Goal: Task Accomplishment & Management: Complete application form

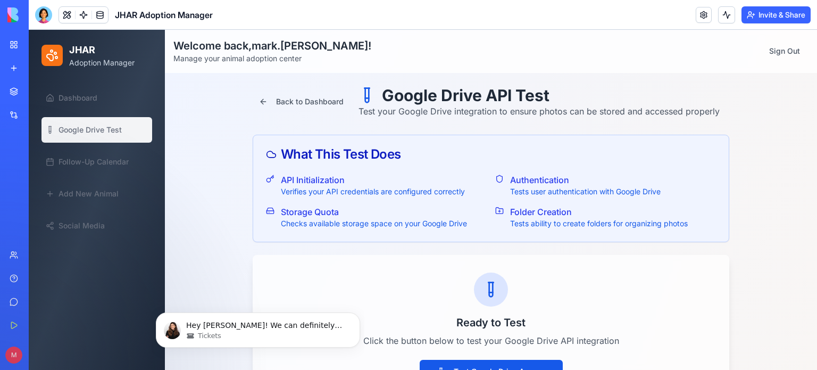
scroll to position [21, 0]
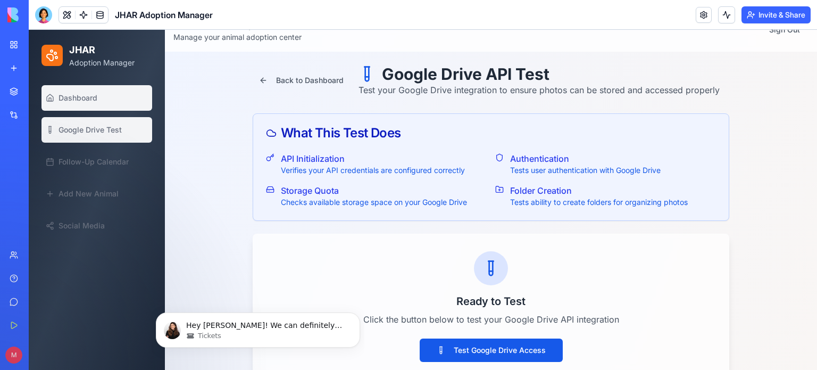
click at [97, 102] on span "Dashboard" at bounding box center [78, 98] width 39 height 11
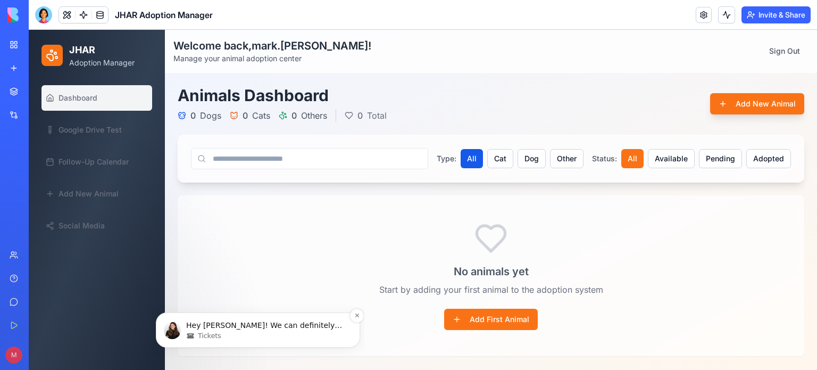
click at [309, 327] on p "Hey Mark! We can definitely help with that. Just a heads-up - we’re only able t…" at bounding box center [266, 325] width 161 height 11
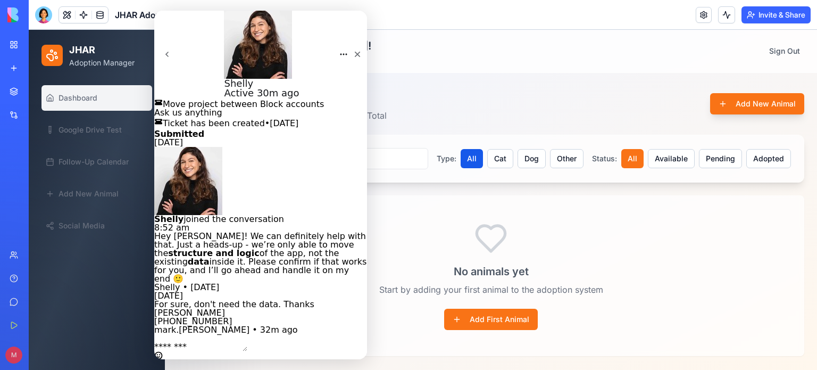
scroll to position [40, 0]
click at [90, 161] on span "Follow-Up Calendar" at bounding box center [94, 161] width 70 height 11
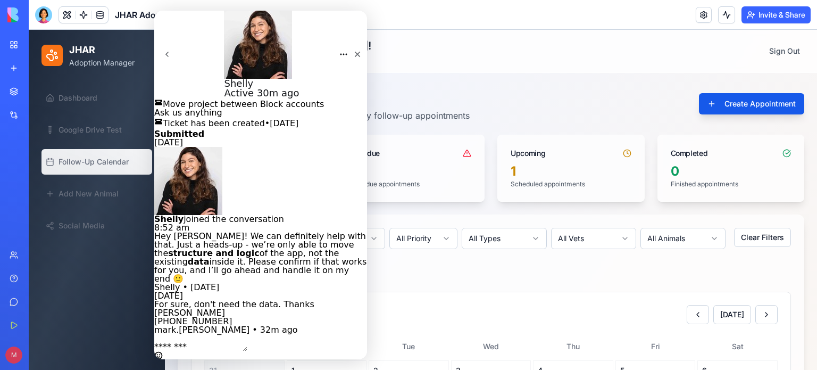
click at [446, 101] on h1 "Follow-Up Calendar" at bounding box center [324, 95] width 292 height 19
click at [355, 52] on icon "Close" at bounding box center [358, 55] width 6 height 6
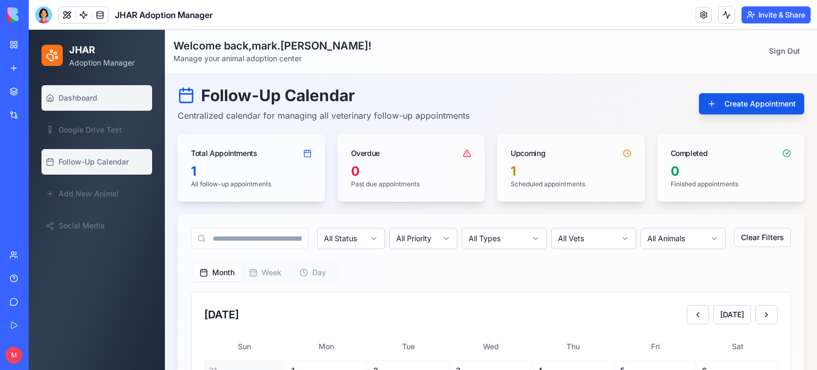
click at [73, 104] on link "Dashboard" at bounding box center [97, 98] width 111 height 26
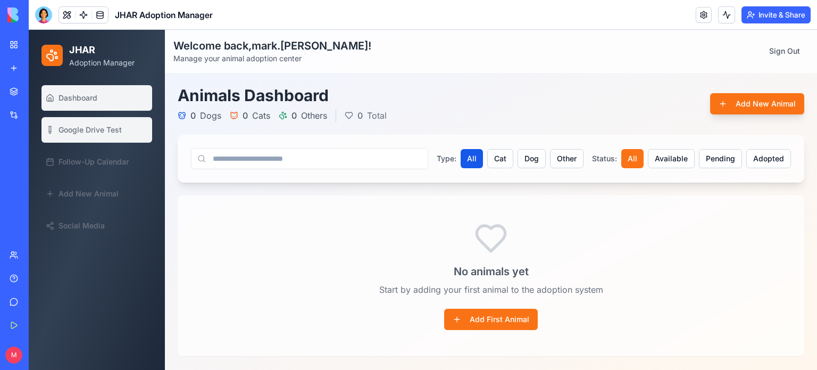
click at [97, 131] on span "Google Drive Test" at bounding box center [90, 130] width 63 height 11
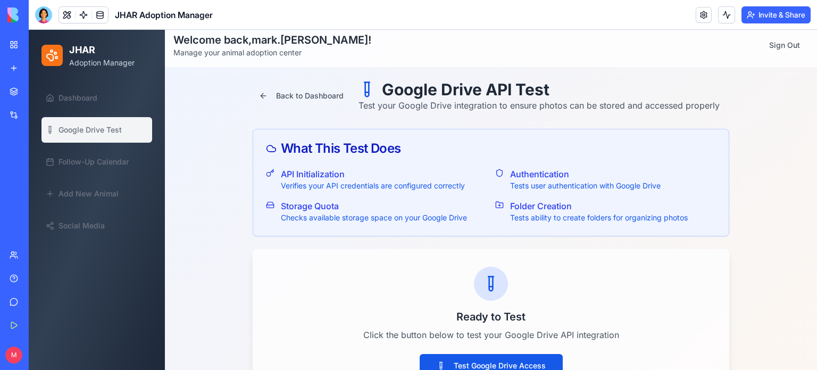
scroll to position [12, 0]
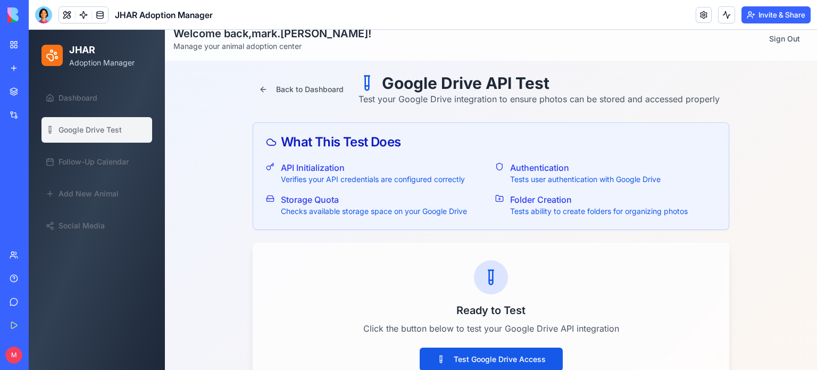
click at [322, 176] on p "Verifies your API credentials are configured correctly" at bounding box center [373, 179] width 184 height 11
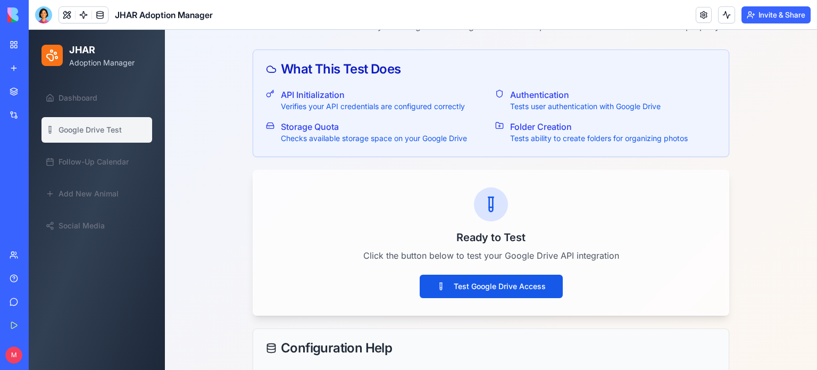
scroll to position [0, 0]
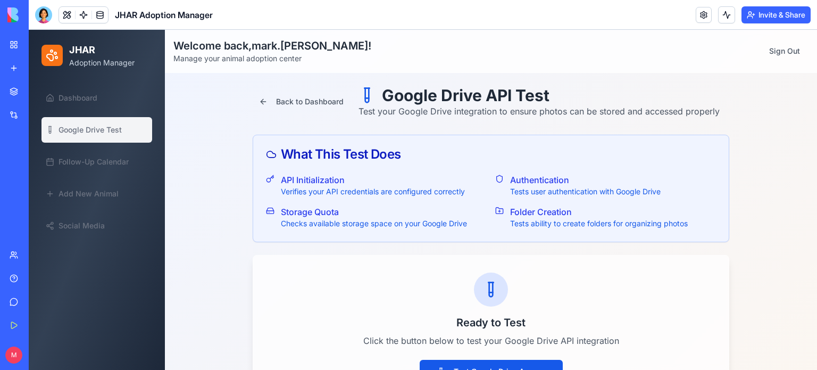
click at [11, 276] on link "Help" at bounding box center [24, 278] width 43 height 21
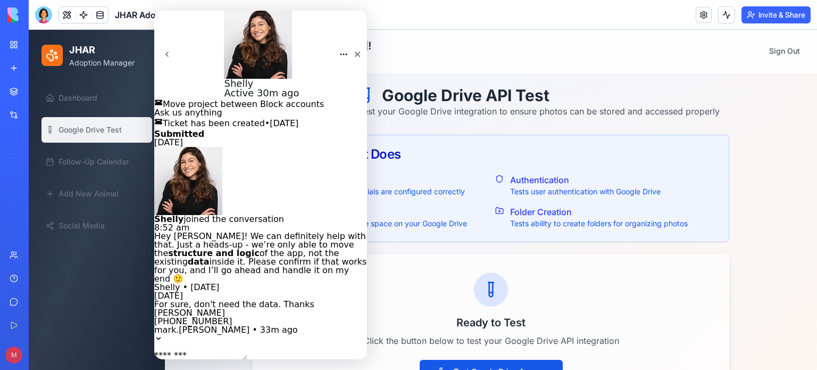
click at [171, 50] on icon "go back" at bounding box center [167, 54] width 9 height 9
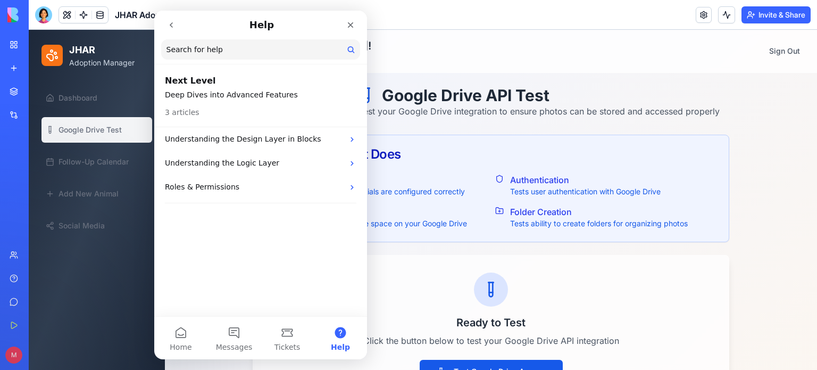
click at [173, 26] on icon "go back" at bounding box center [171, 25] width 9 height 9
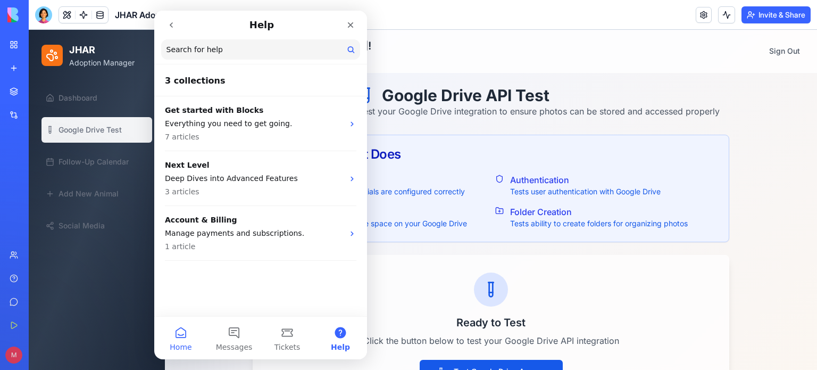
click at [168, 342] on button "Home" at bounding box center [180, 338] width 53 height 43
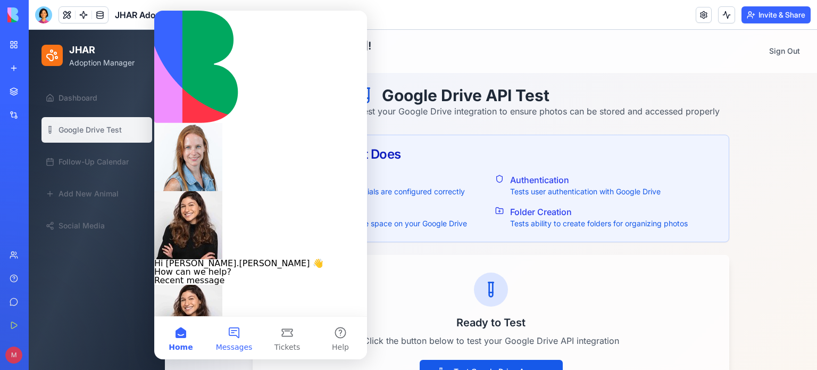
click at [236, 337] on button "Messages" at bounding box center [234, 338] width 53 height 43
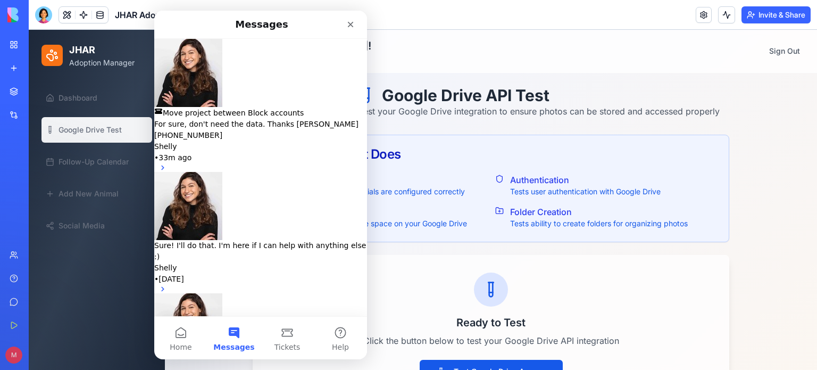
click at [237, 359] on button "Send us a message" at bounding box center [195, 367] width 83 height 17
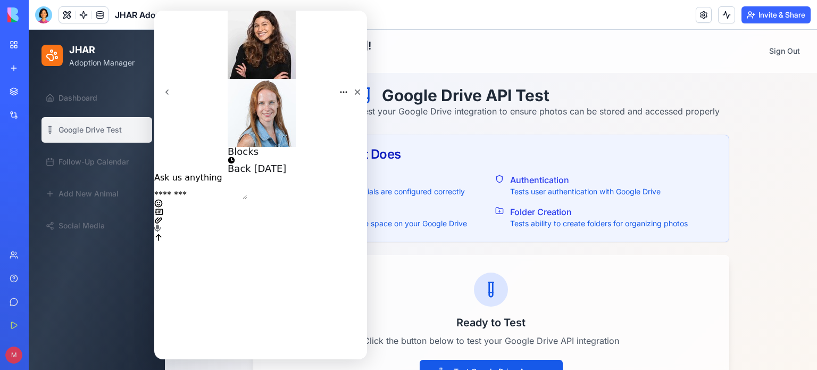
click at [246, 199] on textarea "Message…" at bounding box center [200, 194] width 93 height 9
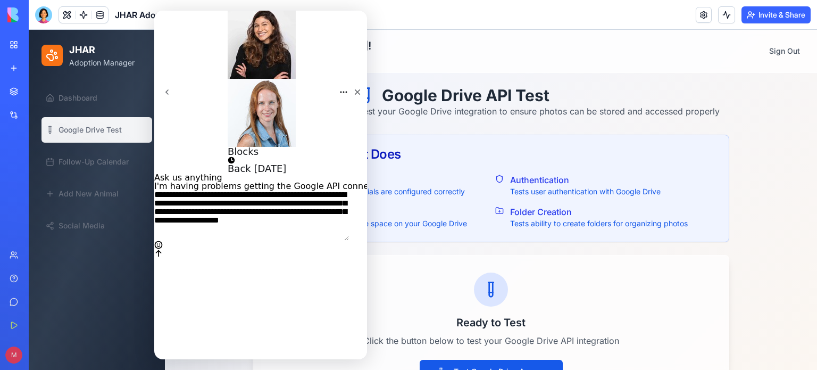
type textarea "**********"
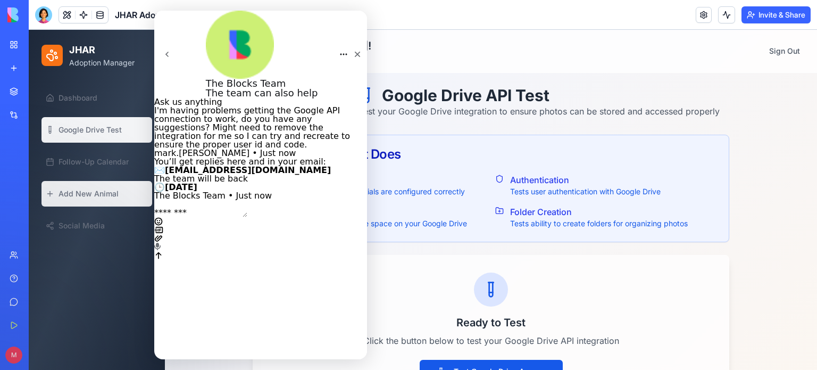
click at [92, 195] on span "Add New Animal" at bounding box center [89, 193] width 60 height 11
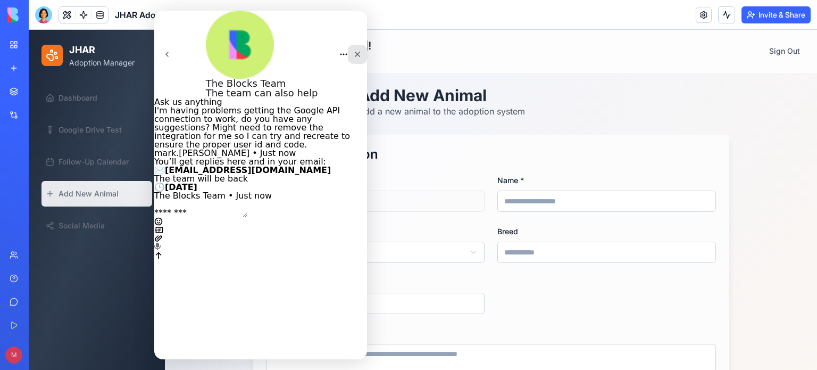
click at [353, 50] on icon "Close" at bounding box center [357, 54] width 9 height 9
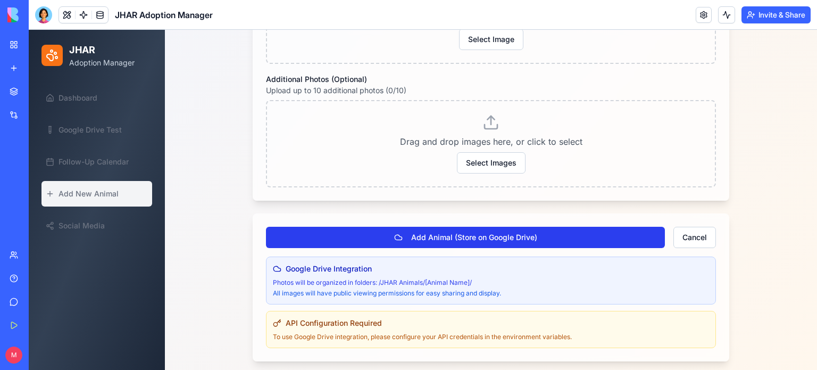
scroll to position [522, 0]
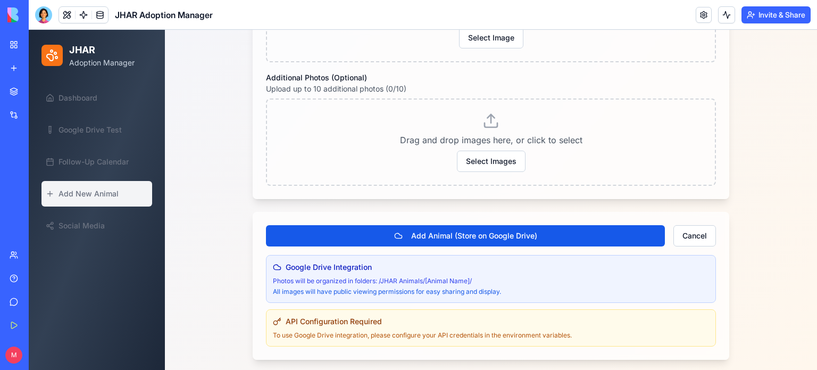
click at [277, 321] on icon at bounding box center [277, 321] width 9 height 9
click at [31, 281] on div "Help" at bounding box center [33, 278] width 14 height 11
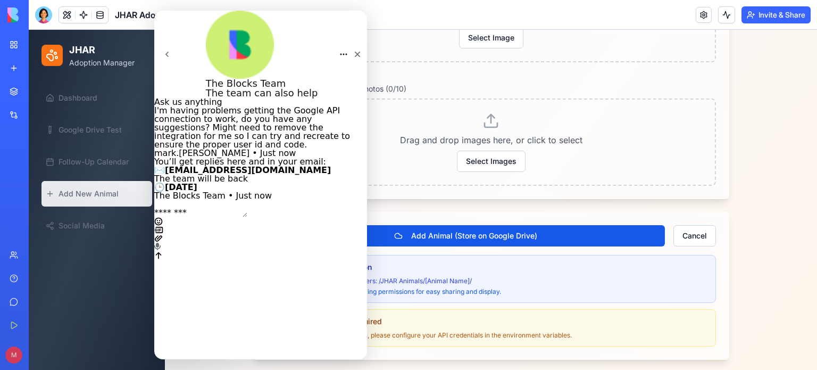
click at [218, 260] on div "Intercom messenger" at bounding box center [260, 238] width 213 height 43
click at [211, 217] on textarea "Message…" at bounding box center [200, 213] width 93 height 9
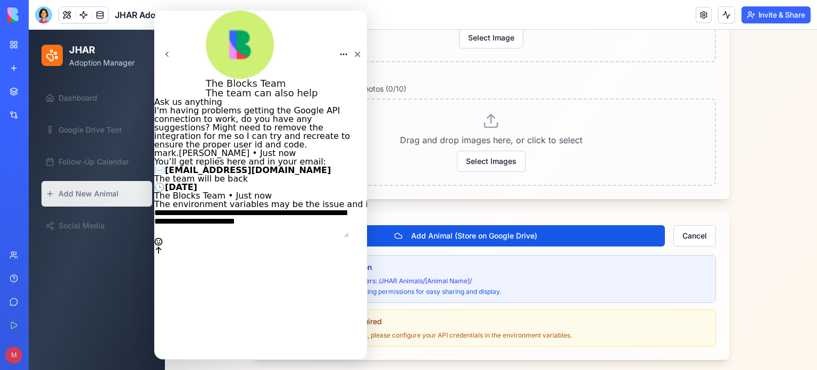
type textarea "**********"
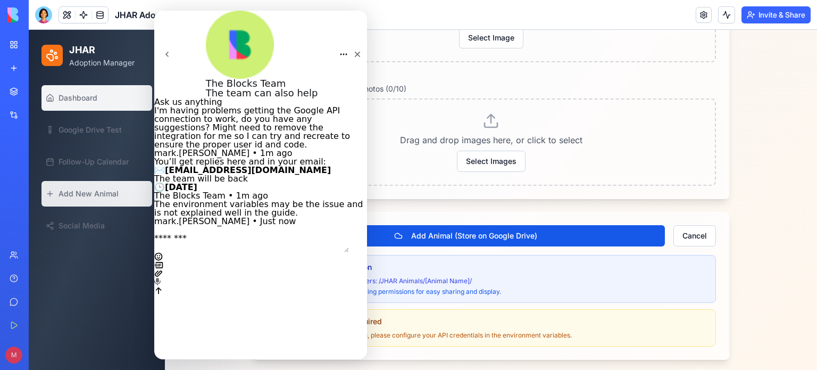
click at [92, 94] on span "Dashboard" at bounding box center [78, 98] width 39 height 11
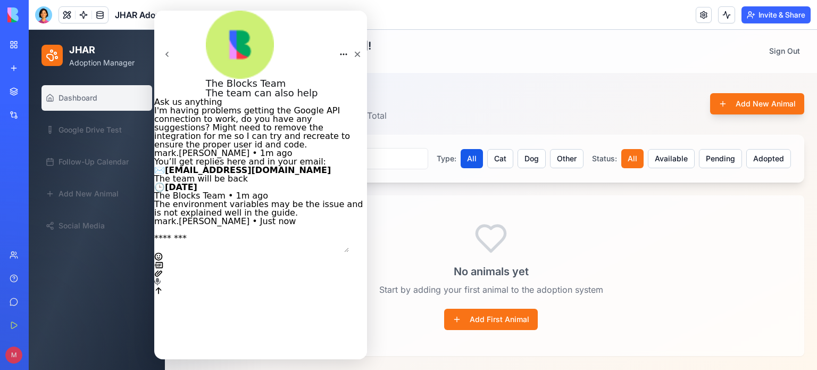
click at [651, 236] on div "No animals yet Start by adding your first animal to the adoption system Add Fir…" at bounding box center [491, 276] width 626 height 160
click at [348, 45] on div "Close" at bounding box center [357, 54] width 19 height 19
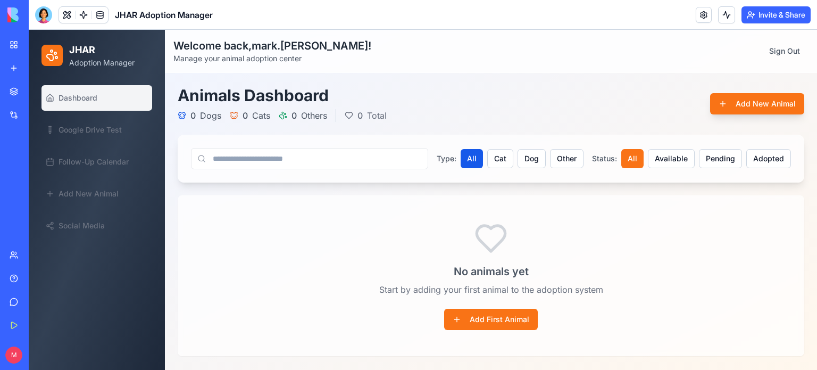
click at [39, 162] on div "[PERSON_NAME] Construction Manager" at bounding box center [25, 166] width 30 height 11
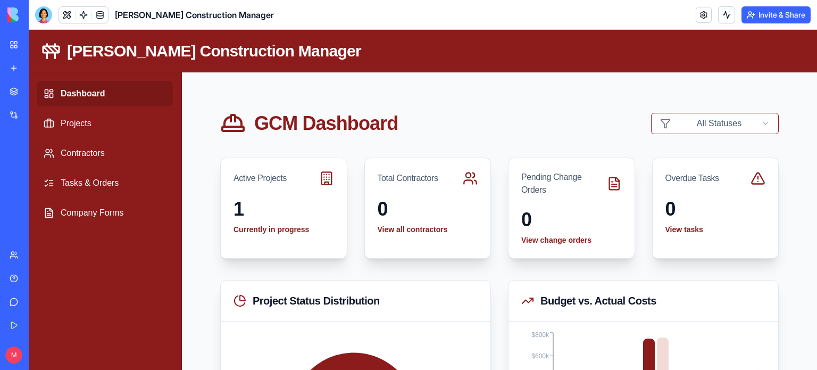
click at [46, 195] on link "JHAR Adoption Manager" at bounding box center [24, 189] width 43 height 21
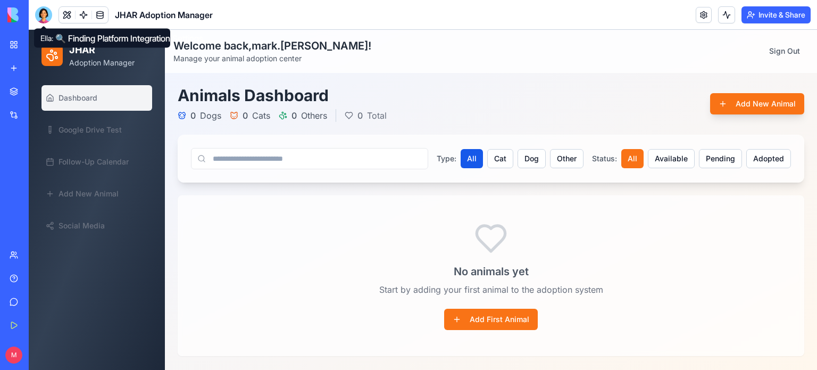
click at [45, 18] on div at bounding box center [43, 14] width 17 height 17
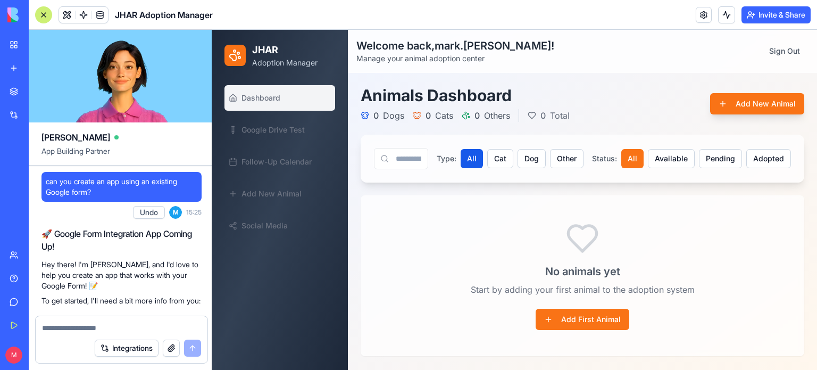
scroll to position [32545, 0]
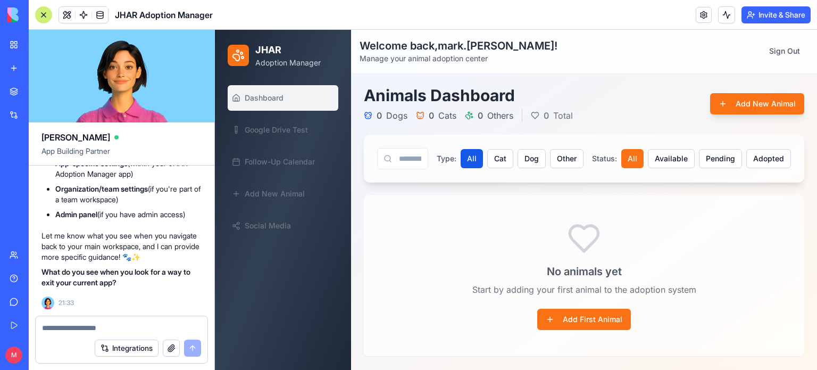
click at [119, 327] on textarea at bounding box center [121, 327] width 159 height 11
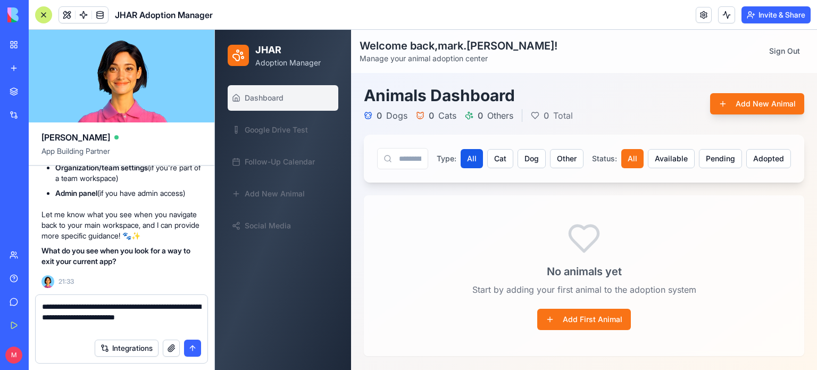
type textarea "**********"
click at [190, 351] on button "submit" at bounding box center [192, 347] width 17 height 17
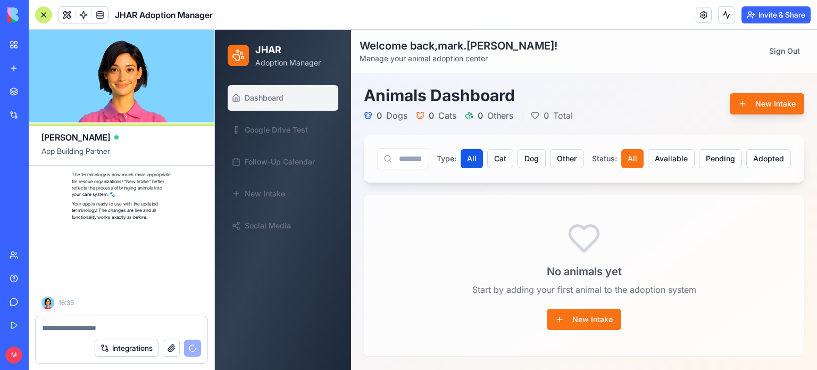
scroll to position [33134, 0]
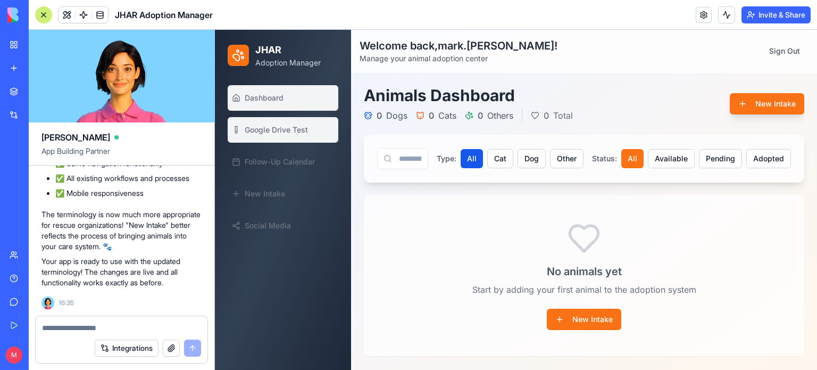
click at [276, 134] on span "Google Drive Test" at bounding box center [276, 130] width 63 height 11
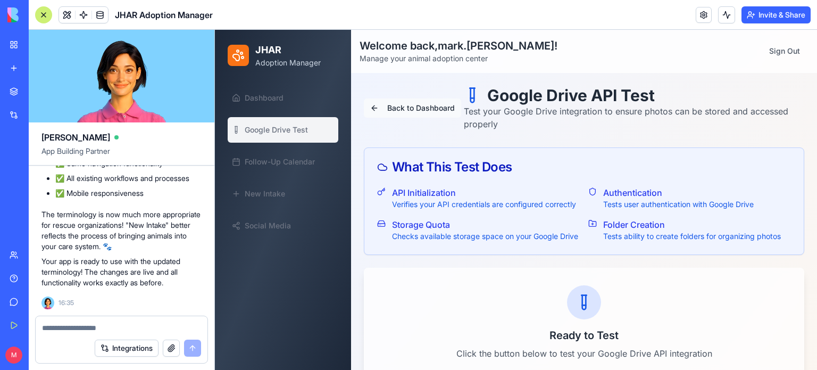
click at [424, 105] on button "Back to Dashboard" at bounding box center [412, 107] width 97 height 19
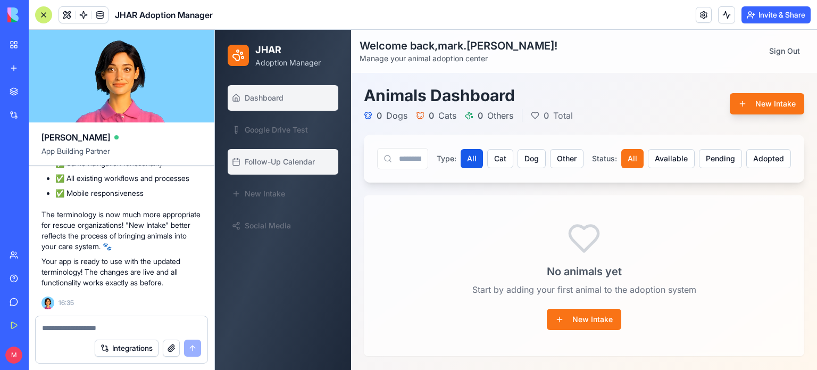
click at [293, 158] on span "Follow-Up Calendar" at bounding box center [280, 161] width 70 height 11
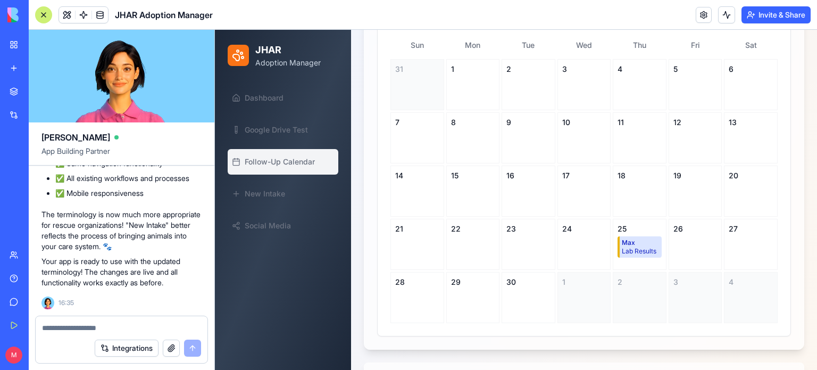
scroll to position [346, 0]
click at [628, 250] on div "Lab Results" at bounding box center [641, 250] width 38 height 9
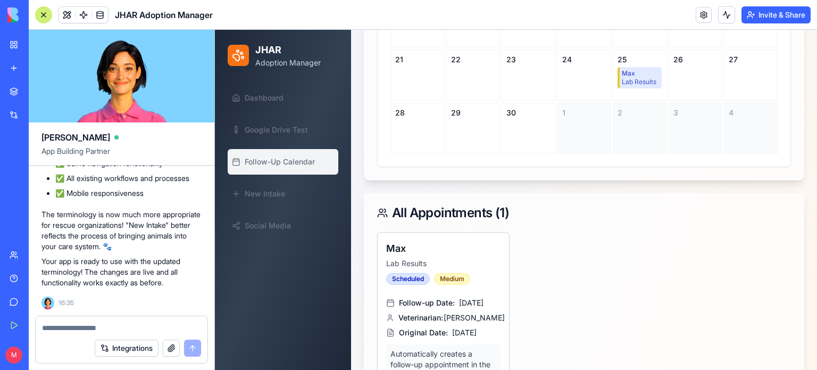
scroll to position [515, 0]
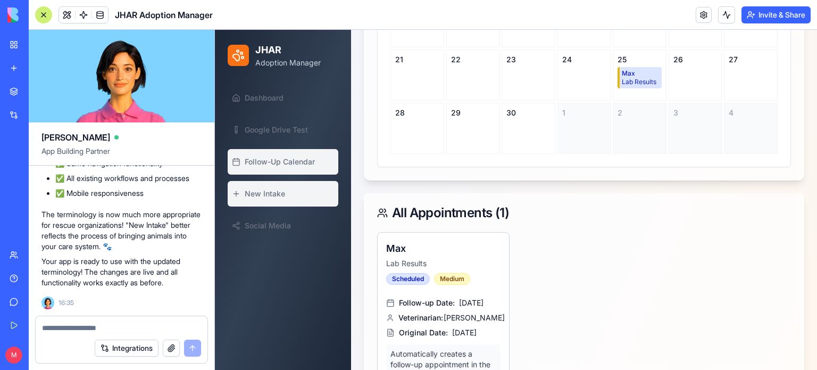
click at [270, 191] on span "New Intake" at bounding box center [265, 193] width 40 height 11
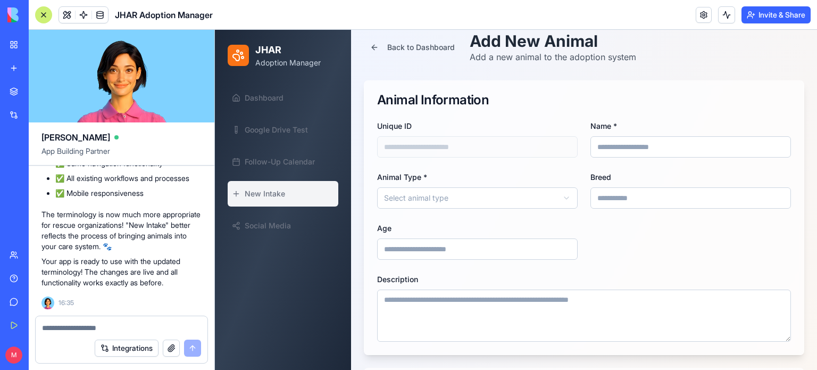
scroll to position [102, 0]
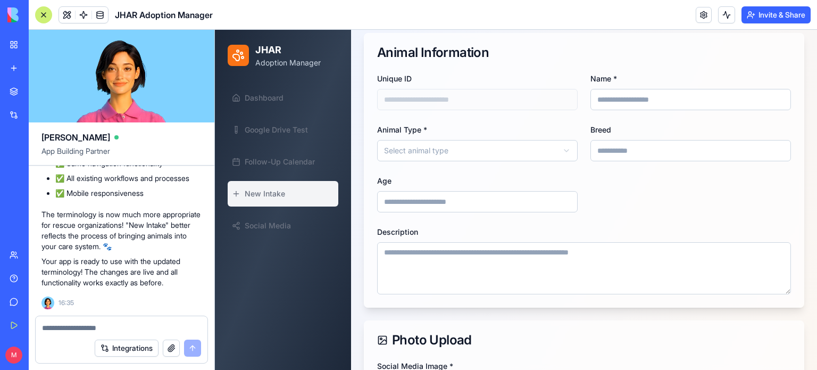
click at [137, 334] on div "Integrations" at bounding box center [122, 348] width 172 height 30
click at [113, 321] on div at bounding box center [122, 324] width 172 height 17
click at [110, 326] on textarea at bounding box center [122, 327] width 160 height 11
type textarea "*"
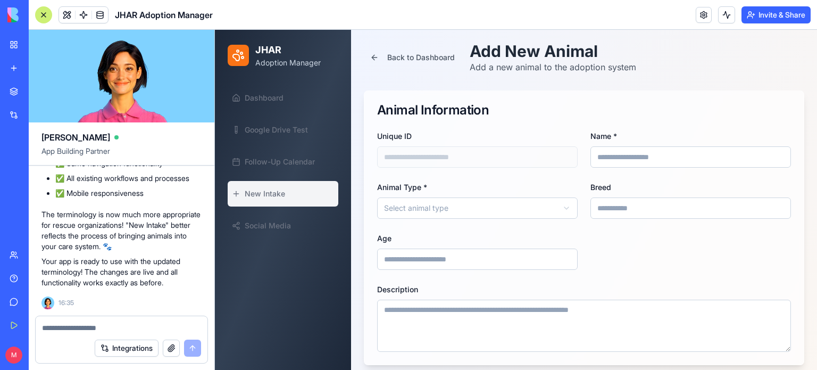
scroll to position [45, 0]
click at [80, 323] on textarea at bounding box center [122, 327] width 160 height 11
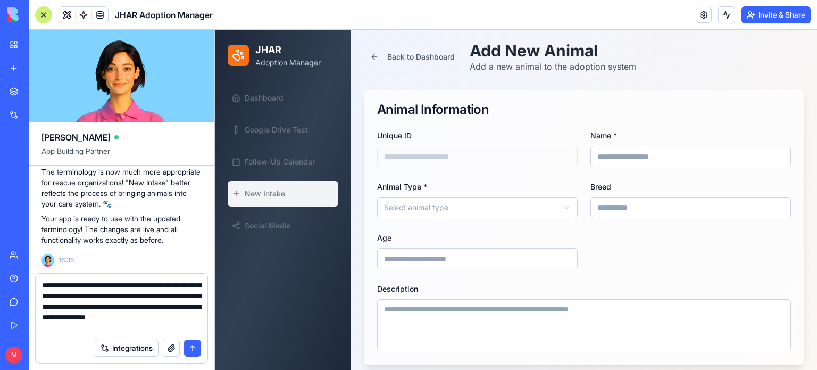
type textarea "**********"
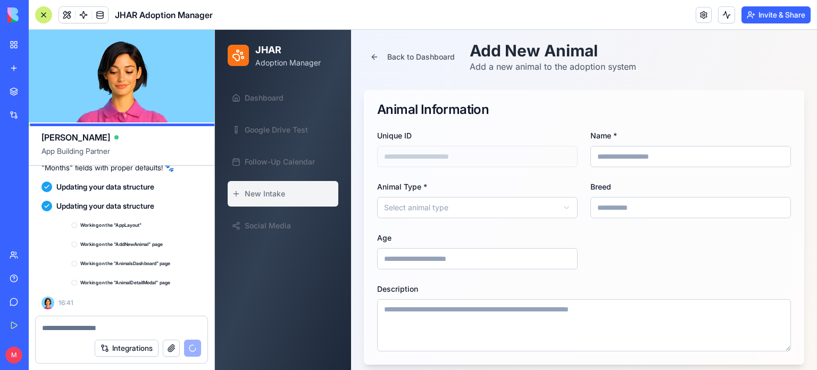
scroll to position [33445, 0]
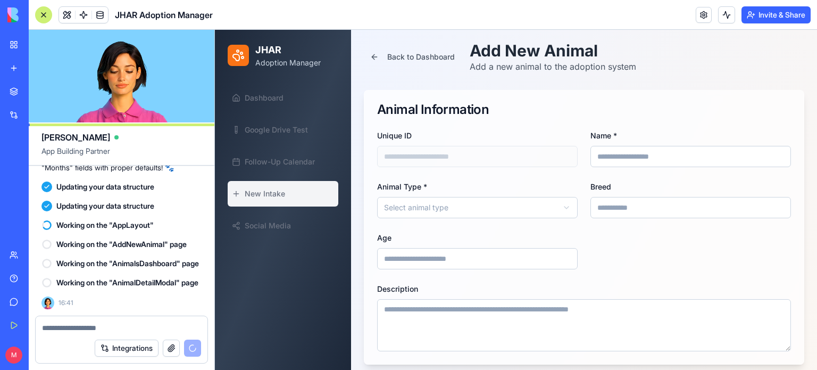
click at [80, 323] on textarea at bounding box center [122, 327] width 160 height 11
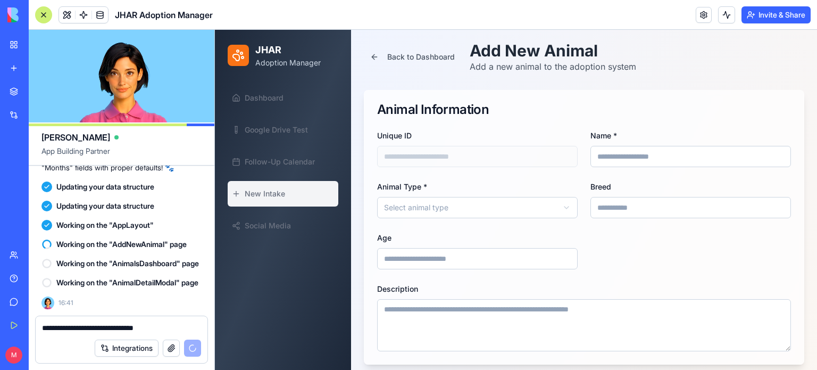
click at [87, 327] on textarea "**********" at bounding box center [122, 327] width 160 height 11
click at [186, 328] on textarea "**********" at bounding box center [122, 327] width 160 height 11
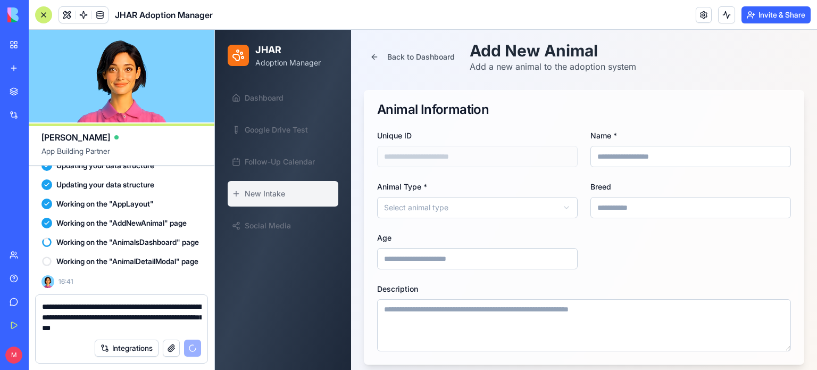
type textarea "**********"
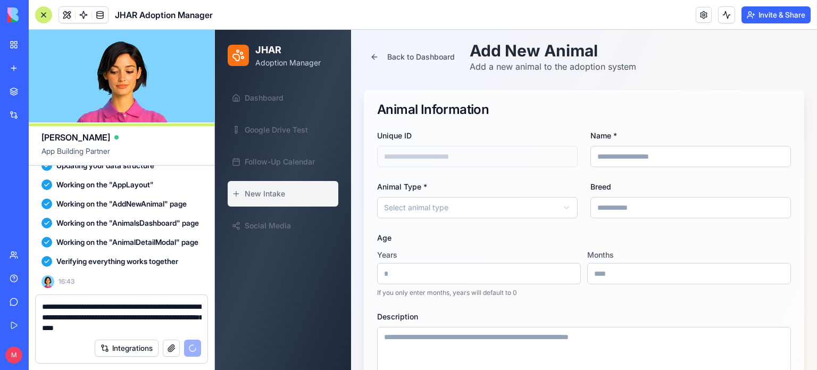
scroll to position [33971, 0]
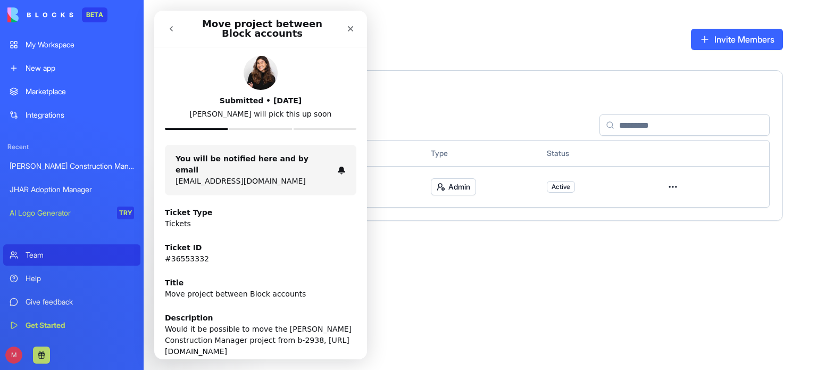
scroll to position [212, 0]
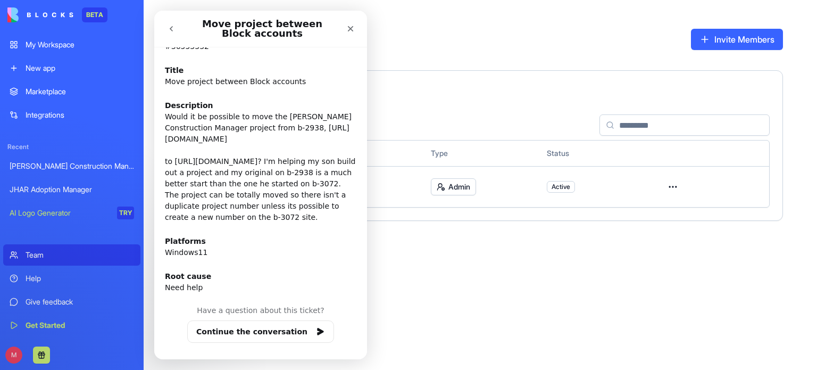
click at [59, 184] on div "JHAR Adoption Manager" at bounding box center [72, 189] width 125 height 11
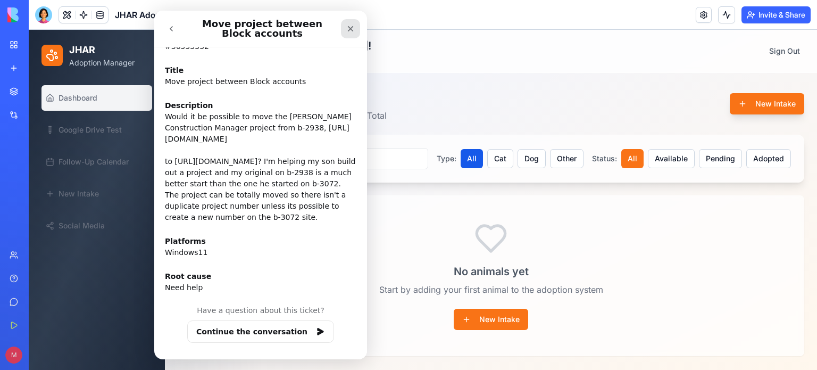
click at [347, 33] on div "Close" at bounding box center [350, 28] width 19 height 19
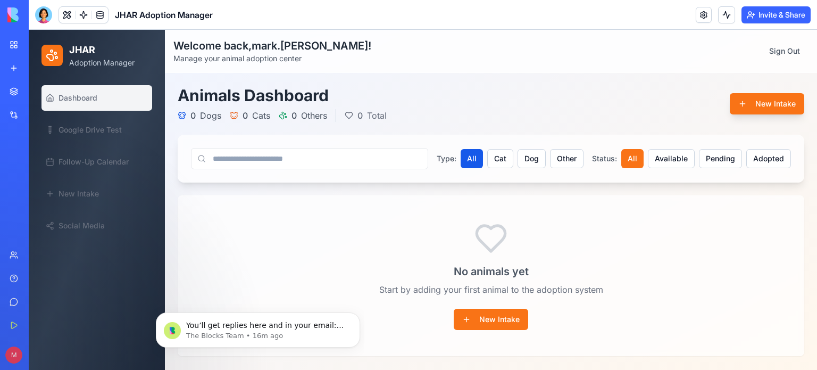
click at [36, 14] on div at bounding box center [43, 14] width 17 height 17
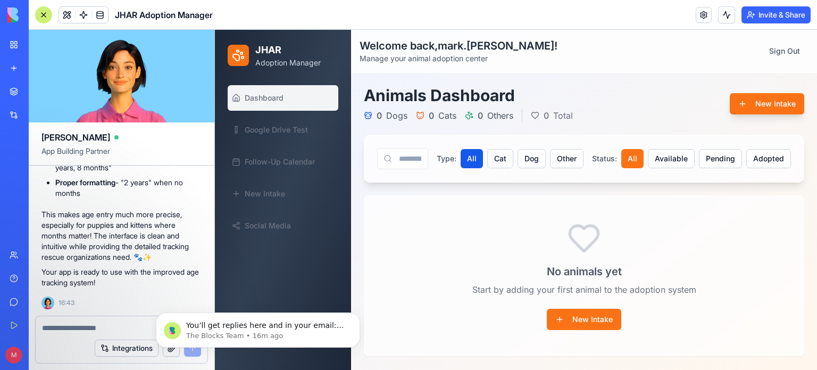
scroll to position [33950, 0]
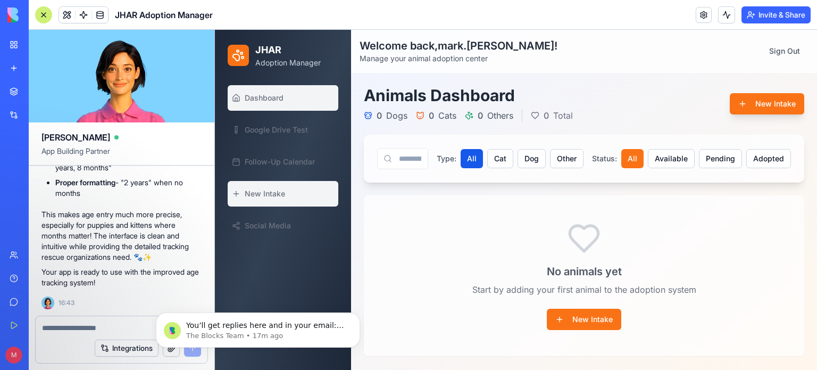
click at [258, 192] on span "New Intake" at bounding box center [265, 193] width 40 height 11
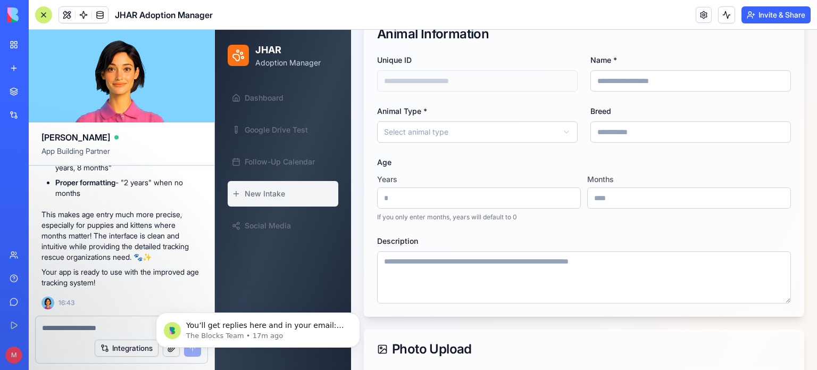
scroll to position [121, 0]
click at [98, 323] on textarea at bounding box center [121, 327] width 159 height 11
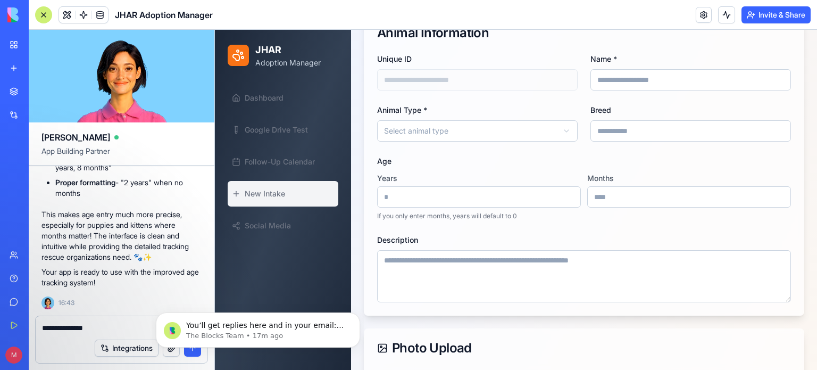
click at [110, 324] on textarea "**********" at bounding box center [122, 327] width 160 height 11
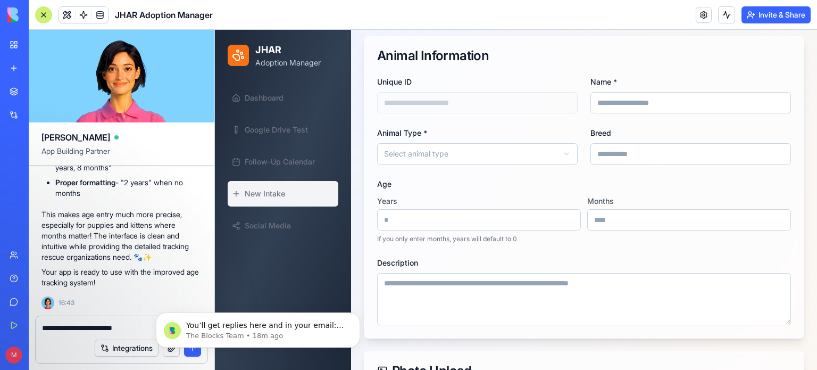
scroll to position [0, 0]
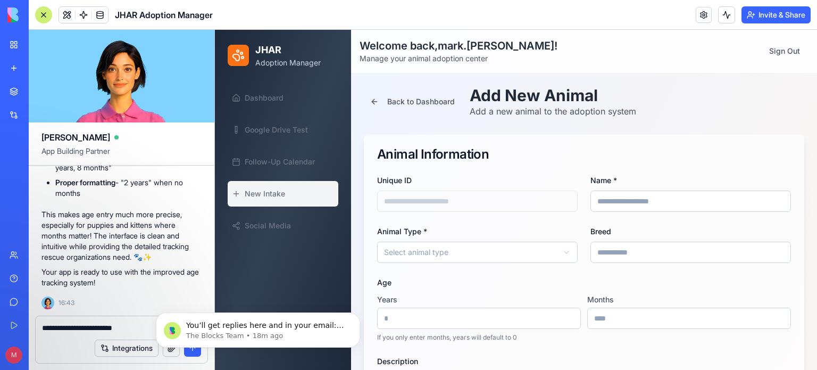
click at [115, 327] on textarea "**********" at bounding box center [122, 327] width 160 height 11
click at [152, 329] on html "You’ll get replies here and in your email: ✉️ markm@journeyhomeanimalrescue.org…" at bounding box center [258, 327] width 213 height 74
click at [145, 326] on textarea "**********" at bounding box center [122, 327] width 160 height 11
click at [142, 326] on textarea "**********" at bounding box center [122, 327] width 160 height 11
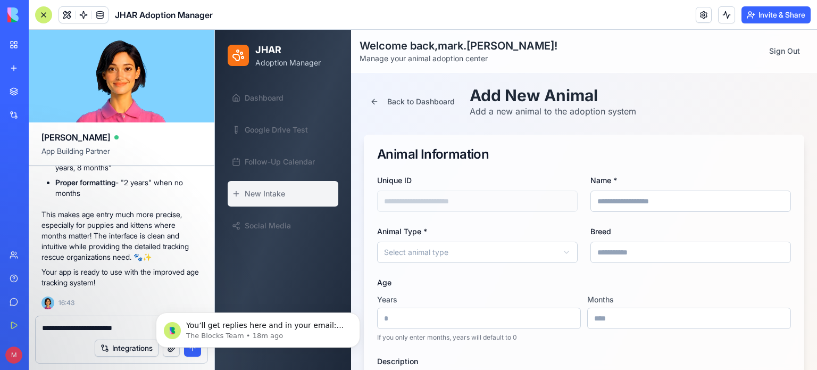
click at [142, 326] on textarea "**********" at bounding box center [122, 327] width 160 height 11
click at [358, 313] on icon "Dismiss notification" at bounding box center [357, 315] width 6 height 6
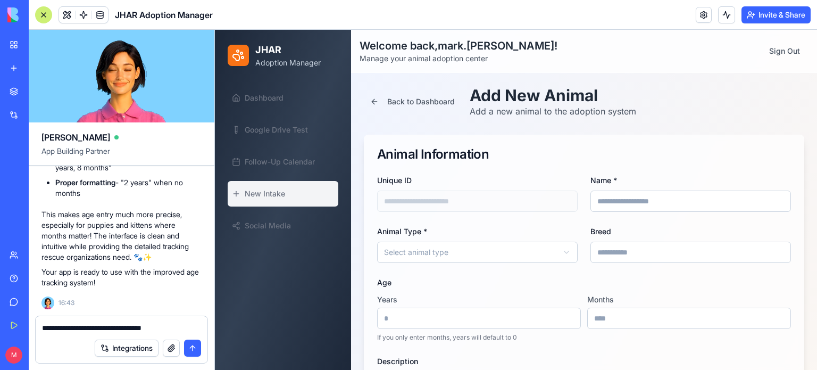
click at [191, 327] on textarea "**********" at bounding box center [122, 327] width 160 height 11
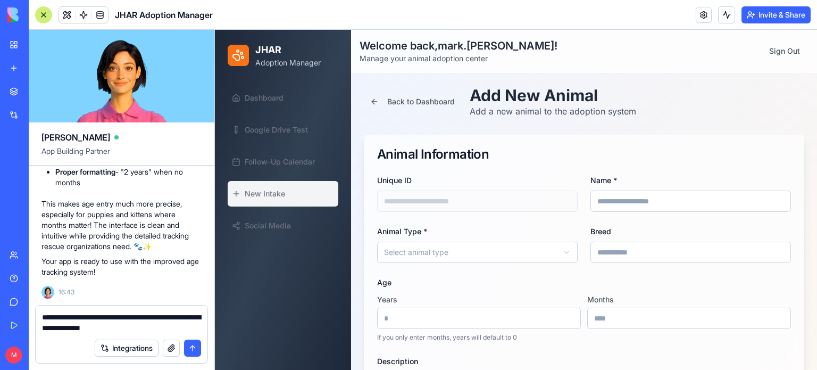
type textarea "**********"
click at [197, 351] on button "submit" at bounding box center [192, 347] width 17 height 17
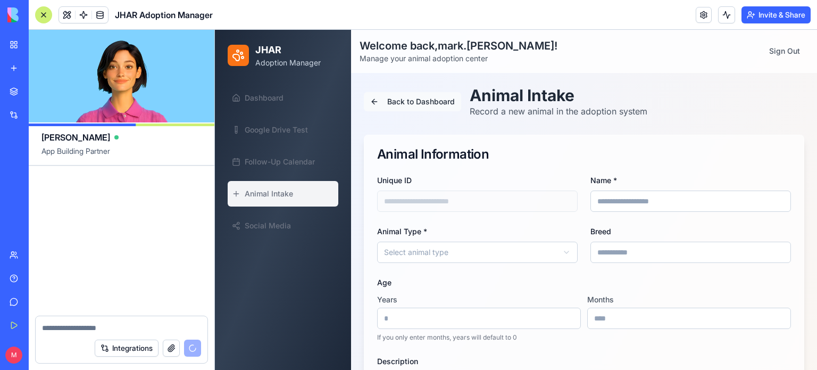
scroll to position [34603, 0]
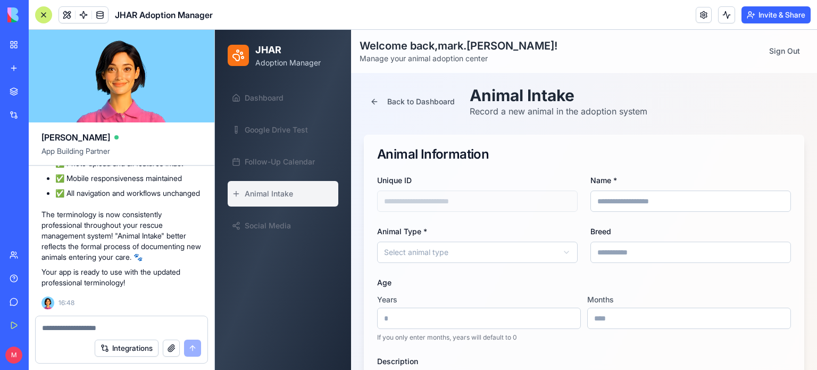
click at [115, 323] on textarea at bounding box center [122, 327] width 160 height 11
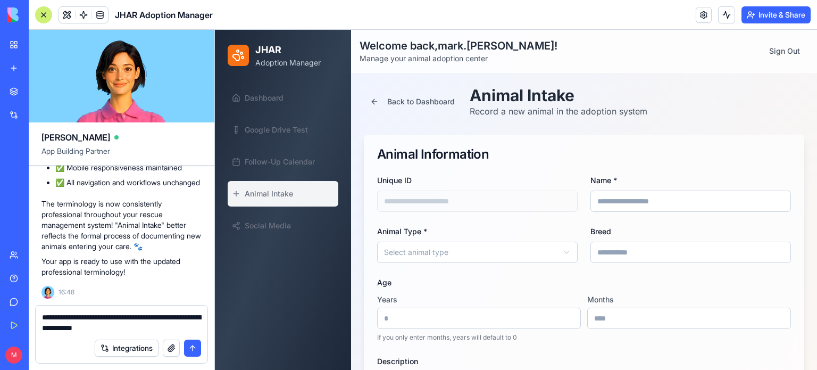
type textarea "**********"
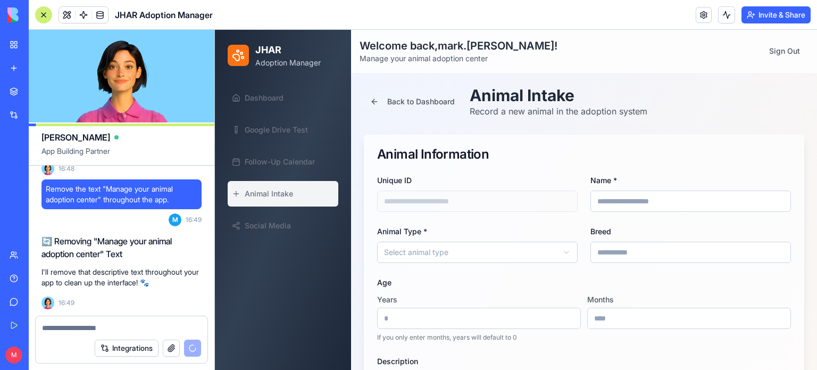
scroll to position [34884, 0]
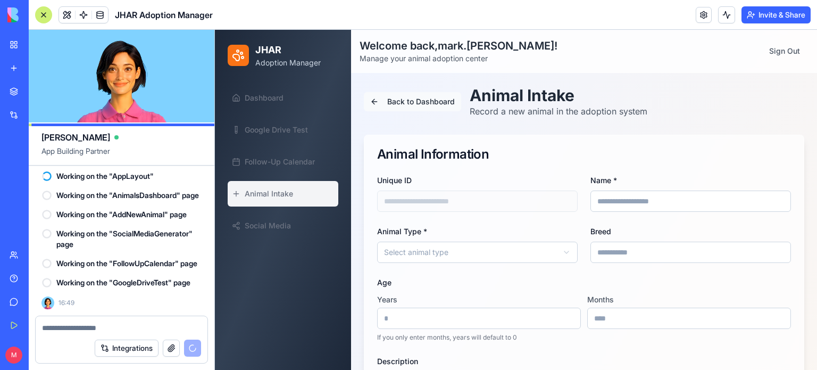
click at [377, 102] on button "Back to Dashboard" at bounding box center [412, 101] width 97 height 19
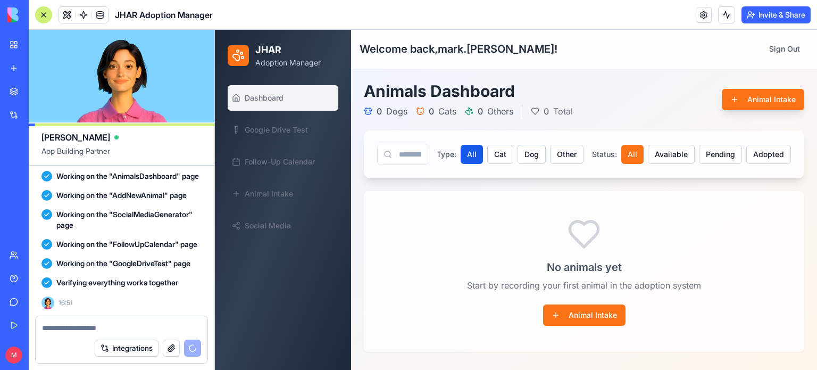
scroll to position [35318, 0]
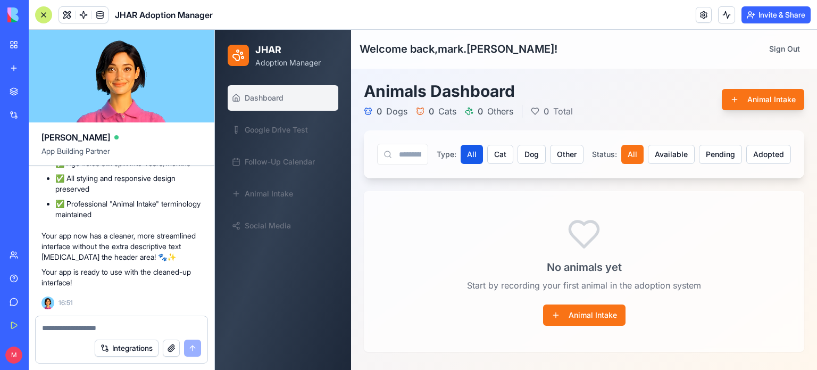
click at [74, 329] on textarea at bounding box center [122, 327] width 160 height 11
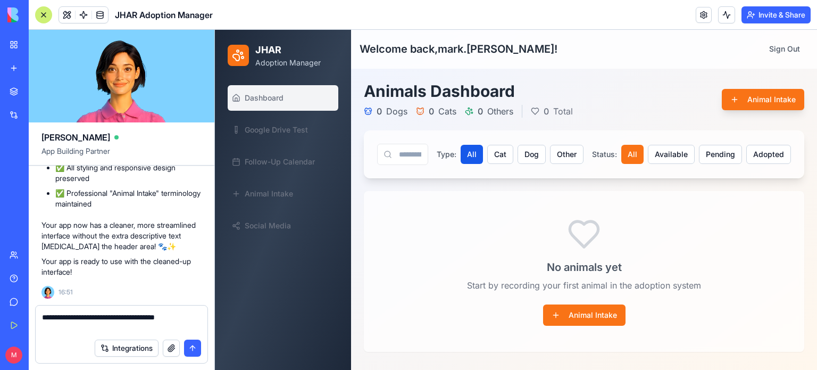
type textarea "**********"
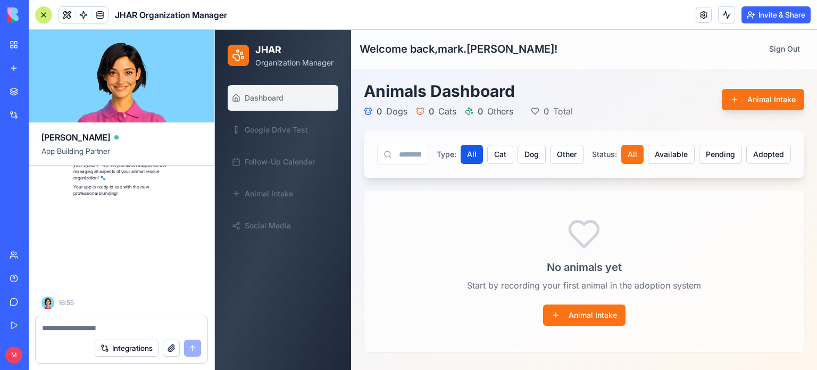
scroll to position [35989, 0]
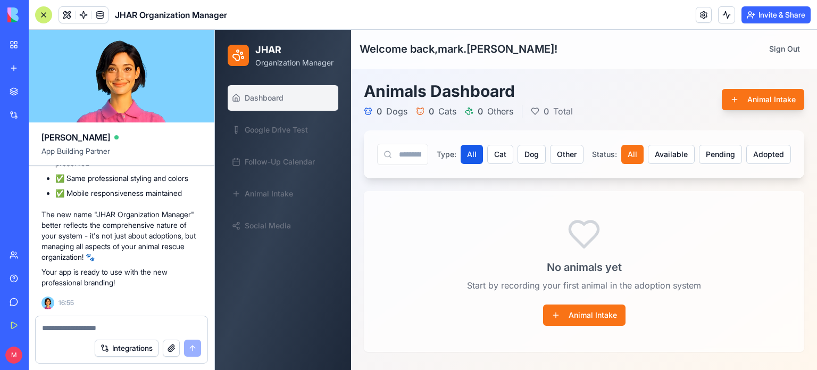
click at [123, 321] on div at bounding box center [122, 324] width 172 height 17
click at [104, 328] on textarea at bounding box center [122, 327] width 160 height 11
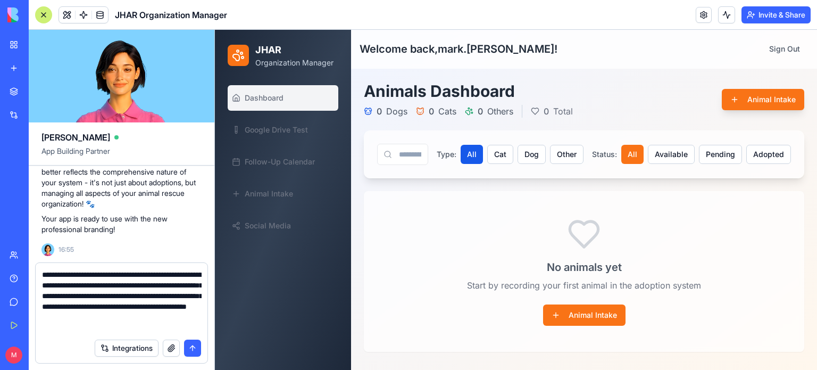
click at [68, 328] on textarea "**********" at bounding box center [122, 301] width 160 height 64
click at [139, 329] on textarea "**********" at bounding box center [122, 301] width 160 height 64
type textarea "**********"
click at [192, 350] on button "submit" at bounding box center [192, 347] width 17 height 17
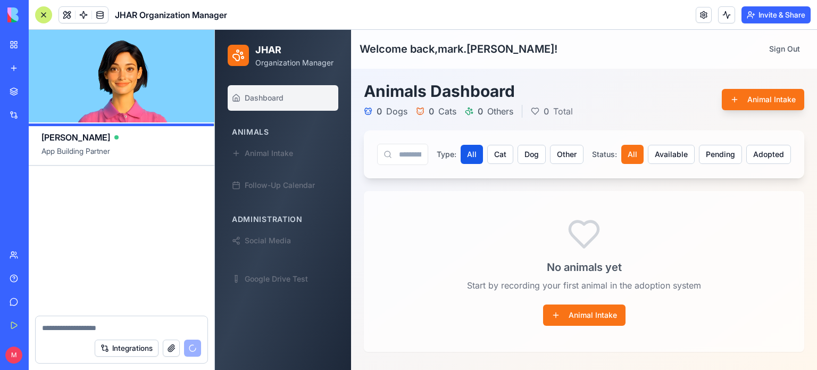
scroll to position [36757, 0]
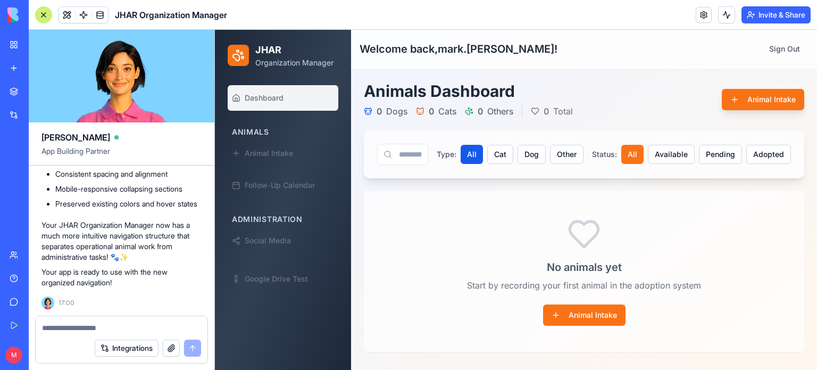
click at [119, 328] on textarea at bounding box center [122, 327] width 160 height 11
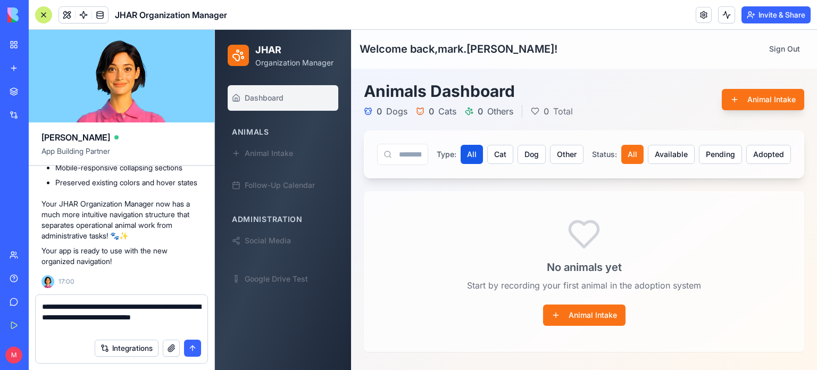
type textarea "**********"
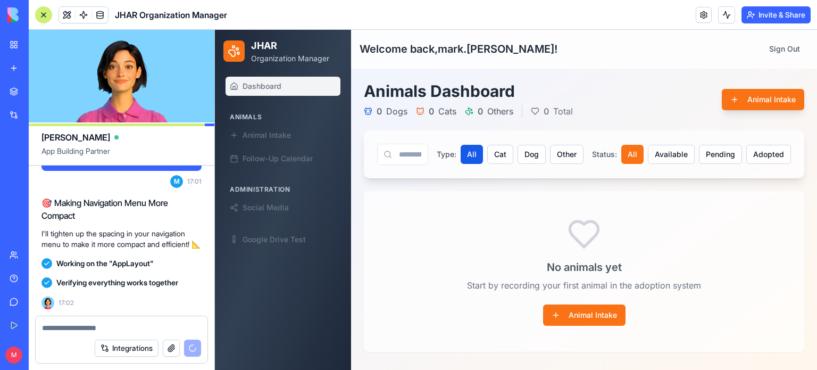
scroll to position [37376, 0]
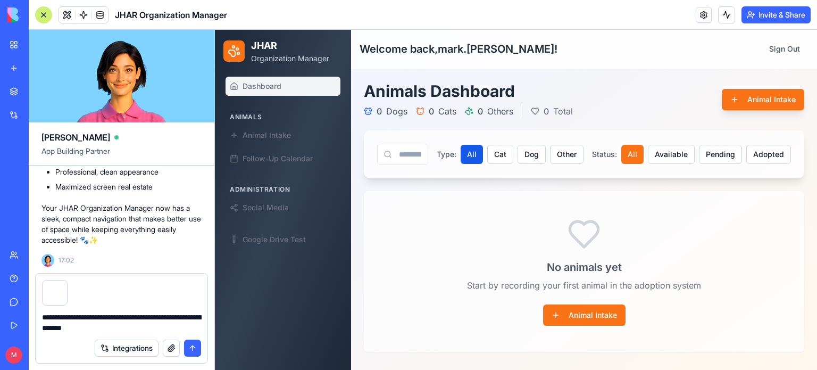
type textarea "**********"
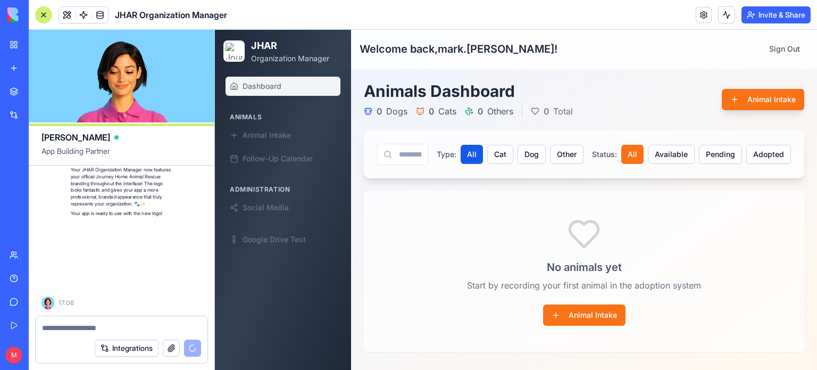
scroll to position [37989, 0]
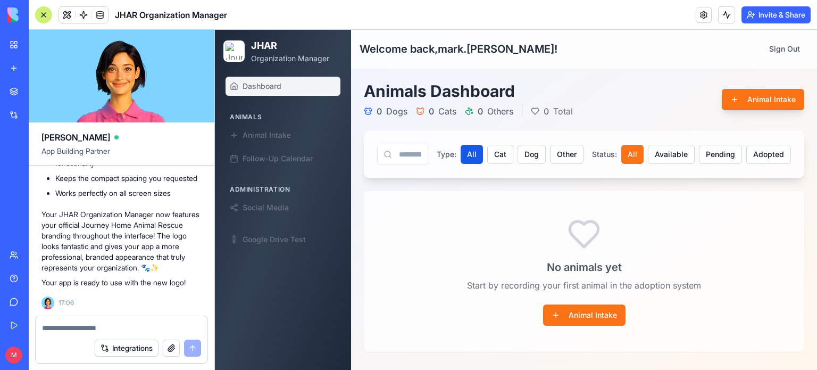
click at [80, 327] on textarea at bounding box center [122, 327] width 160 height 11
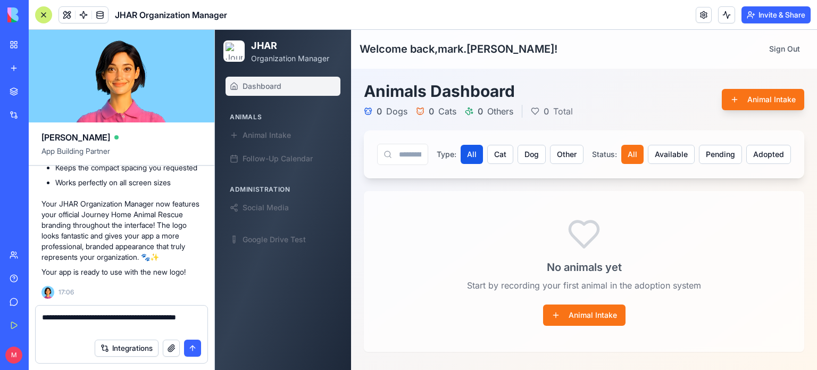
type textarea "**********"
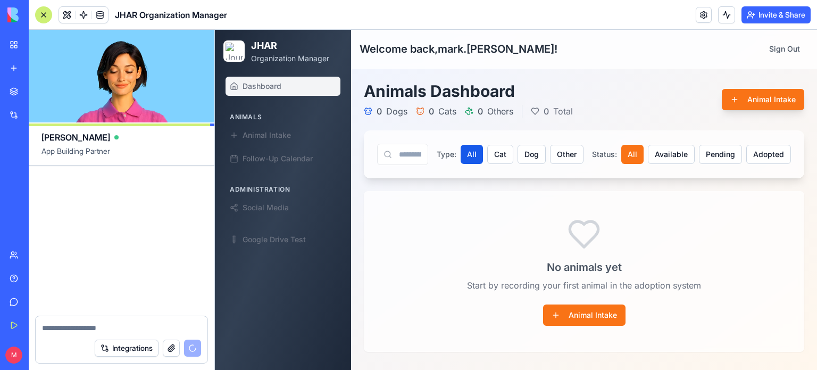
scroll to position [38549, 0]
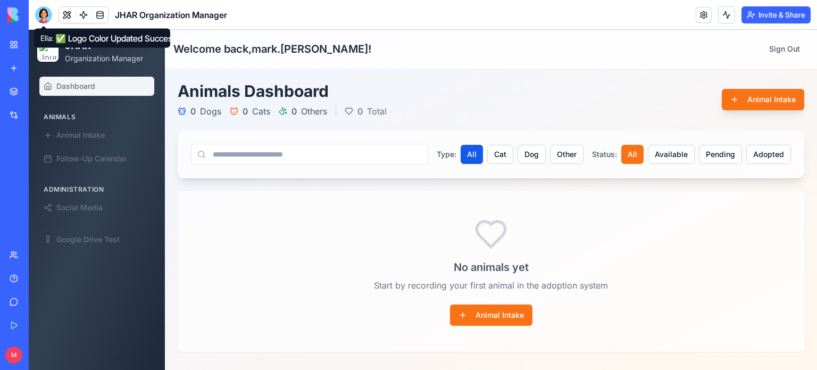
click at [43, 20] on div at bounding box center [43, 14] width 17 height 17
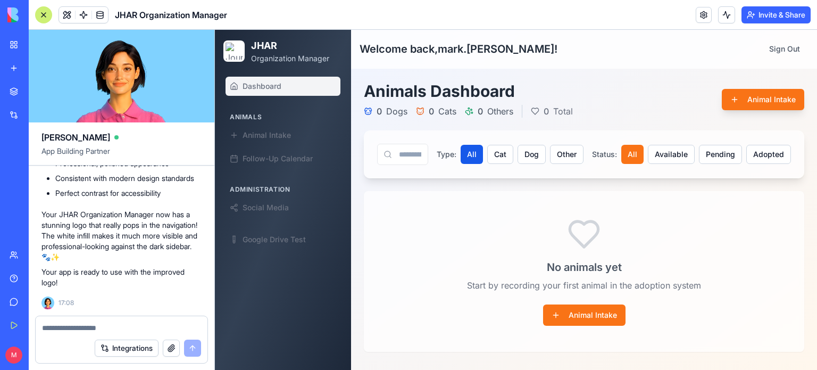
click at [79, 322] on textarea at bounding box center [121, 327] width 159 height 11
type textarea "**********"
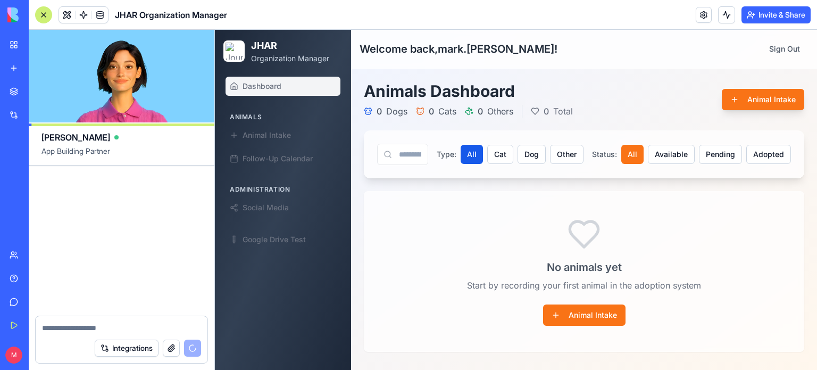
scroll to position [39120, 0]
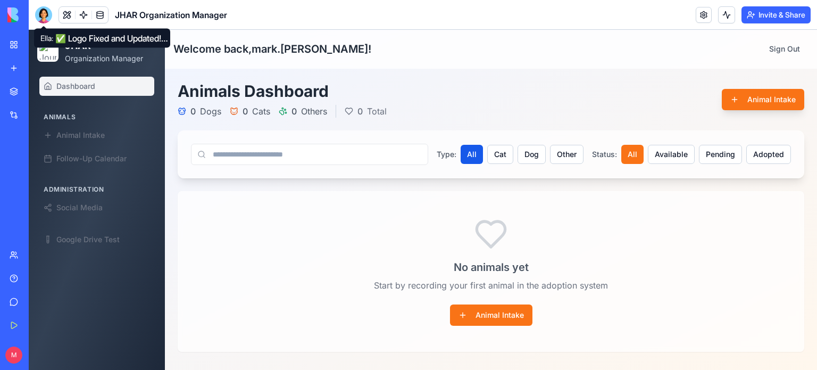
click at [48, 12] on div at bounding box center [43, 14] width 17 height 17
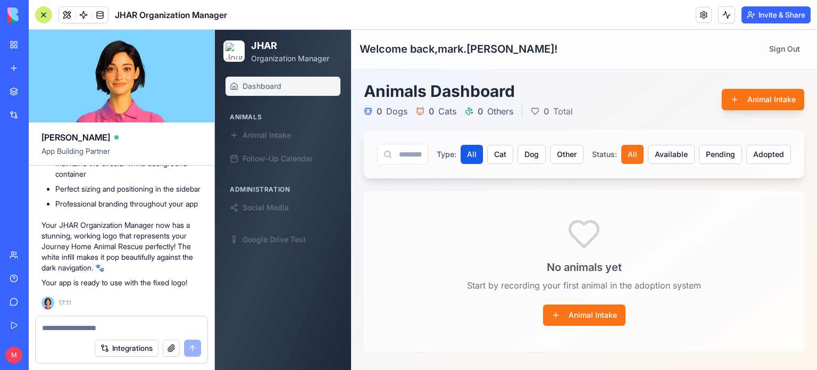
click at [100, 328] on textarea at bounding box center [121, 327] width 159 height 11
click at [233, 53] on img at bounding box center [234, 51] width 17 height 17
click at [81, 327] on textarea at bounding box center [121, 327] width 159 height 11
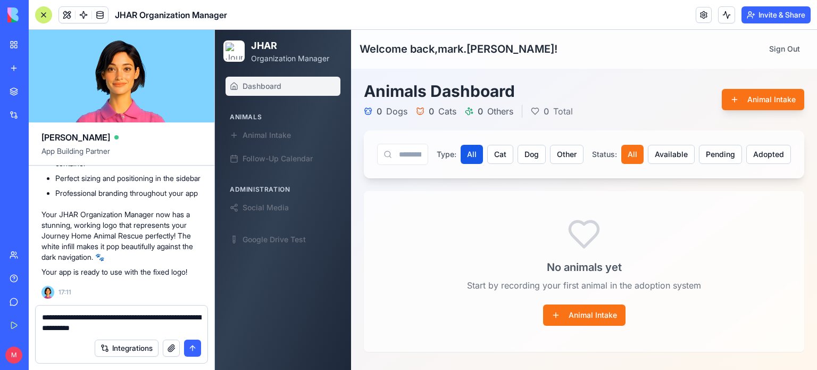
type textarea "**********"
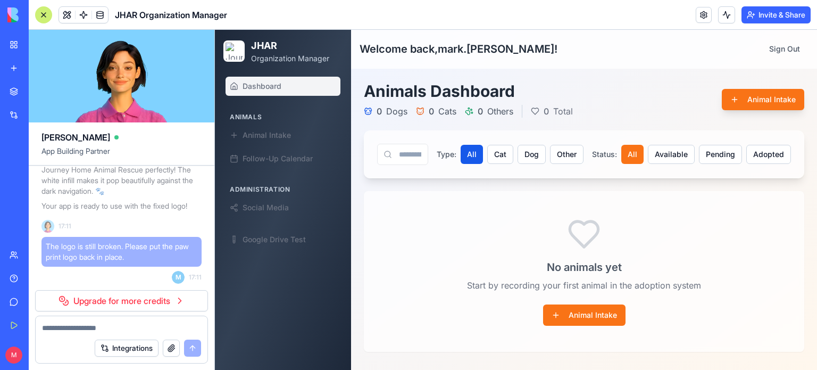
scroll to position [39181, 0]
click at [182, 299] on link "Upgrade for more credits" at bounding box center [121, 300] width 173 height 21
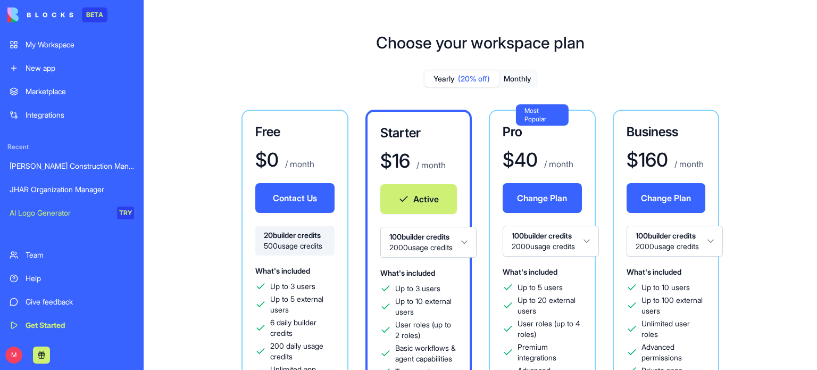
click at [45, 48] on div "My Workspace" at bounding box center [80, 44] width 109 height 11
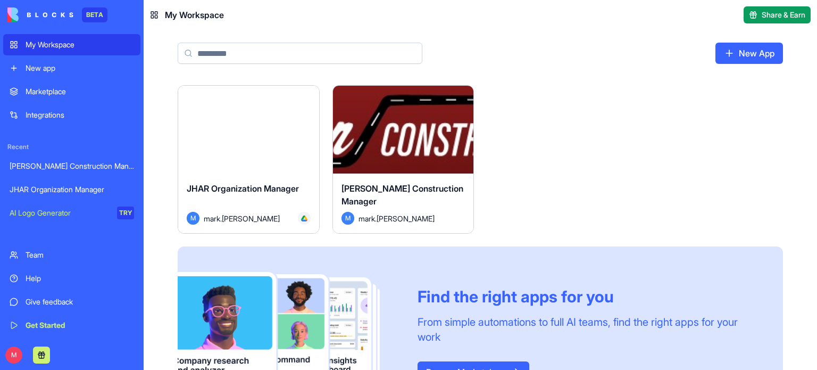
click at [63, 193] on div "JHAR Organization Manager" at bounding box center [72, 189] width 125 height 11
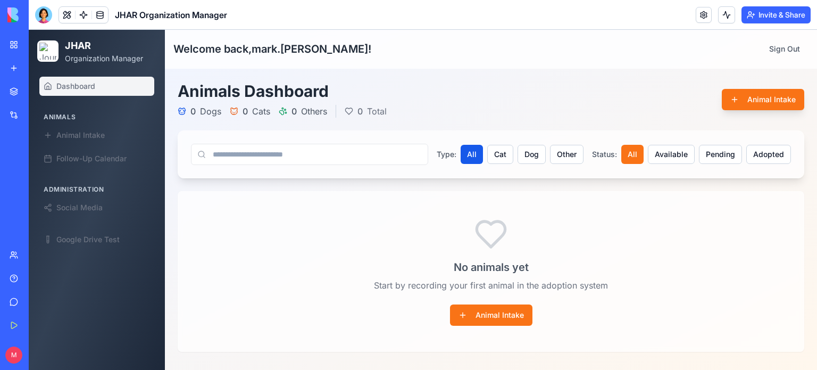
click at [45, 11] on div at bounding box center [43, 14] width 17 height 17
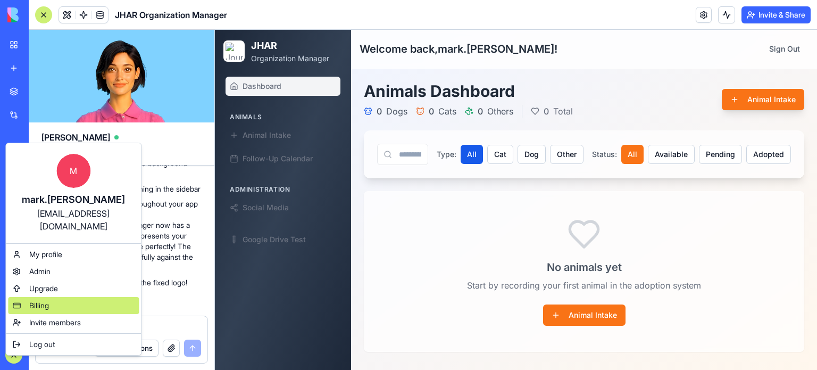
click at [38, 300] on span "Billing" at bounding box center [39, 305] width 20 height 11
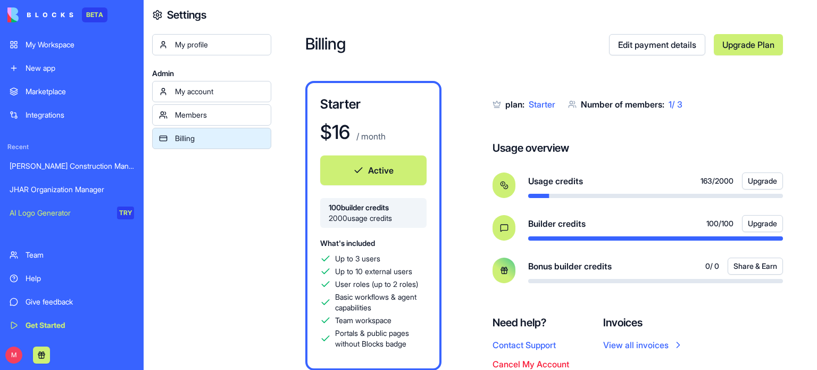
click at [760, 222] on button "Upgrade" at bounding box center [762, 223] width 41 height 17
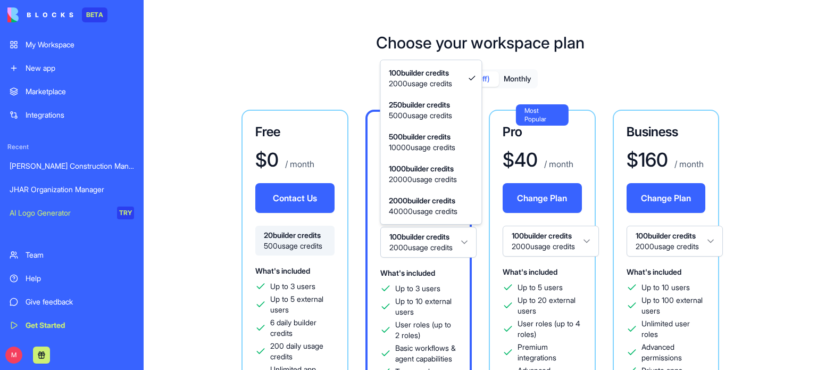
click at [468, 237] on html "BETA My Workspace New app Marketplace Integrations Recent Gladen Construction M…" at bounding box center [408, 185] width 817 height 370
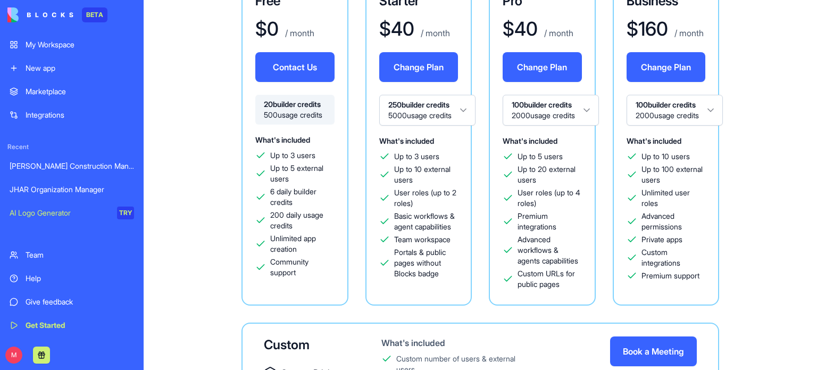
scroll to position [125, 0]
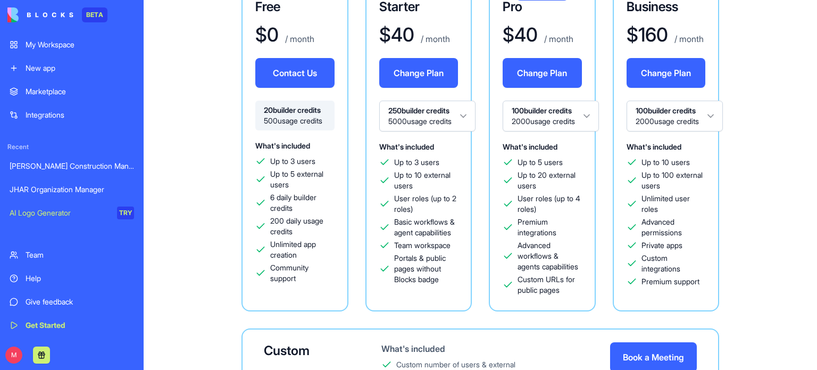
click at [426, 75] on button "Change Plan" at bounding box center [418, 73] width 79 height 30
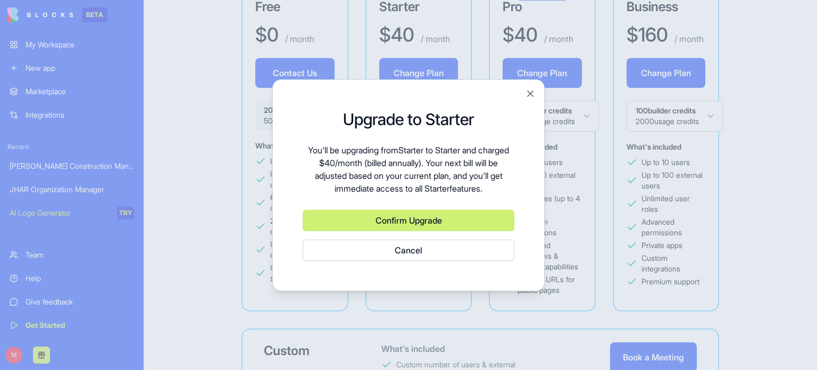
click at [402, 221] on button "Confirm Upgrade" at bounding box center [409, 220] width 212 height 21
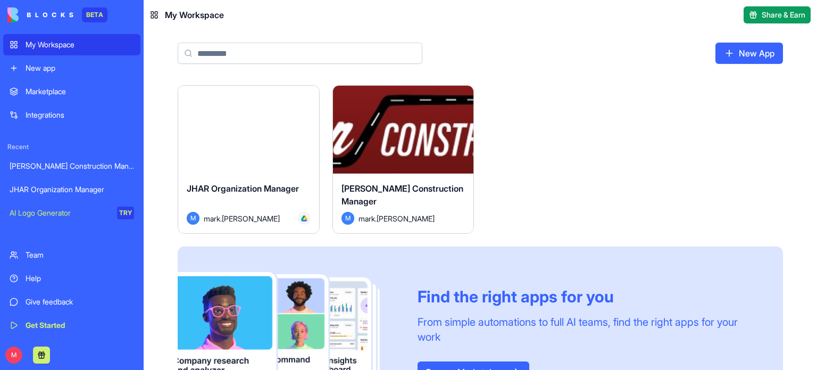
click at [56, 189] on div "JHAR Organization Manager" at bounding box center [72, 189] width 125 height 11
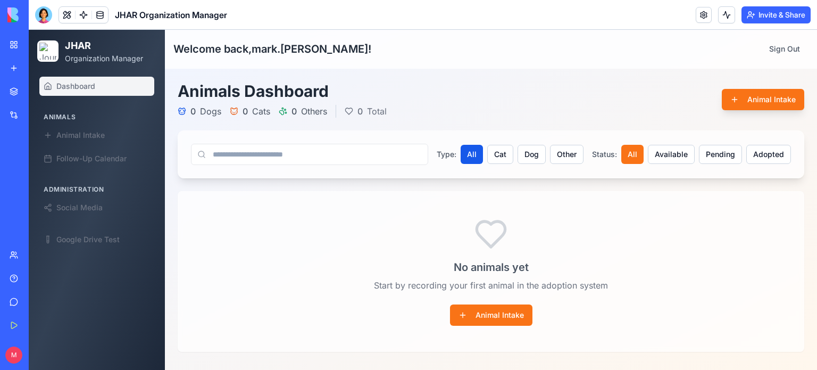
click at [40, 6] on div at bounding box center [43, 14] width 17 height 17
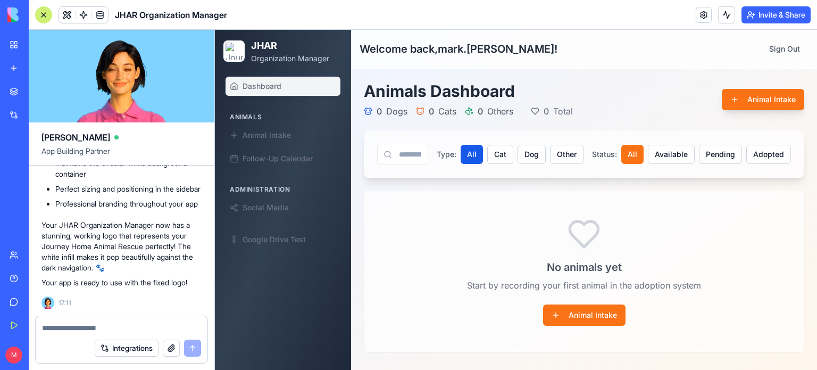
click at [87, 329] on textarea at bounding box center [121, 327] width 159 height 11
type textarea "**********"
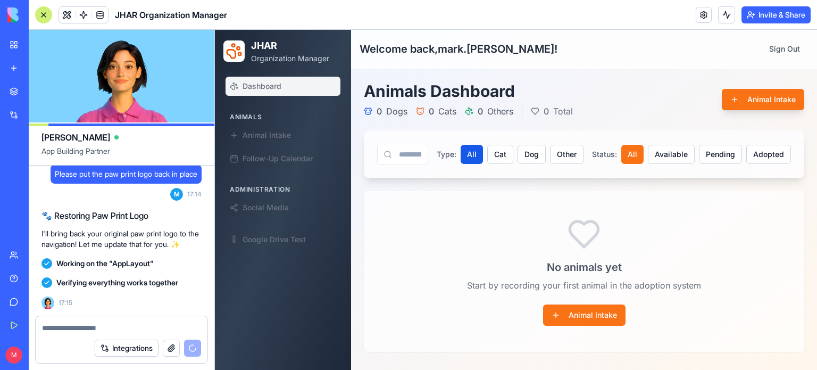
scroll to position [39660, 0]
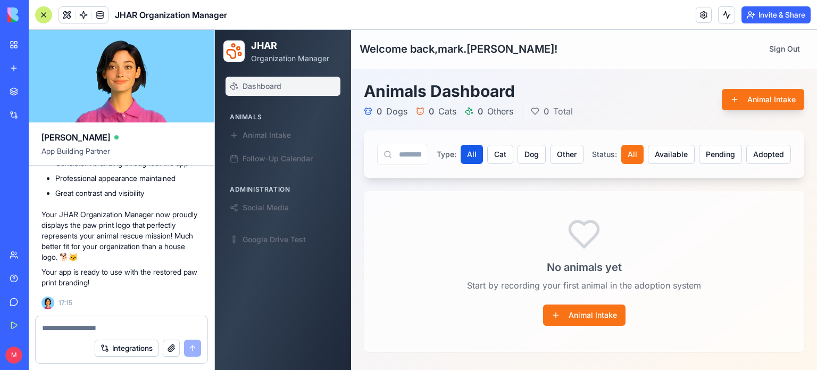
click at [109, 327] on textarea at bounding box center [122, 327] width 160 height 11
click at [46, 206] on link "AI Logo Generator TRY" at bounding box center [24, 212] width 43 height 21
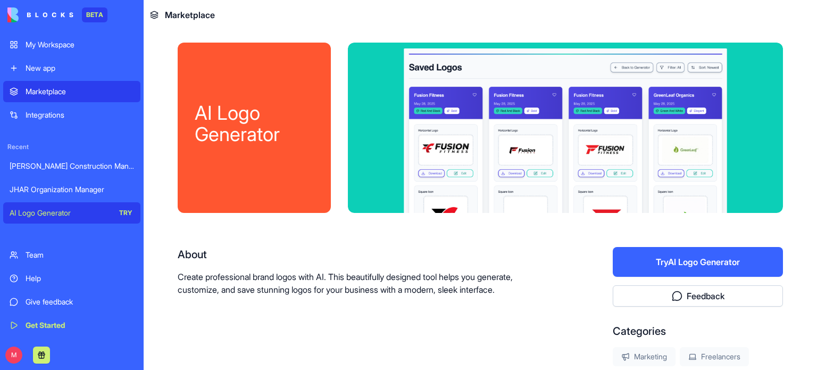
click at [661, 256] on button "Try AI Logo Generator" at bounding box center [698, 262] width 170 height 30
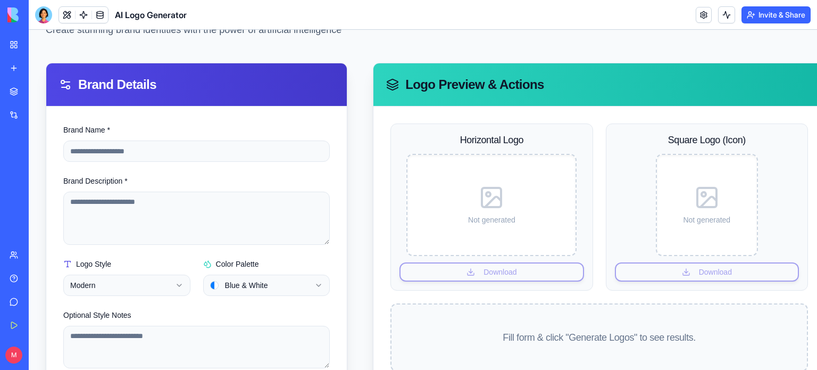
scroll to position [77, 0]
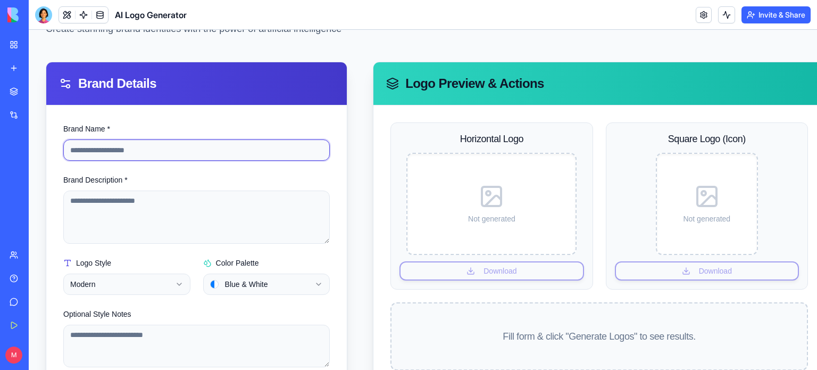
click at [184, 155] on input "Brand Name *" at bounding box center [196, 149] width 267 height 21
type input "**********"
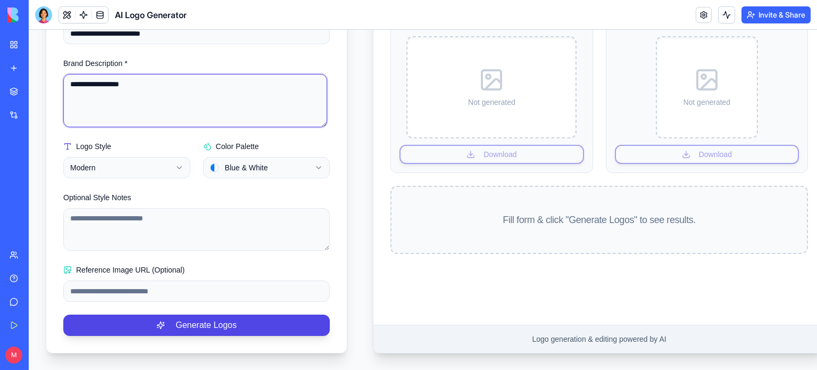
scroll to position [197, 0]
type textarea "**********"
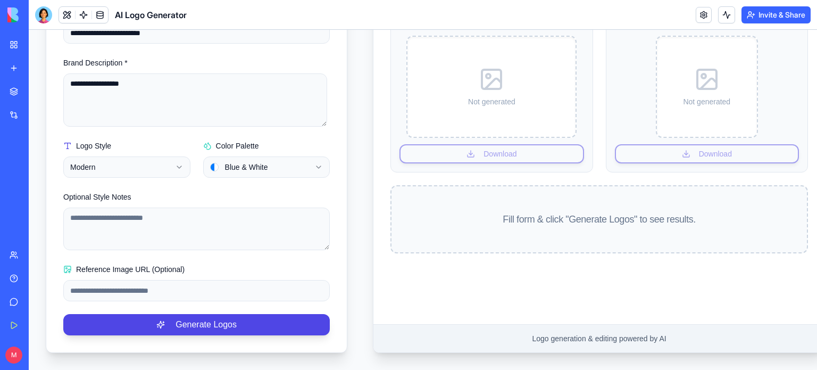
scroll to position [193, 0]
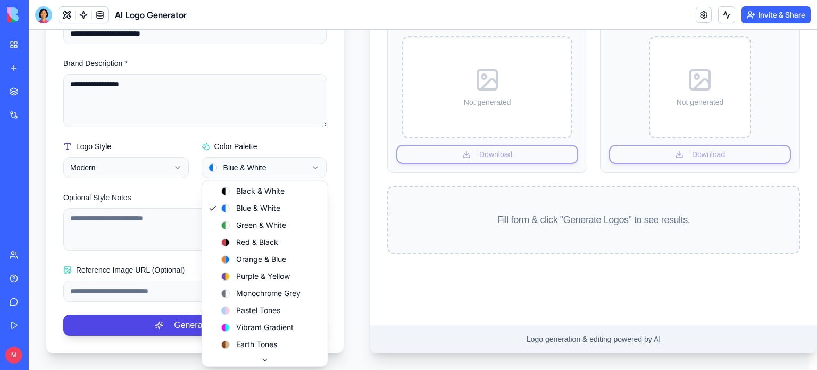
click at [288, 165] on html "**********" at bounding box center [423, 104] width 789 height 534
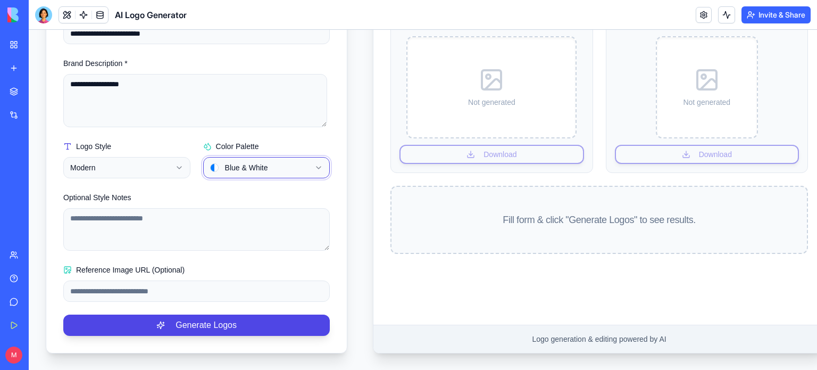
scroll to position [201, 0]
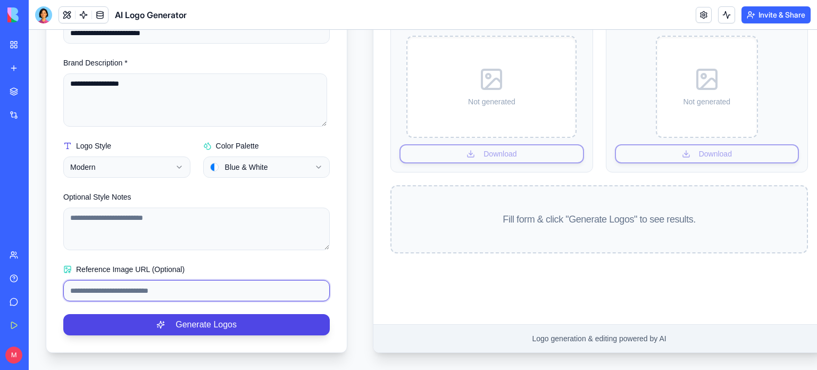
click at [161, 280] on input "Reference Image URL (Optional)" at bounding box center [196, 290] width 267 height 21
paste input "**********"
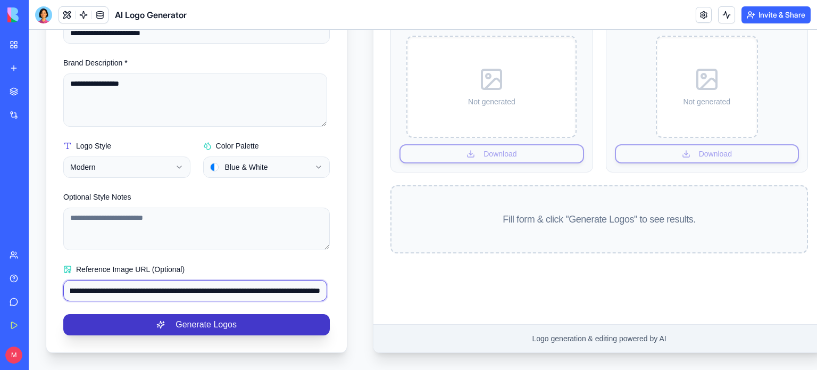
type input "**********"
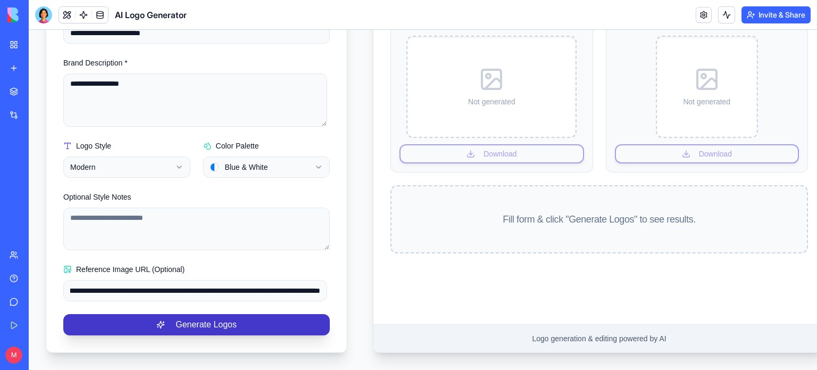
scroll to position [0, 0]
click at [204, 321] on button "Generate Logos" at bounding box center [196, 324] width 267 height 21
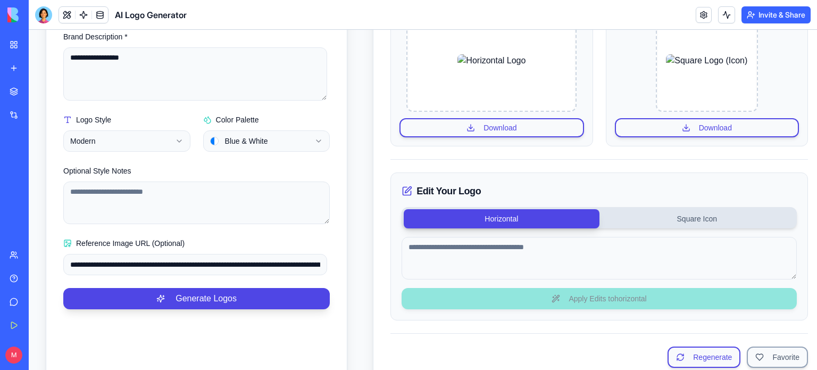
scroll to position [220, 0]
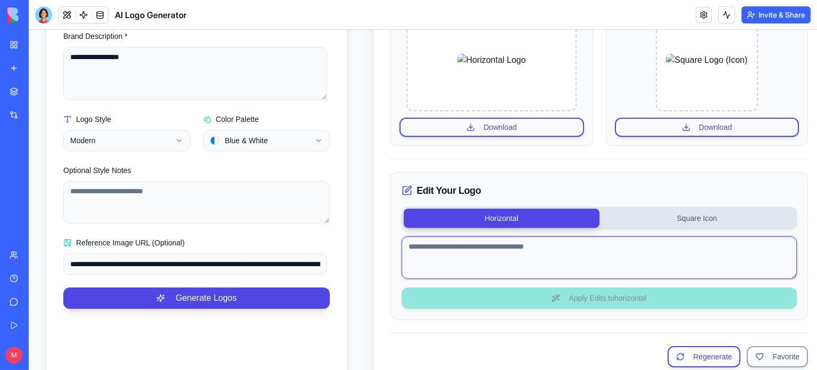
click at [510, 250] on textarea at bounding box center [599, 257] width 395 height 43
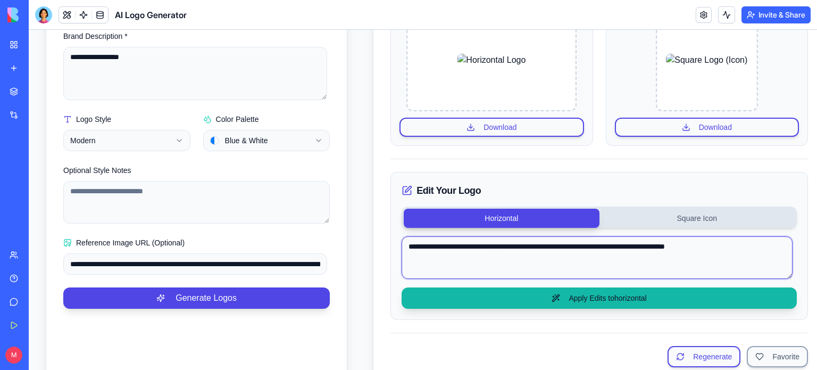
type textarea "**********"
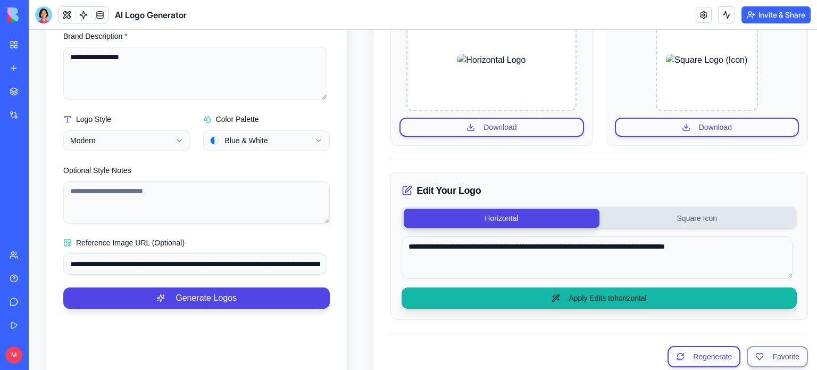
click at [611, 299] on button "Apply Edits to horizontal" at bounding box center [599, 297] width 395 height 21
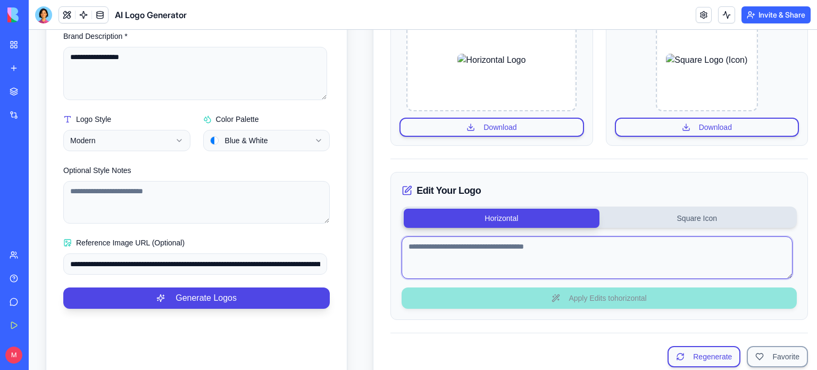
click at [488, 251] on textarea at bounding box center [597, 257] width 391 height 43
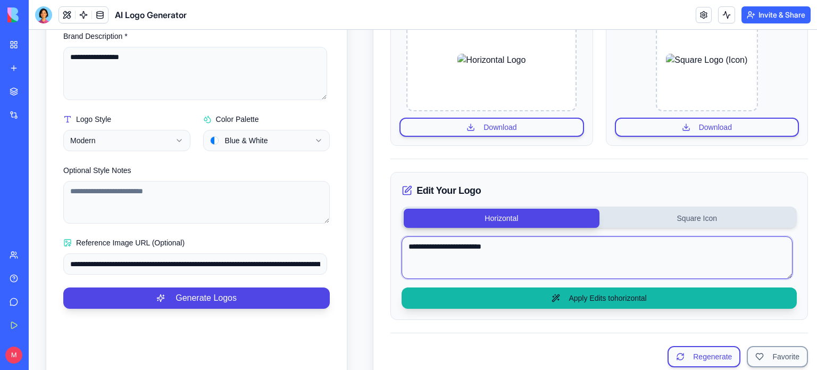
type textarea "**********"
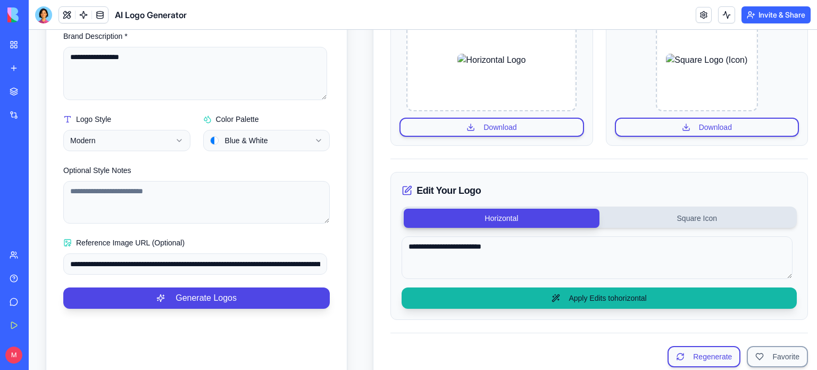
click at [590, 297] on button "Apply Edits to horizontal" at bounding box center [599, 297] width 395 height 21
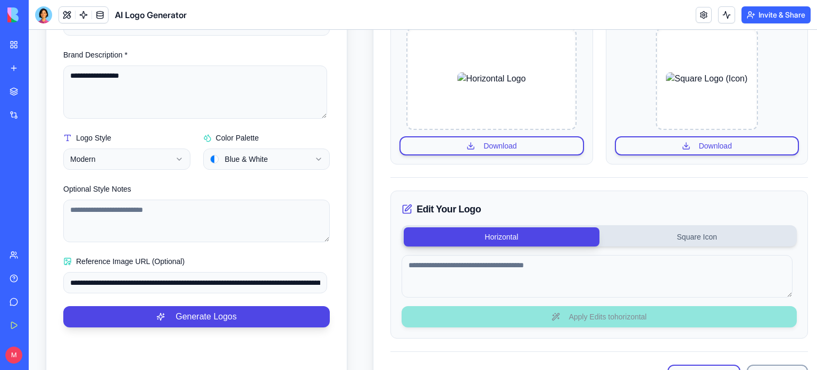
scroll to position [201, 0]
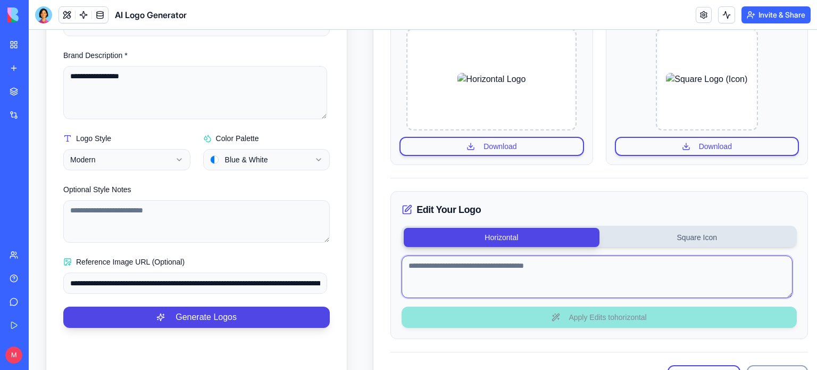
click at [449, 273] on textarea at bounding box center [597, 276] width 391 height 43
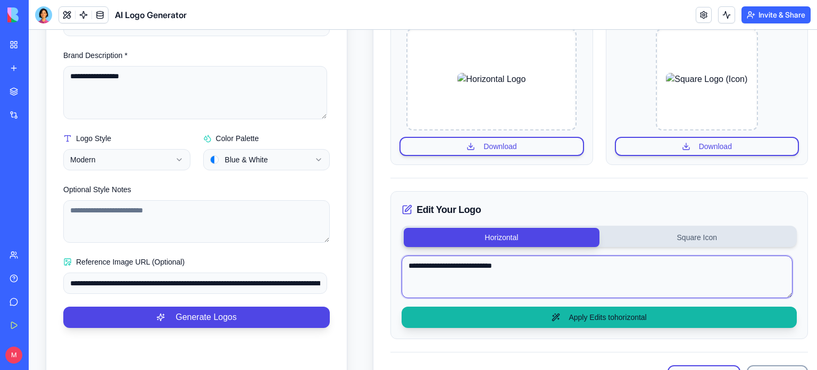
type textarea "**********"
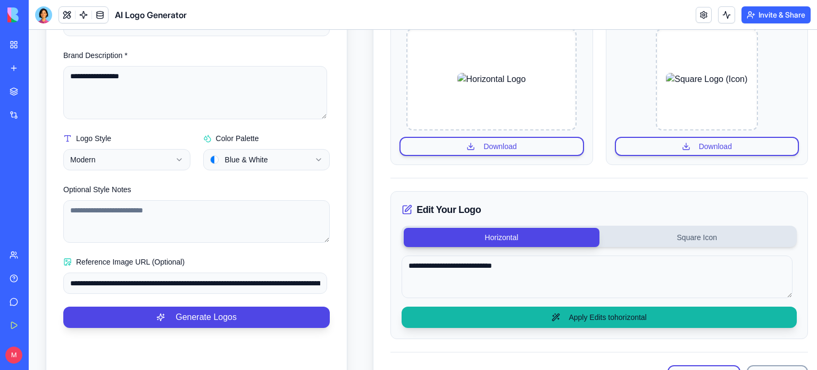
click at [579, 319] on button "Apply Edits to horizontal" at bounding box center [599, 316] width 395 height 21
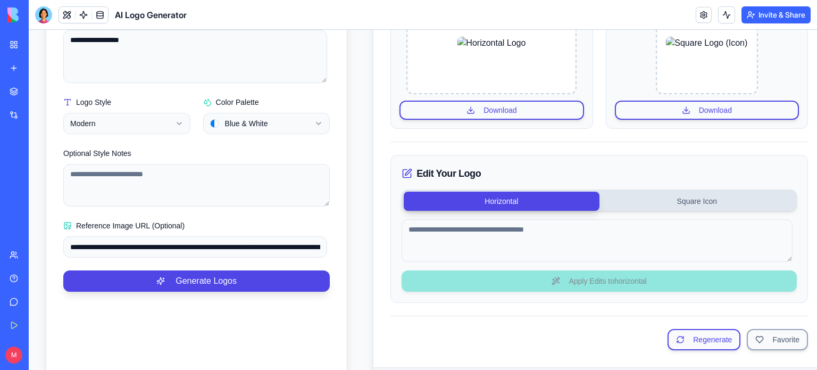
scroll to position [287, 0]
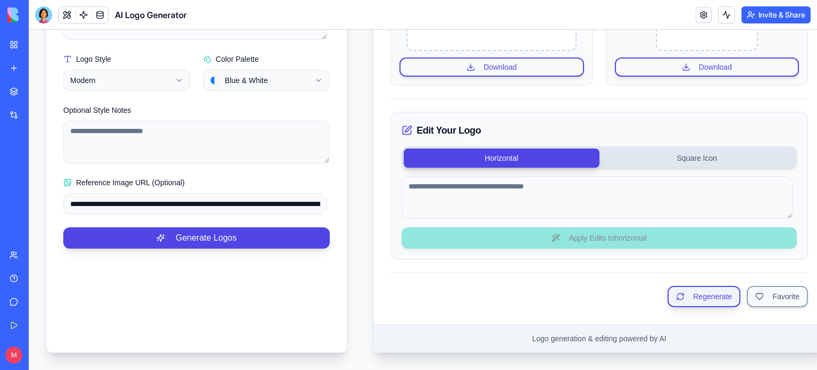
click at [710, 286] on button "Regenerate" at bounding box center [704, 296] width 73 height 21
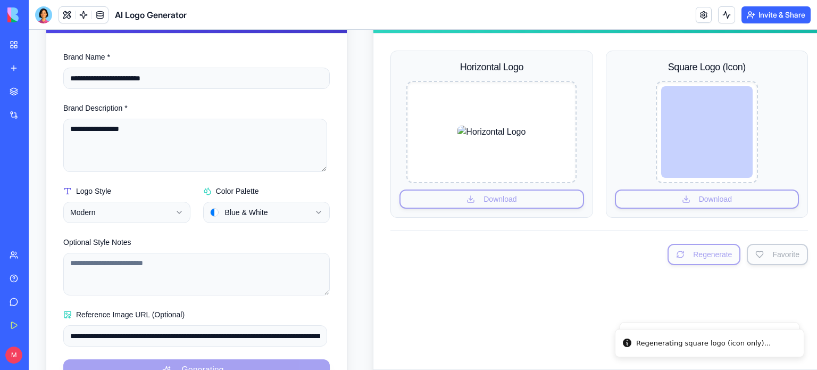
scroll to position [146, 0]
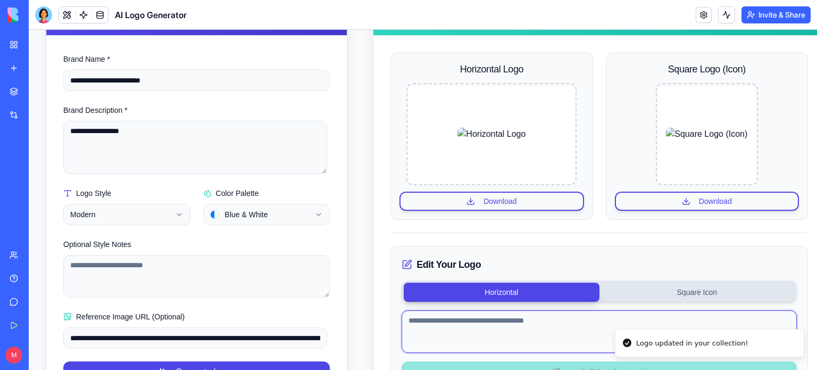
click at [483, 324] on textarea at bounding box center [599, 331] width 395 height 43
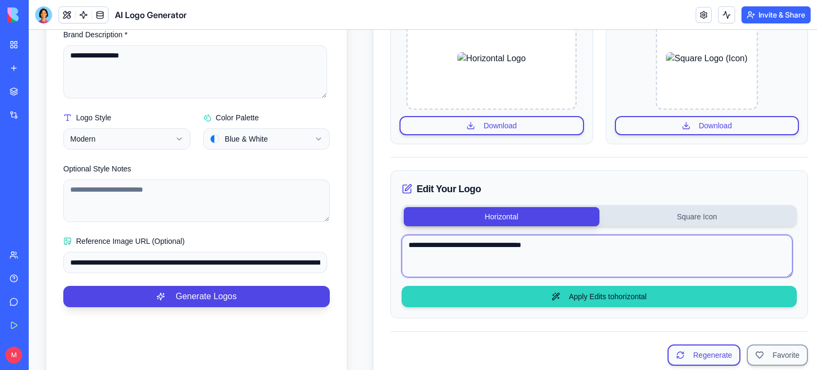
scroll to position [222, 0]
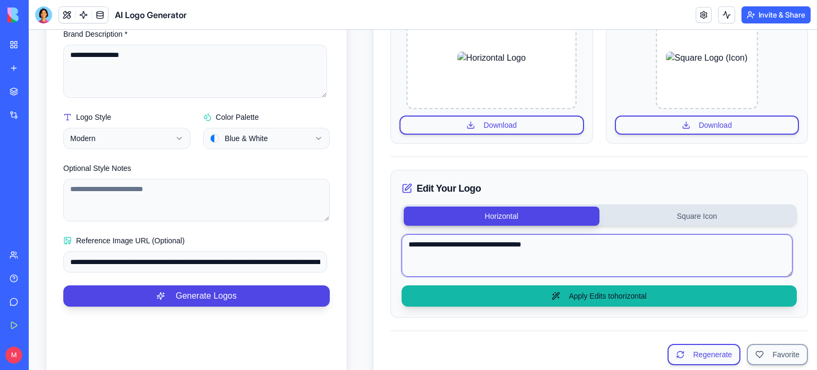
type textarea "**********"
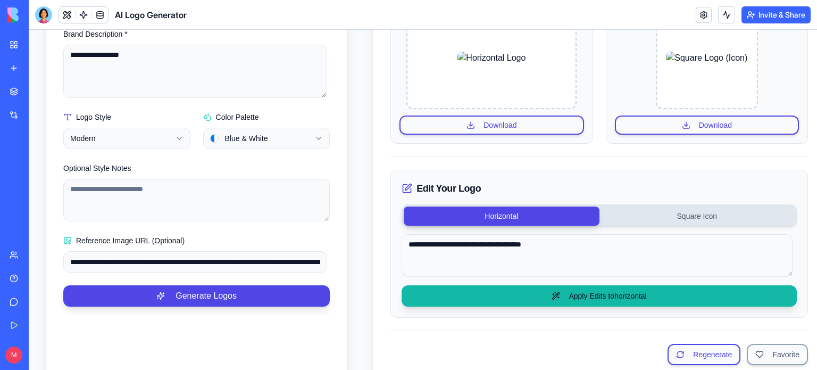
click at [571, 297] on button "Apply Edits to horizontal" at bounding box center [599, 295] width 395 height 21
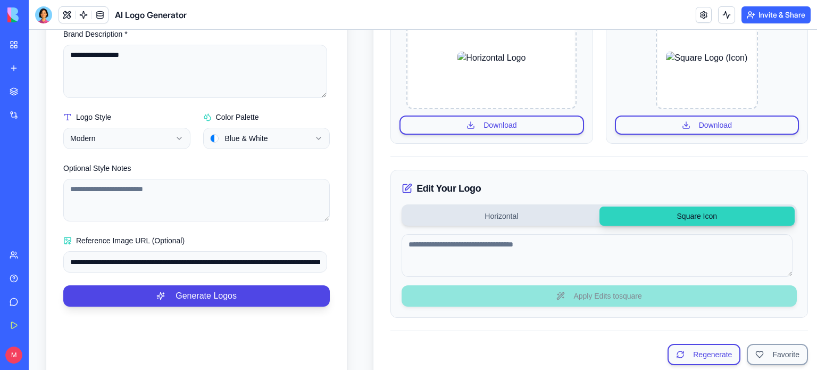
click at [681, 212] on button "Square Icon" at bounding box center [697, 215] width 195 height 19
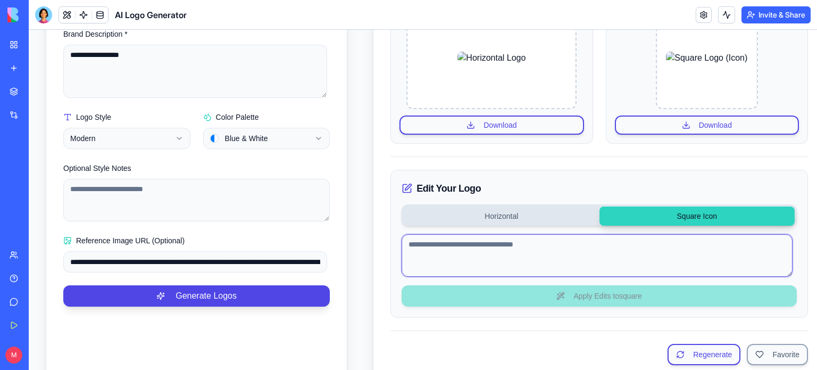
click at [468, 264] on textarea at bounding box center [597, 255] width 391 height 43
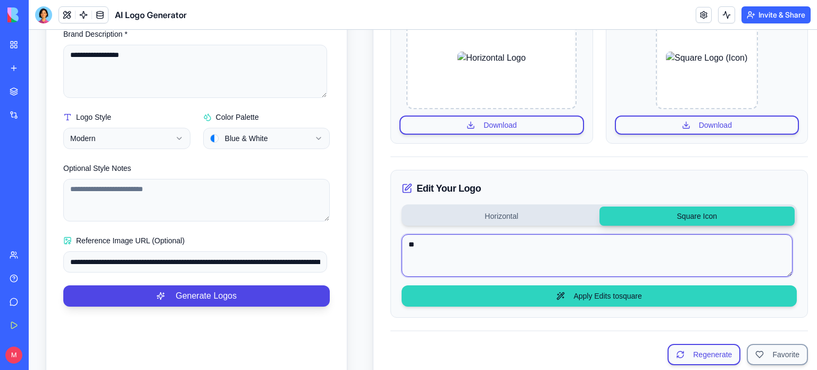
type textarea "*"
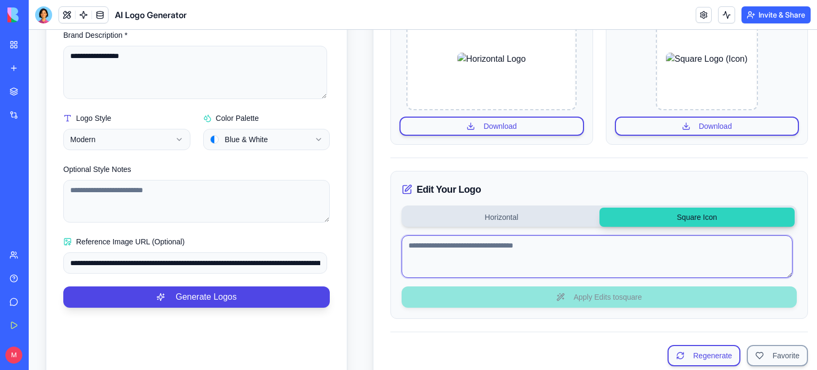
scroll to position [222, 0]
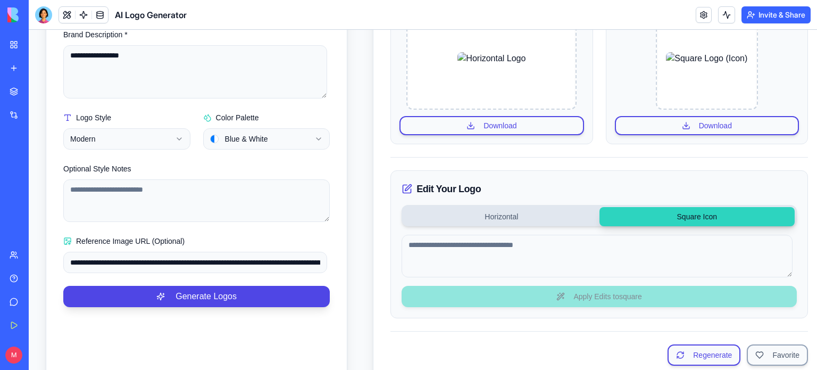
click at [39, 188] on div "JHAR Organization Manager" at bounding box center [25, 189] width 30 height 11
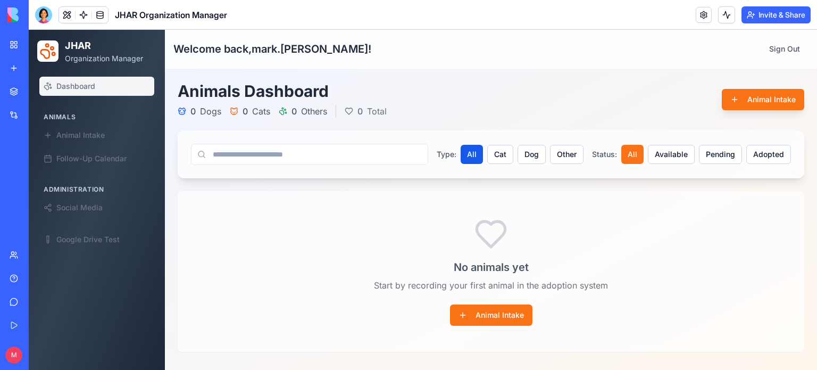
click at [260, 253] on div "No animals yet Start by recording your first animal in the adoption system Anim…" at bounding box center [491, 272] width 626 height 160
click at [84, 137] on span "Animal Intake" at bounding box center [80, 135] width 48 height 11
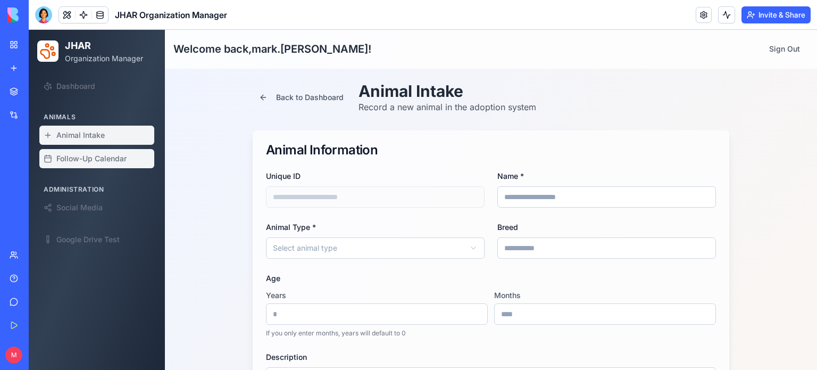
click at [100, 161] on span "Follow-Up Calendar" at bounding box center [91, 158] width 70 height 11
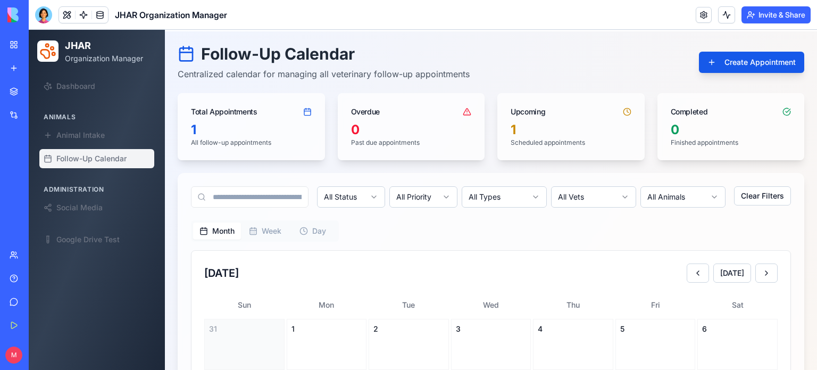
scroll to position [38, 0]
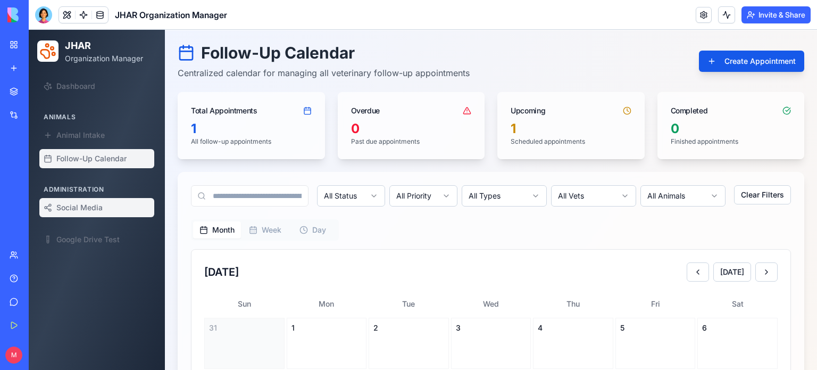
click at [94, 213] on link "Social Media" at bounding box center [96, 207] width 115 height 19
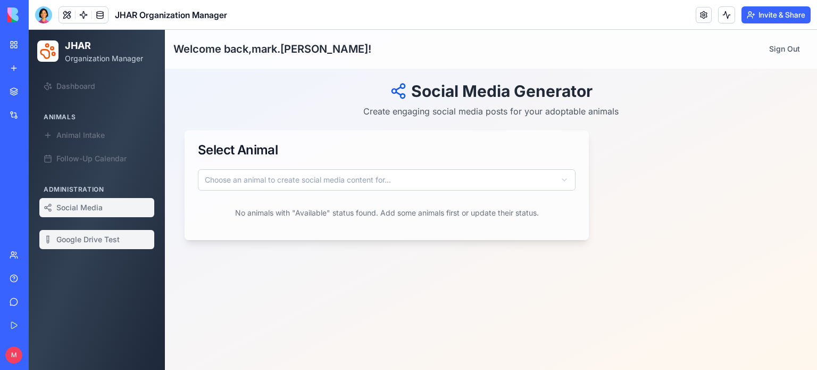
click at [97, 241] on span "Google Drive Test" at bounding box center [87, 239] width 63 height 11
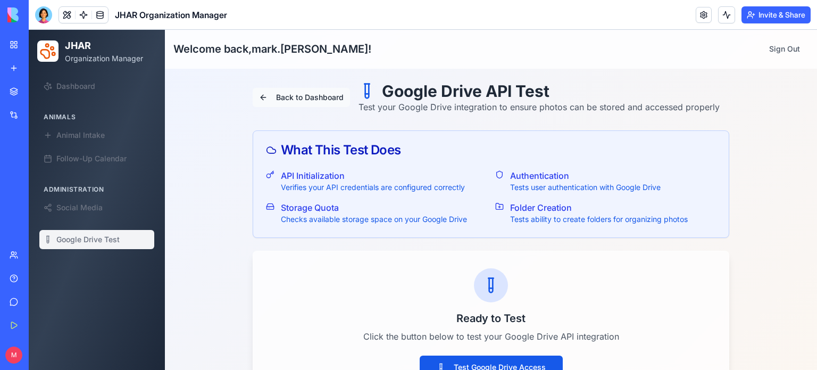
click at [280, 95] on button "Back to Dashboard" at bounding box center [301, 97] width 97 height 19
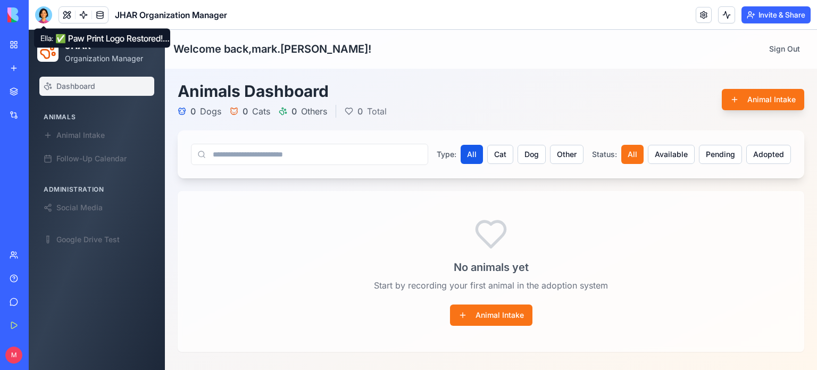
click at [39, 14] on div at bounding box center [43, 14] width 17 height 17
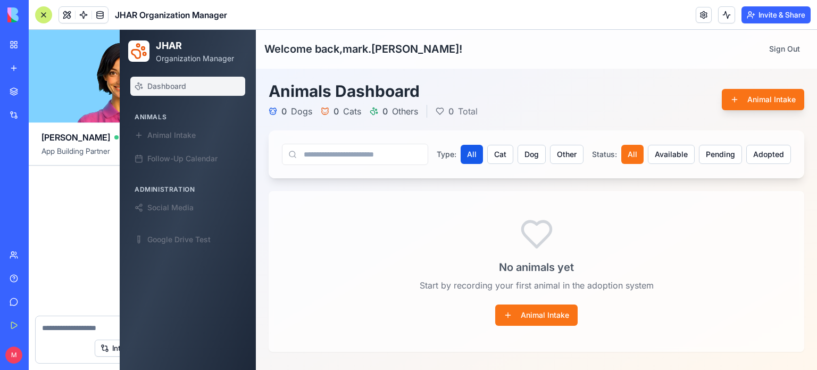
scroll to position [39660, 0]
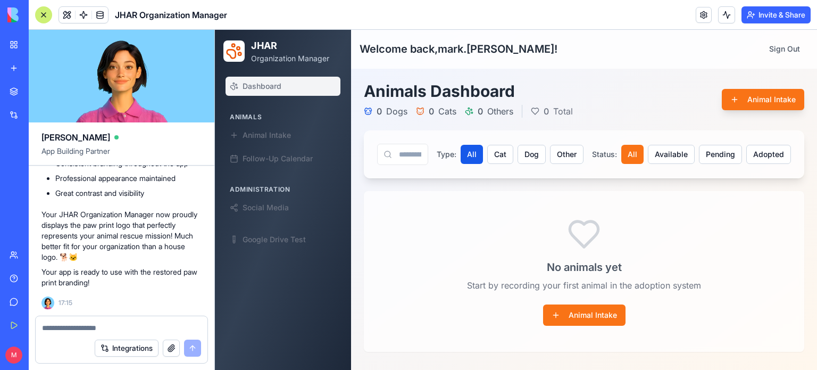
click at [90, 328] on textarea at bounding box center [121, 327] width 159 height 11
click at [172, 353] on button "button" at bounding box center [171, 347] width 17 height 17
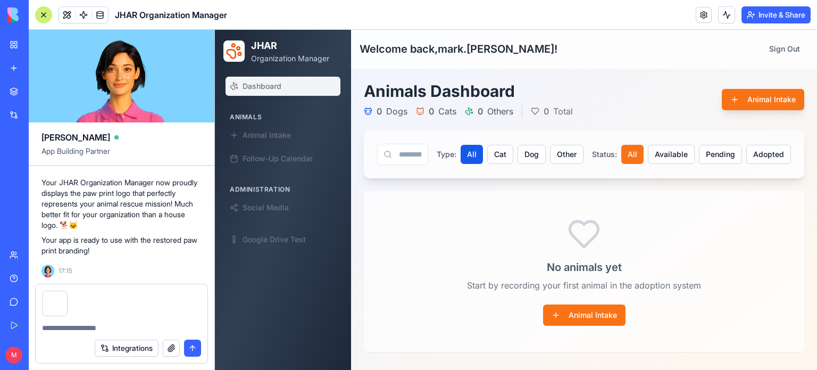
click at [77, 331] on textarea at bounding box center [121, 327] width 159 height 11
type textarea "**********"
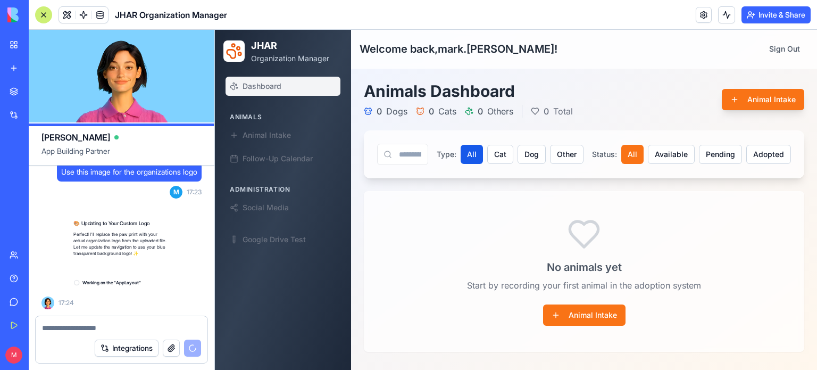
scroll to position [39841, 0]
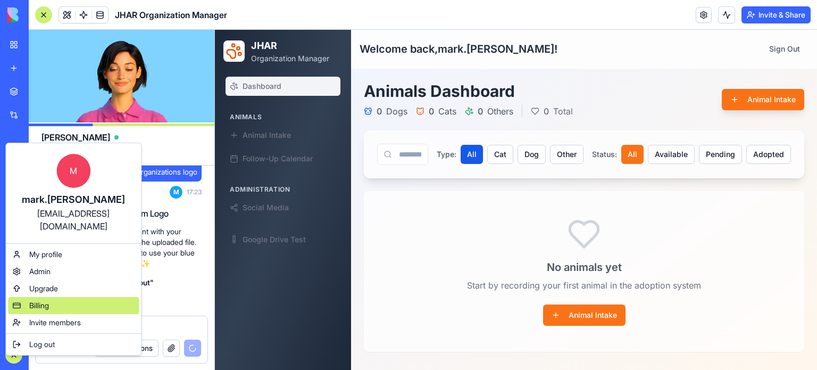
click at [46, 300] on span "Billing" at bounding box center [39, 305] width 20 height 11
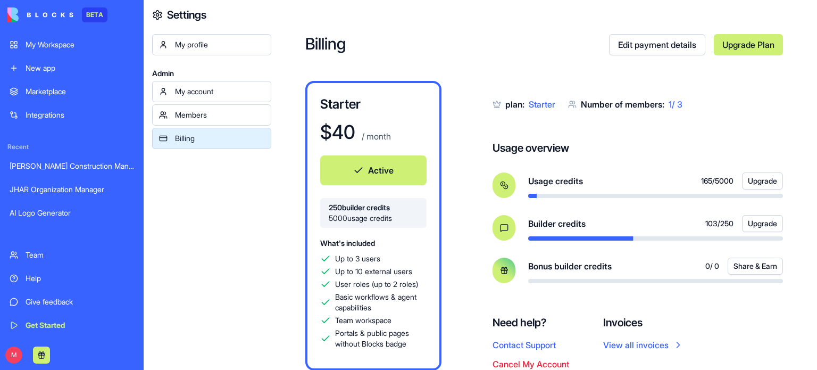
click at [47, 189] on div "JHAR Organization Manager" at bounding box center [72, 189] width 125 height 11
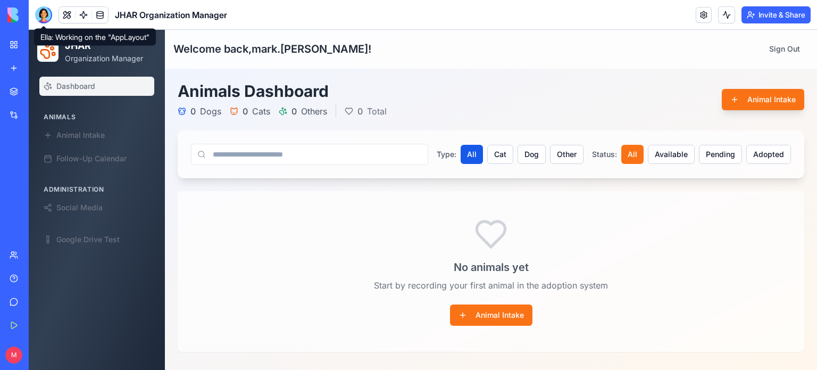
click at [40, 10] on div at bounding box center [43, 14] width 17 height 17
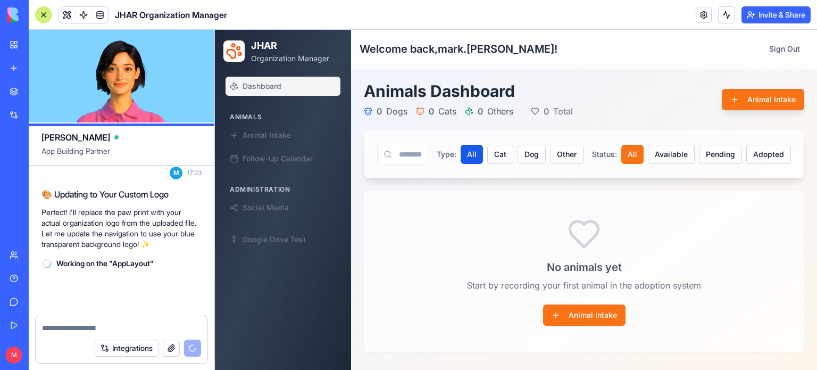
scroll to position [39860, 0]
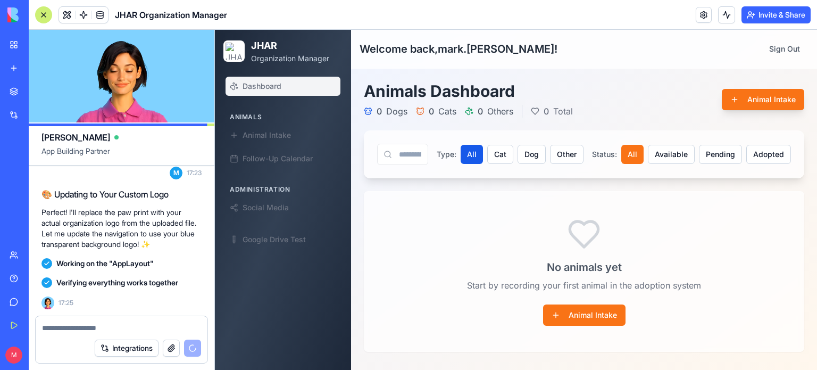
click at [110, 321] on div at bounding box center [122, 324] width 172 height 17
click at [113, 329] on textarea at bounding box center [121, 327] width 159 height 11
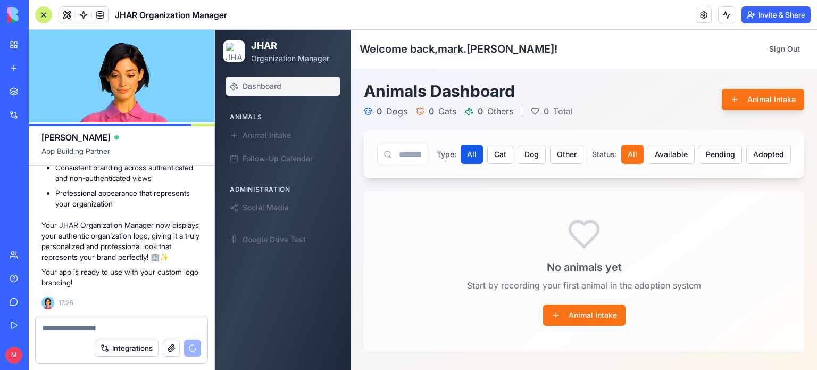
click at [113, 329] on textarea at bounding box center [121, 327] width 159 height 11
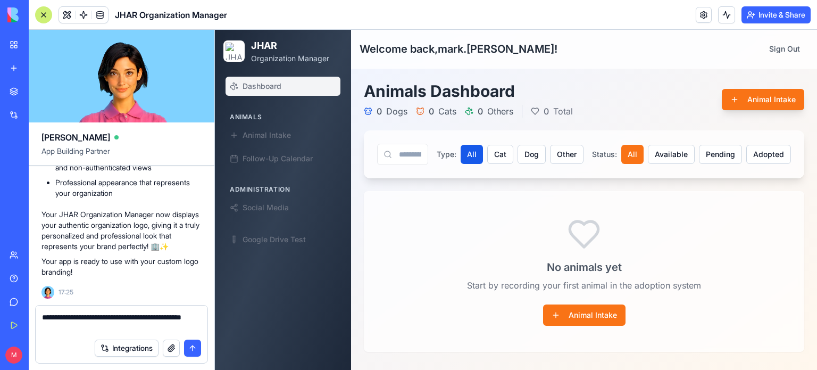
type textarea "**********"
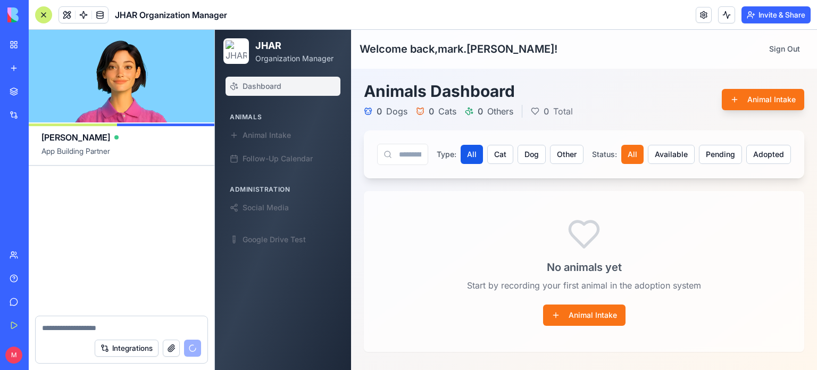
scroll to position [40878, 0]
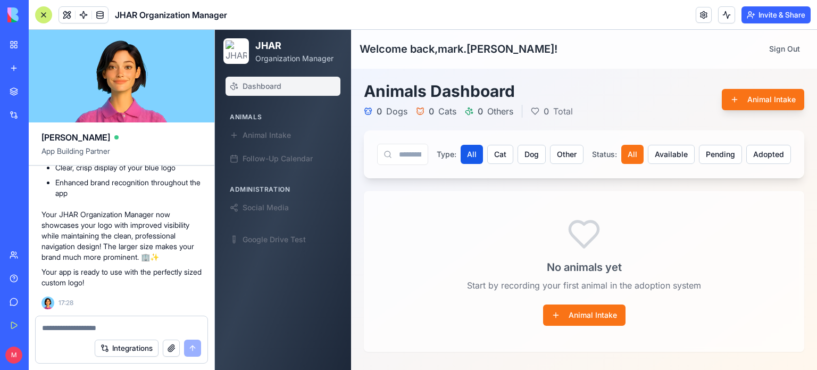
click at [68, 326] on textarea at bounding box center [122, 327] width 160 height 11
type textarea "*"
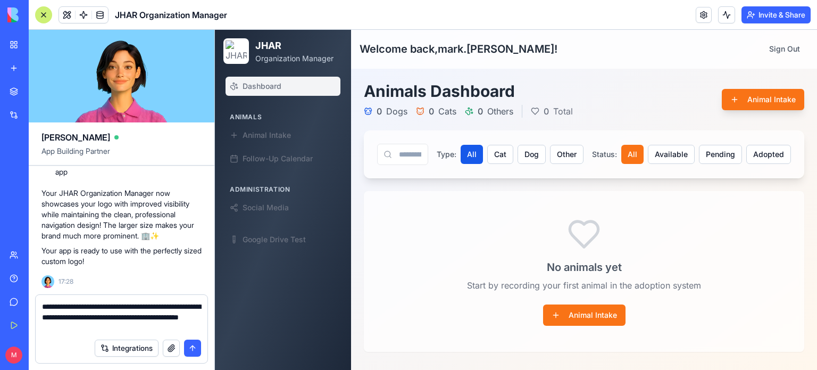
type textarea "**********"
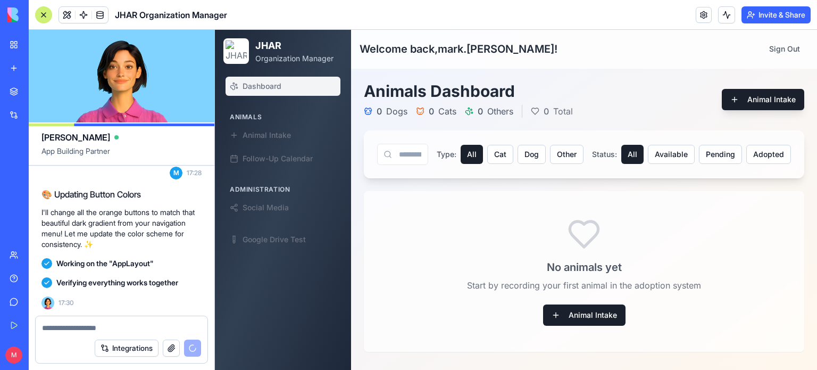
scroll to position [41514, 0]
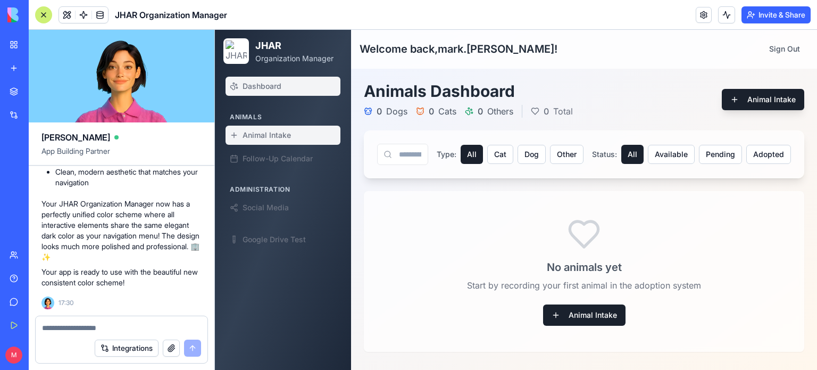
click at [272, 138] on span "Animal Intake" at bounding box center [267, 135] width 48 height 11
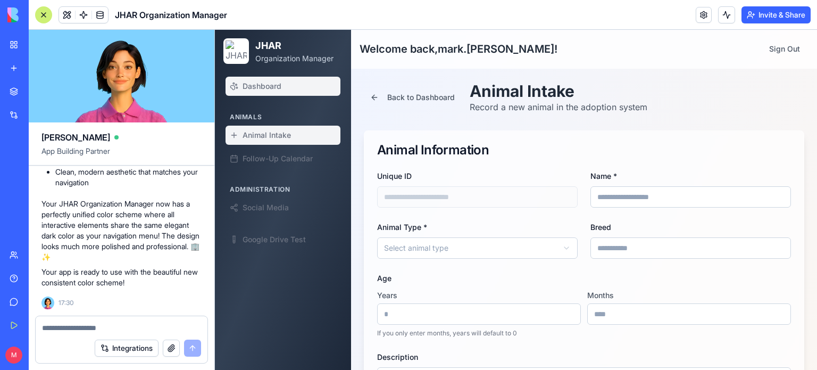
click at [252, 83] on span "Dashboard" at bounding box center [262, 86] width 39 height 11
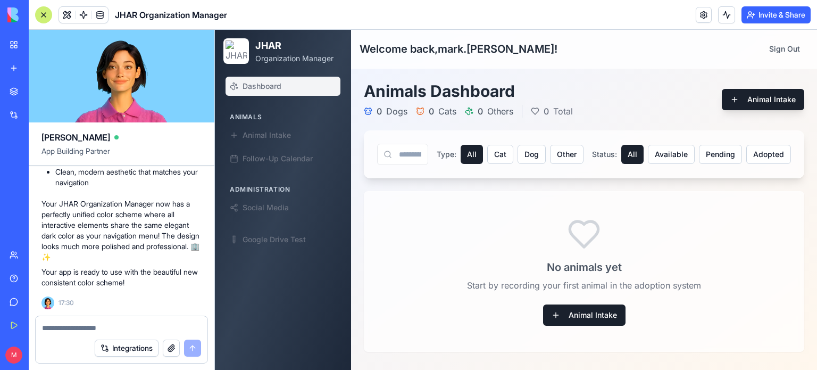
click at [469, 302] on div "No animals yet Start by recording your first animal in the adoption system Anim…" at bounding box center [585, 272] width 440 height 160
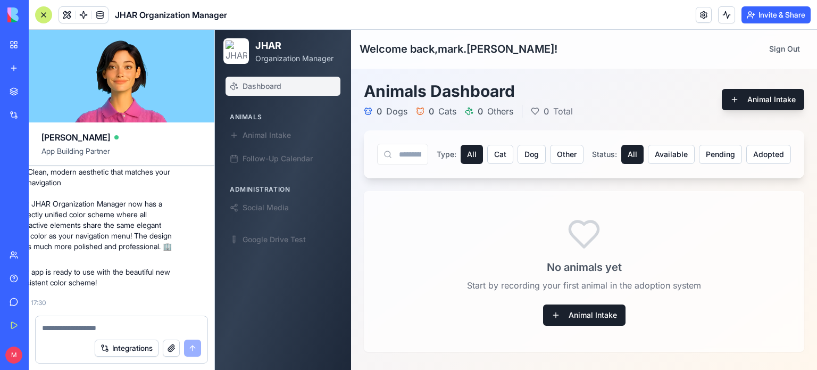
scroll to position [41514, 37]
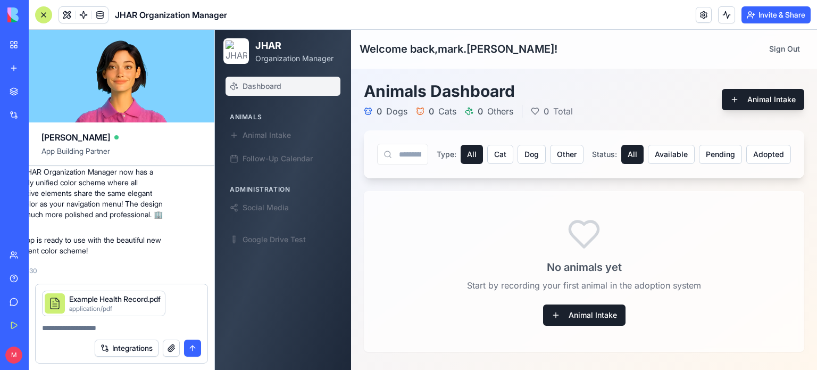
click at [74, 330] on textarea at bounding box center [122, 327] width 160 height 11
click at [187, 326] on textarea "**********" at bounding box center [122, 327] width 160 height 11
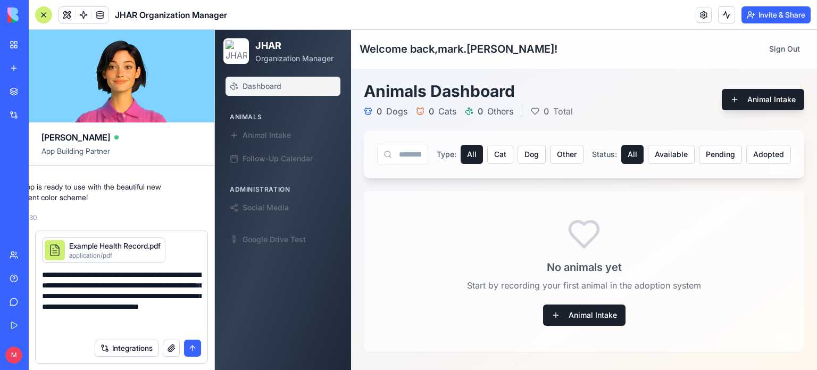
type textarea "**********"
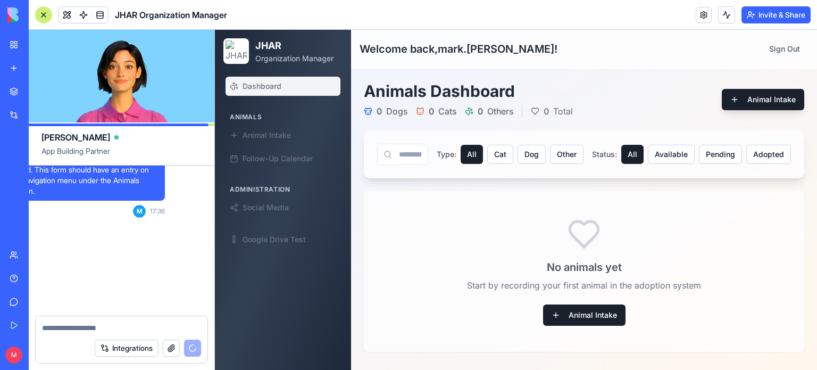
scroll to position [41748, 37]
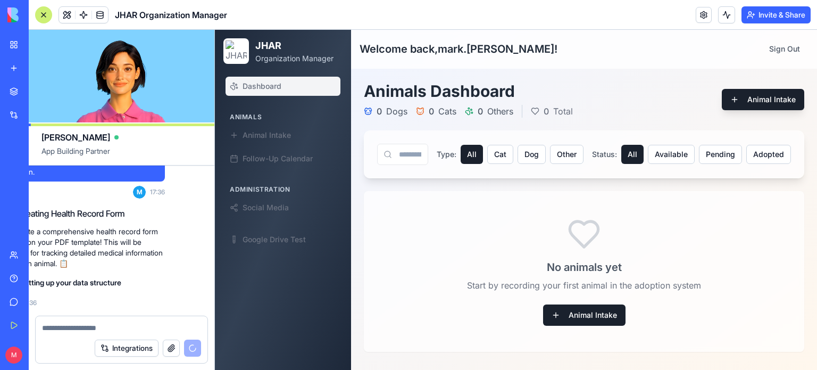
click at [161, 262] on p "I'll create a comprehensive health record form based on your PDF template! This…" at bounding box center [85, 247] width 160 height 43
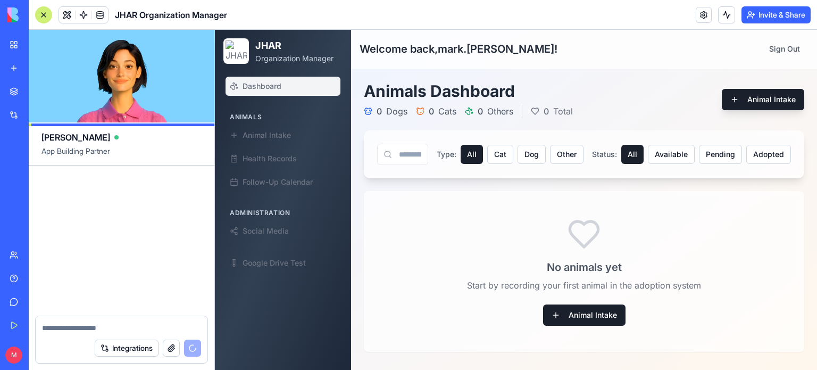
scroll to position [42617, 0]
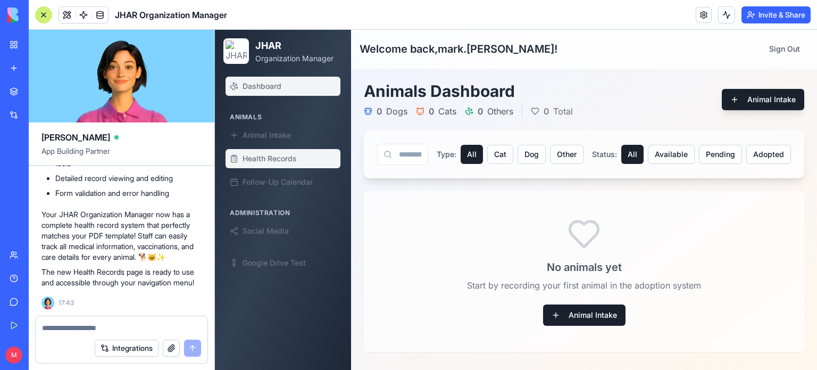
click at [274, 158] on span "Health Records" at bounding box center [270, 158] width 54 height 11
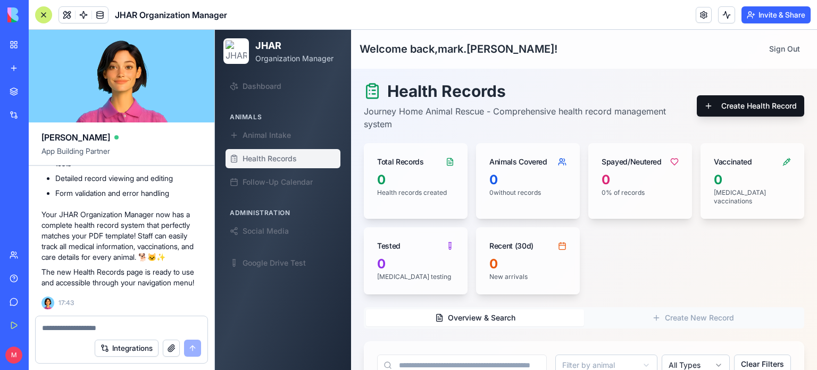
click at [744, 102] on button "Create Health Record" at bounding box center [750, 105] width 107 height 21
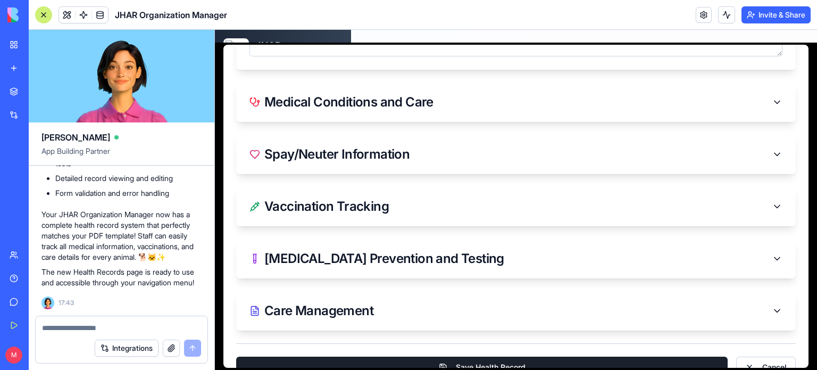
scroll to position [390, 0]
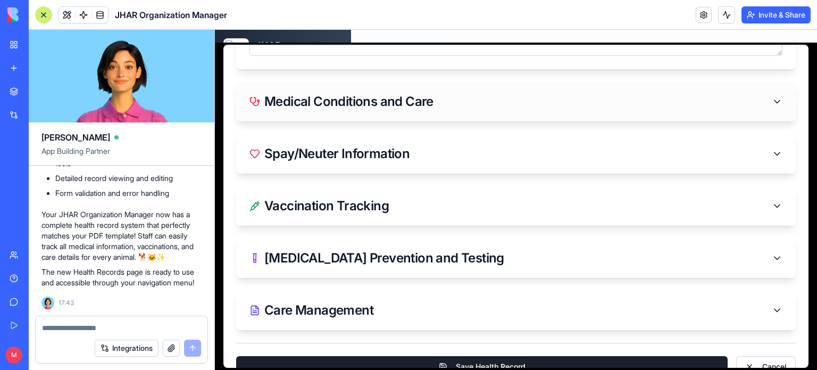
click at [408, 98] on div "Medical Conditions and Care" at bounding box center [342, 101] width 184 height 13
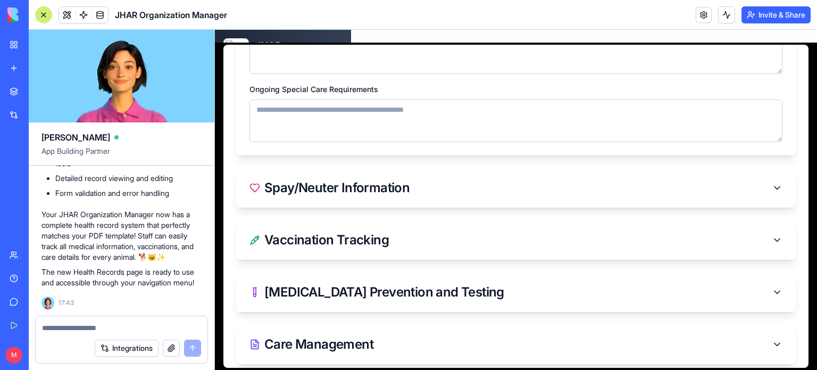
scroll to position [498, 0]
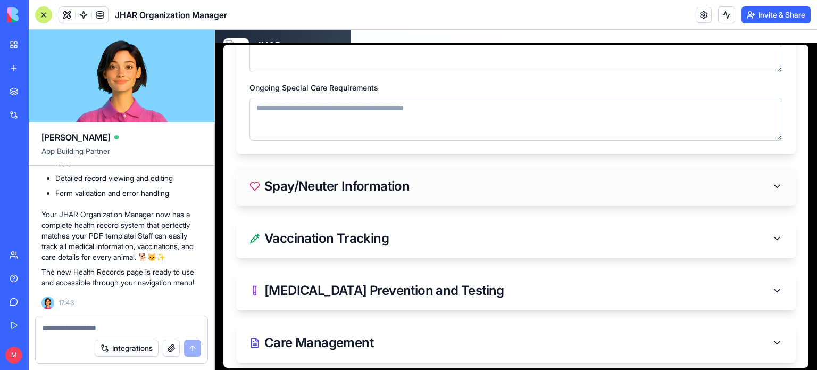
click at [453, 183] on div "Spay/Neuter Information" at bounding box center [516, 186] width 533 height 13
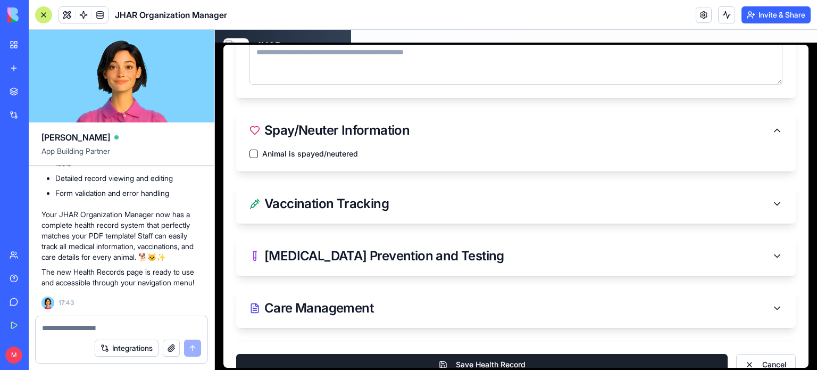
scroll to position [572, 0]
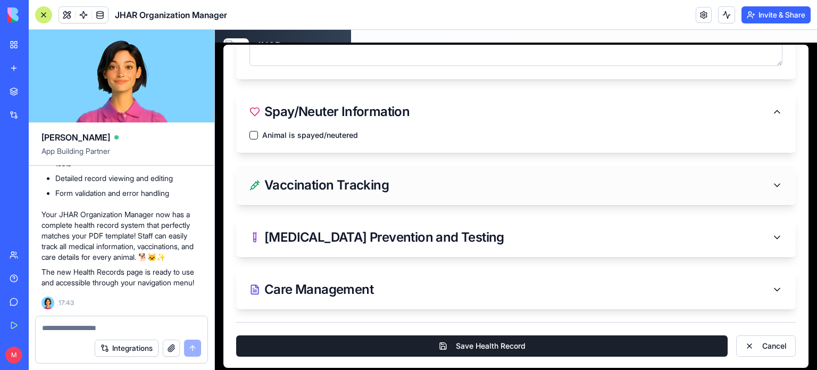
click at [455, 172] on div "Vaccination Tracking" at bounding box center [516, 185] width 559 height 38
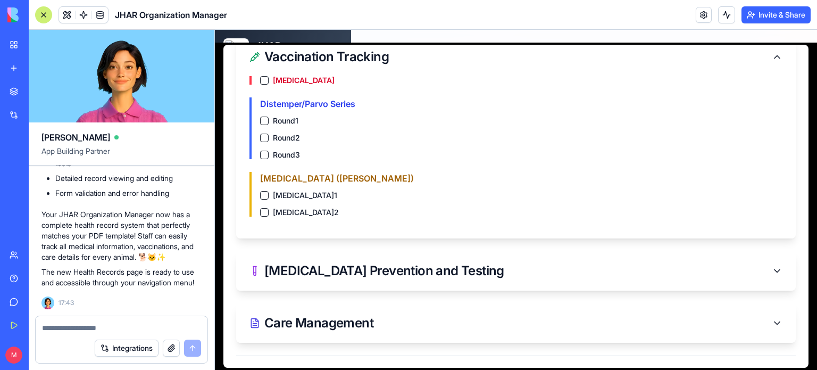
scroll to position [734, 0]
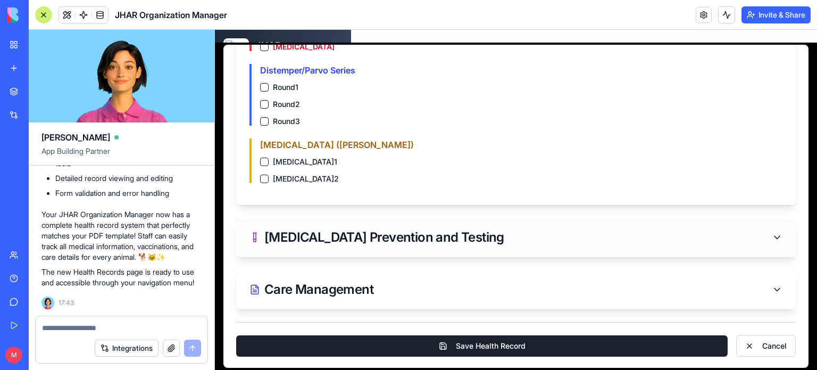
click at [470, 231] on div "[MEDICAL_DATA] Prevention and Testing" at bounding box center [516, 237] width 533 height 13
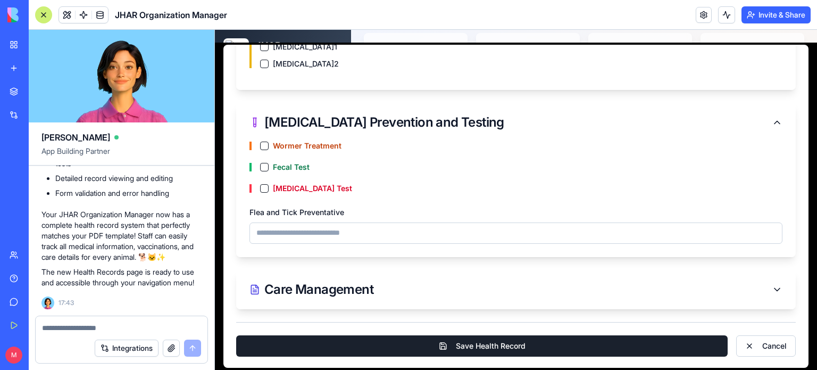
scroll to position [113, 0]
click at [476, 297] on div "Care Management" at bounding box center [516, 289] width 559 height 38
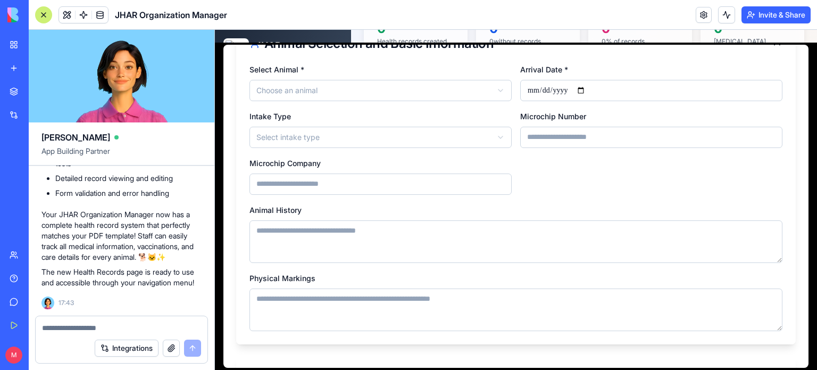
scroll to position [118, 0]
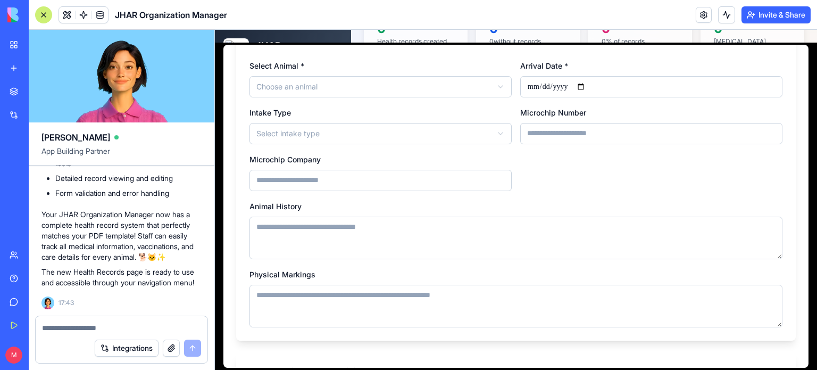
click at [153, 321] on div at bounding box center [122, 324] width 172 height 17
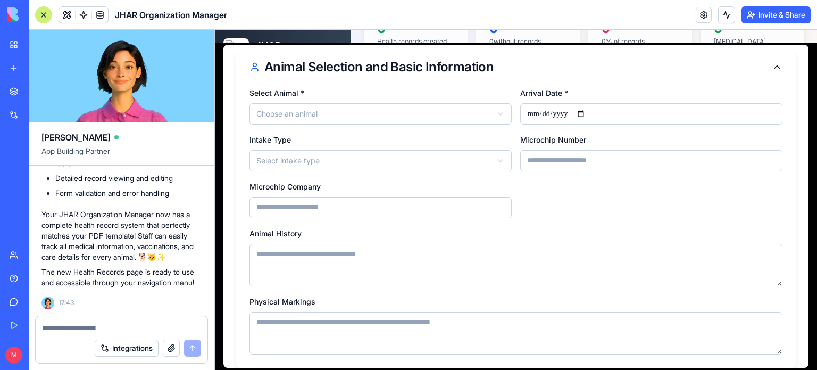
scroll to position [96, 0]
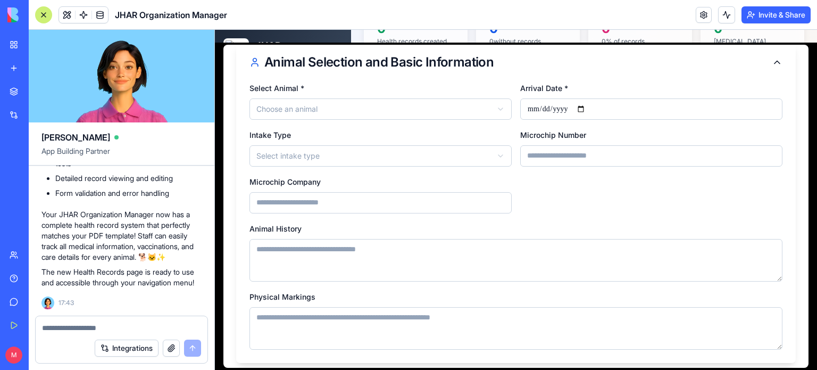
click at [622, 244] on textarea "Animal History" at bounding box center [516, 260] width 533 height 43
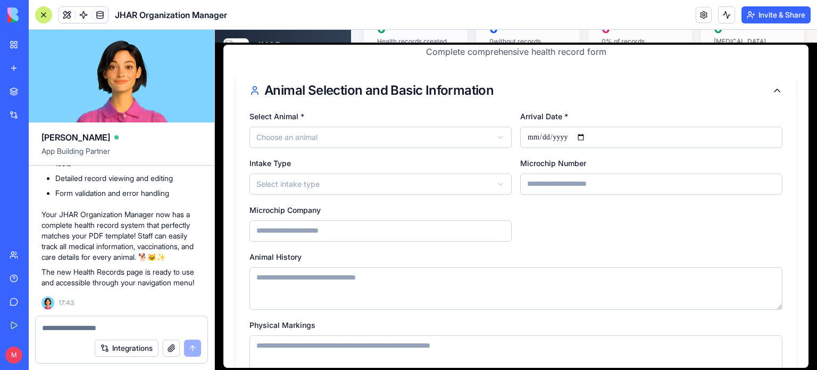
scroll to position [68, 0]
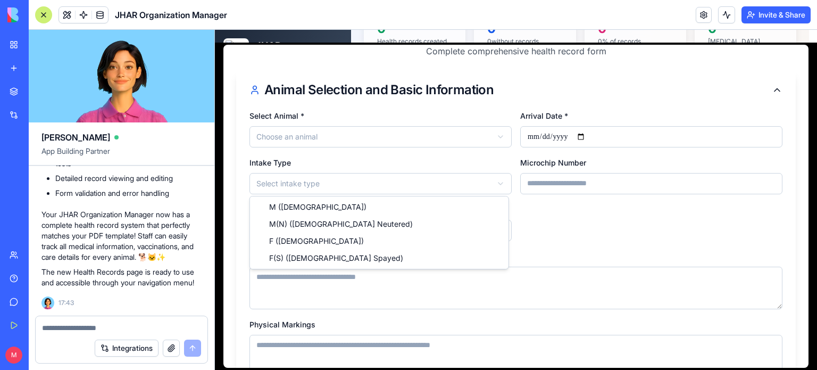
click at [487, 182] on html "JHAR Organization Manager Dashboard Animals Animal Intake Health Records Follow…" at bounding box center [516, 154] width 602 height 550
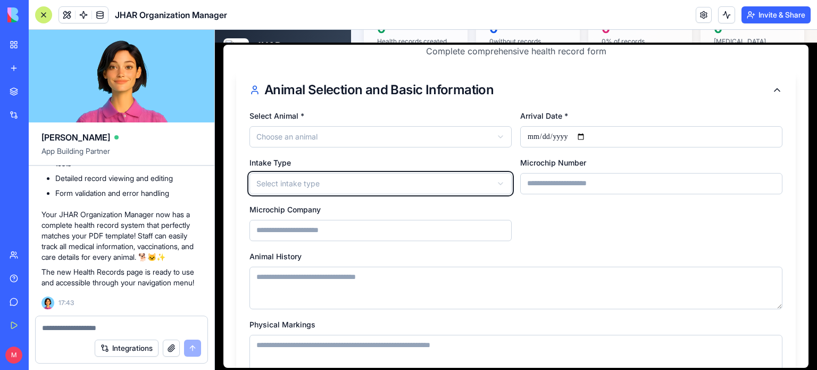
click at [563, 227] on html "JHAR Organization Manager Dashboard Animals Animal Intake Health Records Follow…" at bounding box center [516, 154] width 602 height 550
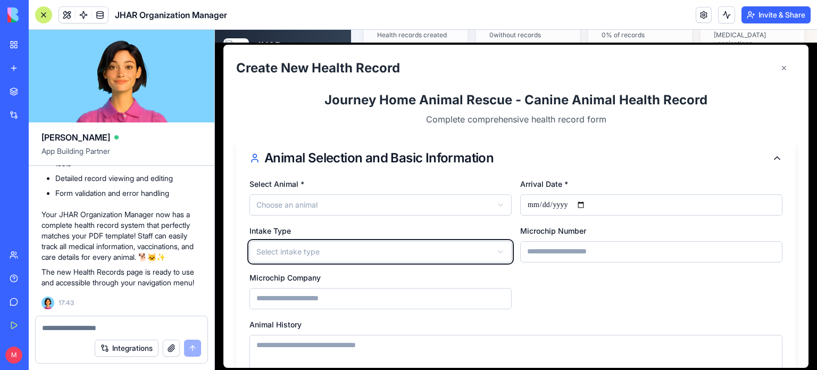
scroll to position [2, 0]
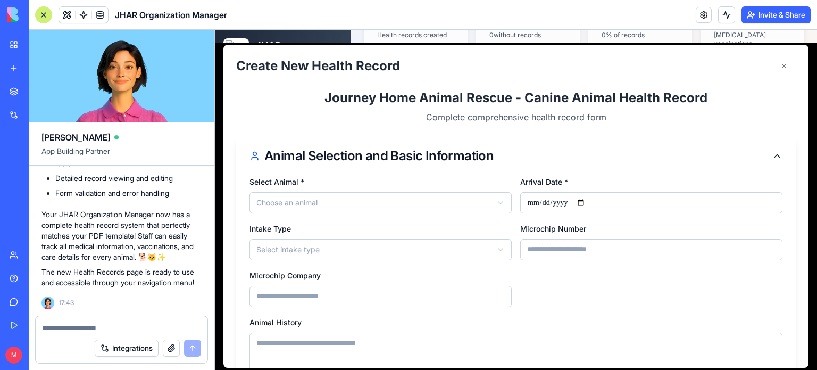
click at [148, 325] on textarea at bounding box center [122, 327] width 160 height 11
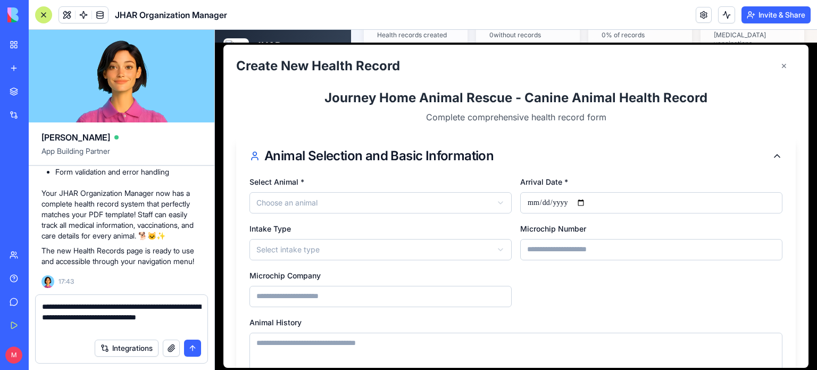
type textarea "**********"
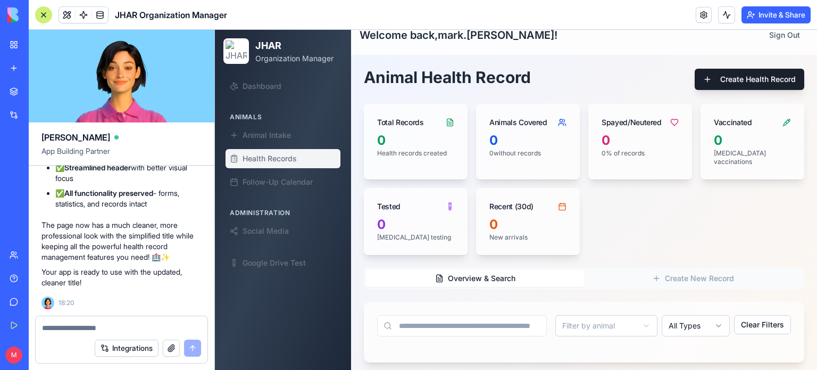
scroll to position [13, 0]
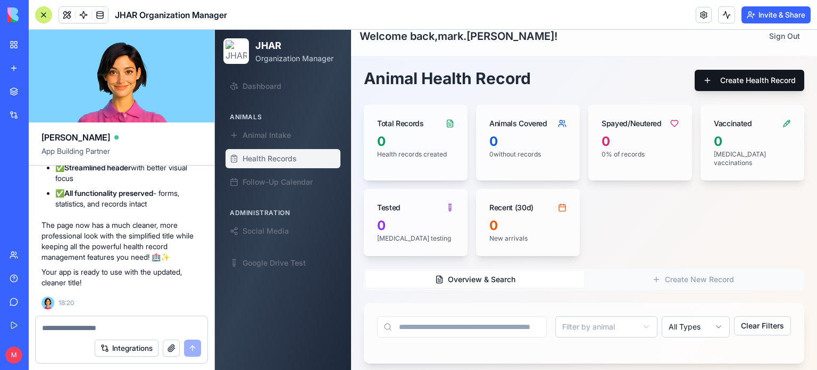
click at [744, 82] on button "Create Health Record" at bounding box center [750, 80] width 110 height 21
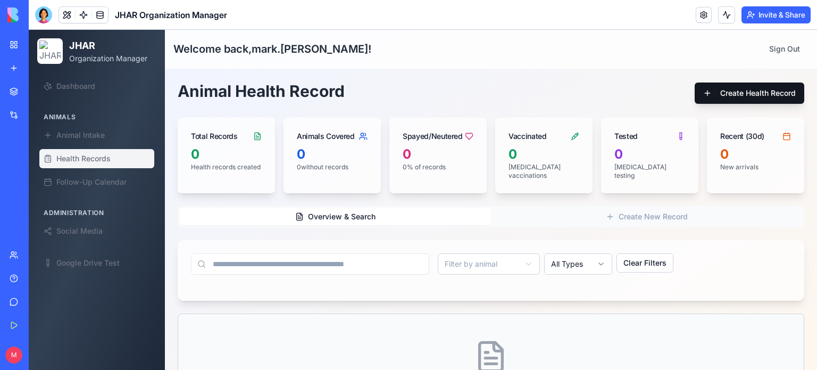
click at [747, 87] on button "Create Health Record" at bounding box center [750, 92] width 110 height 21
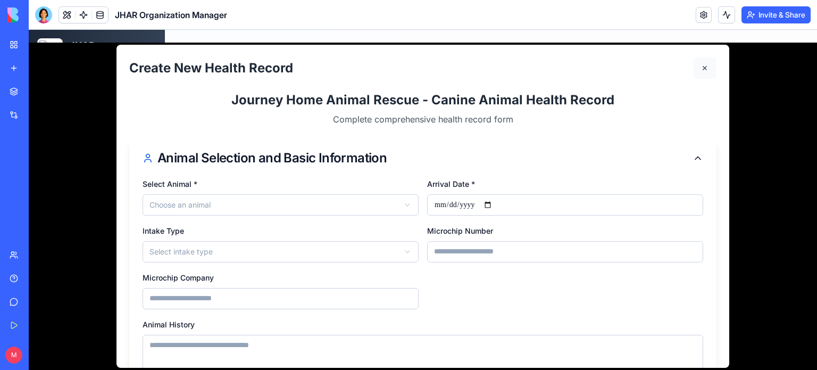
click at [697, 66] on button "✕" at bounding box center [704, 67] width 23 height 21
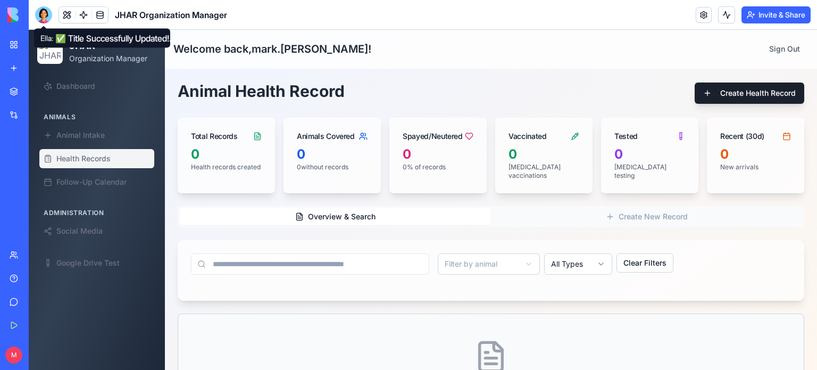
click at [36, 13] on div at bounding box center [43, 14] width 17 height 17
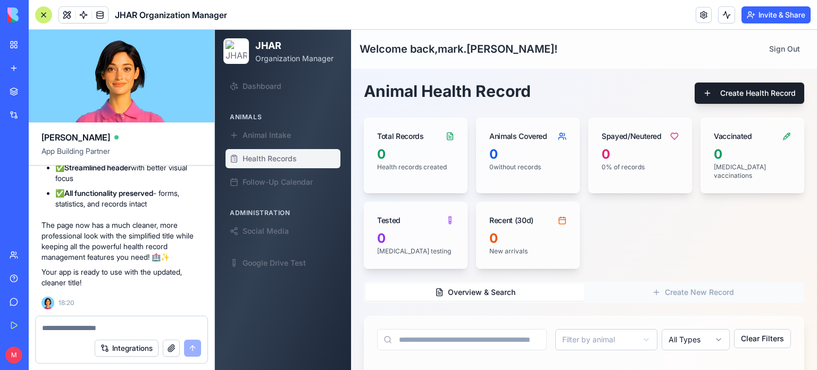
click at [160, 327] on textarea at bounding box center [121, 327] width 159 height 11
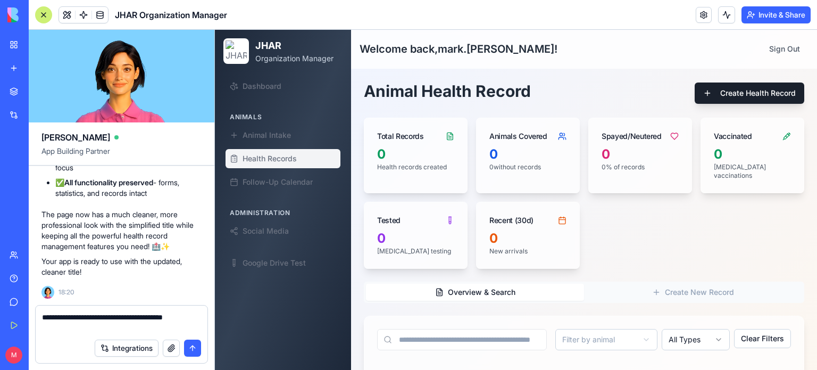
type textarea "**********"
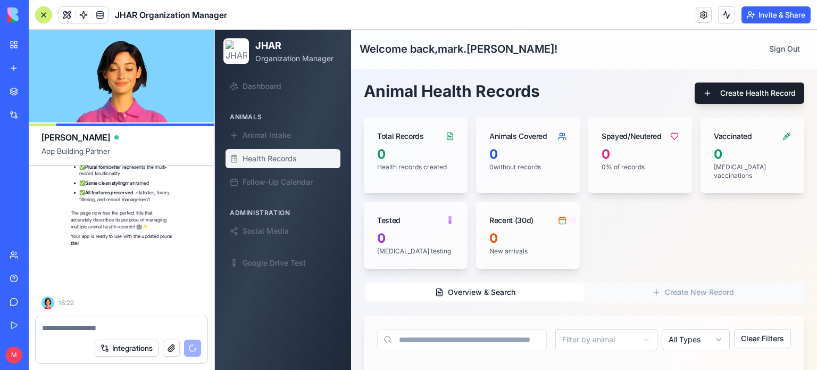
scroll to position [43477, 0]
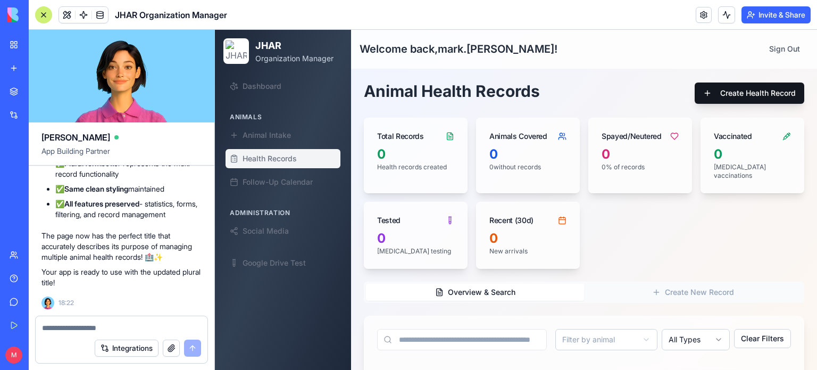
click at [748, 95] on button "Create Health Record" at bounding box center [750, 92] width 110 height 21
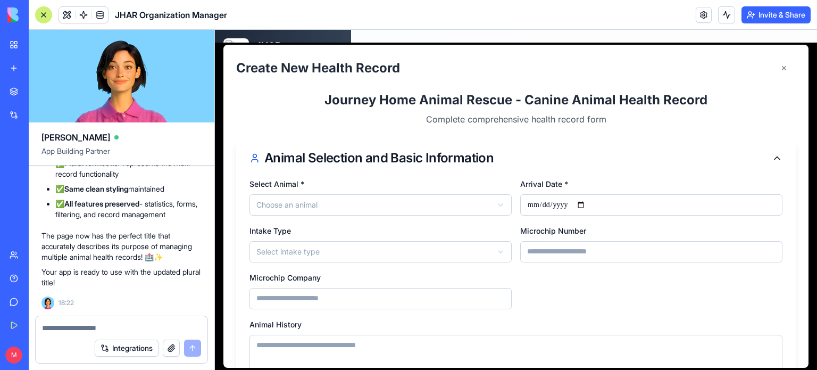
click at [72, 330] on textarea at bounding box center [122, 327] width 160 height 11
click at [74, 328] on textarea at bounding box center [122, 327] width 160 height 11
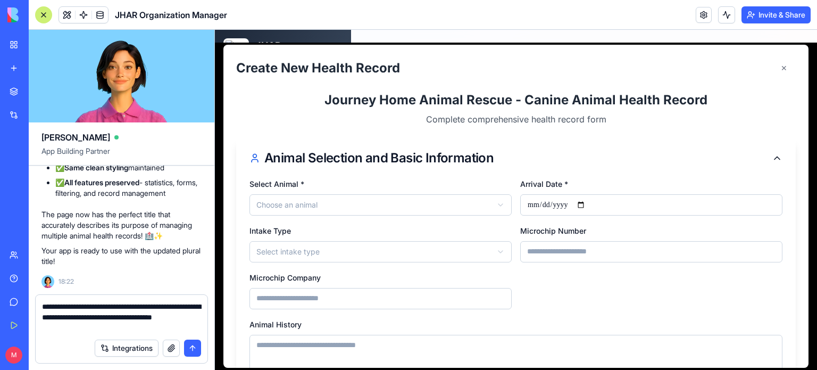
click at [123, 325] on textarea "**********" at bounding box center [122, 317] width 160 height 32
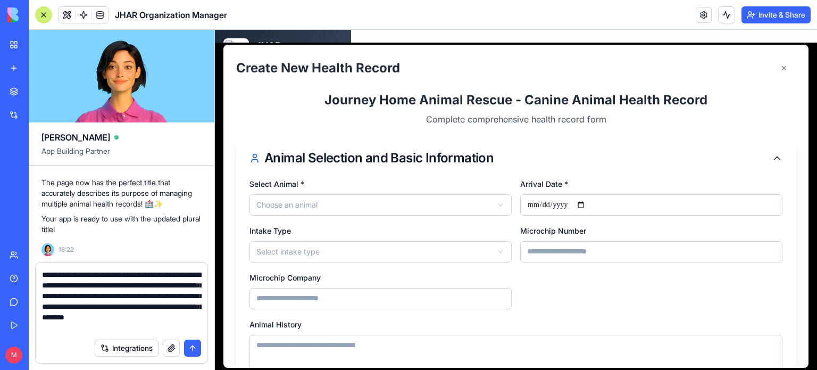
scroll to position [10, 0]
type textarea "**********"
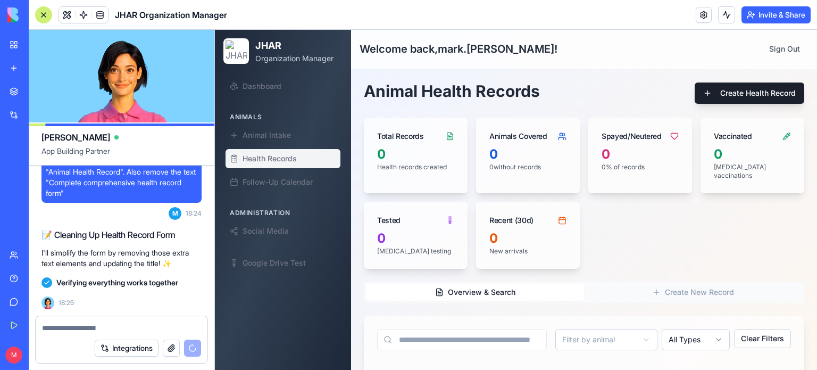
scroll to position [43956, 0]
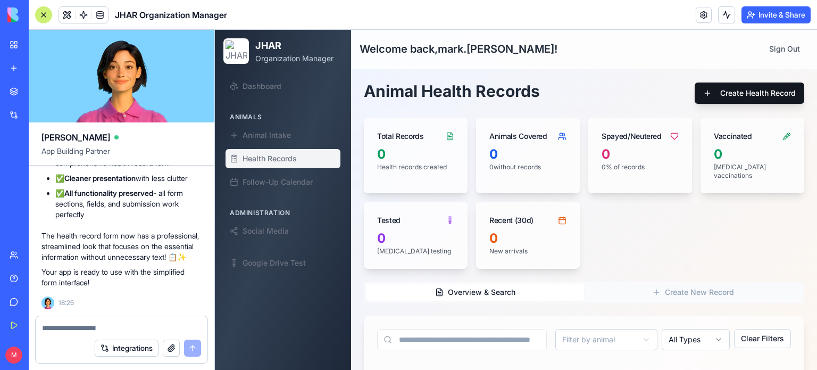
click at [753, 91] on button "Create Health Record" at bounding box center [750, 92] width 110 height 21
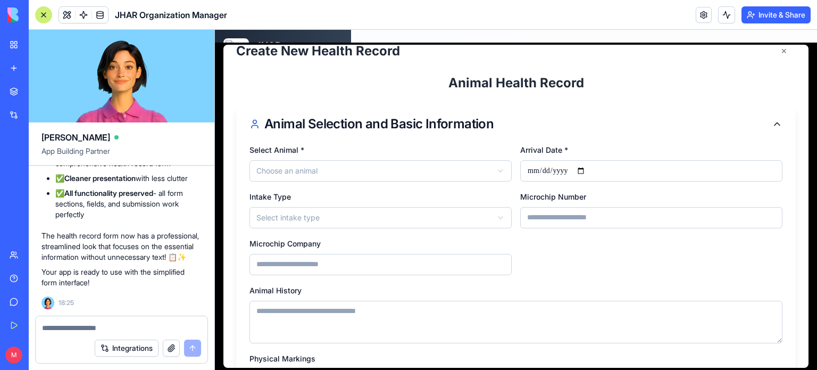
scroll to position [0, 0]
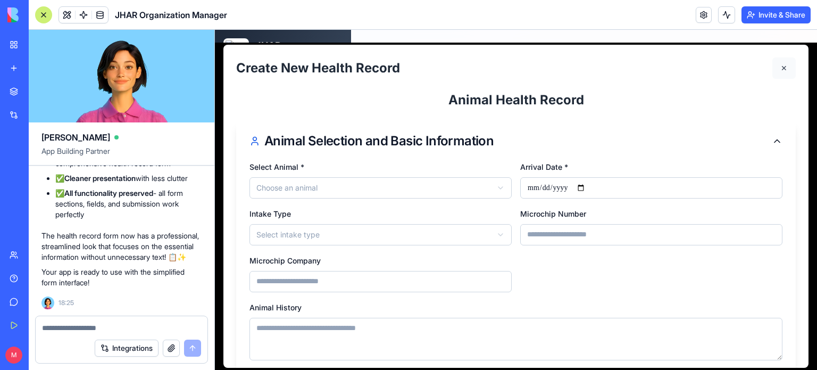
click at [773, 65] on button "✕" at bounding box center [784, 67] width 23 height 21
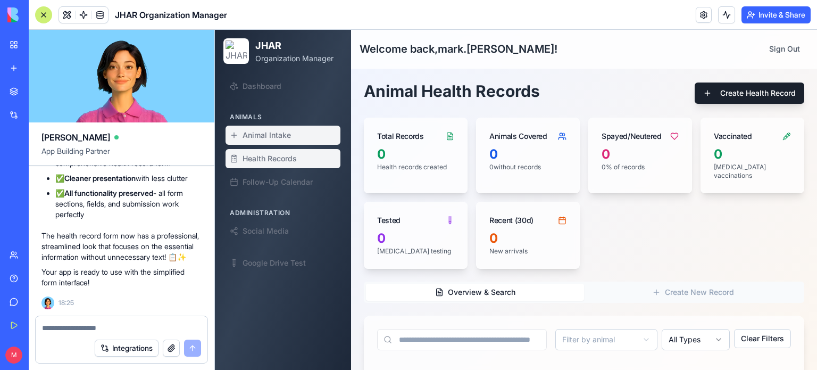
click at [248, 134] on span "Animal Intake" at bounding box center [267, 135] width 48 height 11
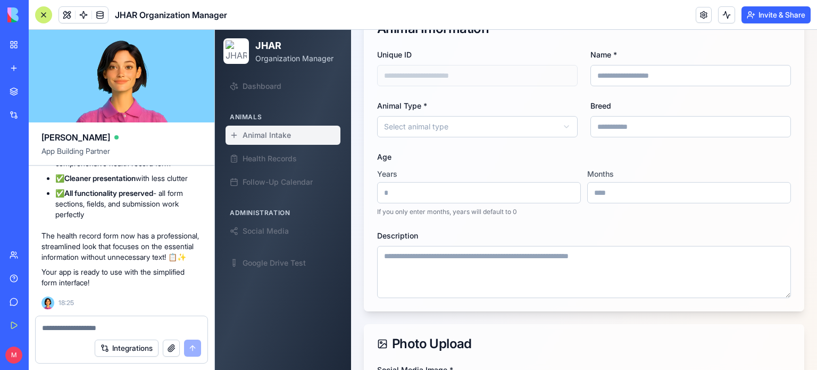
scroll to position [121, 0]
click at [160, 325] on textarea at bounding box center [122, 327] width 160 height 11
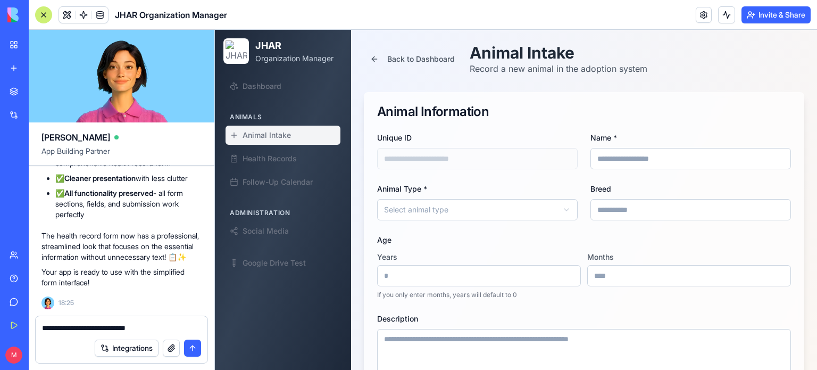
scroll to position [38, 0]
click at [200, 303] on div "✅ Health Record Form Cleaned Up! Perfect! The form now has a much cleaner, more…" at bounding box center [122, 164] width 160 height 292
click at [175, 323] on textarea "**********" at bounding box center [122, 327] width 160 height 11
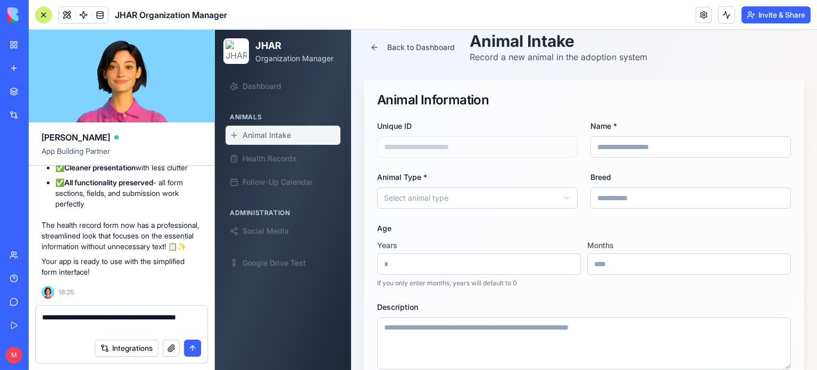
scroll to position [49, 0]
type textarea "**********"
click at [200, 343] on button "submit" at bounding box center [192, 347] width 17 height 17
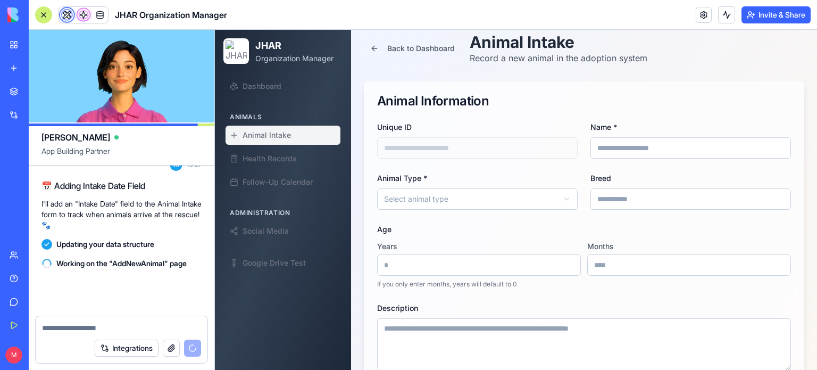
scroll to position [44145, 0]
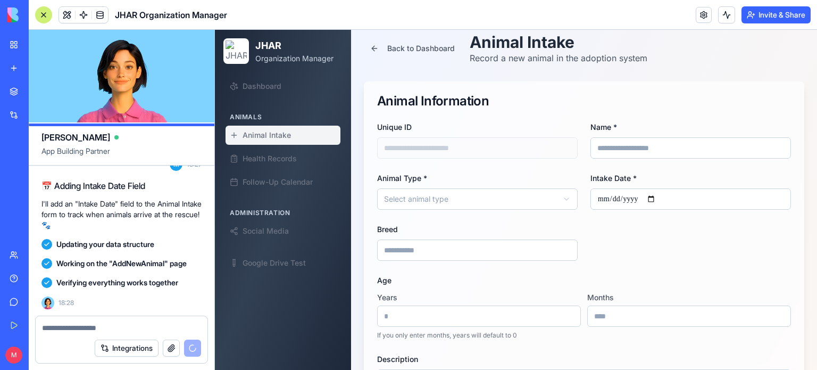
click at [92, 327] on textarea at bounding box center [122, 327] width 160 height 11
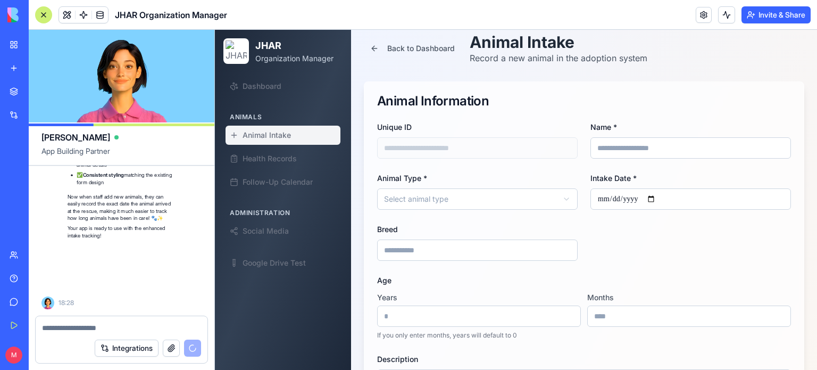
scroll to position [44466, 0]
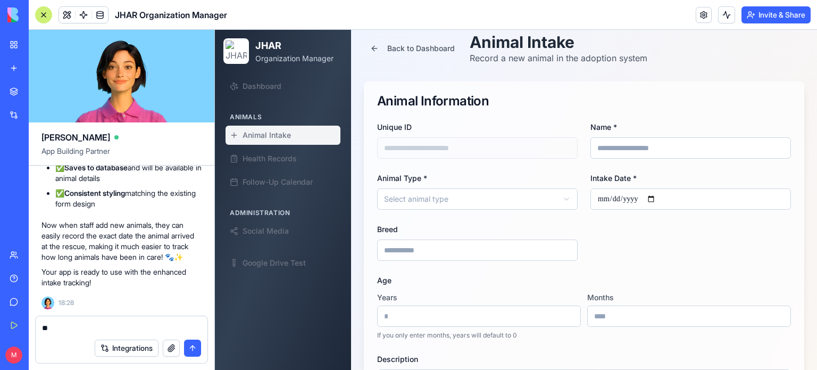
type textarea "*"
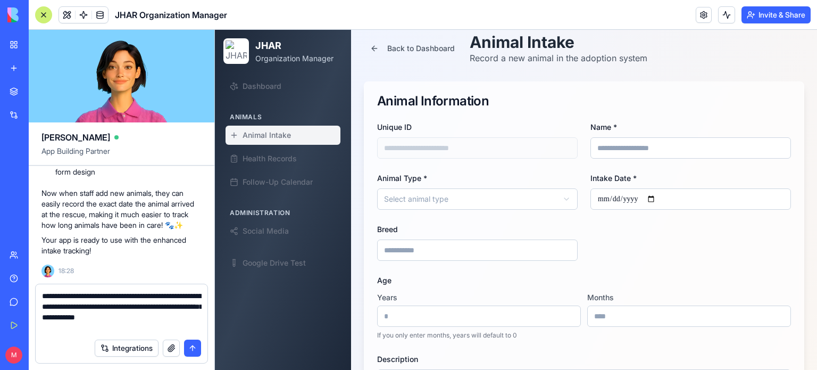
type textarea "**********"
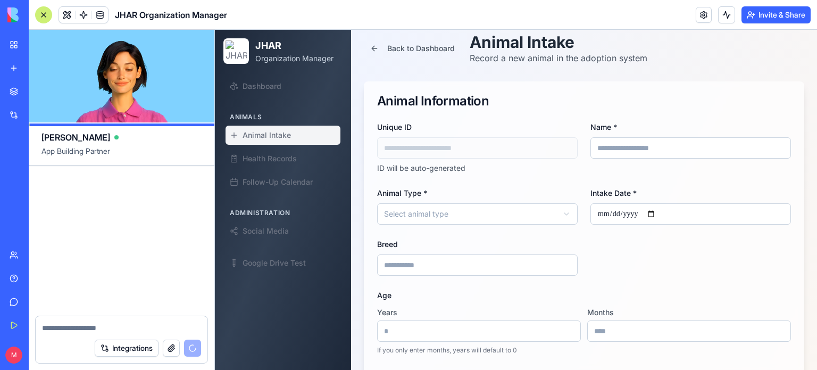
scroll to position [44933, 0]
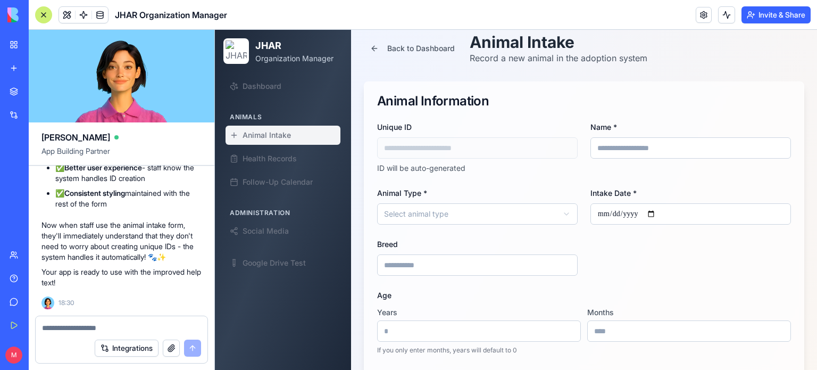
click at [566, 262] on input at bounding box center [477, 264] width 201 height 21
click at [80, 322] on textarea at bounding box center [122, 327] width 160 height 11
type textarea "*"
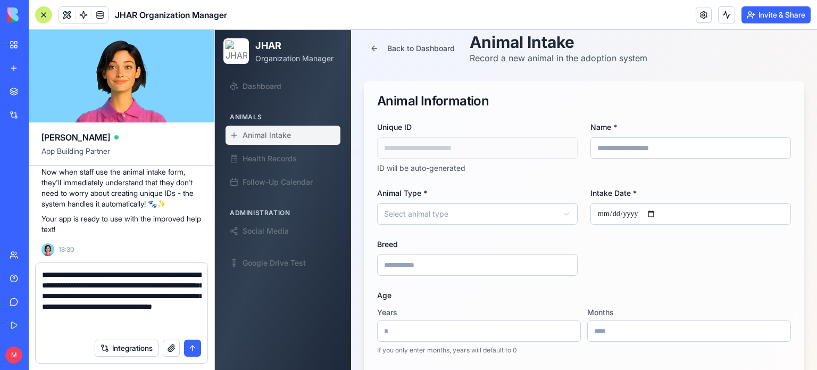
type textarea "**********"
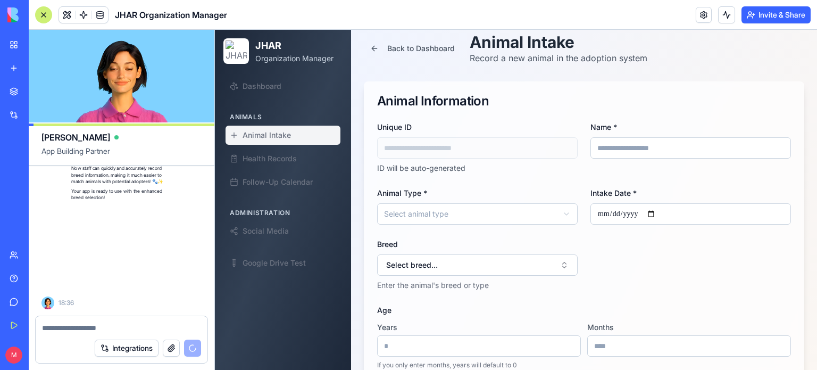
scroll to position [45629, 0]
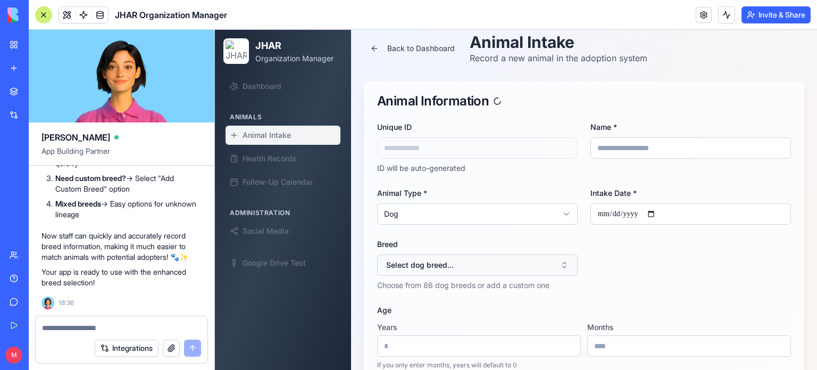
click at [562, 266] on button "Select dog breed..." at bounding box center [477, 264] width 201 height 21
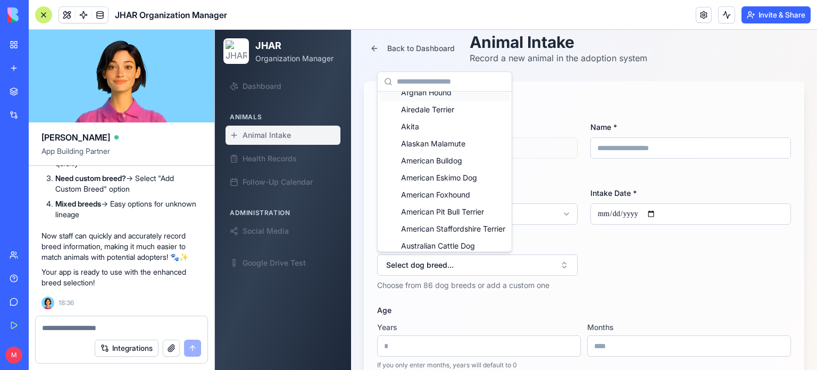
scroll to position [0, 0]
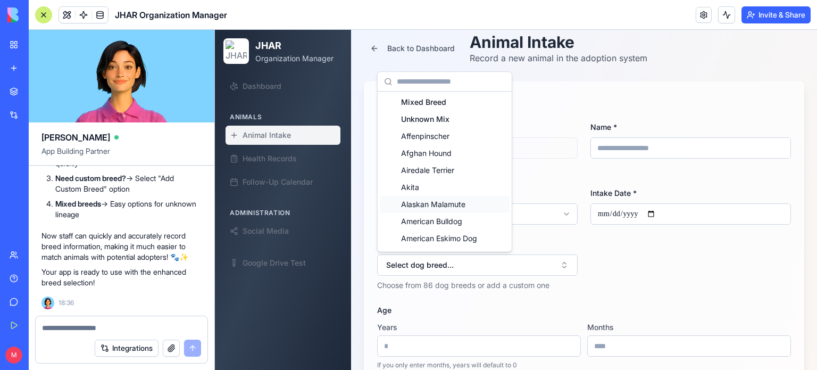
click at [624, 293] on div "**********" at bounding box center [584, 244] width 414 height 249
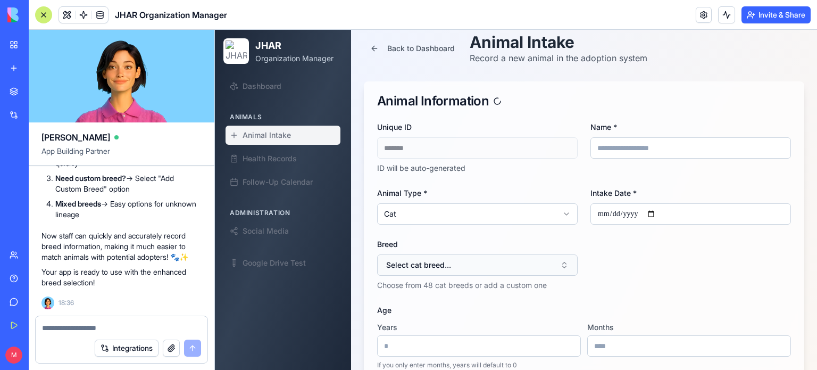
click at [483, 267] on button "Select cat breed..." at bounding box center [477, 264] width 201 height 21
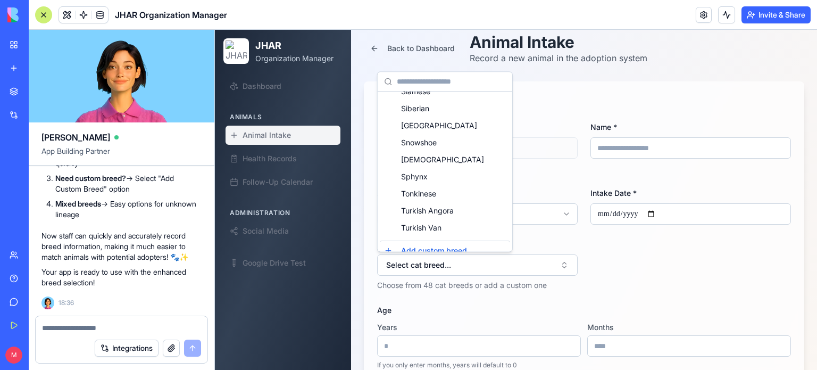
scroll to position [685, 0]
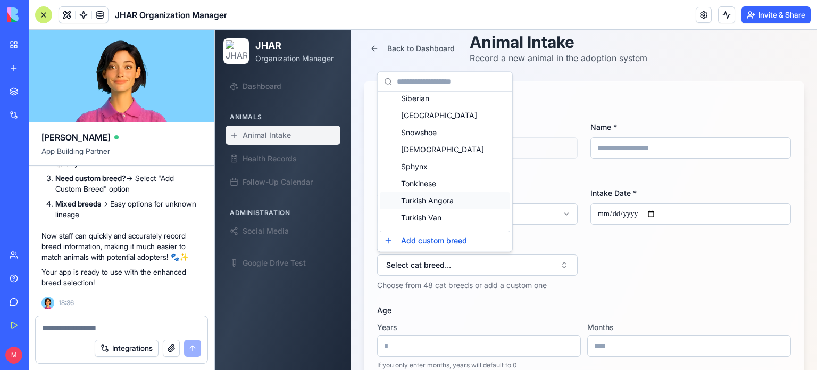
click at [613, 278] on div "**********" at bounding box center [584, 244] width 414 height 249
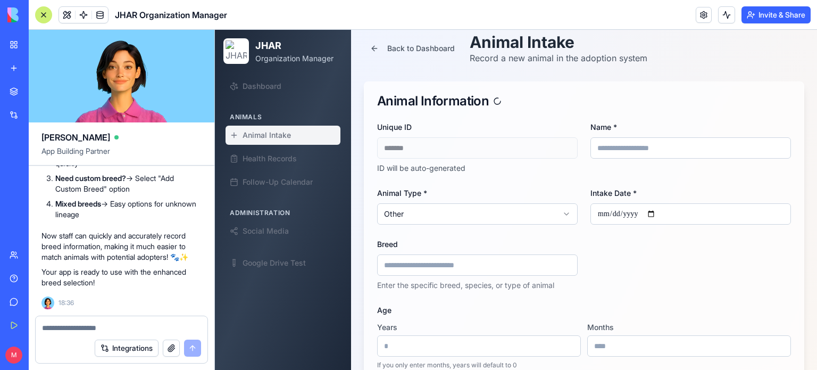
click at [552, 257] on input at bounding box center [477, 264] width 201 height 21
click at [645, 258] on div "**********" at bounding box center [584, 244] width 414 height 249
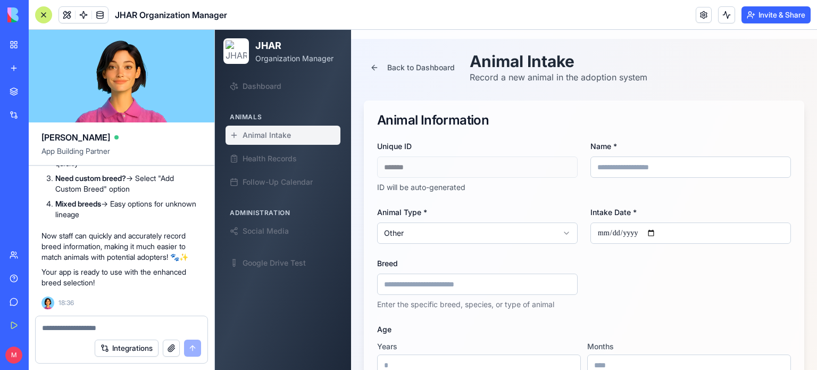
scroll to position [28, 0]
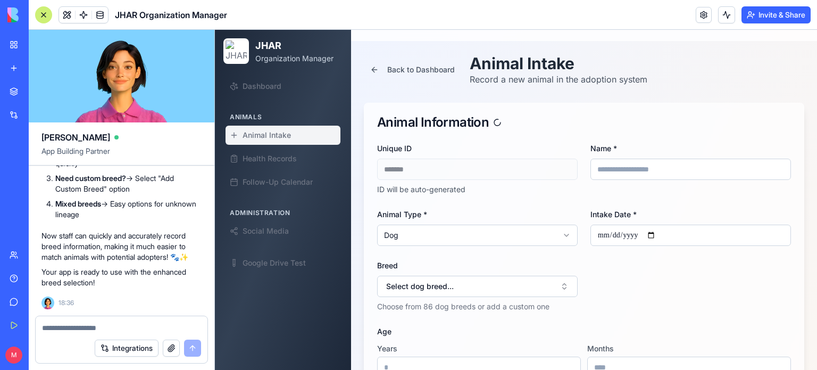
type input "*******"
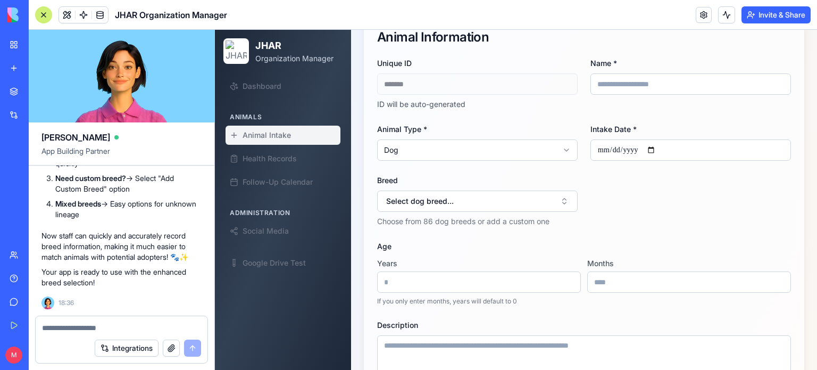
scroll to position [0, 0]
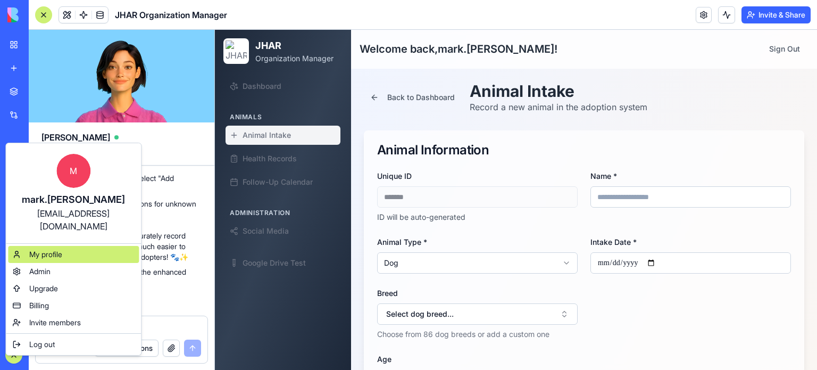
click at [43, 249] on span "My profile" at bounding box center [45, 254] width 33 height 11
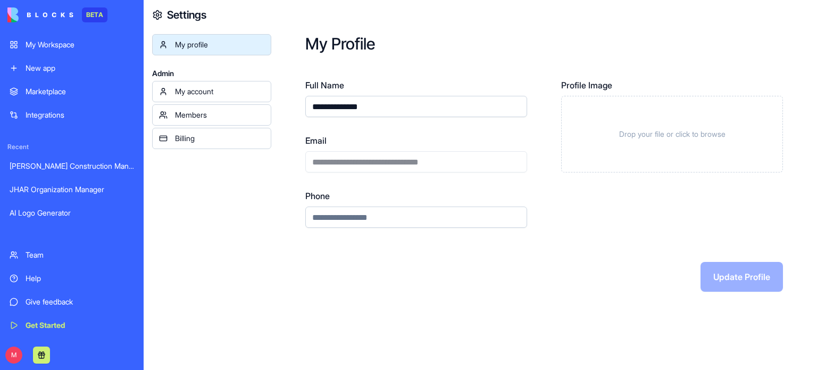
click at [387, 110] on input "**********" at bounding box center [416, 106] width 222 height 21
type input "**********"
click at [544, 216] on div "**********" at bounding box center [544, 153] width 478 height 149
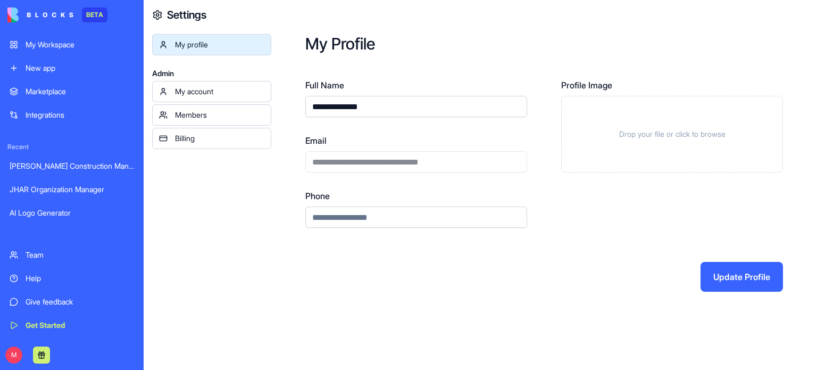
click at [404, 212] on input "Phone" at bounding box center [416, 216] width 222 height 21
type input "**********"
click at [732, 276] on button "Update Profile" at bounding box center [742, 277] width 82 height 30
click at [71, 192] on div "JHAR Organization Manager" at bounding box center [72, 189] width 125 height 11
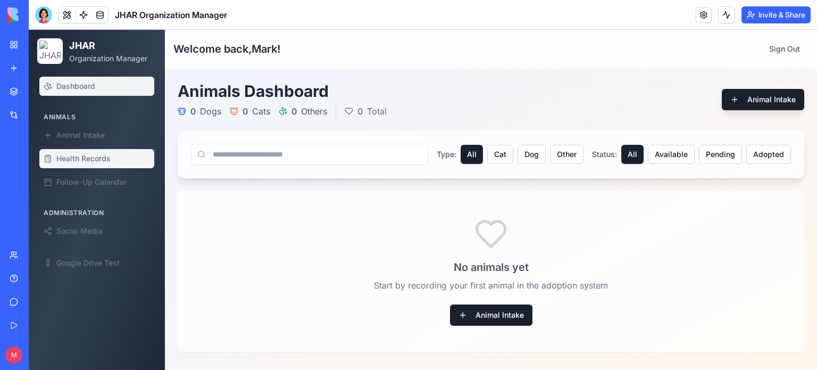
click at [95, 159] on span "Health Records" at bounding box center [83, 158] width 54 height 11
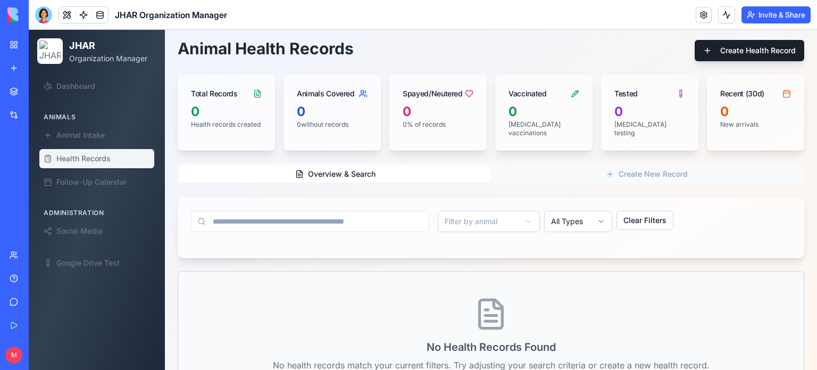
scroll to position [43, 0]
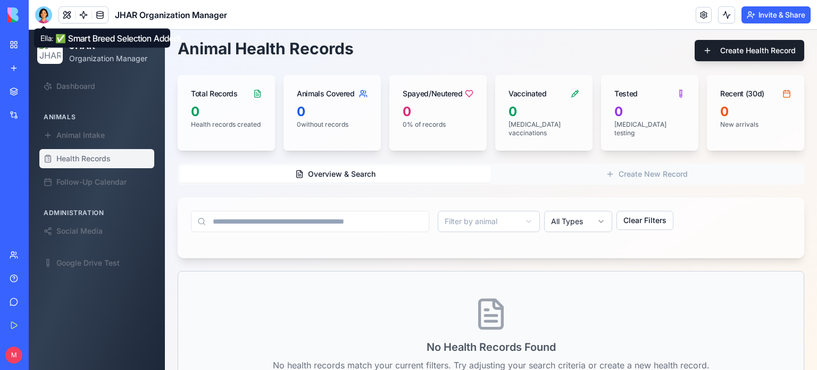
click at [36, 11] on div at bounding box center [43, 14] width 17 height 17
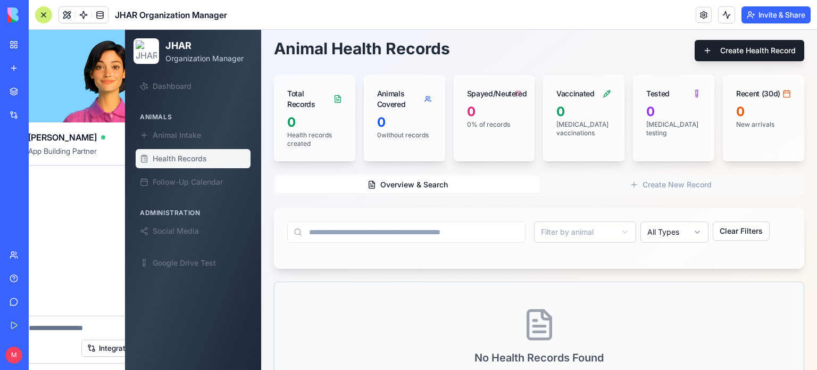
scroll to position [0, 0]
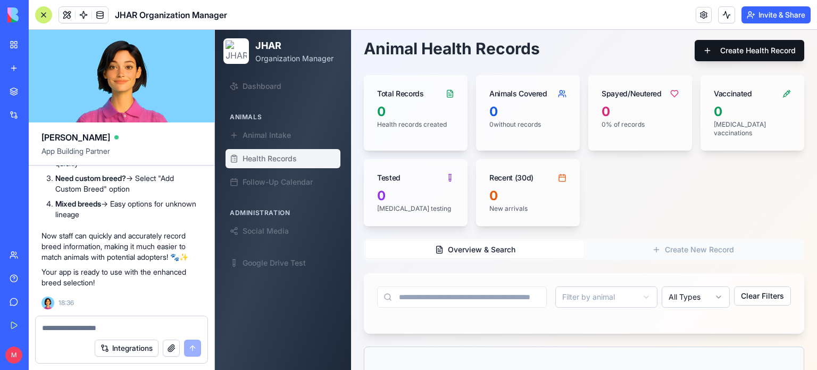
click at [764, 51] on button "Create Health Record" at bounding box center [750, 50] width 110 height 21
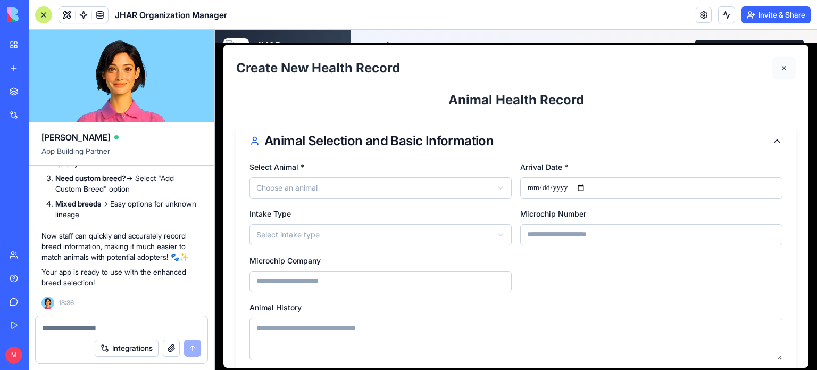
click at [773, 69] on button "✕" at bounding box center [784, 67] width 23 height 21
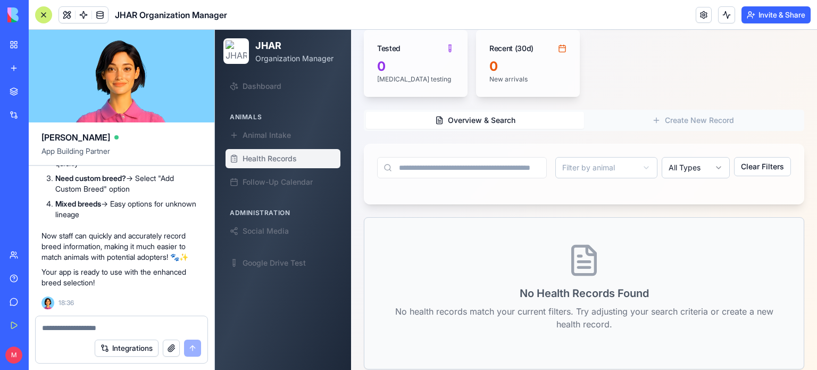
scroll to position [175, 0]
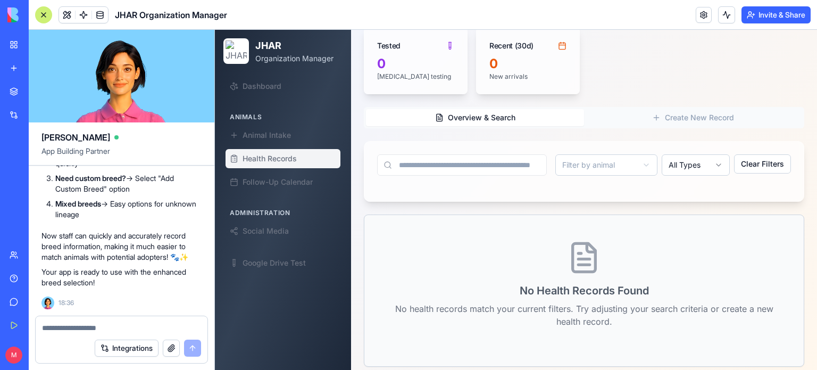
click at [105, 323] on textarea at bounding box center [121, 327] width 159 height 11
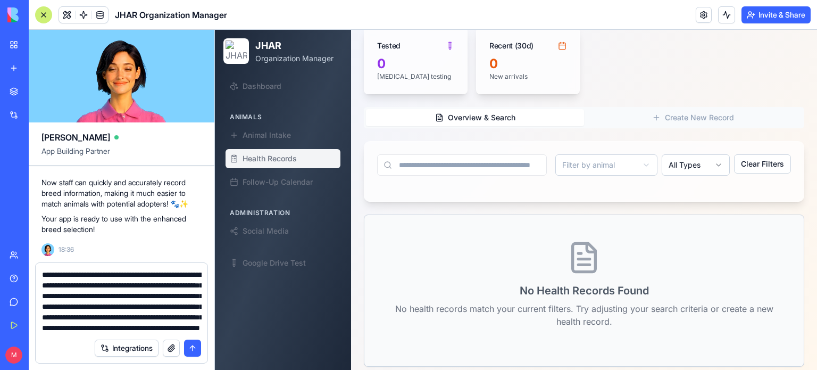
scroll to position [31, 0]
type textarea "**********"
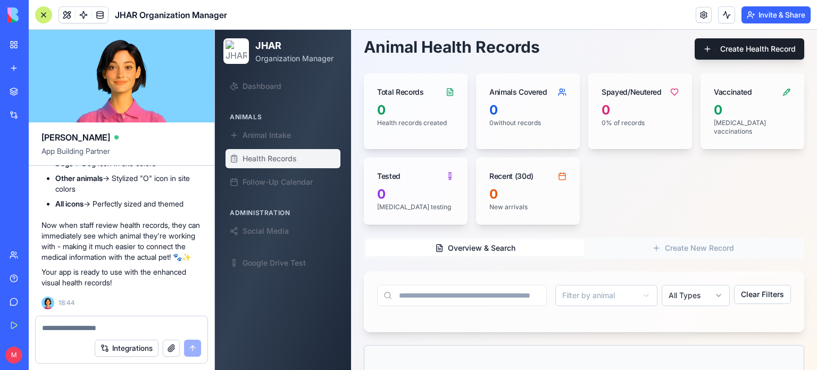
scroll to position [0, 0]
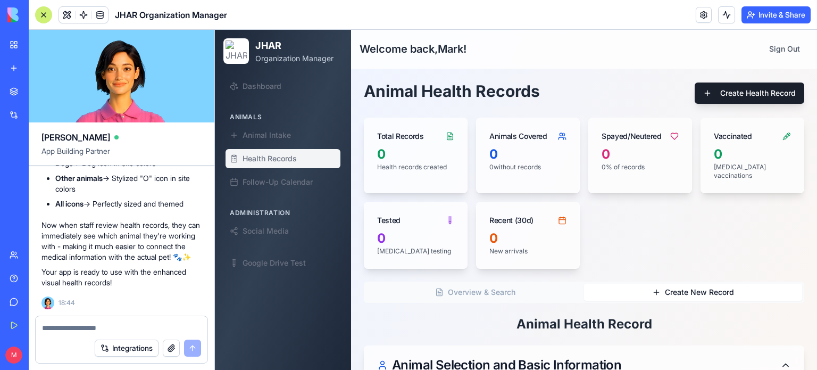
click at [707, 284] on button "Create New Record" at bounding box center [693, 292] width 218 height 17
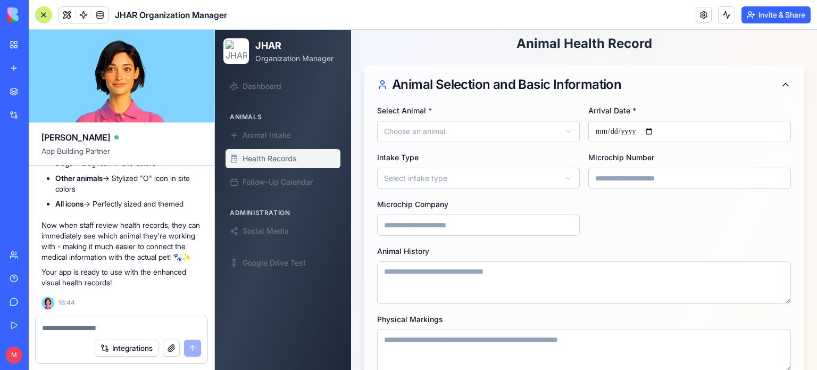
scroll to position [280, 0]
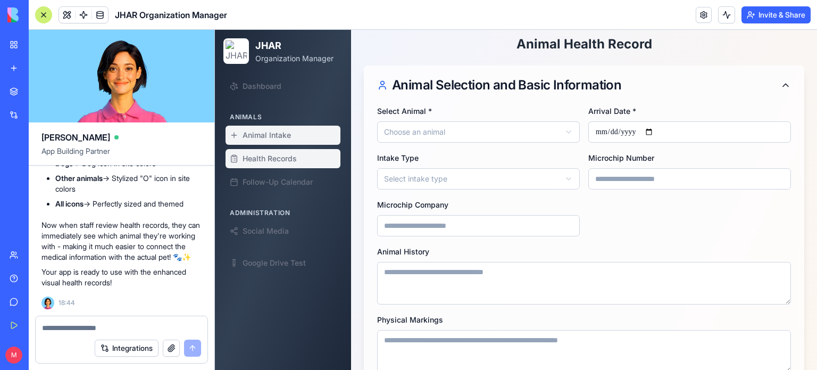
click at [274, 136] on span "Animal Intake" at bounding box center [267, 135] width 48 height 11
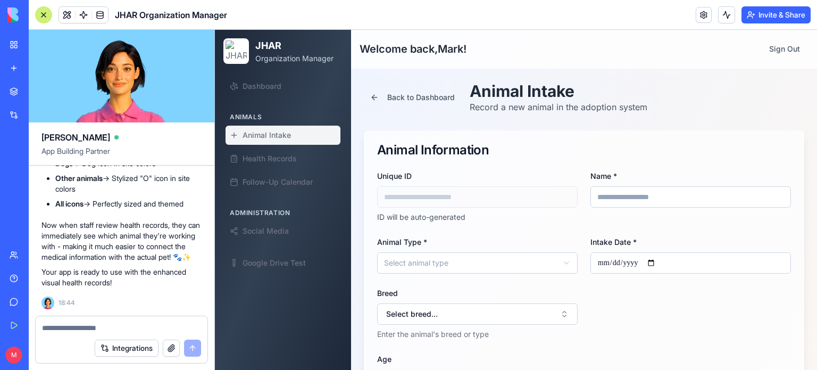
click at [637, 194] on input "Name *" at bounding box center [691, 196] width 201 height 21
type input "******"
click at [563, 314] on button "Select dog breed..." at bounding box center [477, 313] width 201 height 21
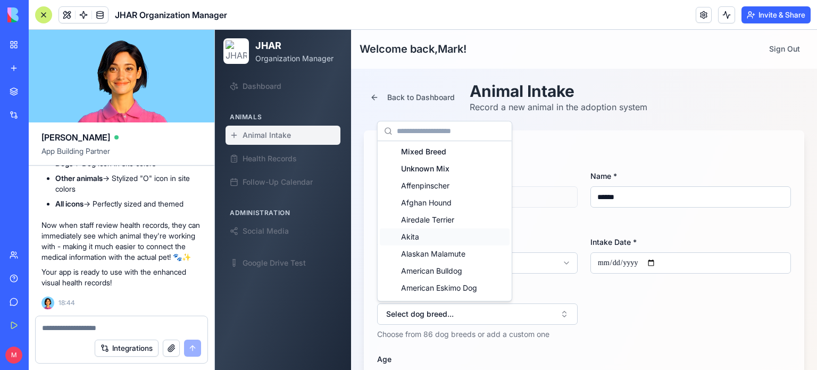
click at [408, 240] on div "Akita" at bounding box center [445, 236] width 130 height 17
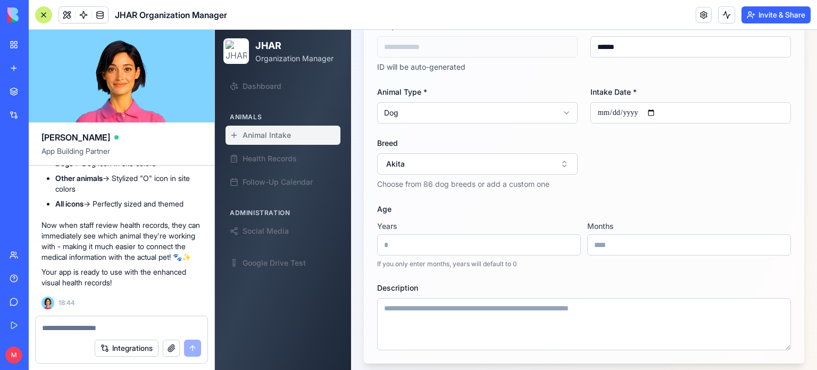
scroll to position [151, 0]
click at [486, 242] on input "*" at bounding box center [479, 243] width 204 height 21
type input "*"
click at [486, 310] on textarea "Description" at bounding box center [584, 323] width 414 height 52
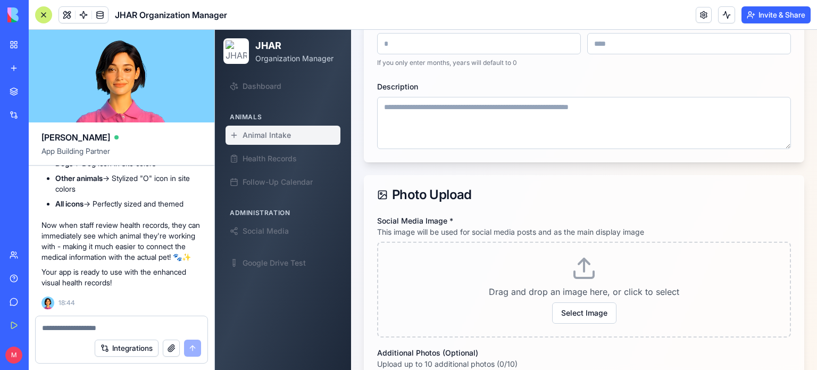
scroll to position [408, 0]
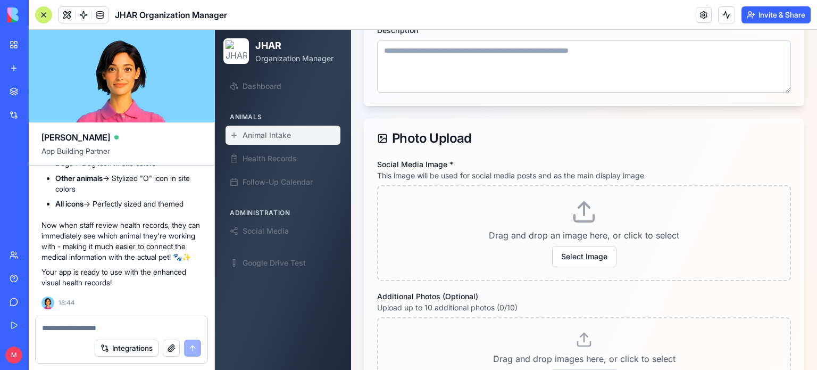
type input "*******"
click at [571, 256] on button "Select Image" at bounding box center [584, 256] width 64 height 21
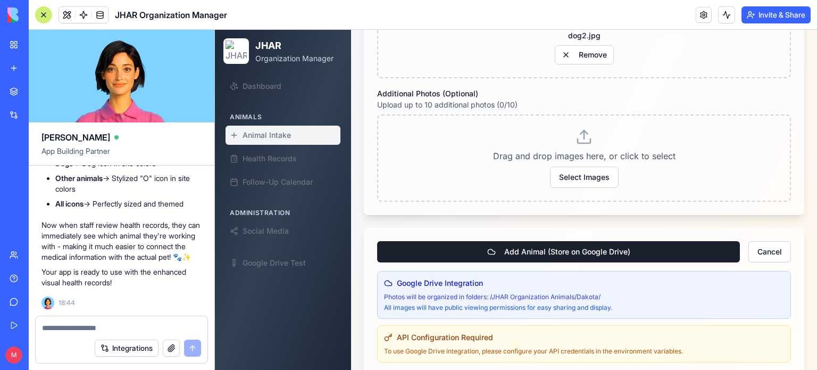
scroll to position [665, 0]
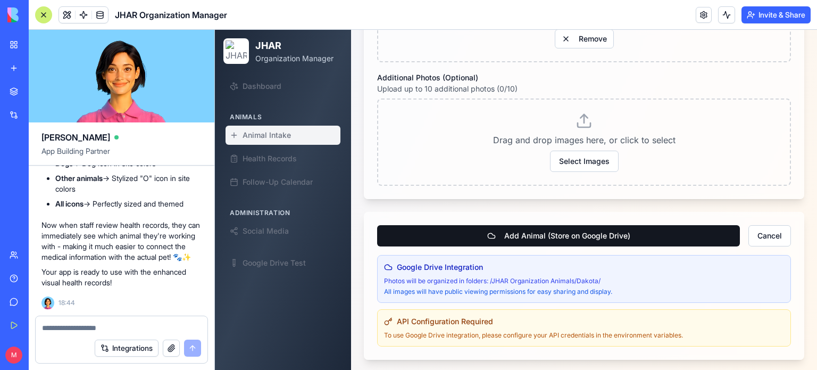
click at [564, 240] on button "Add Animal (Store on Google Drive)" at bounding box center [558, 235] width 363 height 21
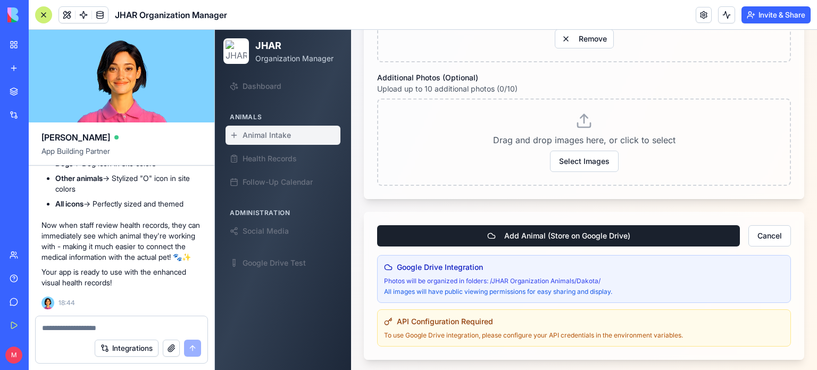
click at [88, 328] on textarea at bounding box center [122, 327] width 160 height 11
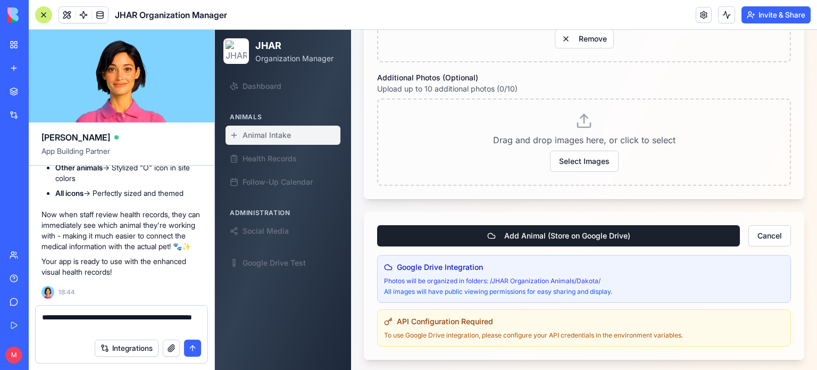
type textarea "**********"
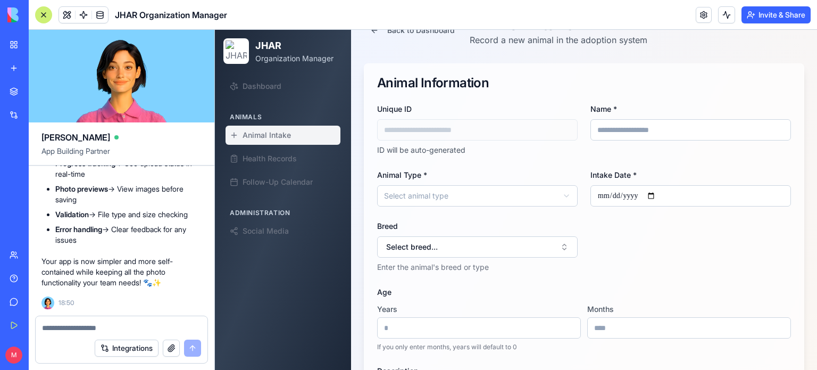
scroll to position [68, 0]
click at [616, 129] on input "Name *" at bounding box center [691, 128] width 201 height 21
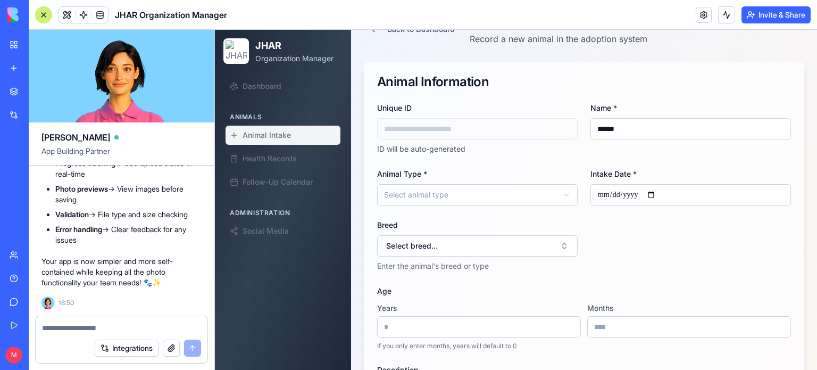
type input "******"
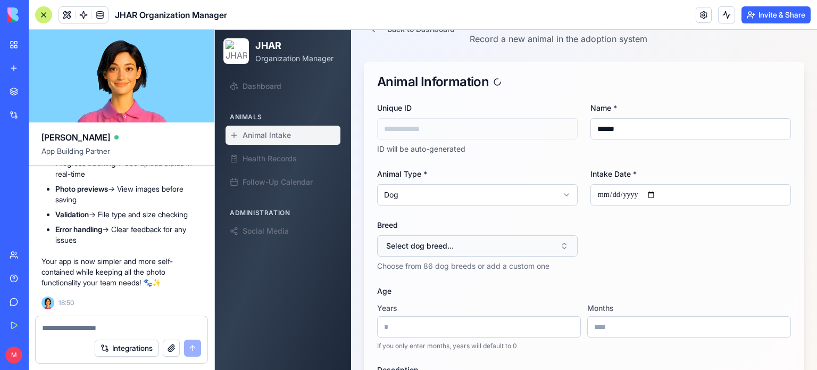
click at [561, 241] on button "Select dog breed..." at bounding box center [477, 245] width 201 height 21
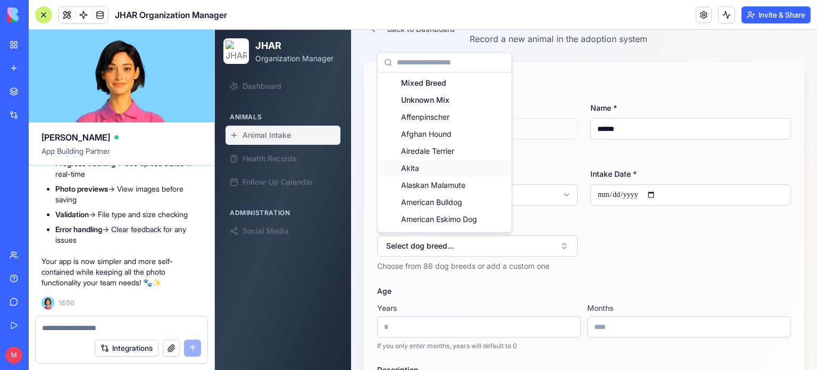
click at [409, 170] on div "Akita" at bounding box center [445, 168] width 130 height 17
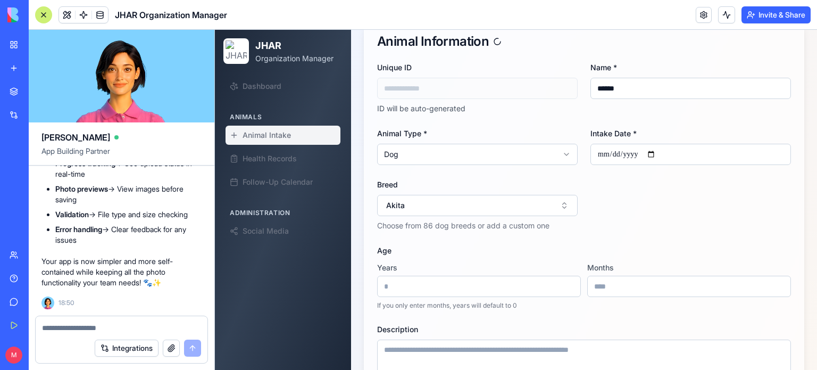
scroll to position [140, 0]
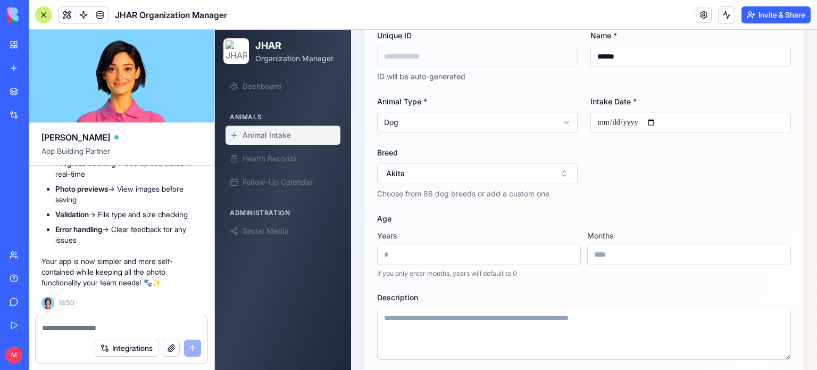
click at [394, 257] on input "*" at bounding box center [479, 254] width 204 height 21
type input "*******"
click at [394, 257] on input "*" at bounding box center [479, 254] width 204 height 21
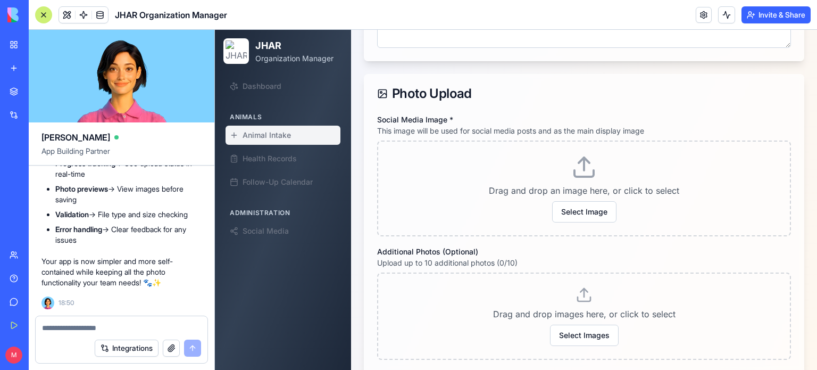
scroll to position [454, 0]
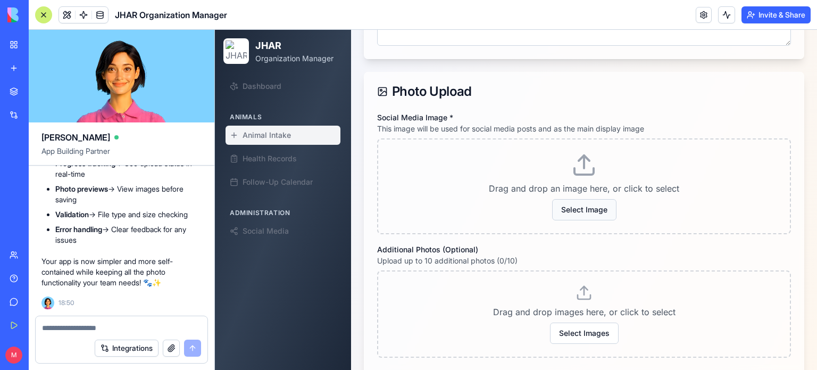
type input "*"
click at [582, 211] on button "Select Image" at bounding box center [584, 209] width 64 height 21
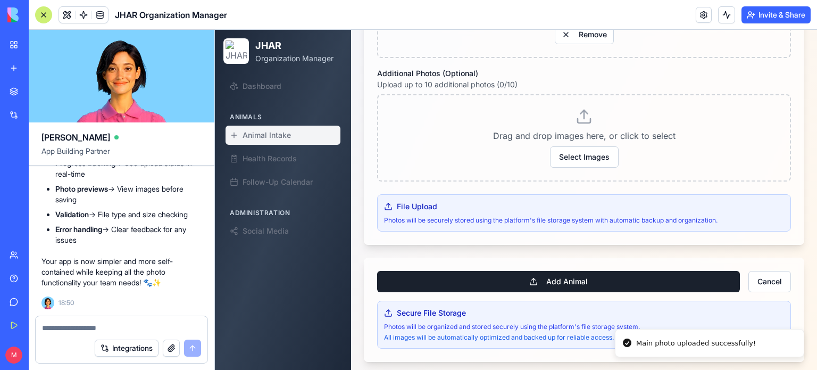
scroll to position [670, 0]
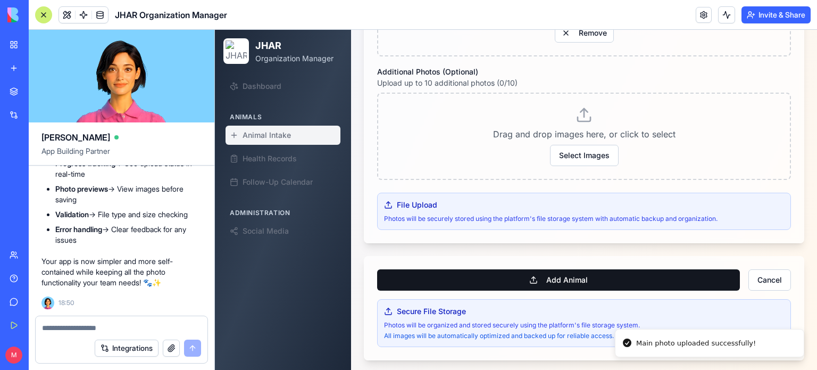
click at [552, 275] on button "Add Animal" at bounding box center [558, 279] width 363 height 21
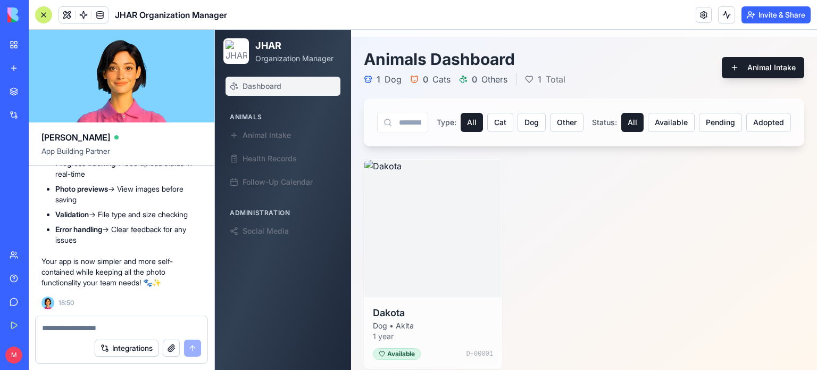
scroll to position [40, 0]
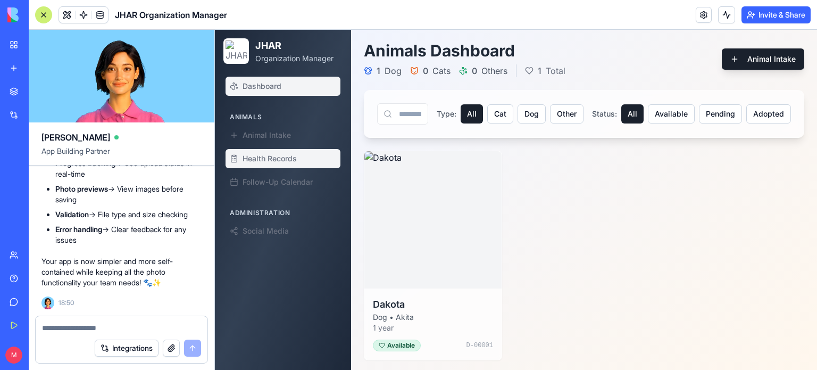
click at [267, 162] on span "Health Records" at bounding box center [270, 158] width 54 height 11
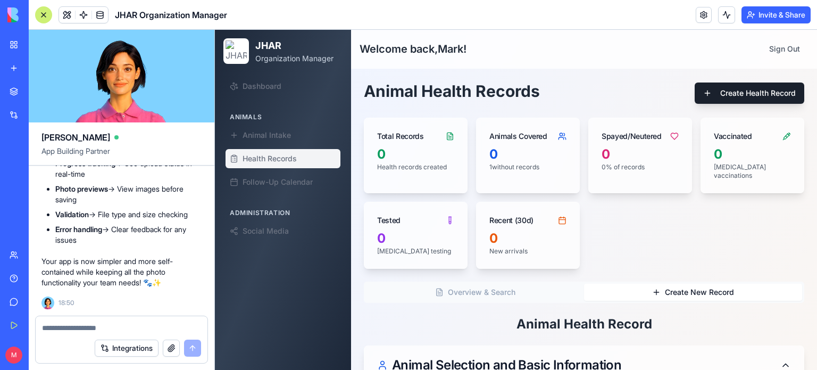
click at [654, 292] on icon "button" at bounding box center [656, 292] width 5 height 0
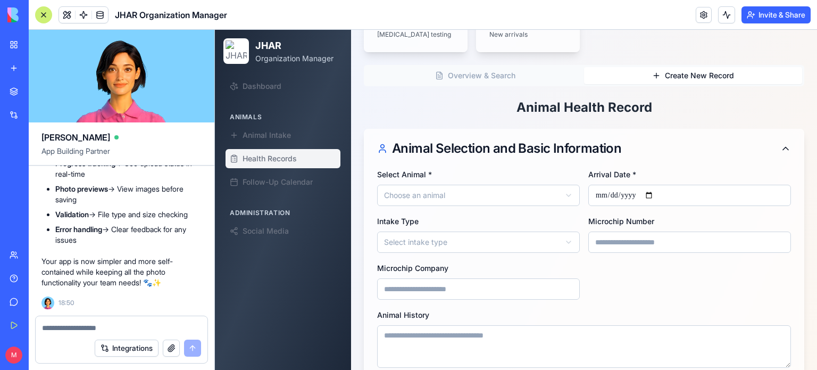
scroll to position [232, 0]
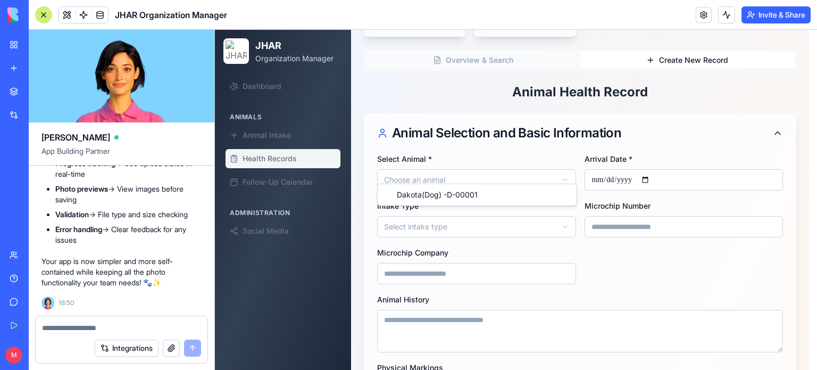
click at [559, 168] on html "JHAR Organization Manager Dashboard Animals Animal Intake Health Records Follow…" at bounding box center [516, 276] width 602 height 957
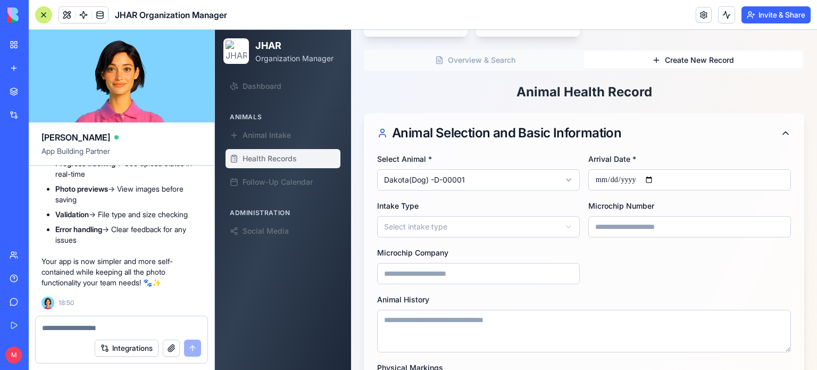
click at [621, 171] on input "Arrival Date *" at bounding box center [690, 179] width 203 height 21
click at [652, 169] on input "Arrival Date *" at bounding box center [690, 179] width 203 height 21
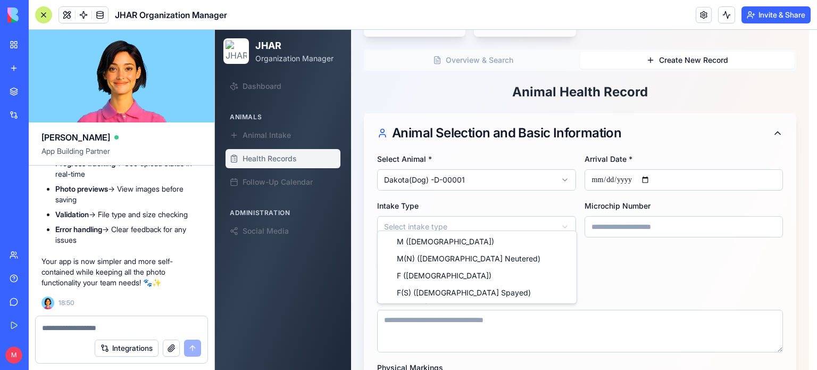
click at [455, 220] on html "**********" at bounding box center [516, 276] width 602 height 957
click at [430, 214] on html "**********" at bounding box center [516, 276] width 602 height 957
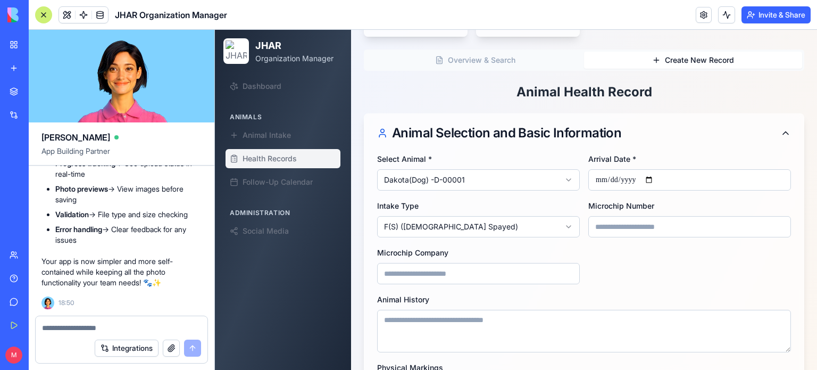
click at [615, 222] on input "Microchip Number" at bounding box center [690, 226] width 203 height 21
click at [627, 216] on input "*" at bounding box center [690, 226] width 203 height 21
click at [627, 216] on input "**" at bounding box center [690, 226] width 203 height 21
click at [626, 216] on input "***" at bounding box center [690, 226] width 203 height 21
click at [486, 267] on input "Microchip Company" at bounding box center [478, 273] width 203 height 21
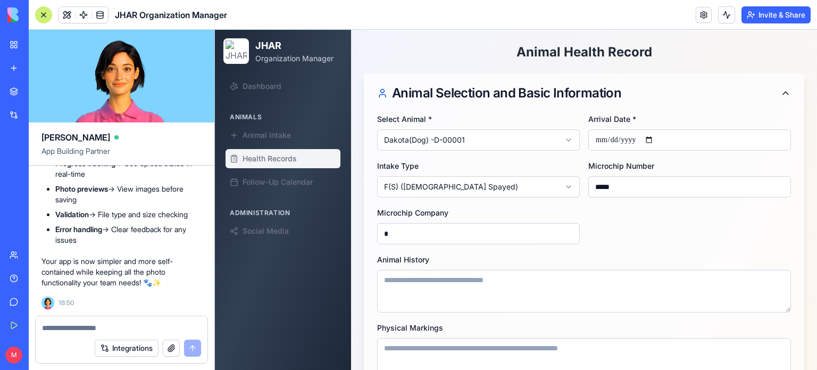
scroll to position [271, 0]
click at [425, 227] on input "*" at bounding box center [478, 233] width 203 height 21
click at [425, 227] on input "**" at bounding box center [478, 233] width 203 height 21
click at [425, 227] on input "***" at bounding box center [478, 233] width 203 height 21
click at [425, 227] on input "****" at bounding box center [478, 233] width 203 height 21
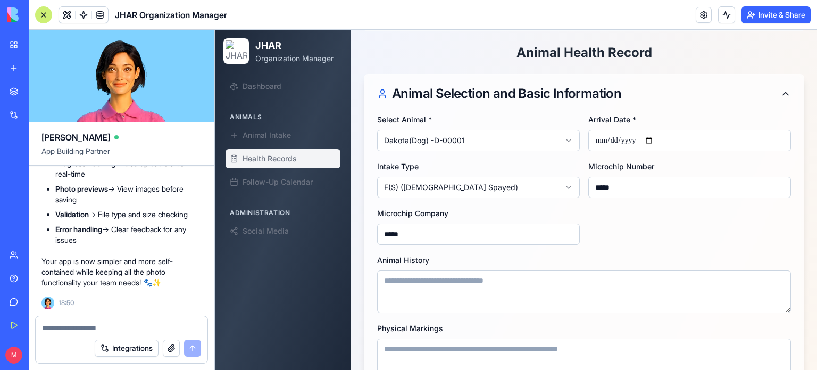
click at [425, 227] on input "****" at bounding box center [478, 233] width 203 height 21
click at [425, 227] on input "******" at bounding box center [478, 233] width 203 height 21
click at [425, 227] on input "*******" at bounding box center [478, 233] width 203 height 21
click at [425, 227] on input "********" at bounding box center [478, 233] width 203 height 21
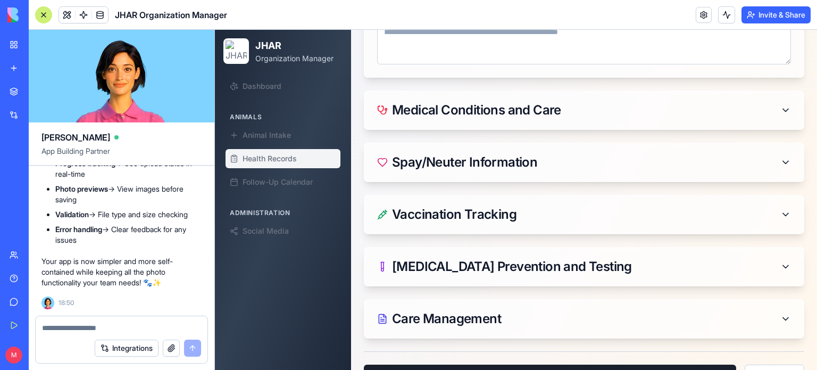
scroll to position [606, 0]
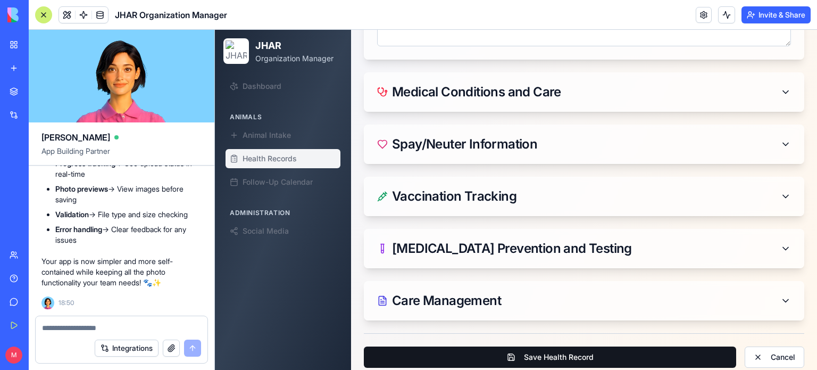
click at [548, 347] on button "Save Health Record" at bounding box center [550, 356] width 372 height 21
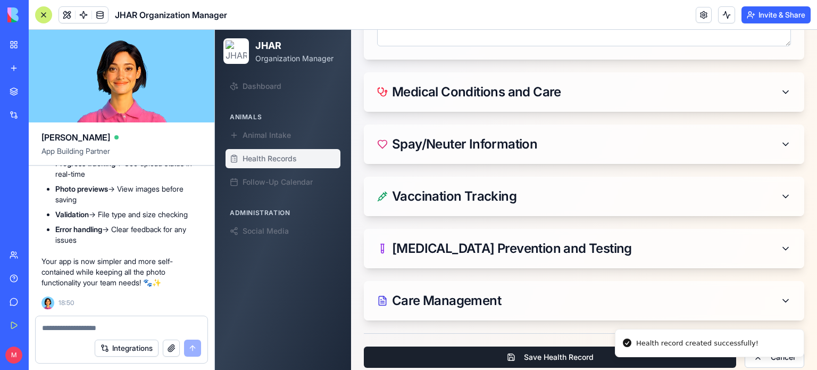
click at [266, 159] on span "Health Records" at bounding box center [270, 158] width 54 height 11
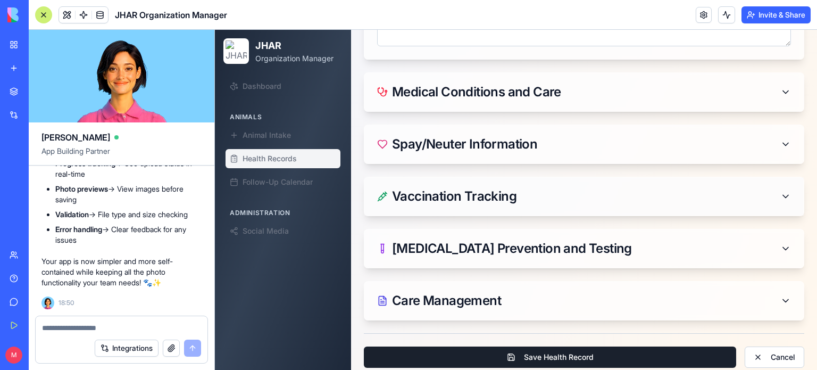
scroll to position [0, 0]
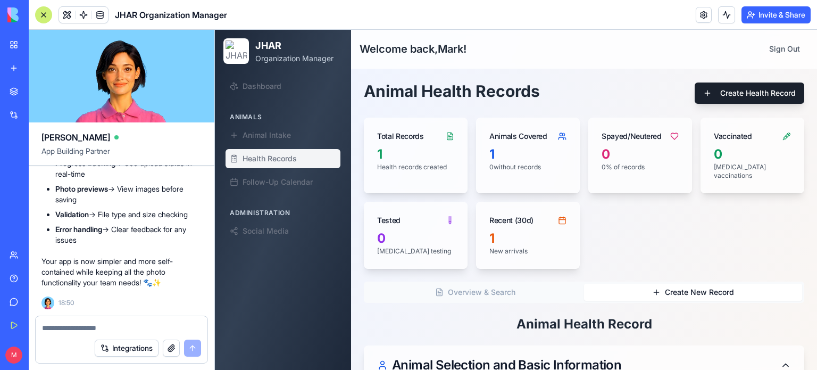
click at [702, 319] on h2 "Animal Health Record" at bounding box center [584, 324] width 441 height 17
click at [409, 143] on div "Total Records" at bounding box center [416, 132] width 103 height 28
click at [448, 136] on icon at bounding box center [450, 136] width 9 height 9
click at [404, 166] on p "Health records created" at bounding box center [415, 167] width 77 height 9
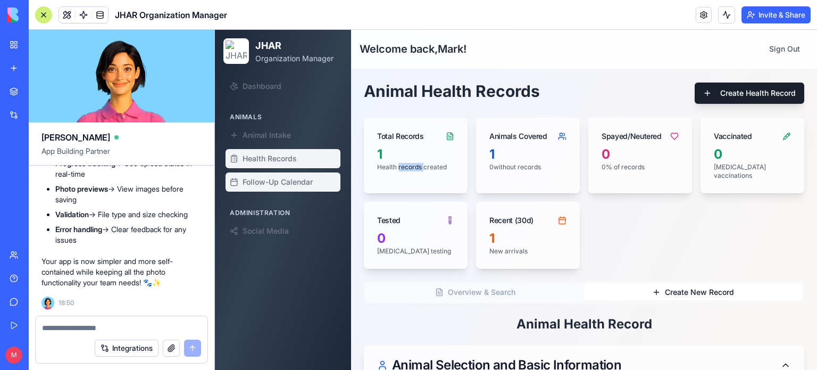
click at [296, 177] on span "Follow-Up Calendar" at bounding box center [278, 182] width 70 height 11
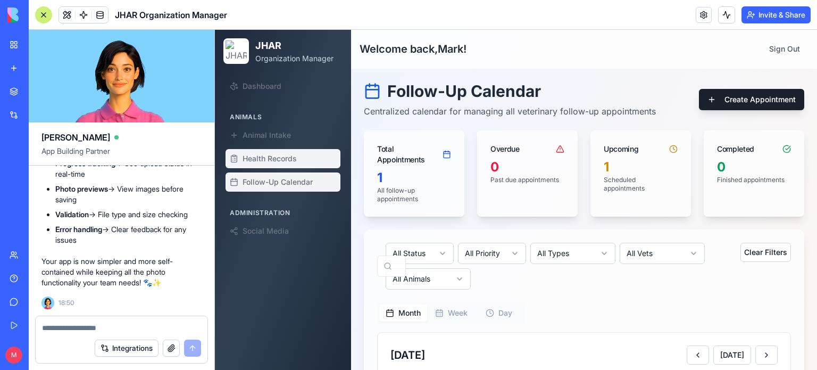
click at [275, 162] on span "Health Records" at bounding box center [270, 158] width 54 height 11
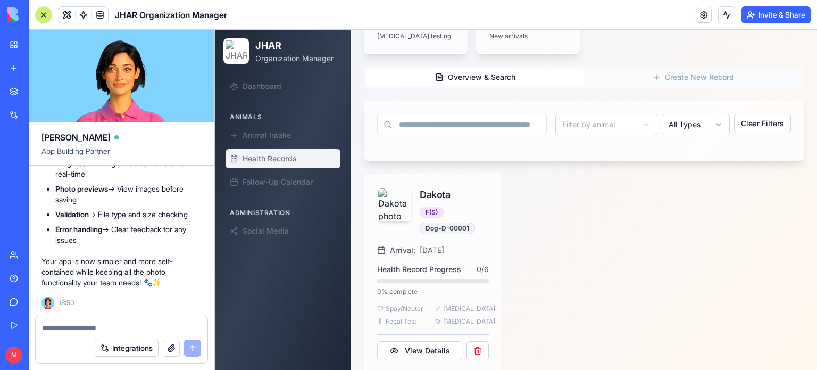
scroll to position [221, 0]
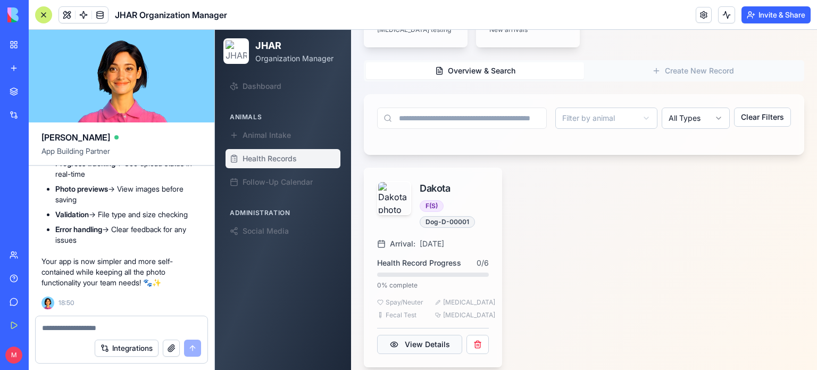
click at [432, 335] on button "View Details" at bounding box center [419, 344] width 85 height 19
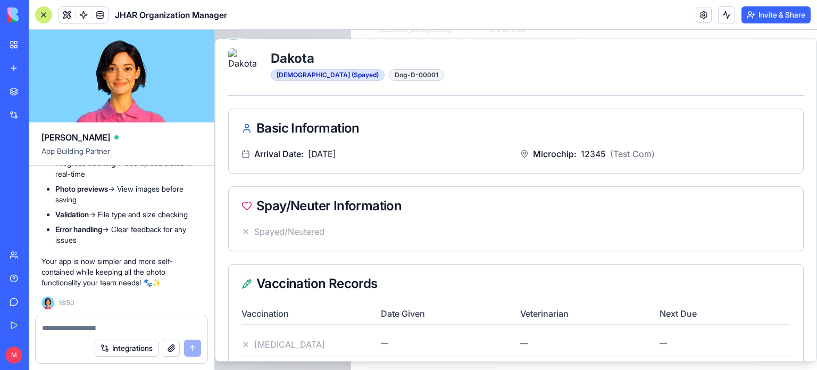
scroll to position [23, 0]
click at [336, 150] on span "[DATE]" at bounding box center [322, 153] width 28 height 13
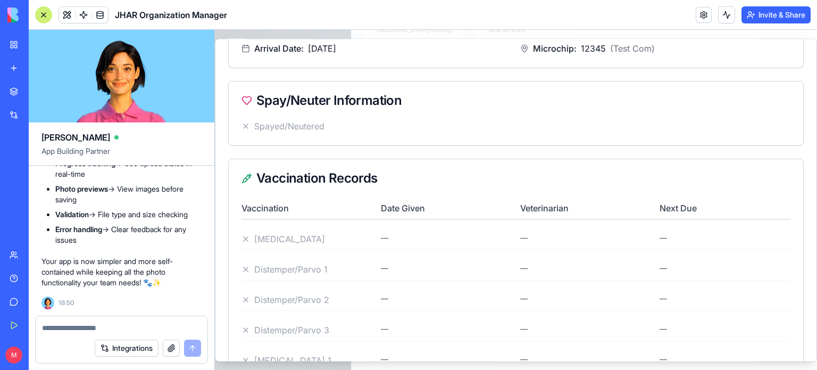
scroll to position [0, 0]
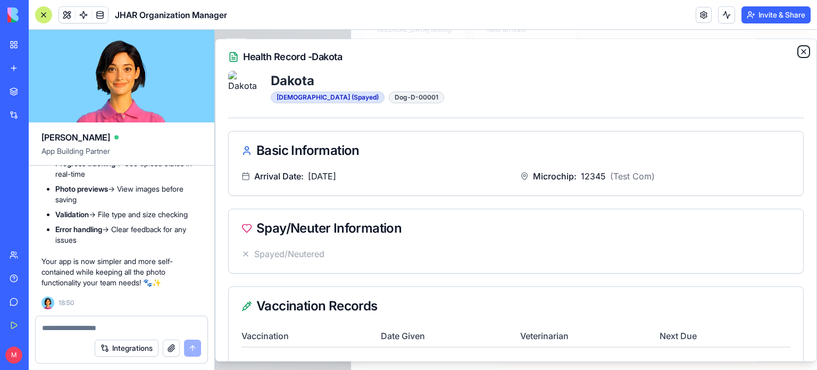
click at [800, 48] on icon "button" at bounding box center [804, 51] width 9 height 9
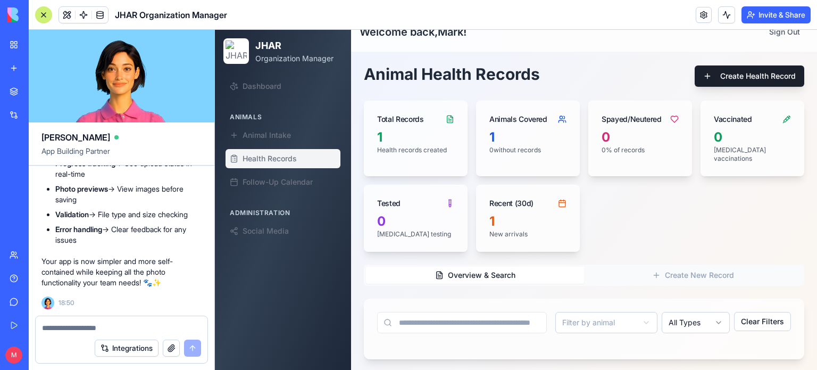
scroll to position [16, 0]
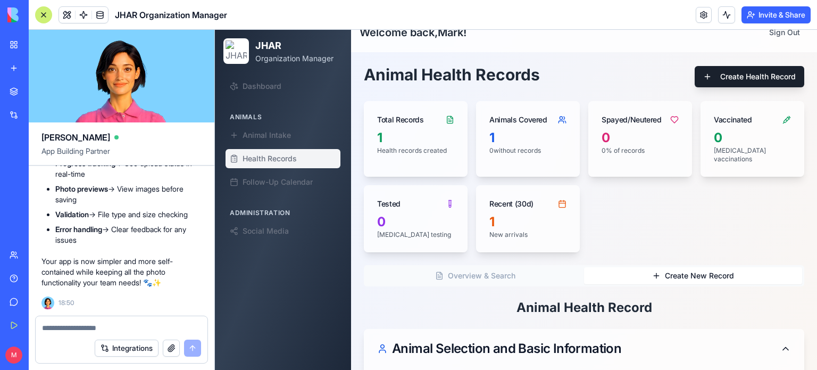
click at [673, 270] on button "Create New Record" at bounding box center [693, 275] width 218 height 17
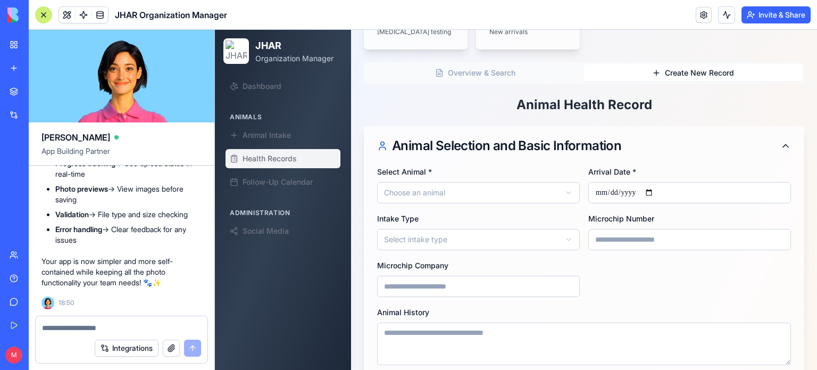
scroll to position [223, 0]
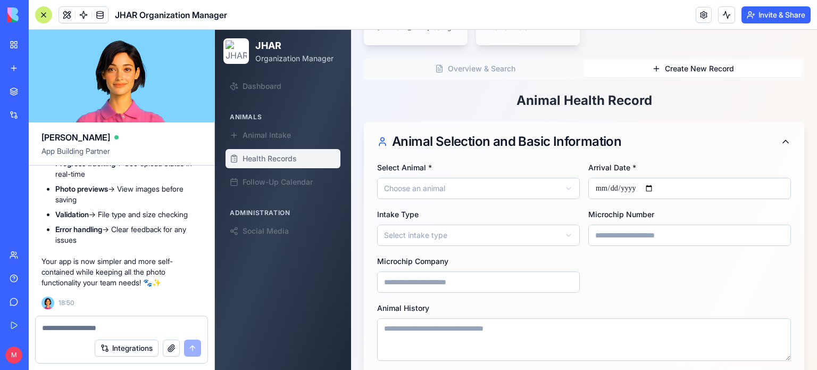
click at [79, 327] on textarea at bounding box center [122, 327] width 160 height 11
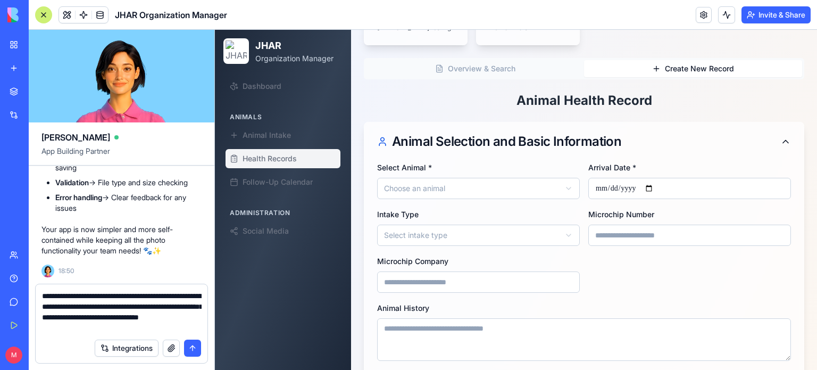
type textarea "**********"
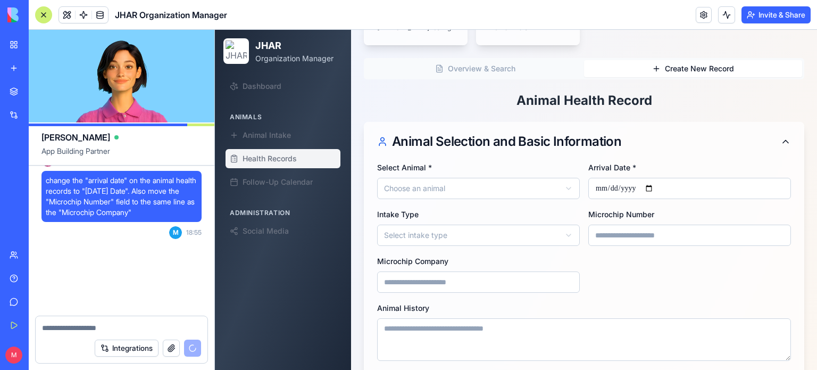
scroll to position [47046, 0]
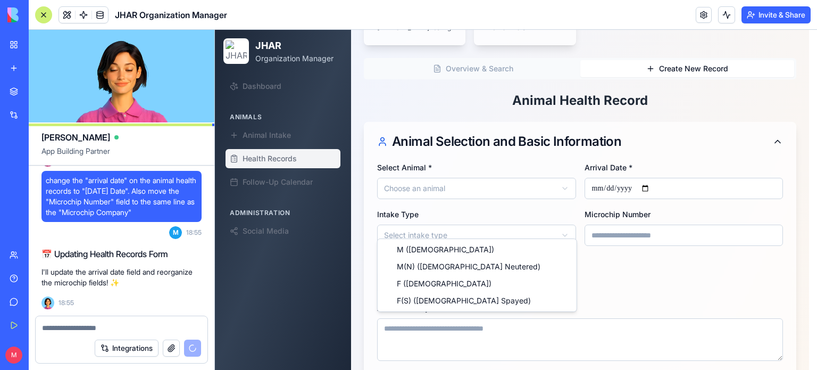
click at [561, 226] on html "JHAR Organization Manager Dashboard Animals Animal Intake Health Records Follow…" at bounding box center [516, 284] width 602 height 957
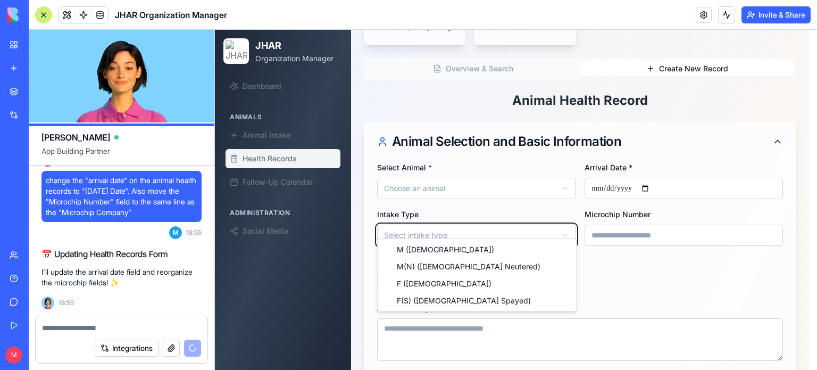
click at [561, 226] on html "JHAR Organization Manager Dashboard Animals Animal Intake Health Records Follow…" at bounding box center [516, 284] width 602 height 957
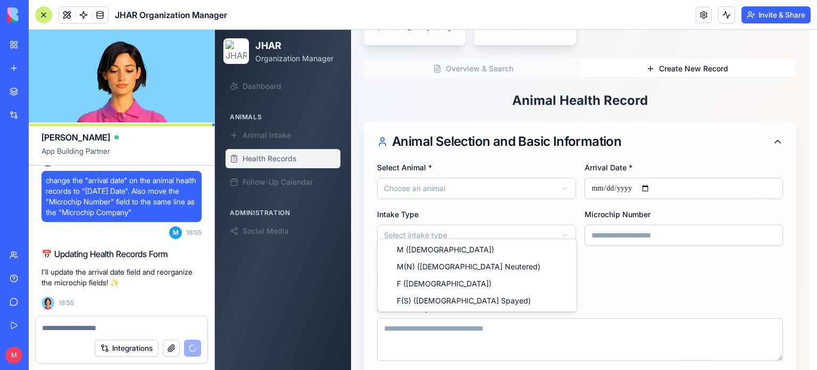
click at [561, 226] on html "JHAR Organization Manager Dashboard Animals Animal Intake Health Records Follow…" at bounding box center [516, 284] width 602 height 957
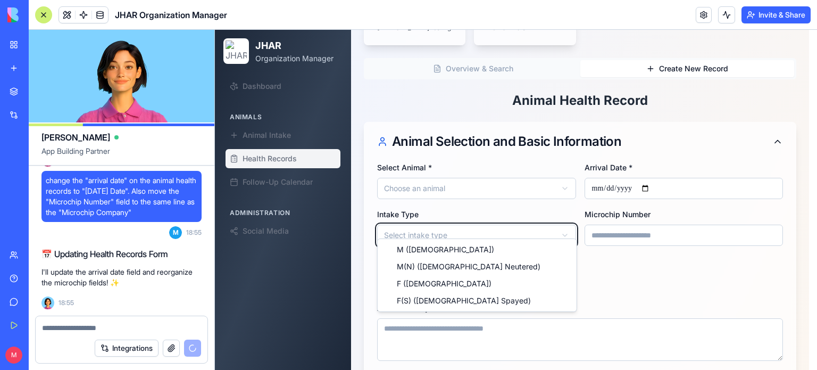
click at [561, 226] on html "JHAR Organization Manager Dashboard Animals Animal Intake Health Records Follow…" at bounding box center [516, 284] width 602 height 957
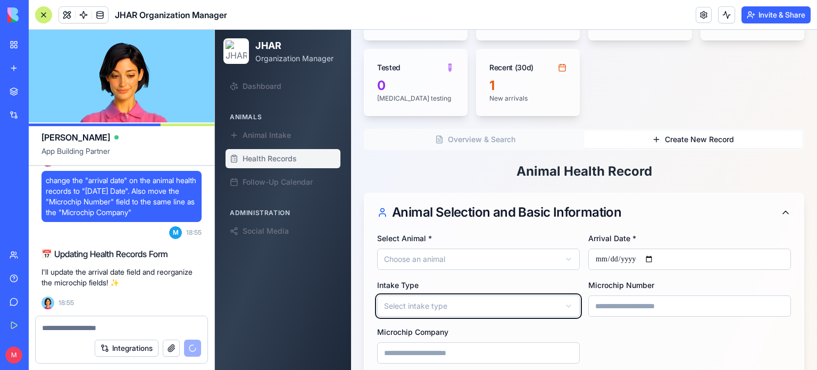
scroll to position [152, 0]
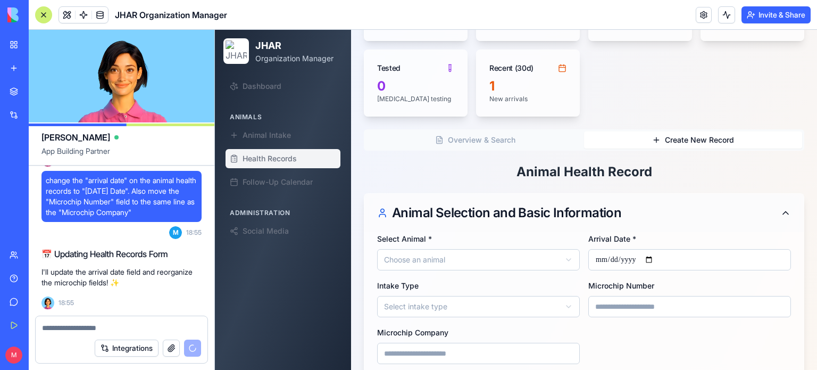
click at [781, 208] on icon at bounding box center [786, 213] width 11 height 11
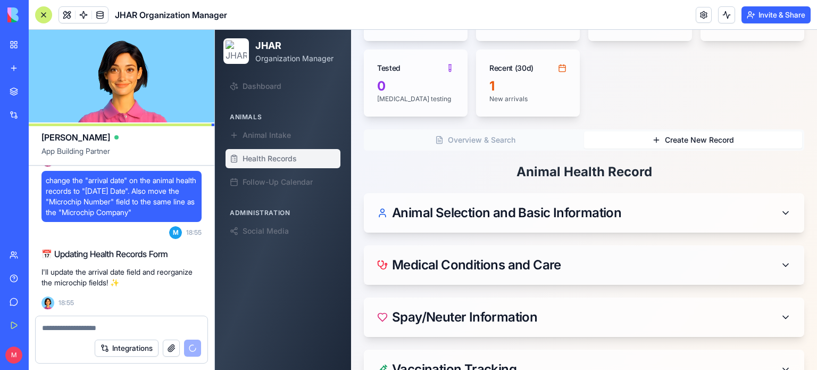
click at [781, 260] on icon at bounding box center [786, 265] width 11 height 11
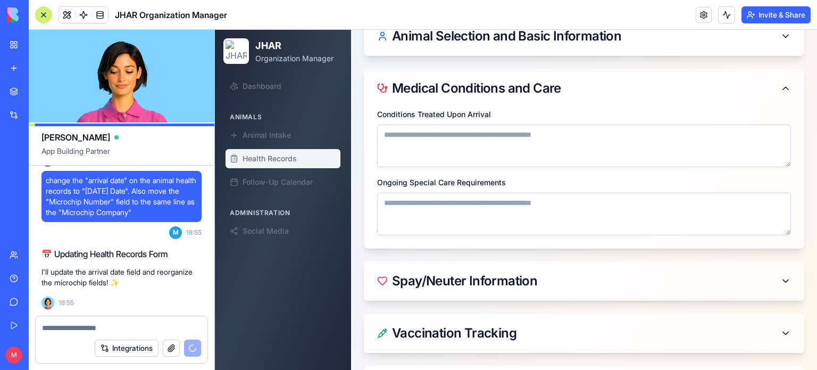
scroll to position [329, 0]
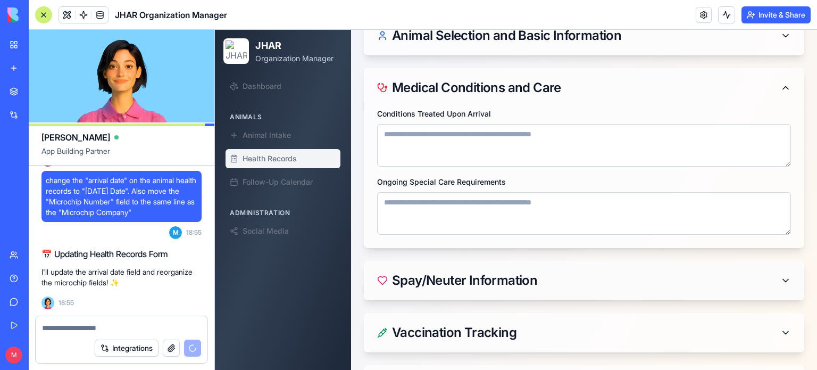
click at [781, 275] on icon at bounding box center [786, 280] width 11 height 11
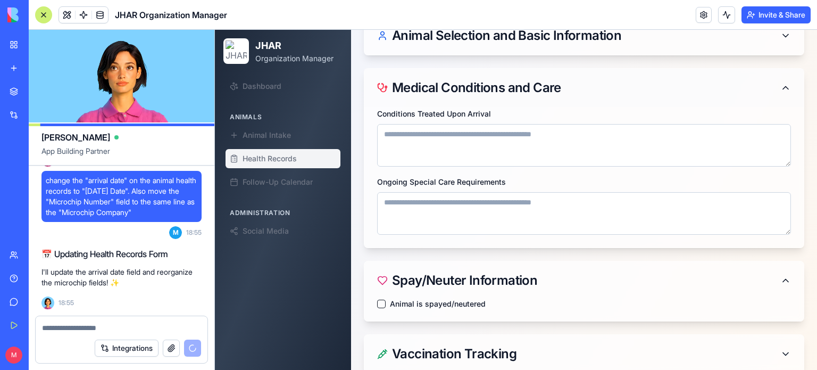
click at [781, 82] on icon at bounding box center [786, 87] width 11 height 11
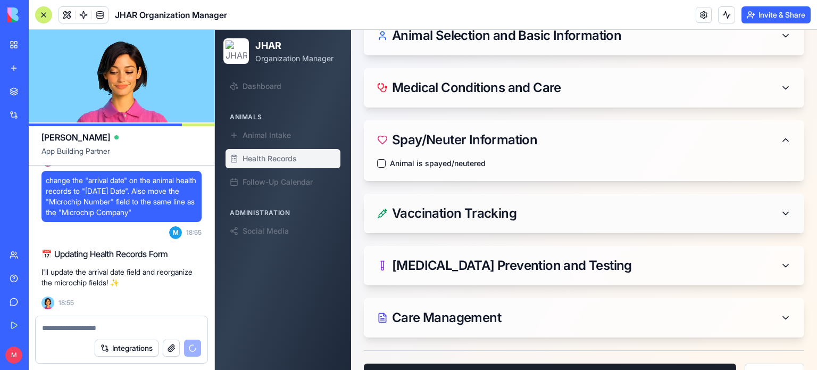
click at [781, 208] on icon at bounding box center [786, 213] width 11 height 11
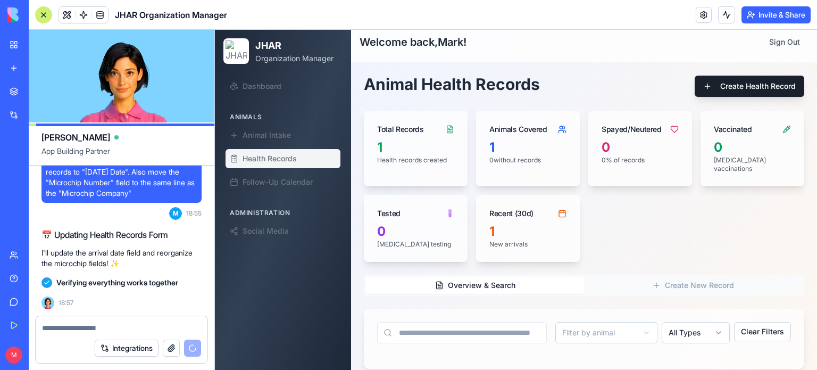
scroll to position [0, 0]
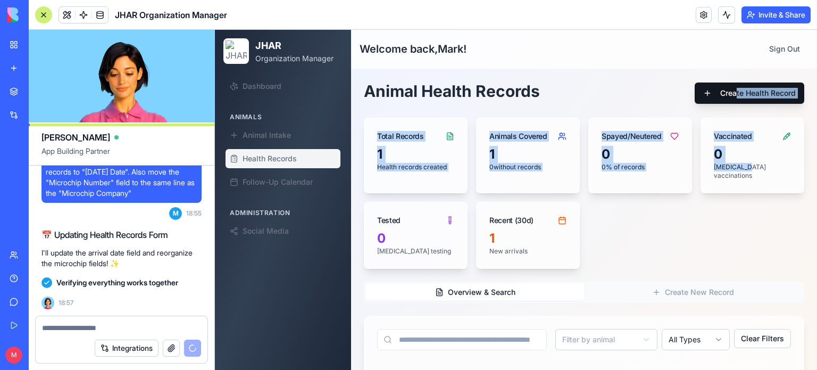
drag, startPoint x: 742, startPoint y: 231, endPoint x: 729, endPoint y: 92, distance: 139.5
click at [729, 92] on div "Animal Health Records Create Health Record Total Records 1 Health records creat…" at bounding box center [584, 334] width 441 height 507
click at [729, 92] on button "Create Health Record" at bounding box center [750, 92] width 110 height 21
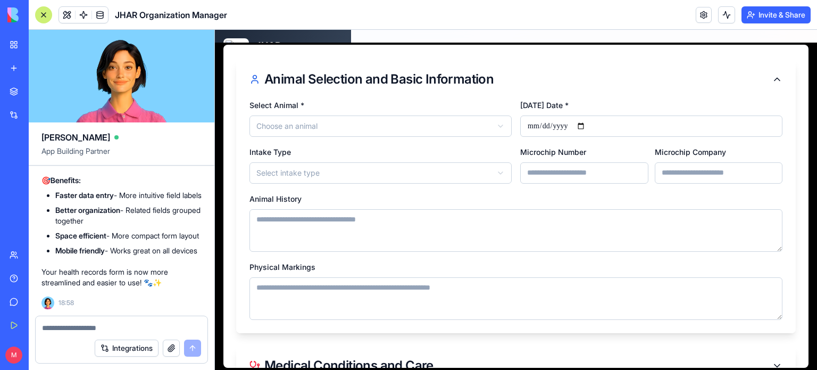
scroll to position [63, 0]
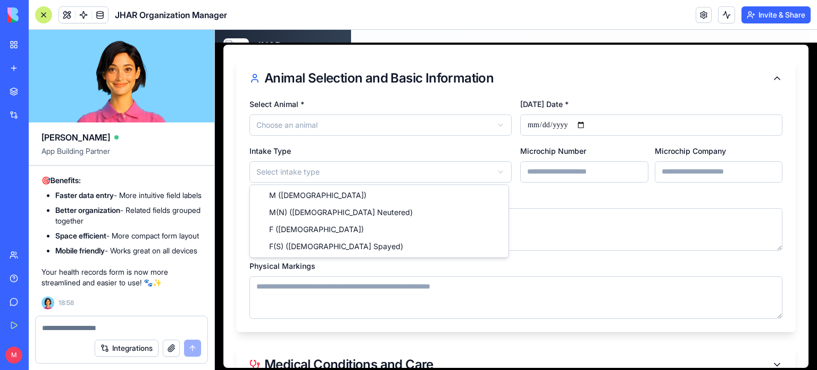
click at [494, 168] on html "**********" at bounding box center [516, 315] width 602 height 571
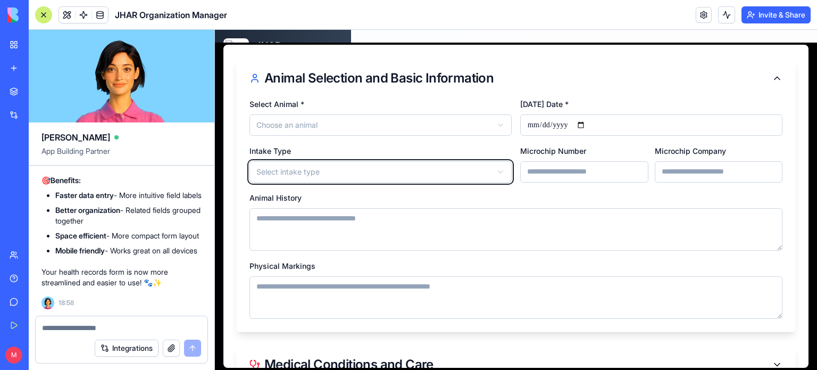
click at [494, 168] on html "**********" at bounding box center [516, 315] width 602 height 571
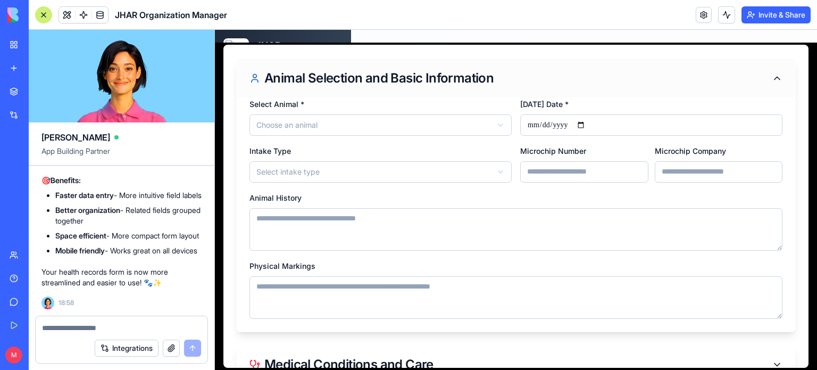
click at [772, 76] on icon at bounding box center [777, 78] width 11 height 11
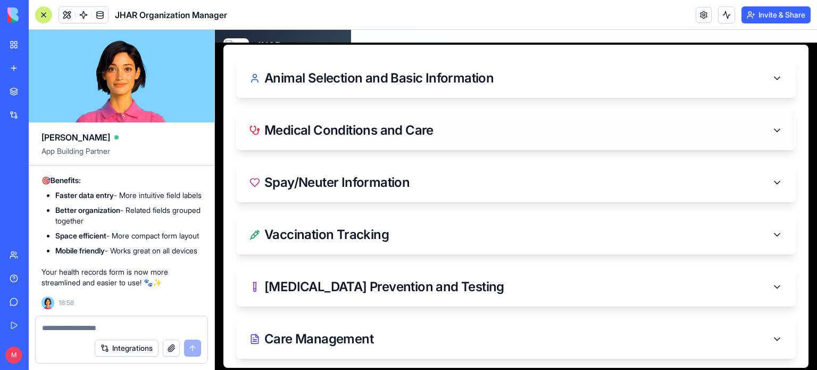
click at [772, 130] on icon at bounding box center [777, 130] width 11 height 11
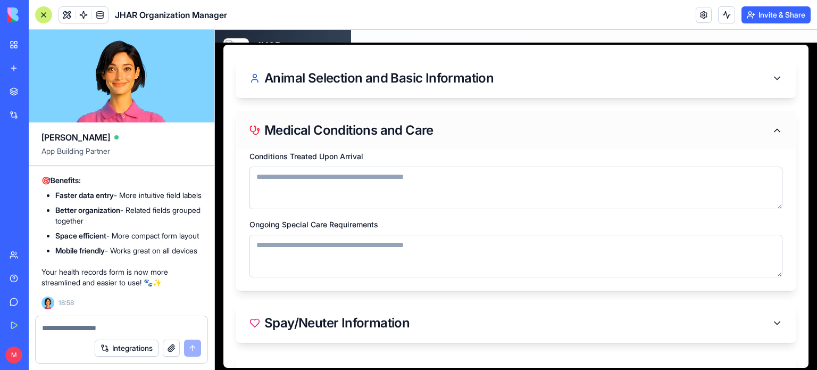
click at [772, 127] on icon at bounding box center [777, 130] width 11 height 11
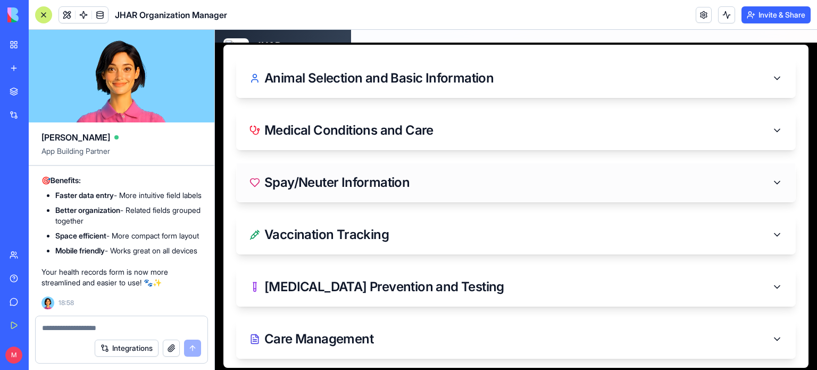
click at [772, 180] on icon at bounding box center [777, 182] width 11 height 11
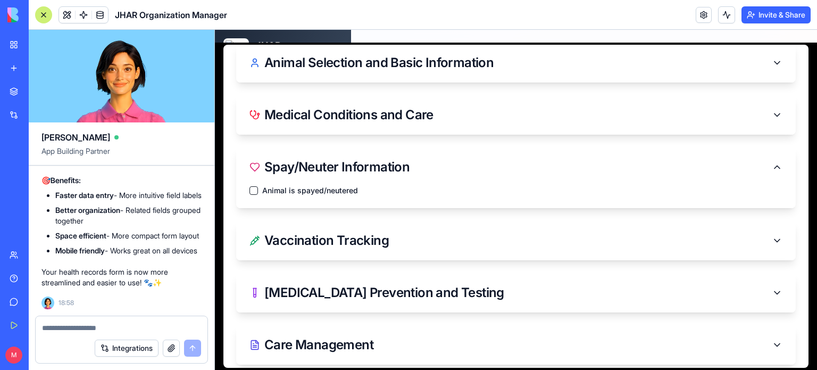
scroll to position [134, 0]
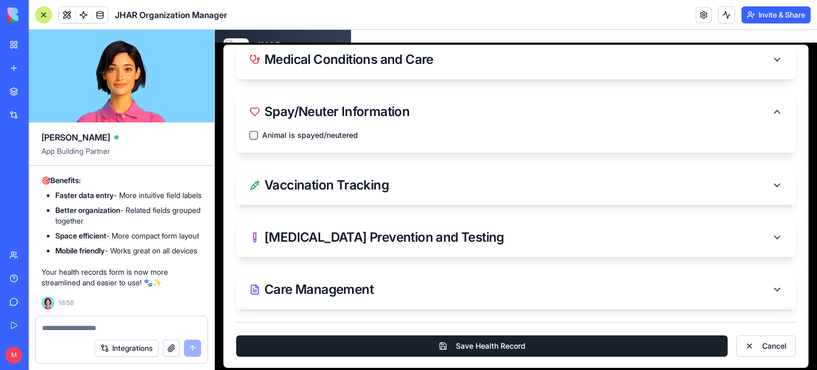
click at [88, 327] on textarea at bounding box center [122, 327] width 160 height 11
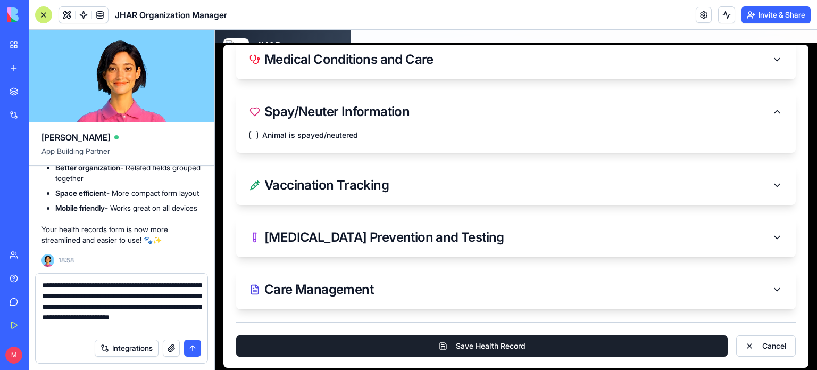
drag, startPoint x: 42, startPoint y: 296, endPoint x: 142, endPoint y: 299, distance: 100.1
click at [142, 299] on textarea "**********" at bounding box center [122, 306] width 160 height 53
click at [158, 332] on textarea "**********" at bounding box center [122, 306] width 160 height 53
paste textarea "**********"
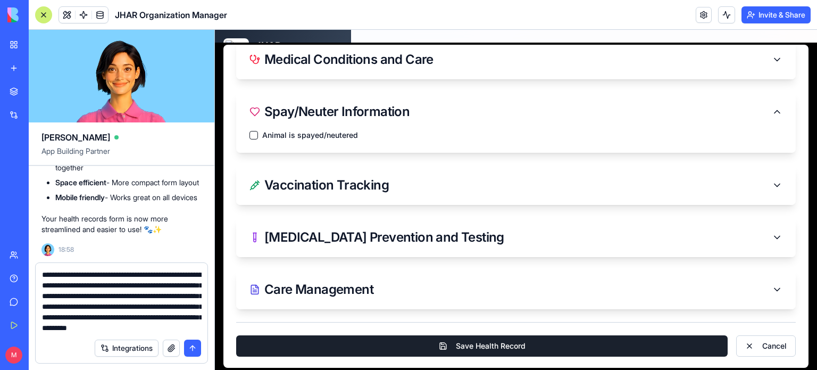
scroll to position [20, 0]
type textarea "**********"
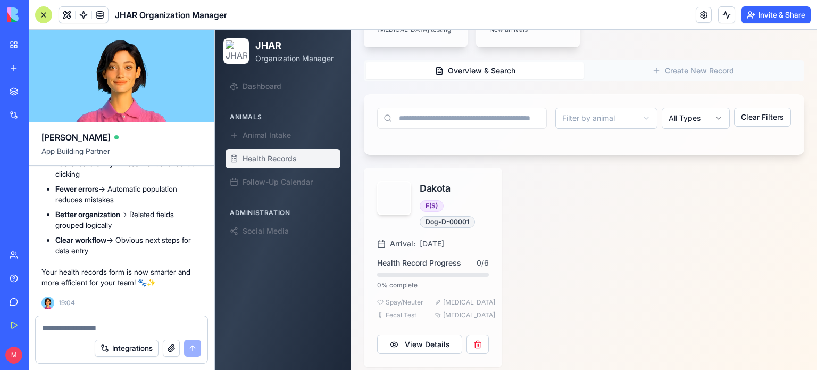
scroll to position [0, 0]
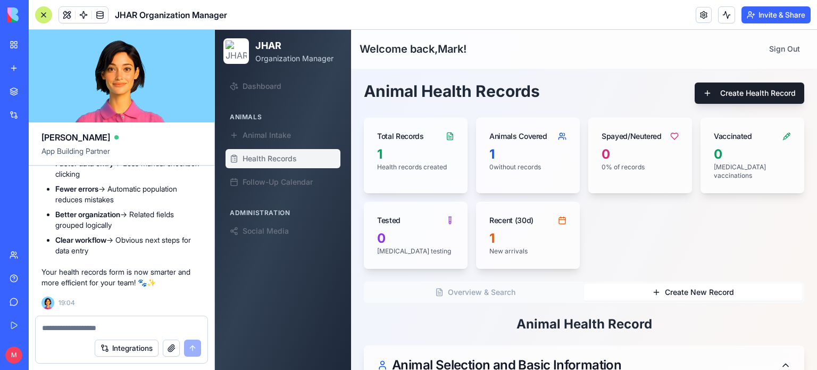
click at [689, 285] on button "Create New Record" at bounding box center [693, 292] width 218 height 17
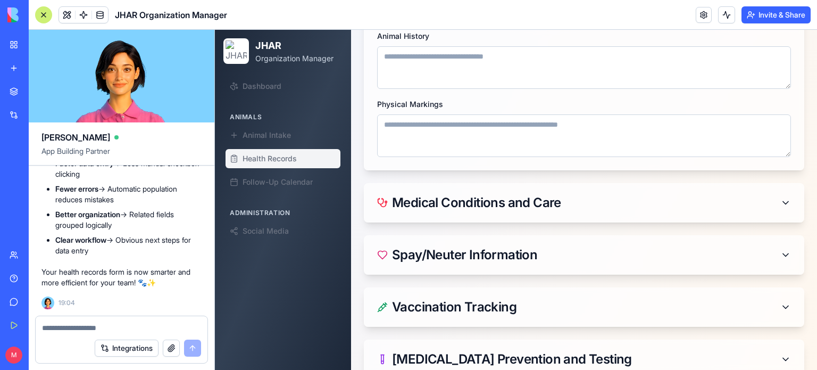
scroll to position [449, 0]
click at [766, 202] on div "Medical Conditions and Care" at bounding box center [585, 202] width 440 height 38
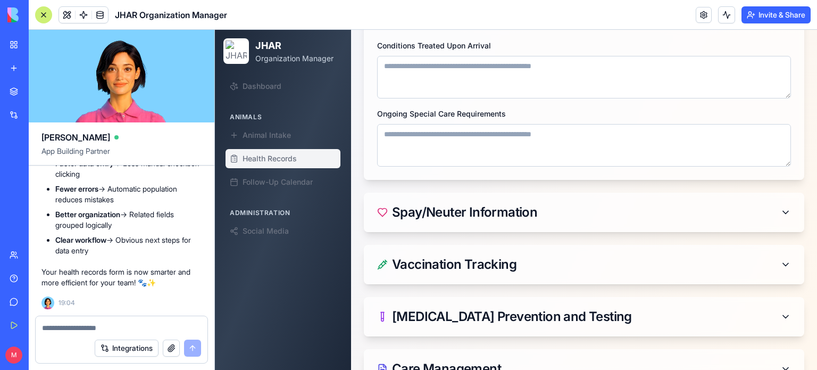
scroll to position [636, 0]
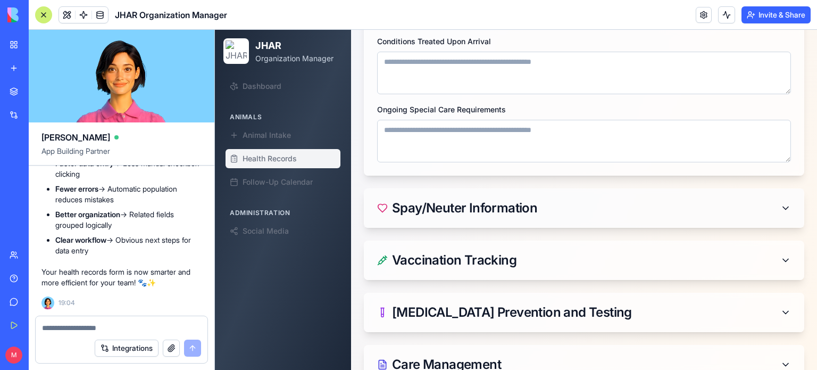
click at [781, 203] on icon at bounding box center [786, 208] width 11 height 11
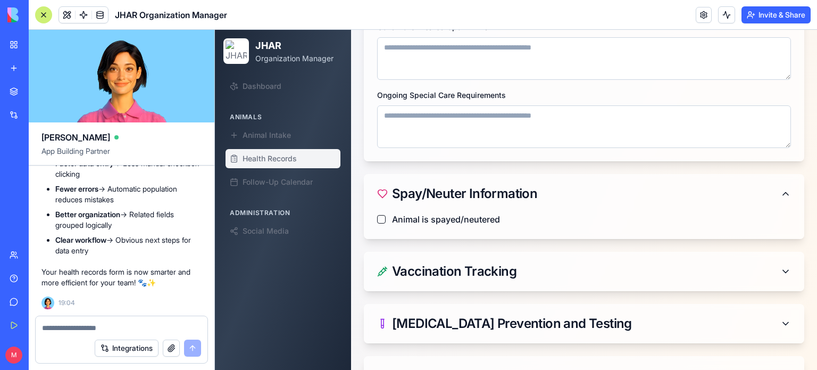
scroll to position [648, 0]
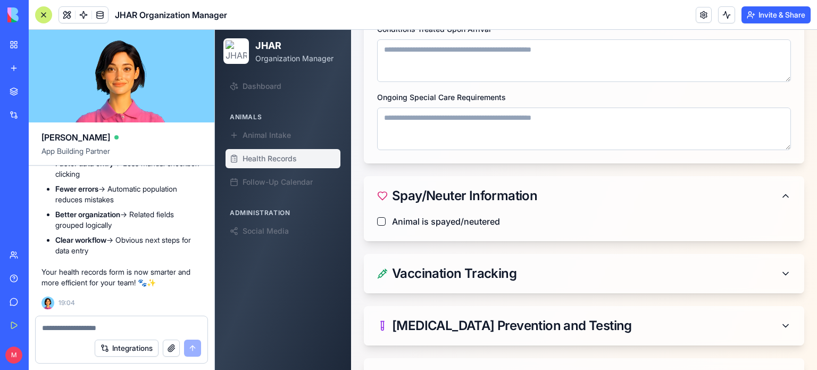
click at [81, 332] on textarea at bounding box center [122, 327] width 160 height 11
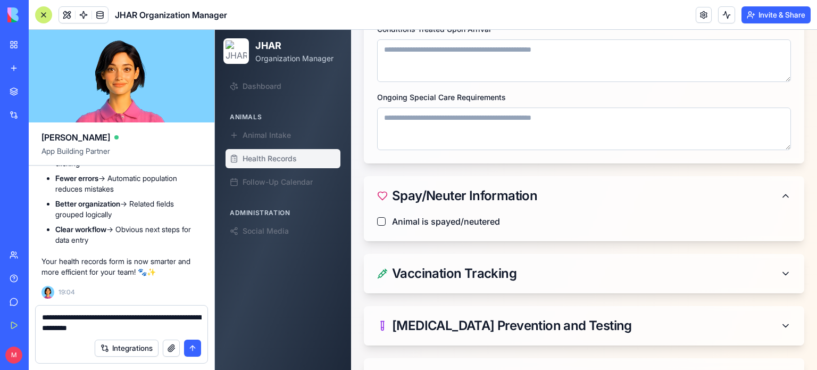
type textarea "**********"
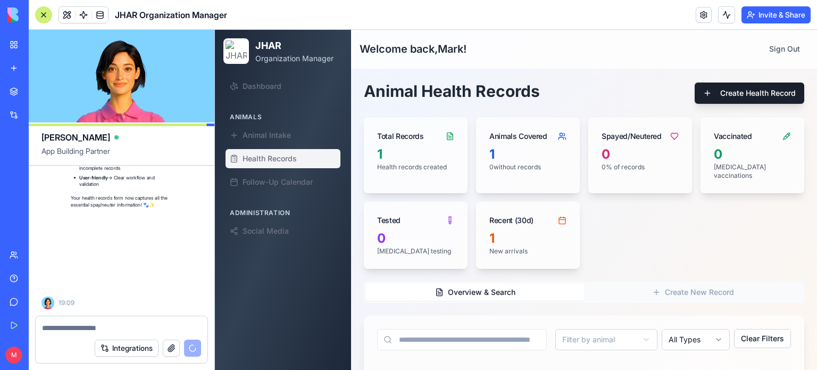
scroll to position [48725, 0]
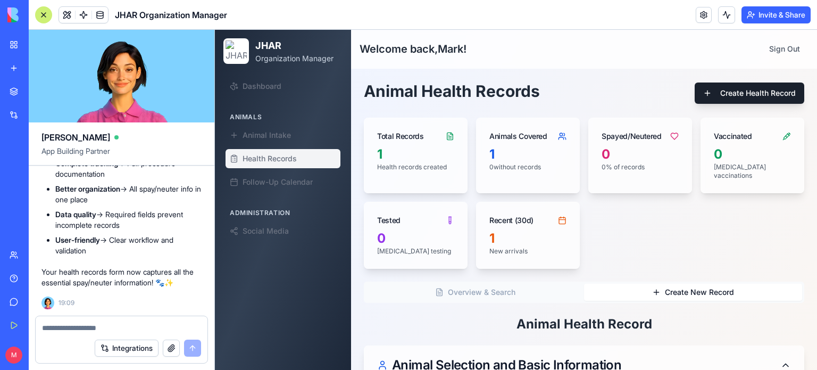
click at [689, 284] on button "Create New Record" at bounding box center [693, 292] width 218 height 17
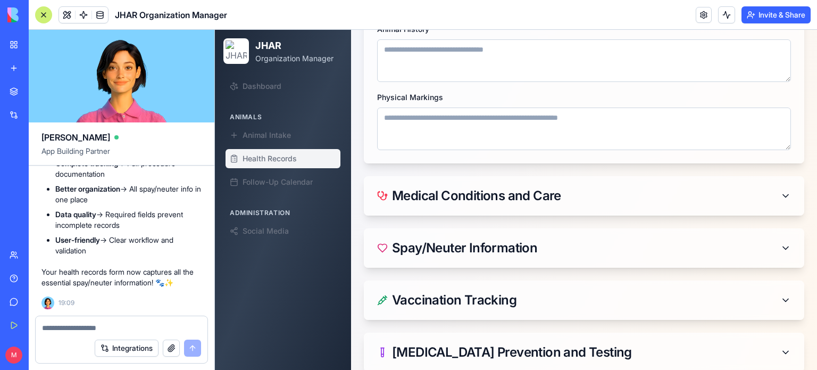
scroll to position [457, 0]
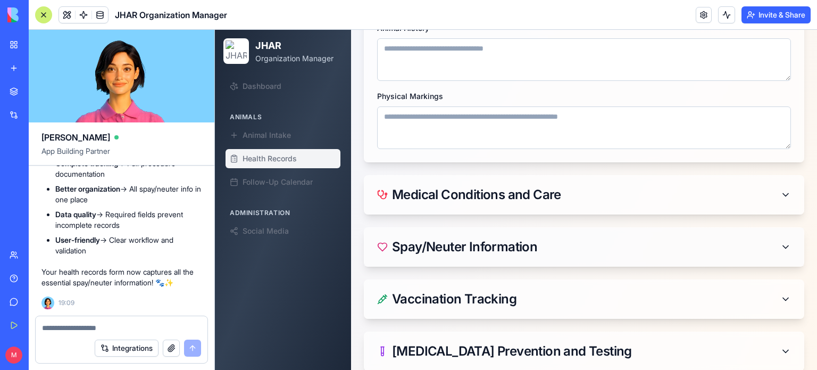
click at [717, 241] on div "Spay/Neuter Information" at bounding box center [584, 247] width 414 height 13
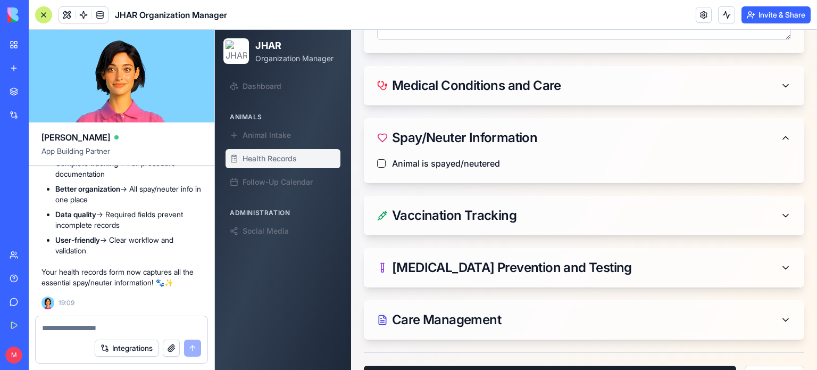
scroll to position [585, 0]
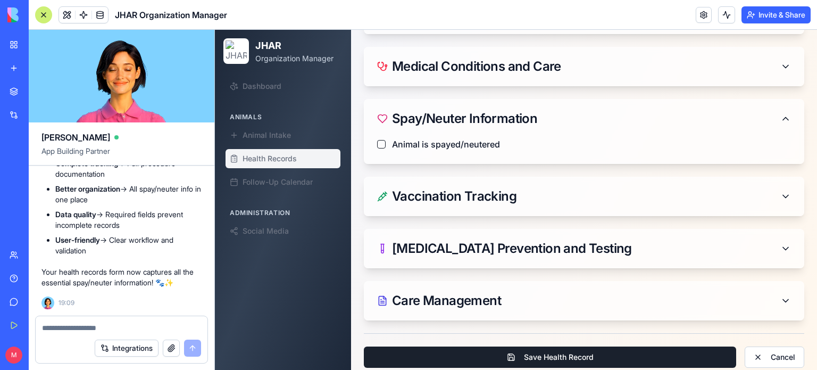
click at [383, 140] on button "Animal is spayed/neutered" at bounding box center [381, 144] width 9 height 9
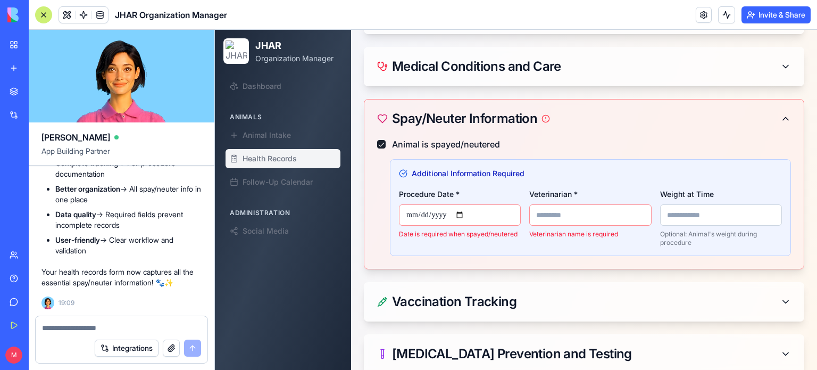
click at [379, 140] on button "Animal is spayed/neutered" at bounding box center [381, 144] width 9 height 9
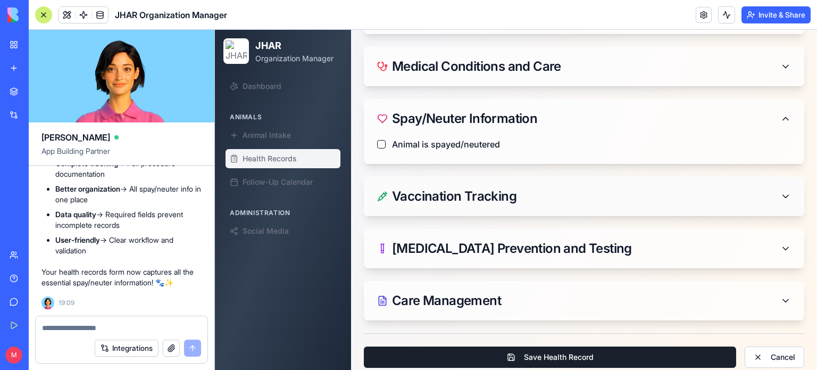
click at [784, 181] on div "Vaccination Tracking" at bounding box center [585, 196] width 440 height 38
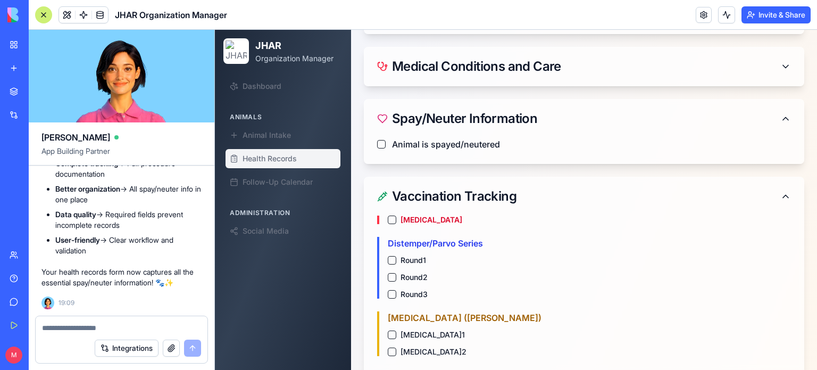
click at [390, 216] on button "Rabies Vaccination" at bounding box center [392, 220] width 9 height 9
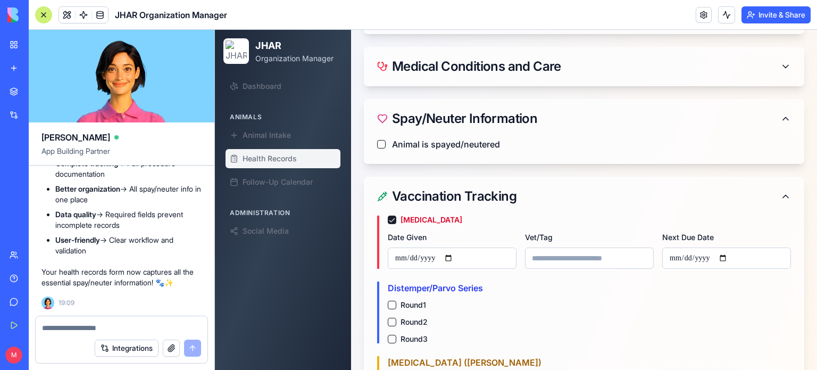
click at [390, 216] on button "Rabies Vaccination" at bounding box center [392, 220] width 9 height 9
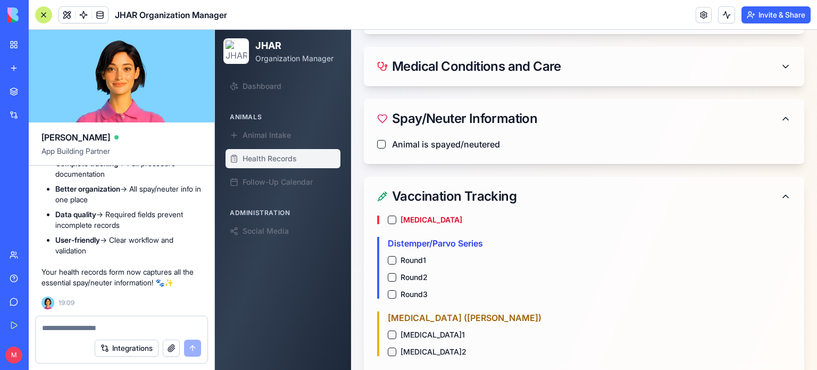
click at [390, 256] on button "Round 1" at bounding box center [392, 260] width 9 height 9
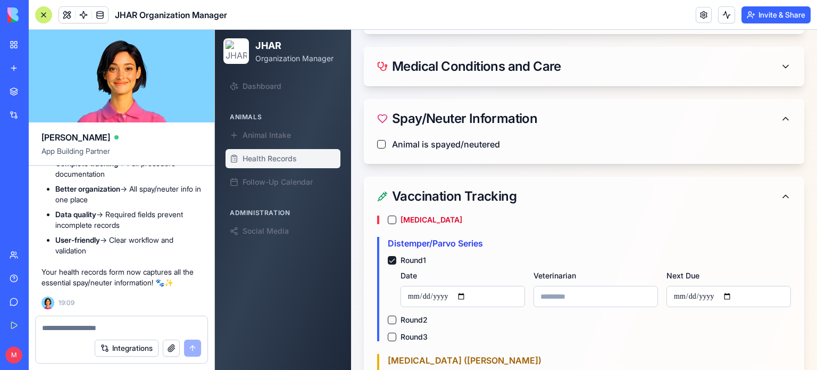
click at [390, 256] on button "Round 1" at bounding box center [392, 260] width 9 height 9
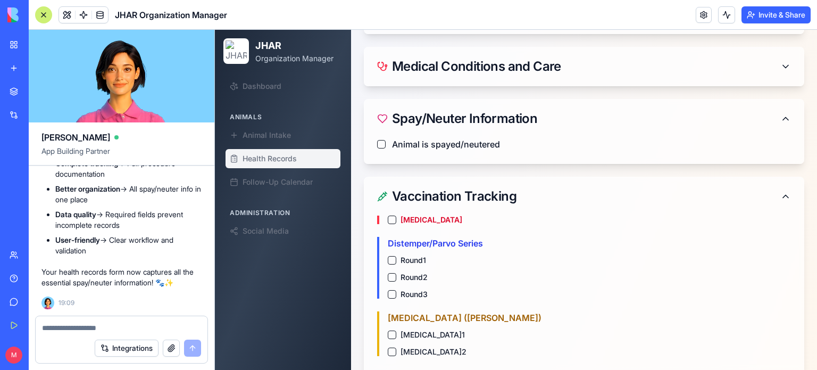
click at [392, 273] on button "Round 2" at bounding box center [392, 277] width 9 height 9
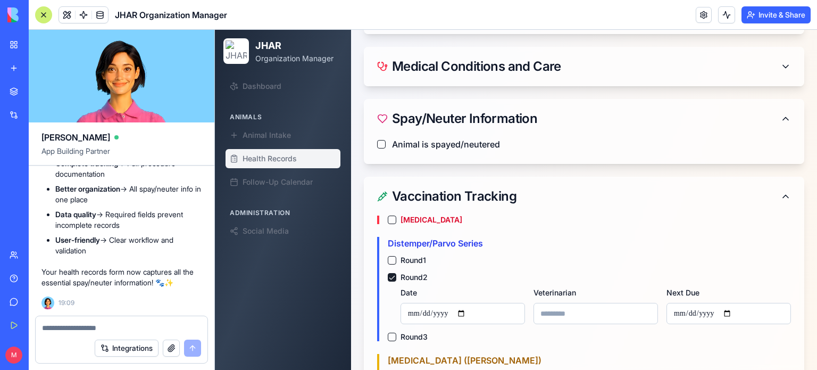
click at [395, 333] on button "Round 3" at bounding box center [392, 337] width 9 height 9
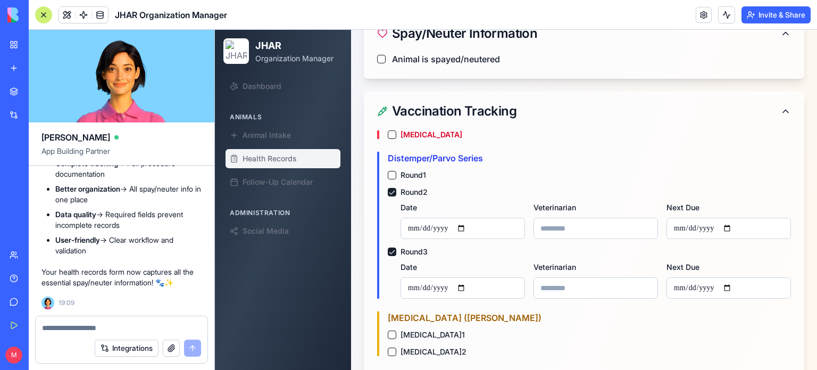
scroll to position [685, 0]
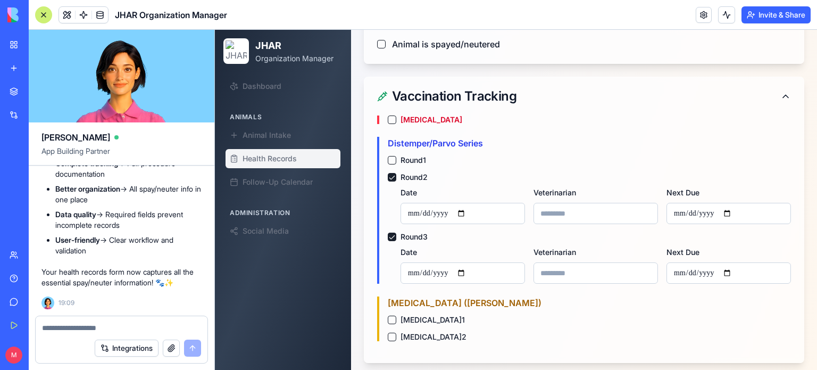
click at [392, 173] on button "Round 2" at bounding box center [392, 177] width 9 height 9
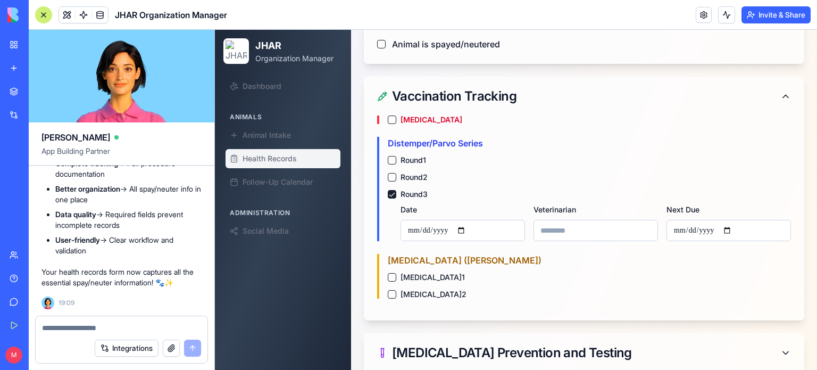
click at [392, 190] on button "Round 3" at bounding box center [392, 194] width 9 height 9
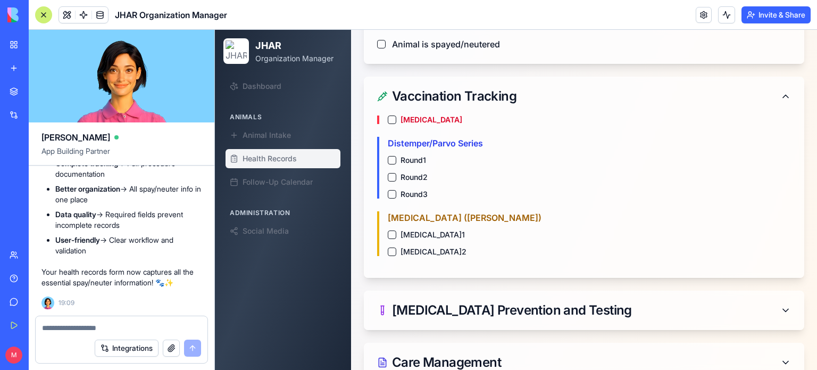
click at [393, 230] on div "Bordetella (Kennel Cough) Bordetella 1 Bordetella 2" at bounding box center [584, 233] width 414 height 45
click at [392, 230] on button "Bordetella 1" at bounding box center [392, 234] width 9 height 9
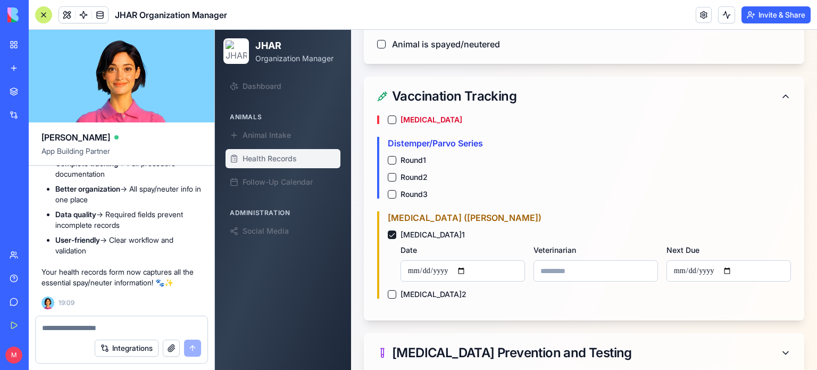
click at [392, 230] on button "Bordetella 1" at bounding box center [392, 234] width 9 height 9
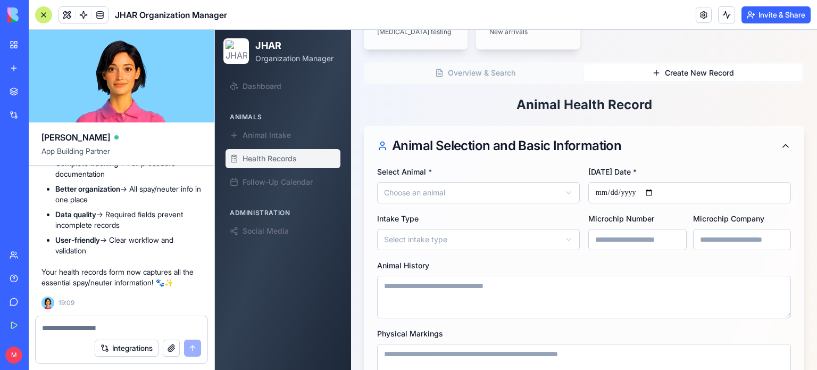
scroll to position [214, 0]
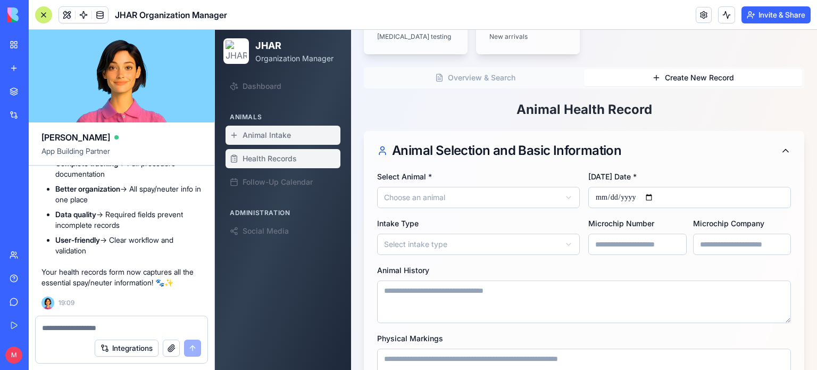
click at [275, 138] on span "Animal Intake" at bounding box center [267, 135] width 48 height 11
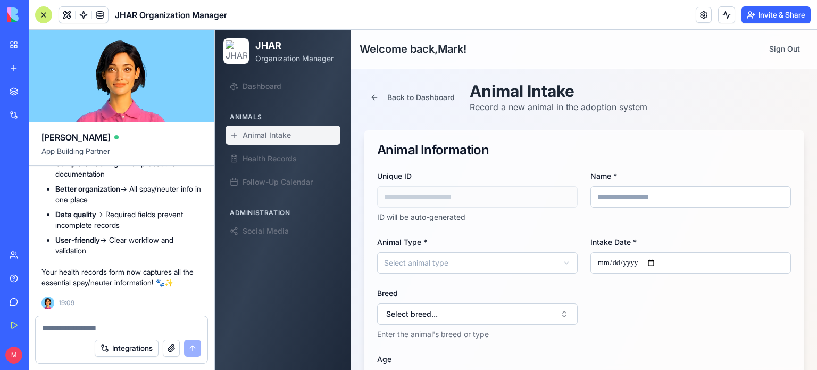
click at [132, 322] on textarea at bounding box center [122, 327] width 160 height 11
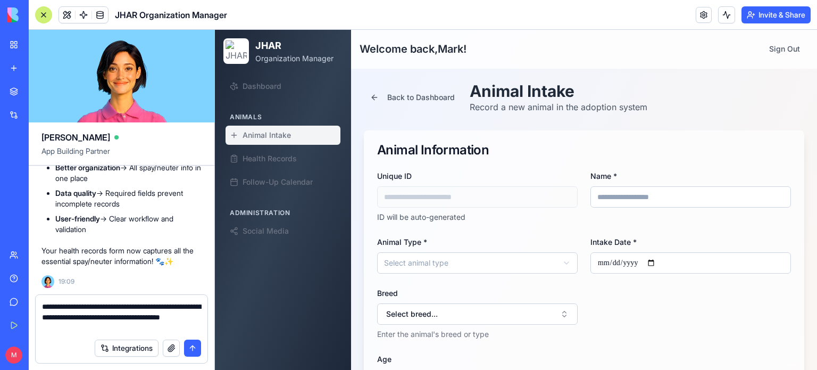
type textarea "**********"
click at [197, 350] on button "submit" at bounding box center [192, 347] width 17 height 17
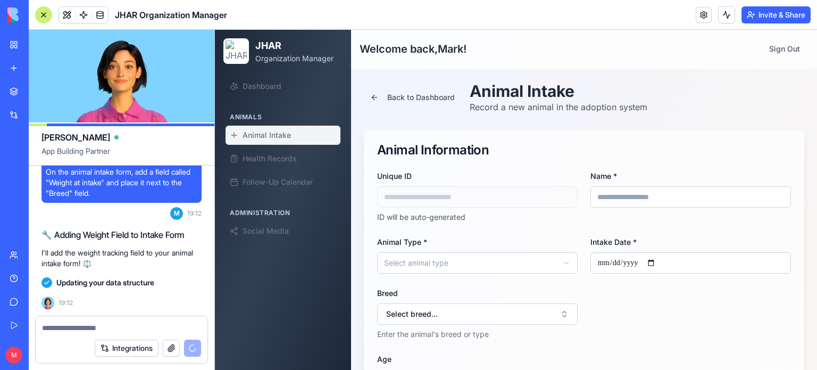
scroll to position [48896, 0]
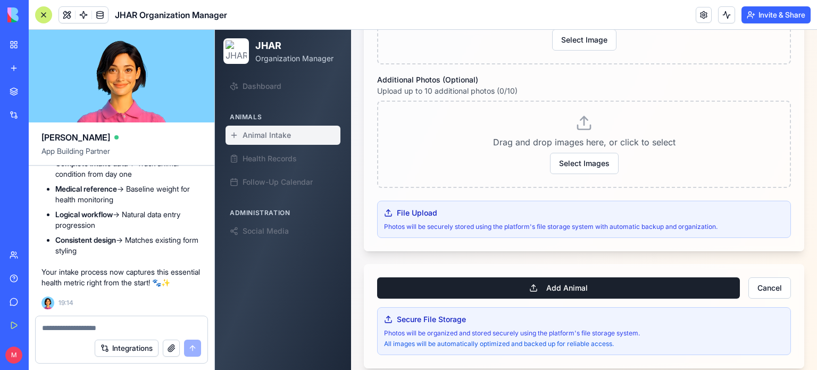
scroll to position [633, 0]
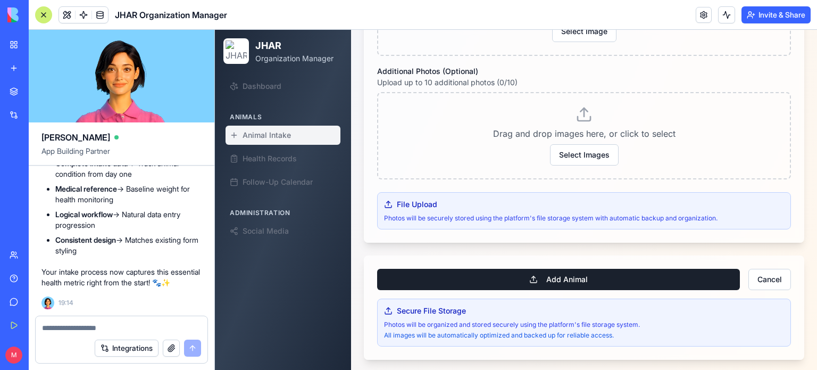
click at [259, 270] on div "Dashboard Animals Animal Intake Health Records Follow-Up Calendar Administratio…" at bounding box center [283, 220] width 136 height 297
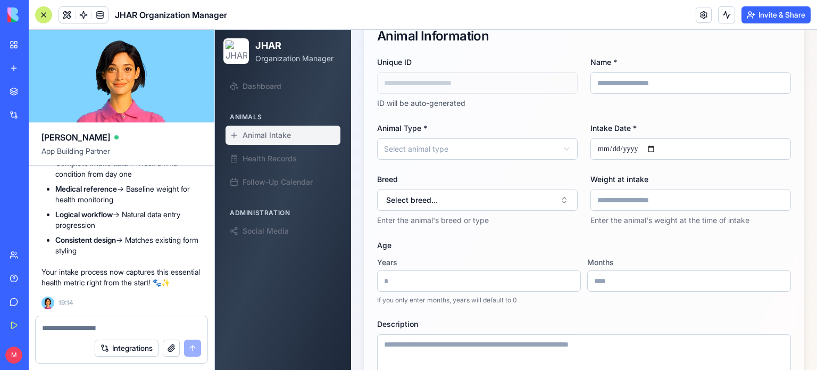
scroll to position [115, 0]
click at [559, 194] on button "Select breed..." at bounding box center [477, 198] width 201 height 21
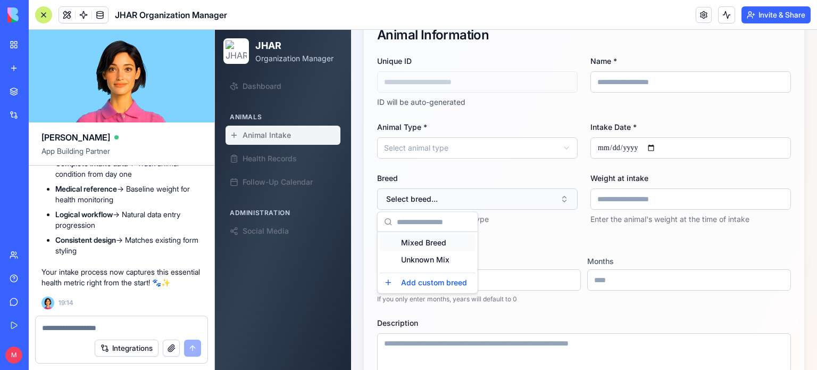
click at [559, 194] on button "Select breed..." at bounding box center [477, 198] width 201 height 21
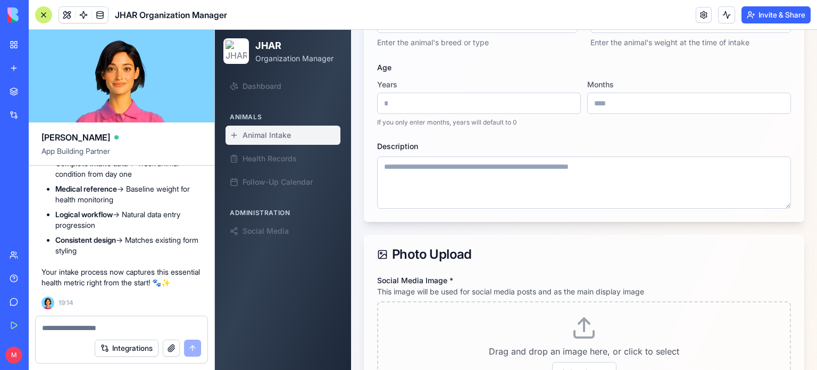
scroll to position [0, 0]
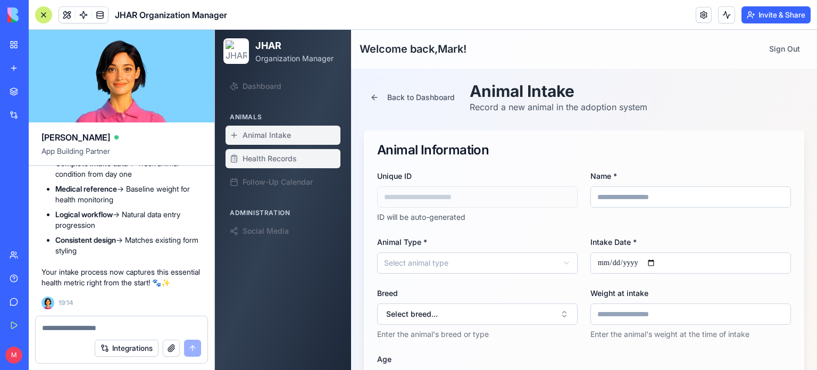
click at [268, 158] on span "Health Records" at bounding box center [270, 158] width 54 height 11
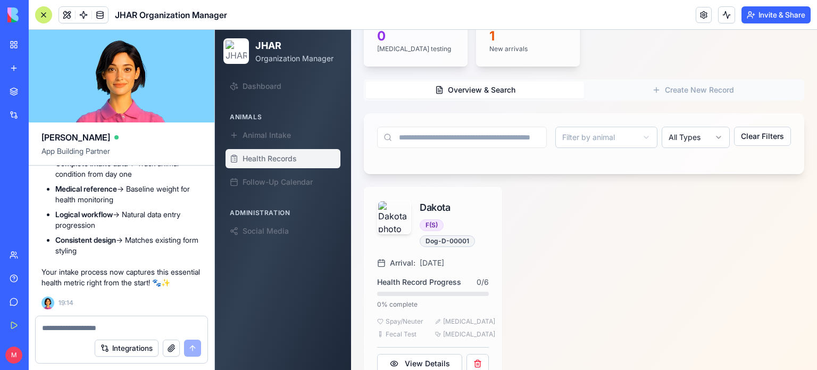
scroll to position [221, 0]
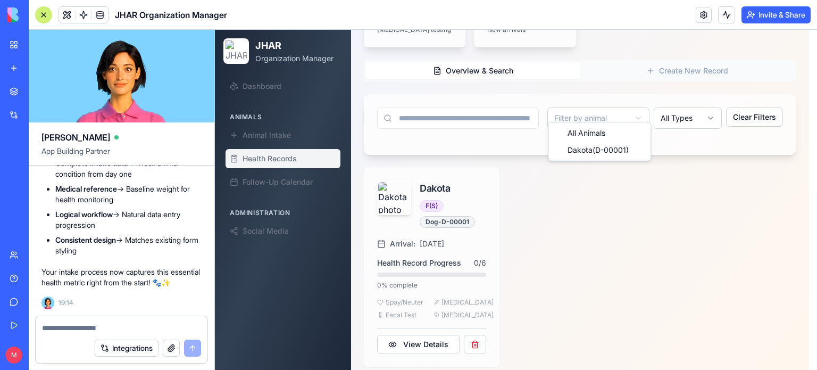
click at [640, 106] on html "JHAR Organization Manager Dashboard Animals Animal Intake Health Records Follow…" at bounding box center [516, 93] width 602 height 571
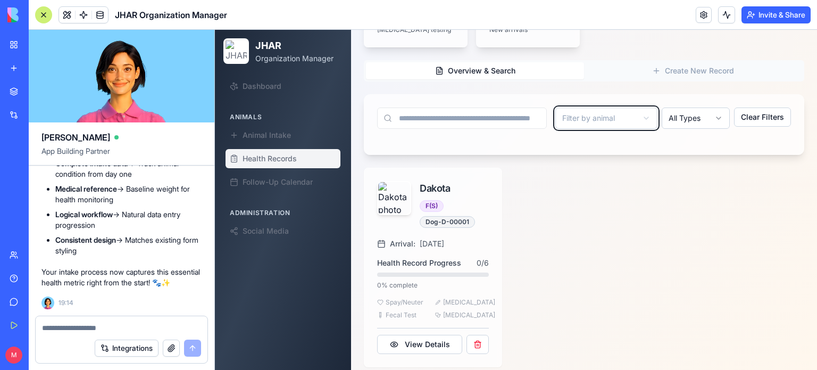
click at [640, 106] on html "JHAR Organization Manager Dashboard Animals Animal Intake Health Records Follow…" at bounding box center [516, 93] width 602 height 571
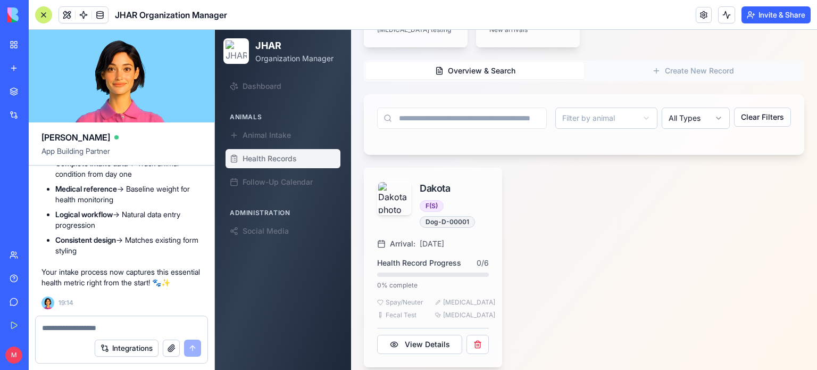
click at [395, 193] on img at bounding box center [394, 198] width 32 height 32
click at [419, 227] on div "Dakota F(S) Dog - D-00001" at bounding box center [433, 203] width 137 height 70
click at [427, 336] on button "View Details" at bounding box center [419, 344] width 85 height 19
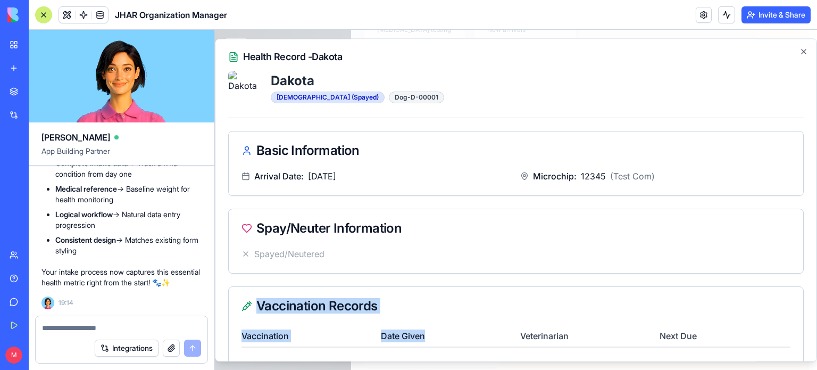
drag, startPoint x: 427, startPoint y: 336, endPoint x: 521, endPoint y: 254, distance: 124.5
click at [546, 254] on div "Spayed/Neutered" at bounding box center [516, 253] width 549 height 13
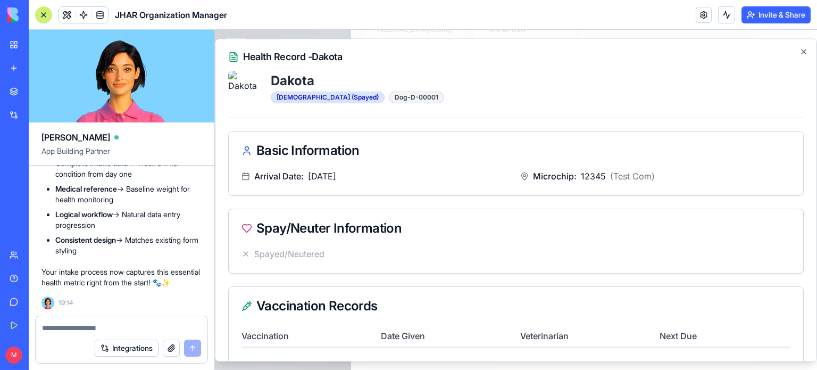
click at [624, 246] on div "Spay/Neuter Information" at bounding box center [516, 228] width 575 height 38
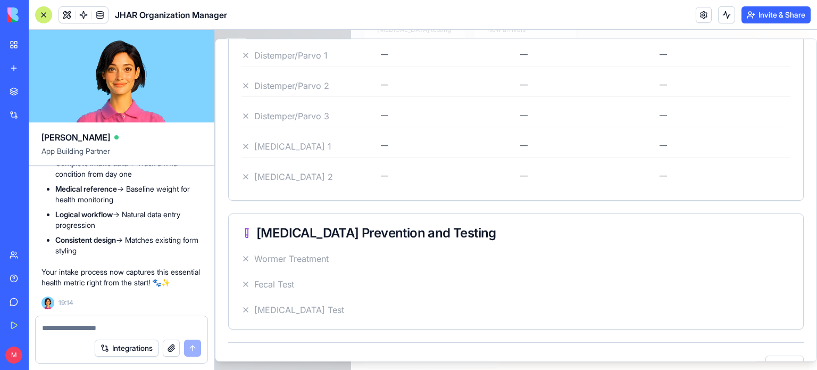
scroll to position [368, 0]
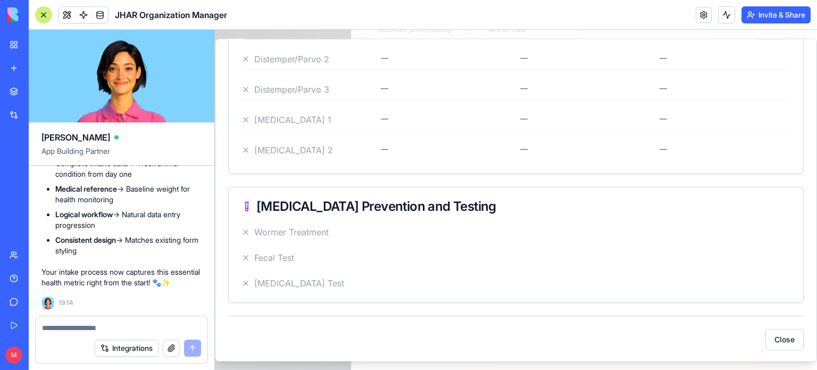
click at [296, 233] on span "Wormer Treatment" at bounding box center [291, 232] width 74 height 13
click at [298, 233] on span "Wormer Treatment" at bounding box center [291, 232] width 74 height 13
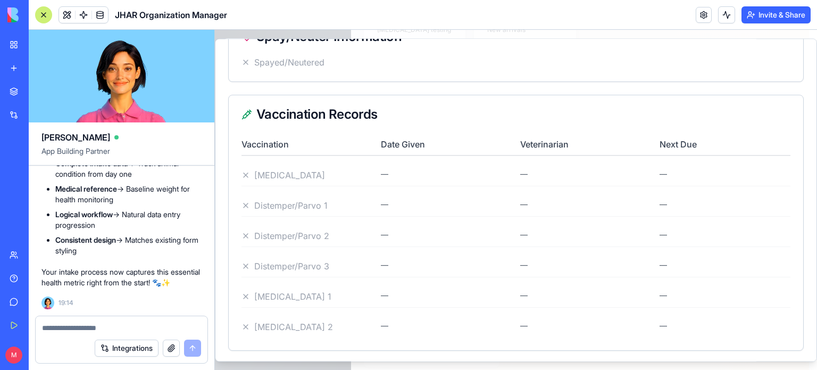
scroll to position [0, 0]
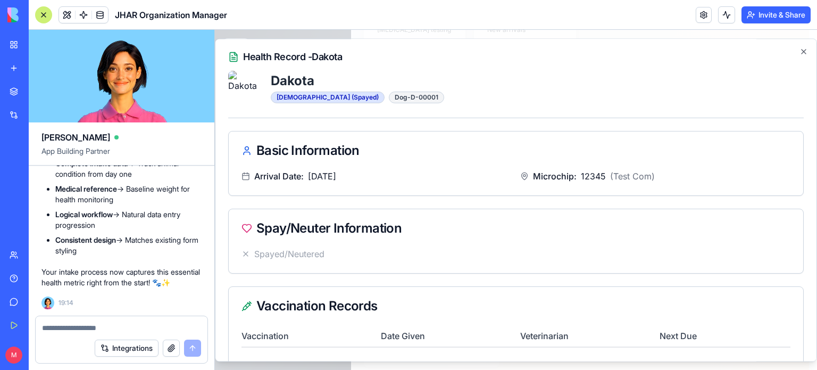
click at [119, 329] on textarea at bounding box center [121, 327] width 159 height 11
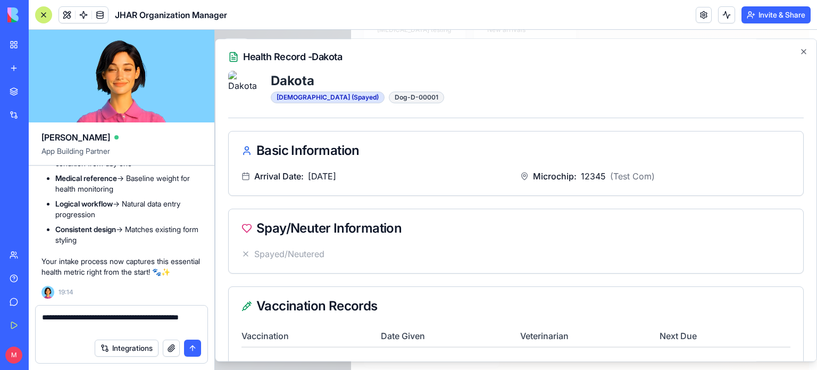
type textarea "**********"
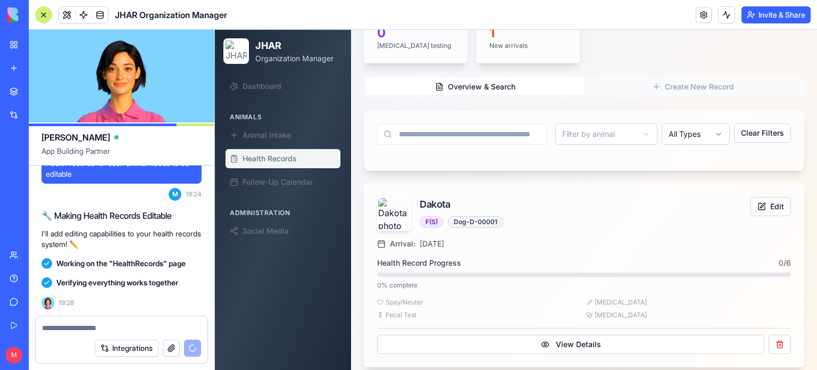
scroll to position [49932, 0]
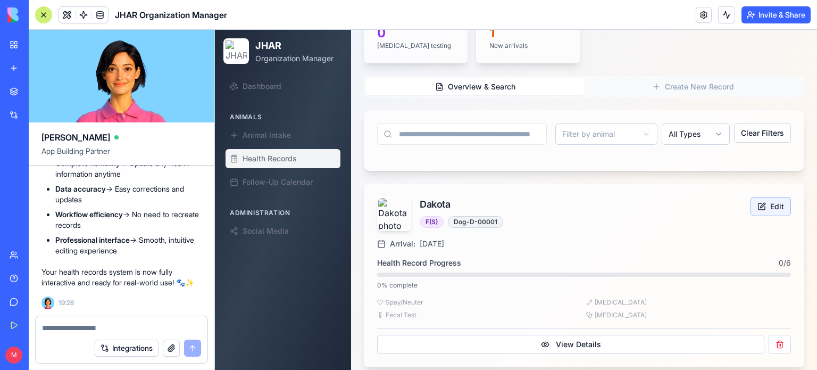
click at [764, 197] on button "Edit" at bounding box center [771, 206] width 40 height 19
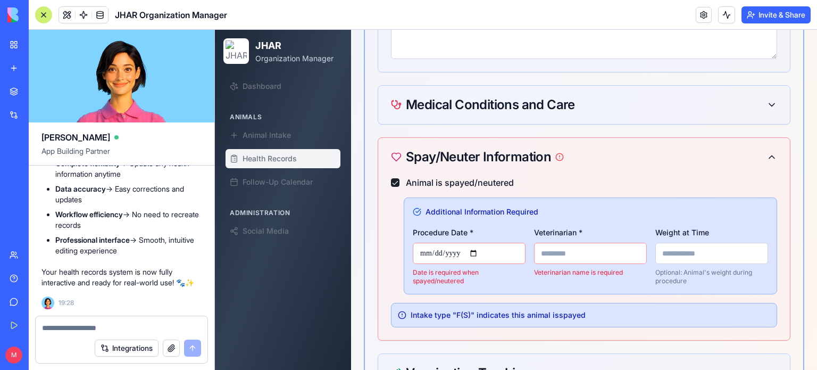
scroll to position [668, 0]
click at [443, 242] on input "Procedure Date *" at bounding box center [469, 252] width 113 height 21
click at [484, 242] on input "Procedure Date *" at bounding box center [469, 252] width 113 height 21
click at [564, 247] on input "Veterinarian *" at bounding box center [590, 252] width 113 height 21
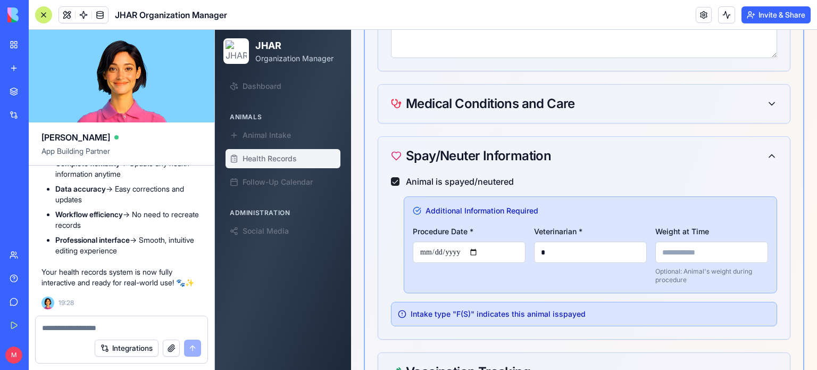
scroll to position [668, 0]
click at [543, 242] on input "*" at bounding box center [590, 252] width 113 height 21
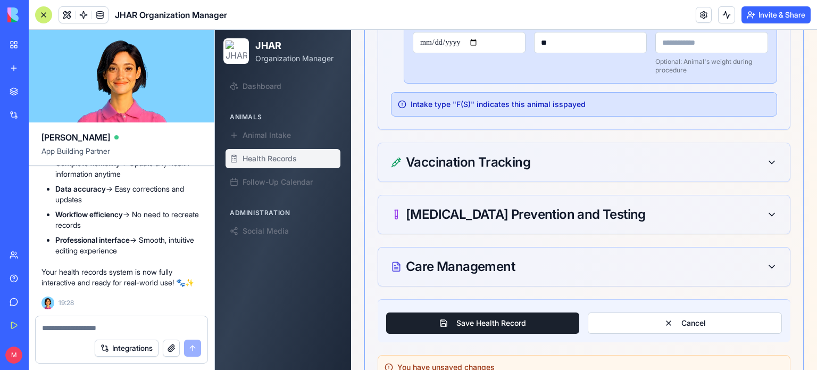
scroll to position [879, 0]
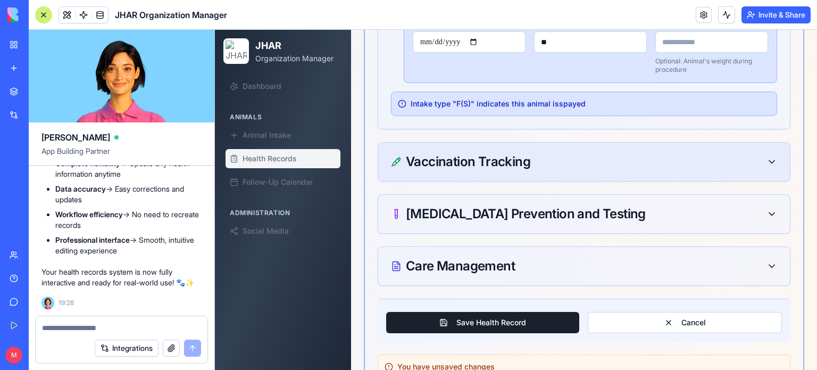
click at [643, 143] on div "Vaccination Tracking" at bounding box center [584, 162] width 412 height 38
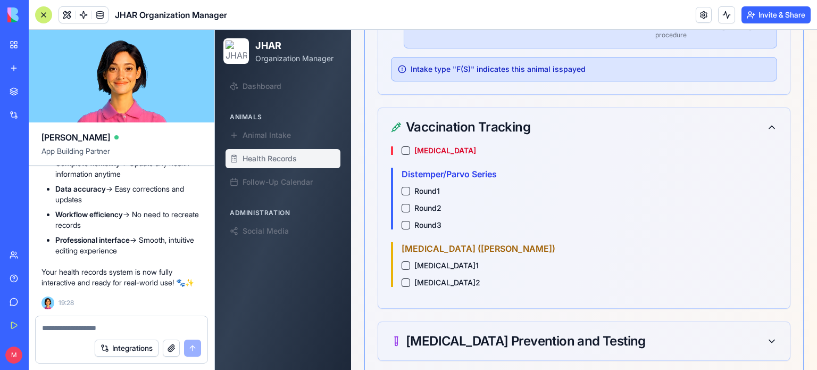
scroll to position [915, 0]
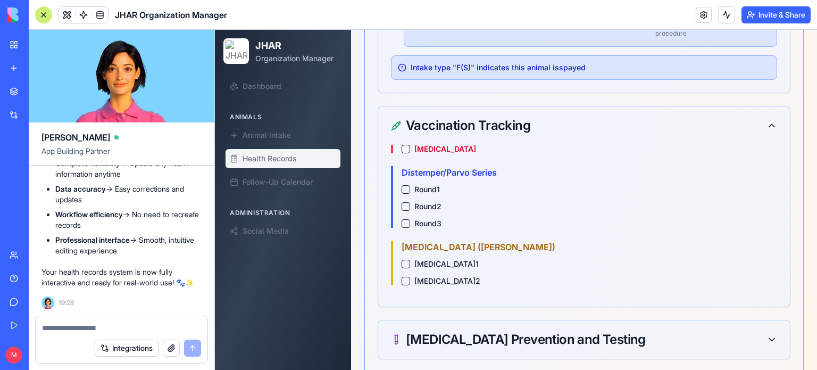
click at [402, 145] on button "Rabies Vaccination" at bounding box center [406, 149] width 9 height 9
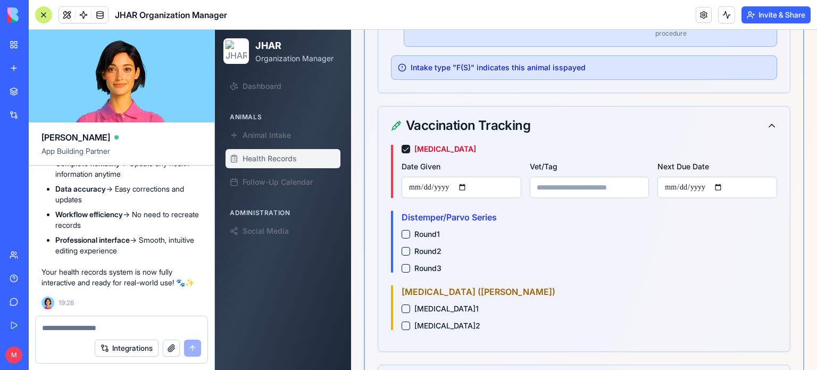
click at [402, 145] on button "Rabies Vaccination" at bounding box center [406, 149] width 9 height 9
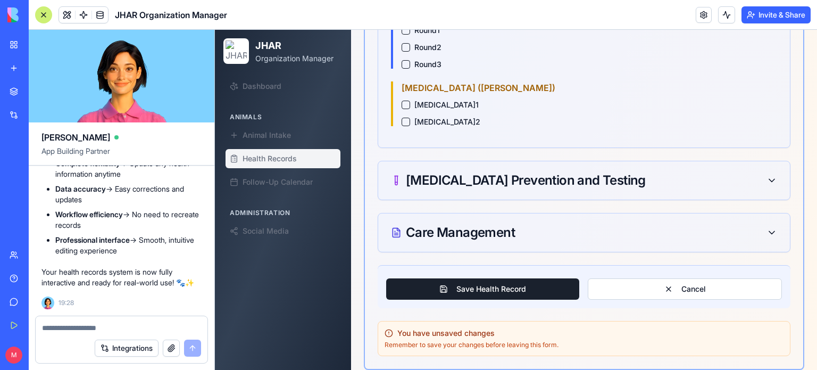
scroll to position [1074, 0]
click at [563, 226] on div "Care Management" at bounding box center [584, 232] width 386 height 13
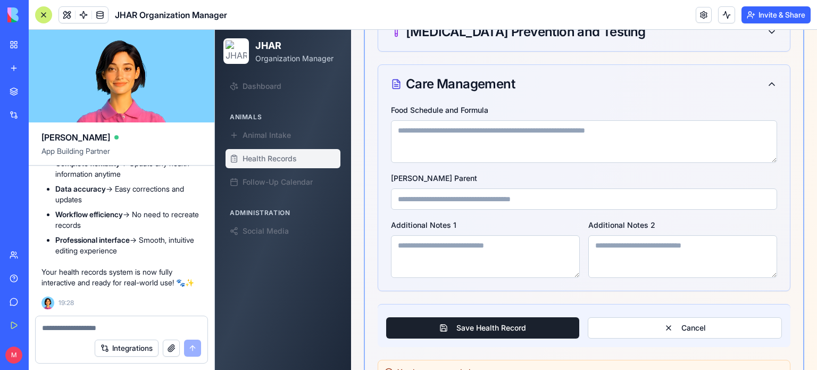
scroll to position [1262, 0]
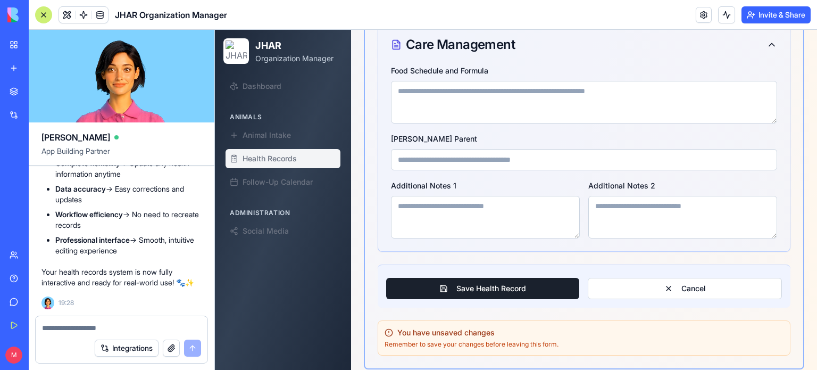
click at [79, 326] on textarea at bounding box center [122, 327] width 160 height 11
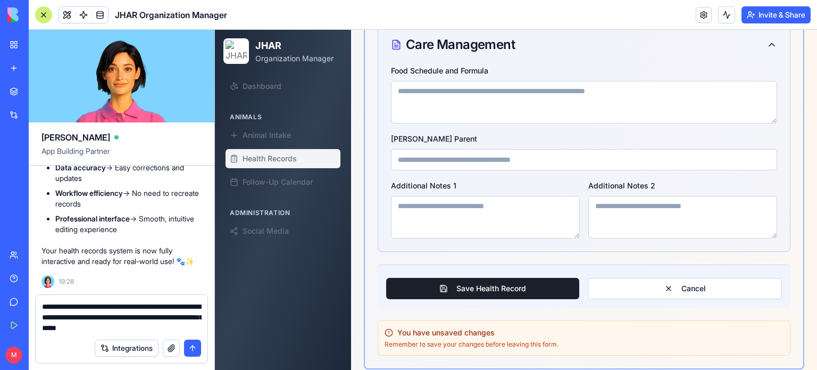
type textarea "**********"
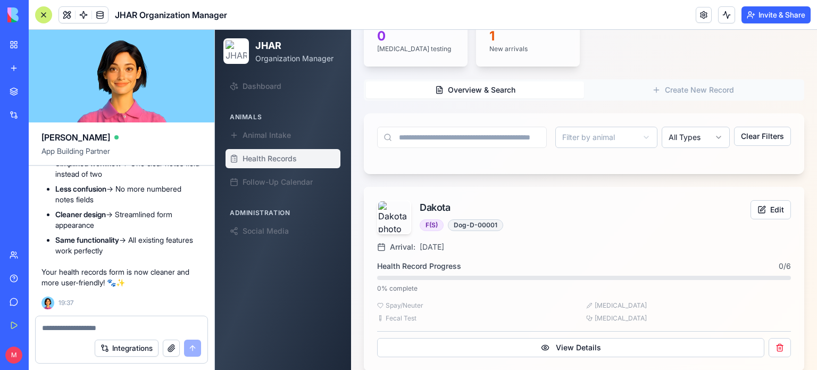
scroll to position [205, 0]
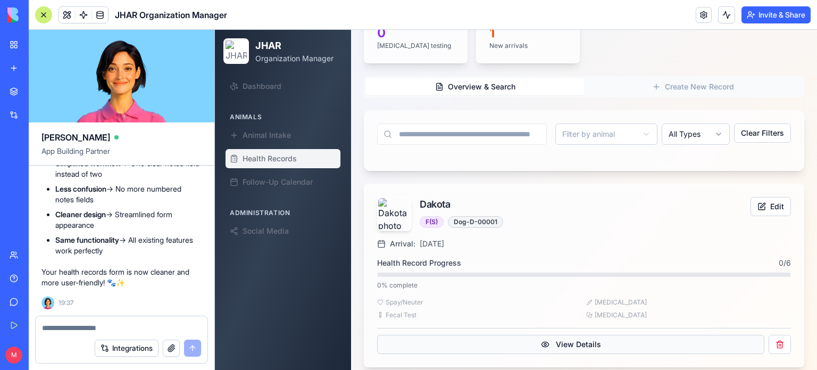
click at [604, 343] on button "View Details" at bounding box center [570, 344] width 387 height 19
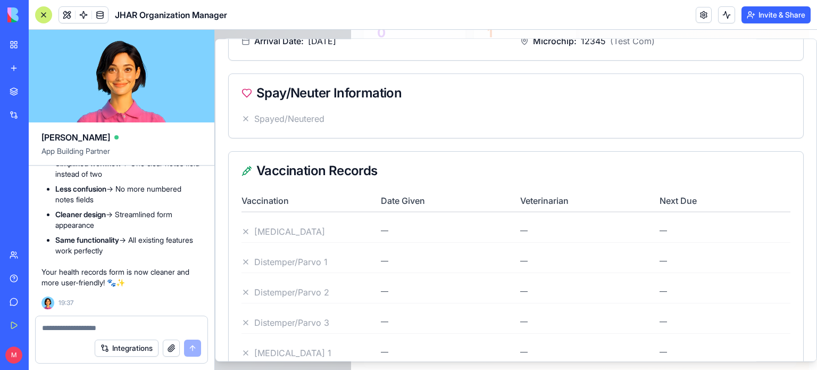
scroll to position [136, 0]
click at [653, 242] on div "Vaccination Date Given Veterinarian Next Due Rabies — — — Distemper/Parvo 1 — —…" at bounding box center [516, 291] width 549 height 204
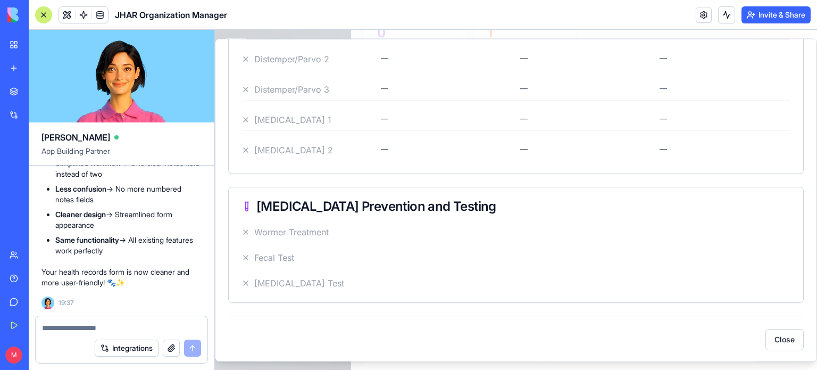
scroll to position [0, 0]
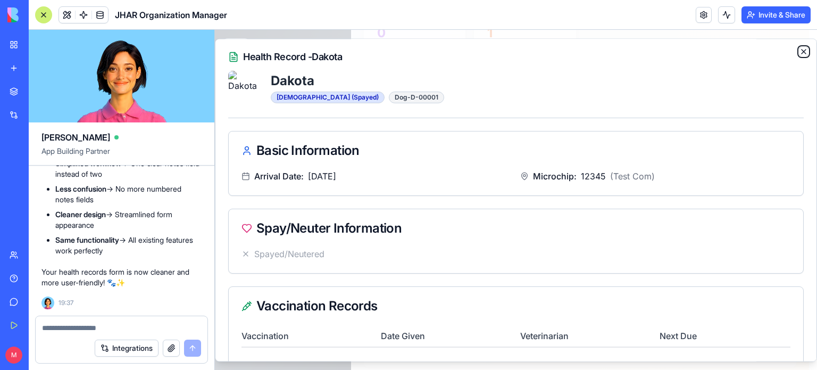
click at [800, 53] on icon "button" at bounding box center [804, 51] width 9 height 9
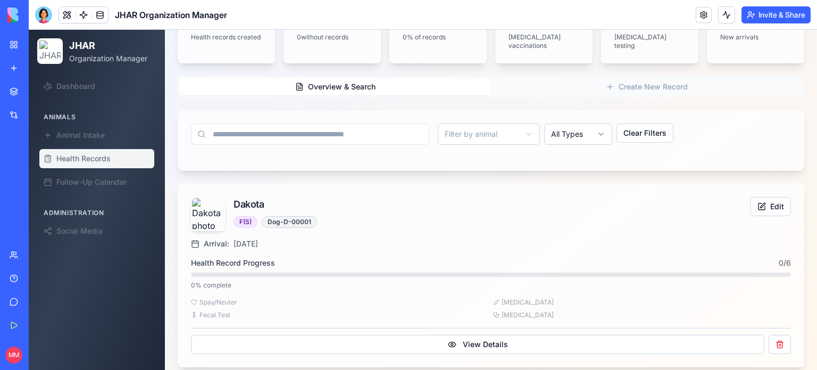
scroll to position [130, 0]
click at [760, 197] on button "Edit" at bounding box center [771, 206] width 40 height 19
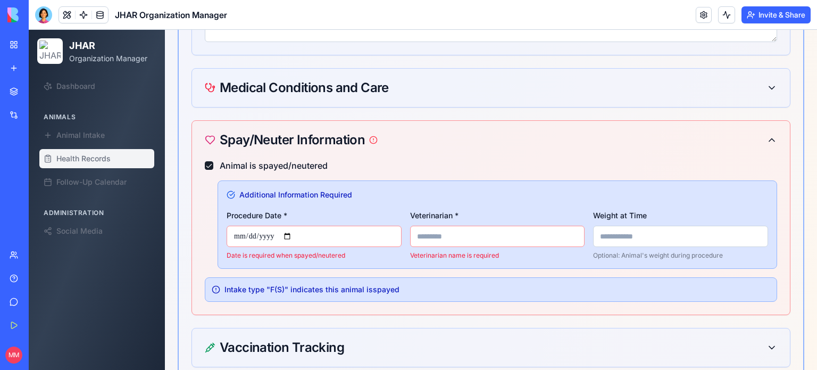
scroll to position [617, 0]
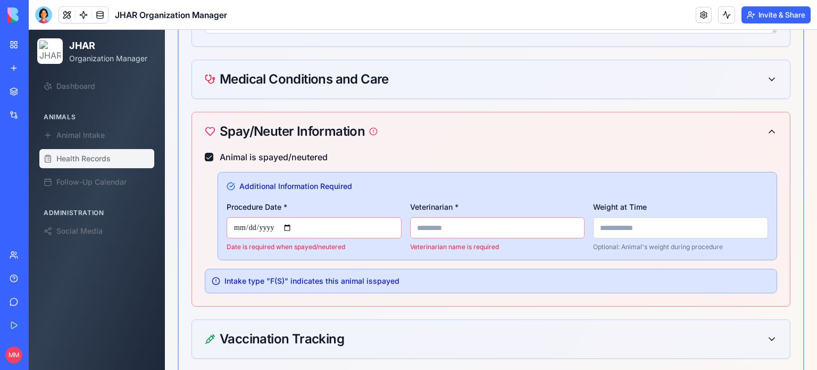
click at [294, 217] on input "Procedure Date *" at bounding box center [314, 227] width 175 height 21
click at [433, 218] on input "Veterinarian *" at bounding box center [497, 227] width 175 height 21
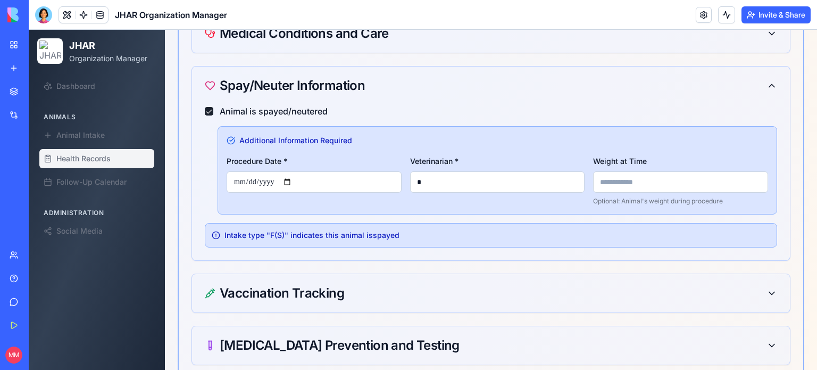
scroll to position [662, 0]
click at [617, 177] on input "Weight at Time" at bounding box center [680, 182] width 175 height 21
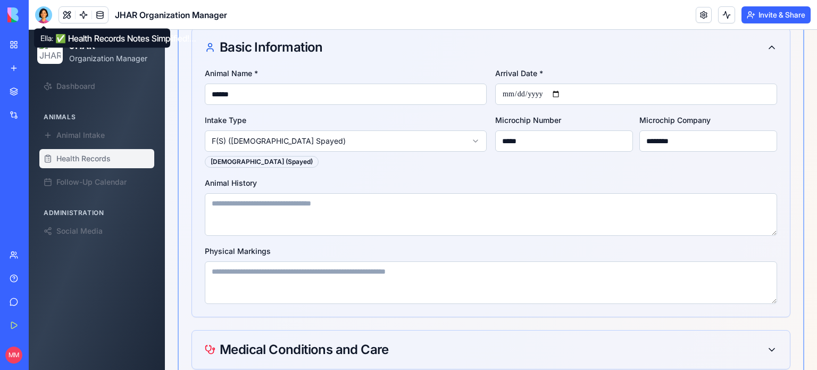
click at [39, 16] on div at bounding box center [43, 14] width 17 height 17
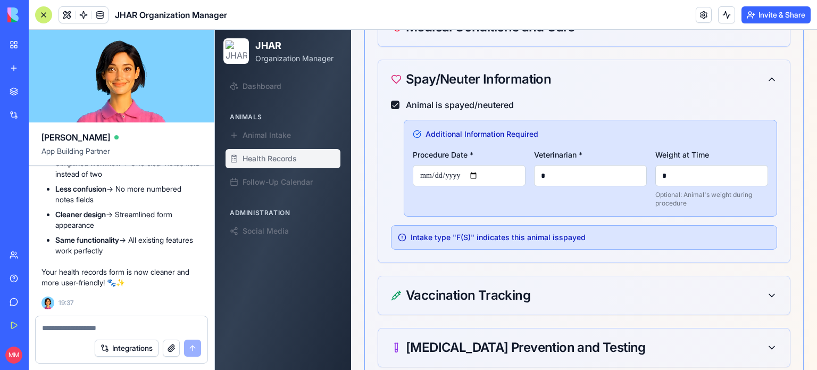
scroll to position [809, 0]
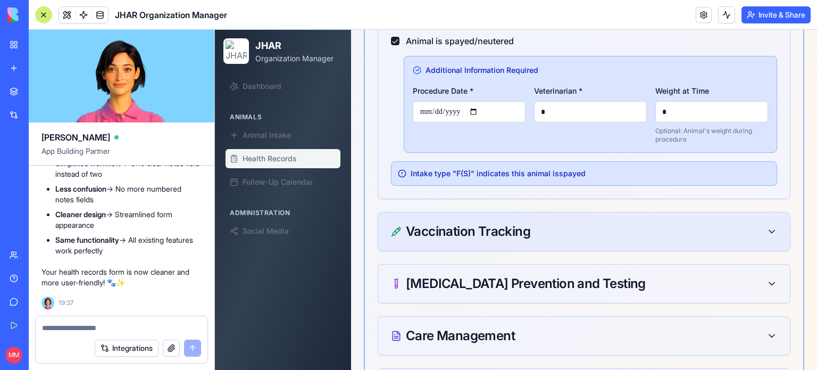
click at [590, 225] on div "Vaccination Tracking" at bounding box center [584, 231] width 386 height 13
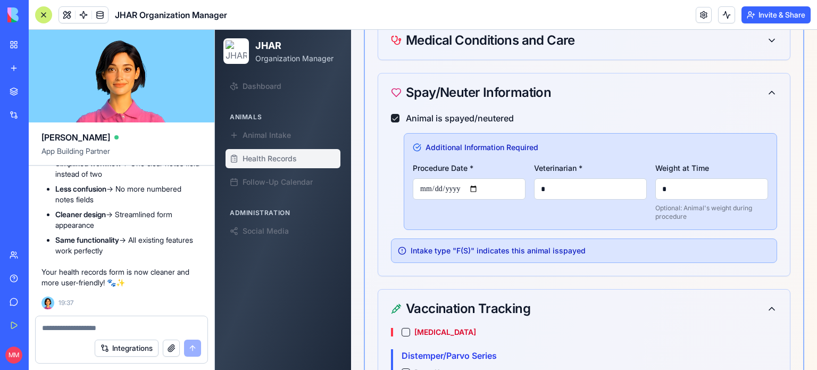
scroll to position [724, 0]
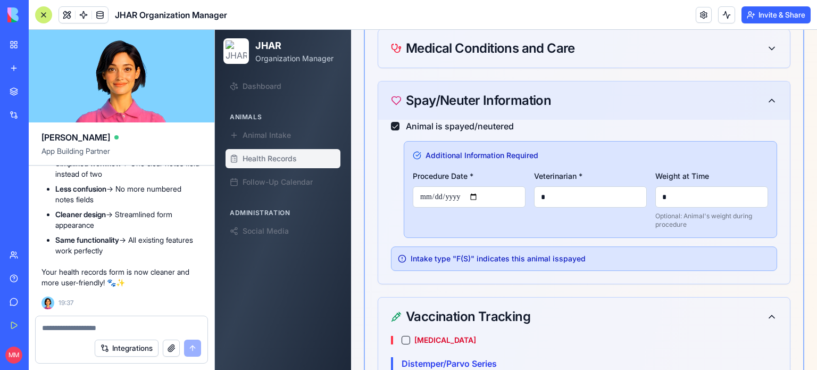
click at [767, 95] on icon at bounding box center [772, 100] width 11 height 11
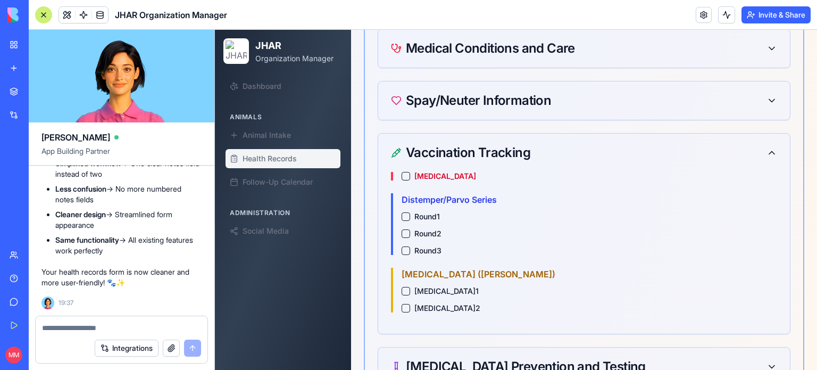
click at [450, 172] on label "[MEDICAL_DATA]" at bounding box center [446, 175] width 62 height 7
click at [410, 172] on button "[MEDICAL_DATA]" at bounding box center [406, 176] width 9 height 9
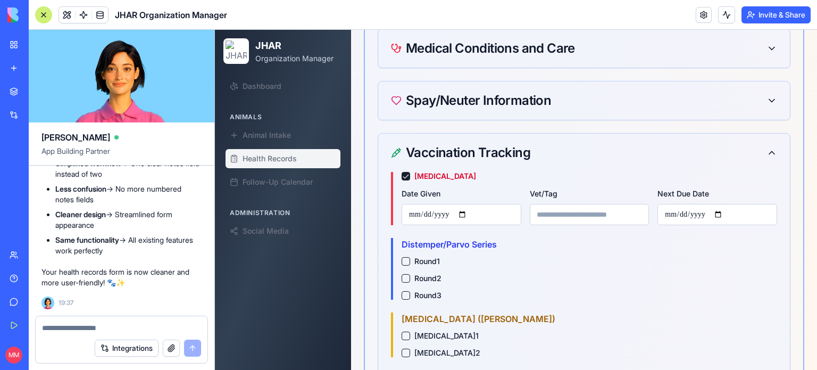
click at [468, 204] on input "Date Given" at bounding box center [462, 214] width 120 height 21
click at [559, 205] on input "Vet/Tag" at bounding box center [590, 214] width 120 height 21
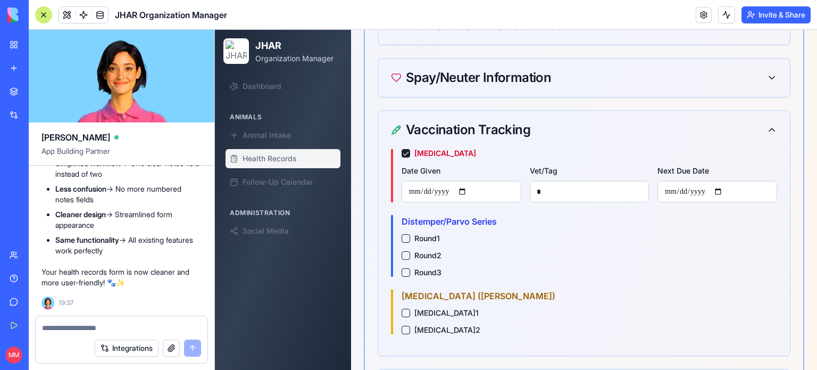
scroll to position [751, 0]
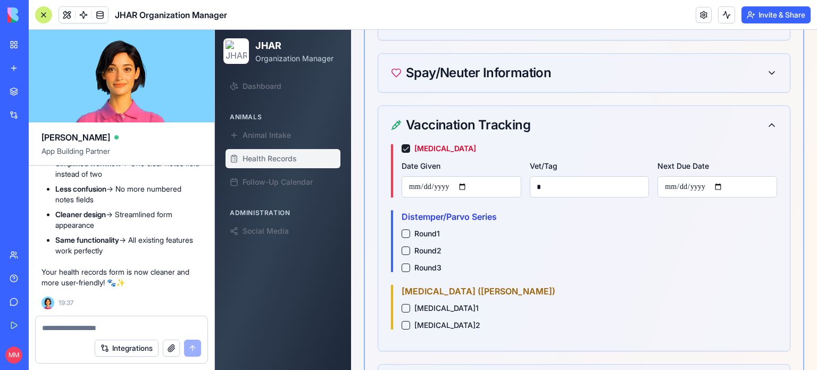
click at [96, 326] on textarea at bounding box center [121, 327] width 159 height 11
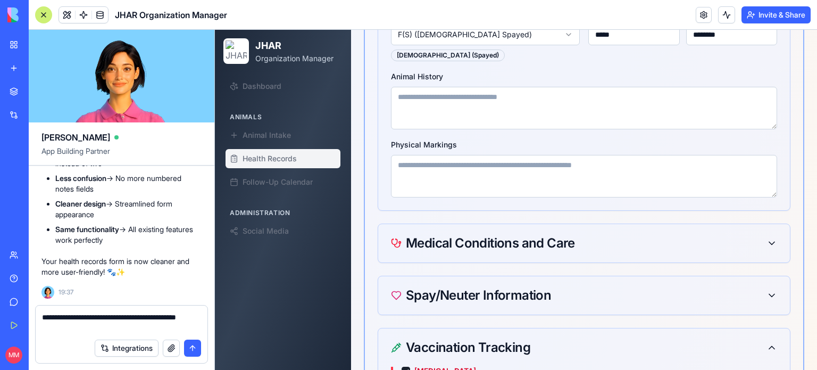
scroll to position [529, 0]
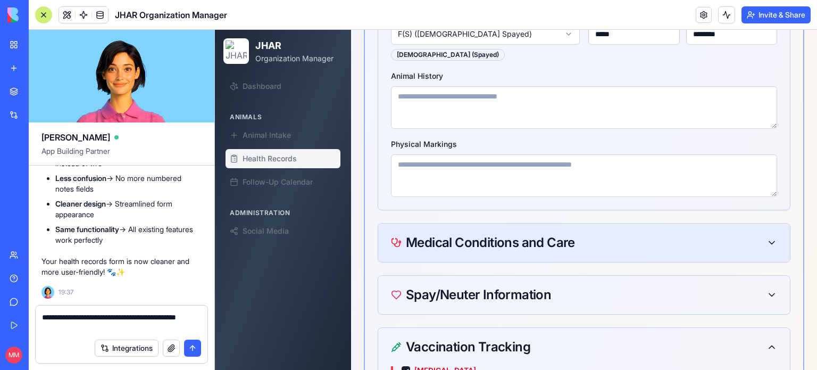
drag, startPoint x: 629, startPoint y: 234, endPoint x: 602, endPoint y: 236, distance: 26.7
click at [602, 236] on div "Medical Conditions and Care" at bounding box center [584, 242] width 386 height 13
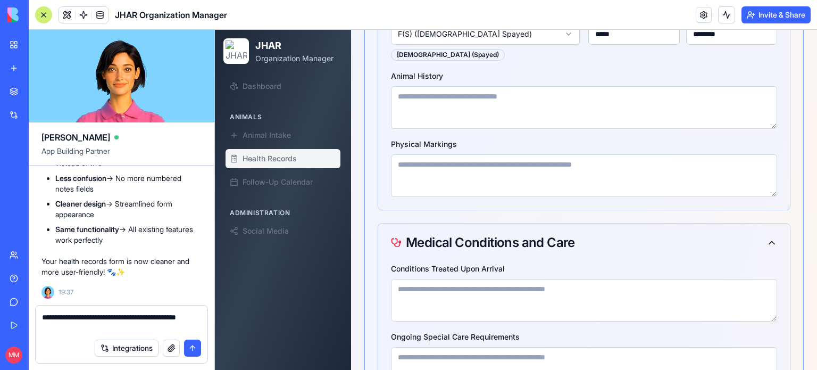
scroll to position [576, 0]
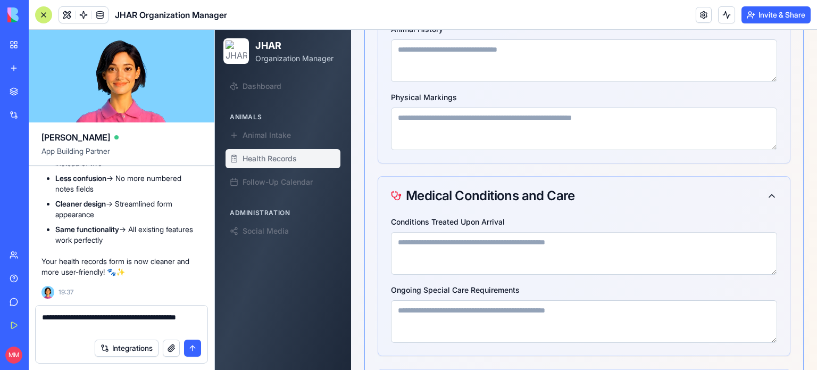
click at [602, 236] on textarea "Conditions Treated Upon Arrival" at bounding box center [584, 253] width 386 height 43
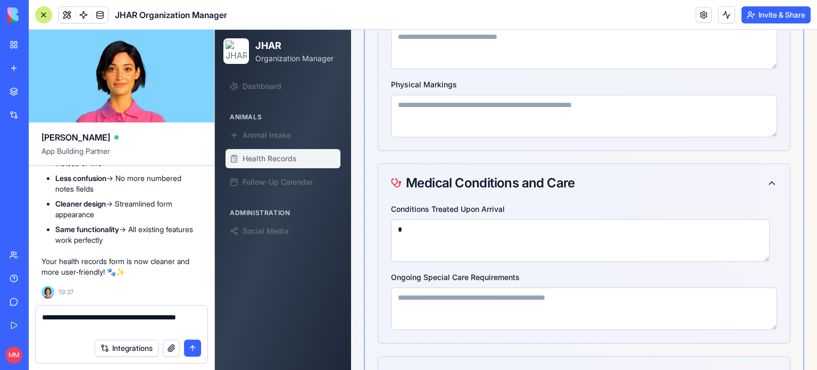
scroll to position [597, 0]
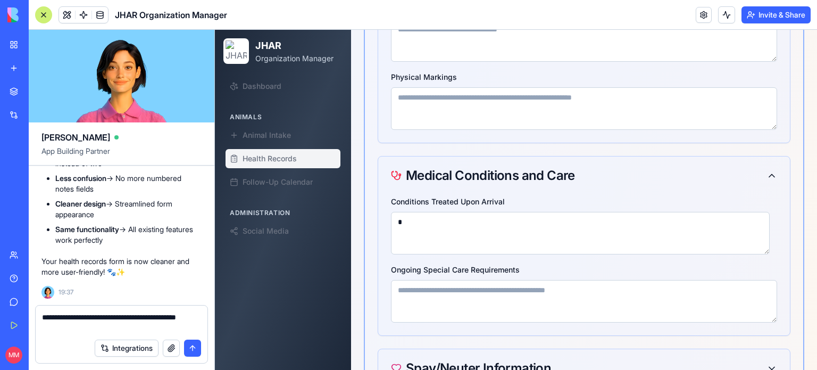
click at [107, 325] on textarea "**********" at bounding box center [122, 322] width 160 height 21
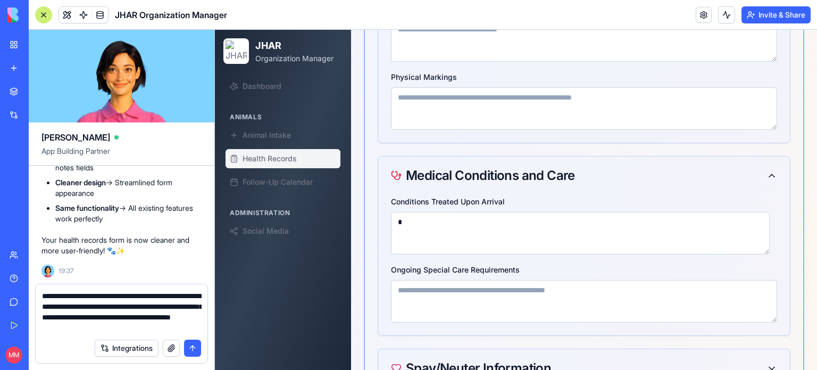
type textarea "**********"
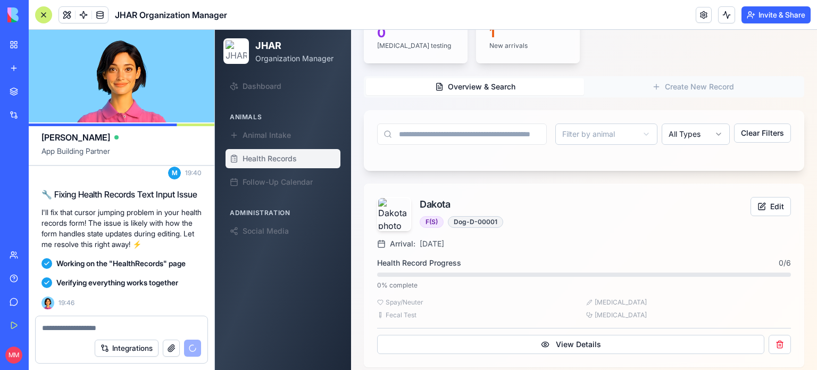
scroll to position [51109, 0]
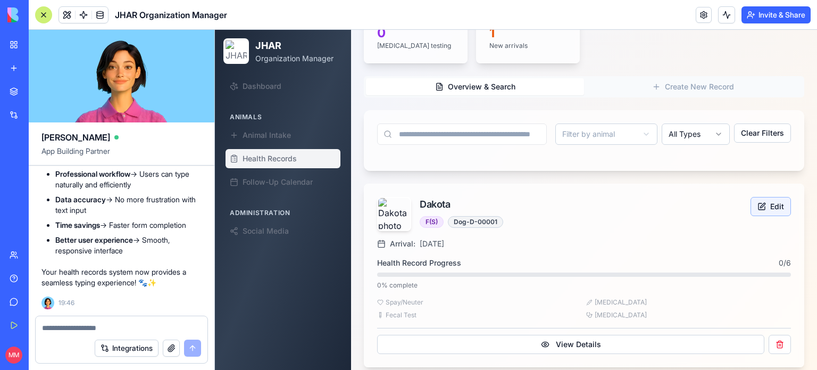
click at [758, 197] on button "Edit" at bounding box center [771, 206] width 40 height 19
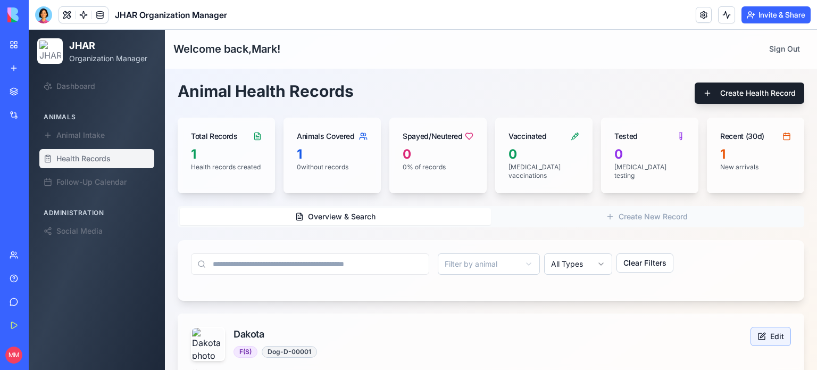
click at [763, 327] on button "Edit" at bounding box center [771, 336] width 40 height 19
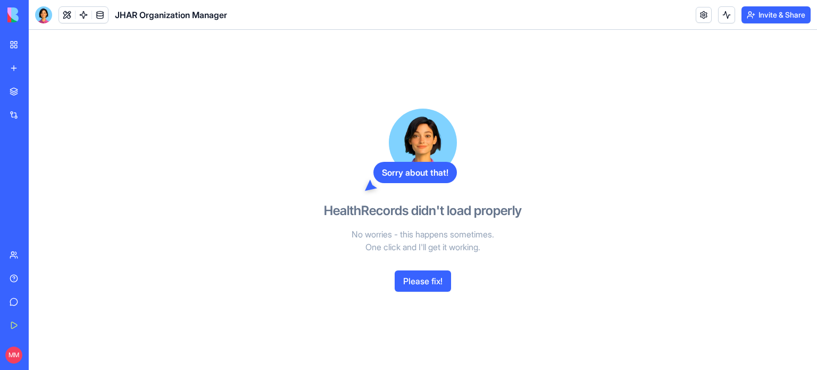
click at [409, 287] on button "Please fix!" at bounding box center [423, 280] width 56 height 21
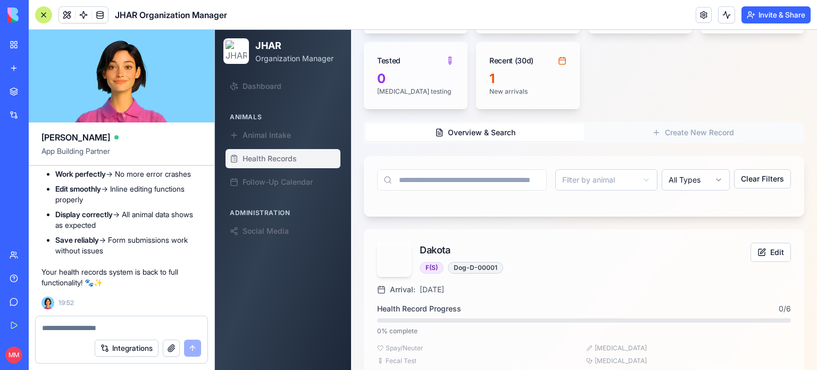
scroll to position [161, 0]
click at [766, 242] on button "Edit" at bounding box center [771, 251] width 40 height 19
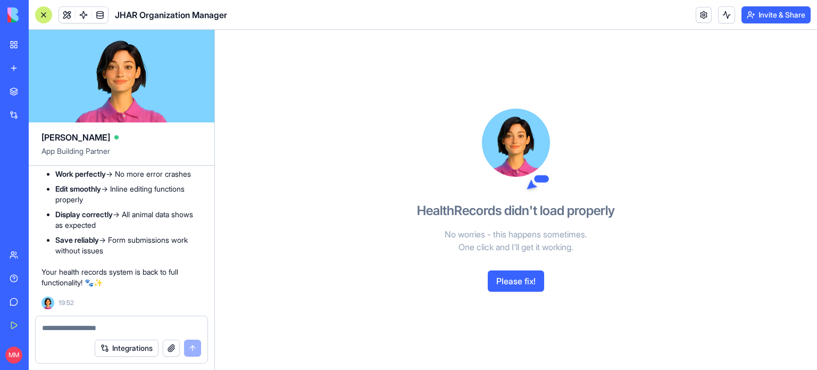
scroll to position [0, 0]
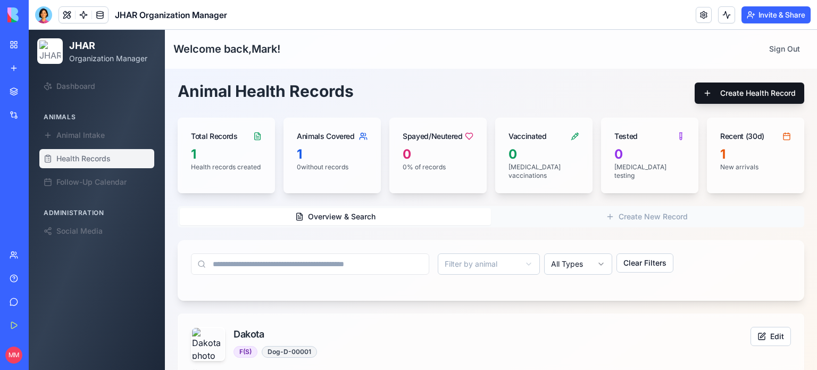
click at [740, 90] on button "Create Health Record" at bounding box center [750, 92] width 110 height 21
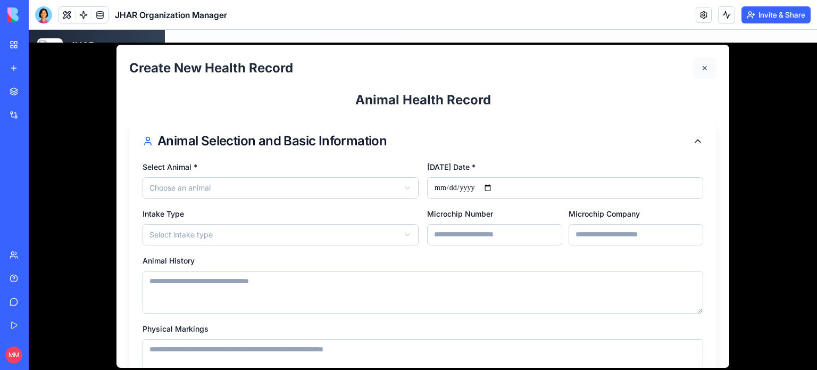
click at [693, 61] on button "✕" at bounding box center [704, 67] width 23 height 21
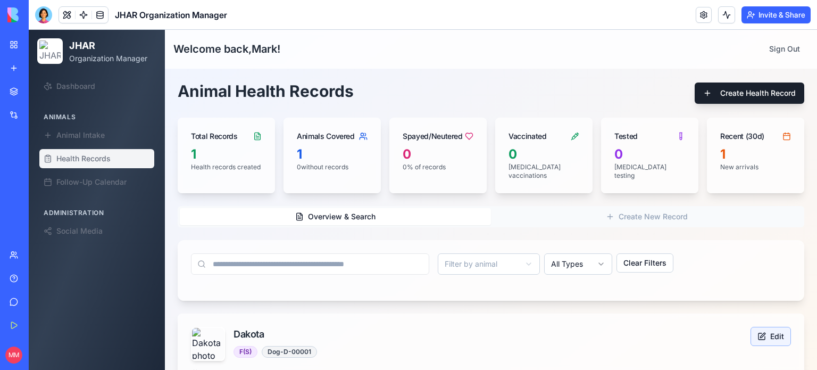
click at [763, 327] on button "Edit" at bounding box center [771, 336] width 40 height 19
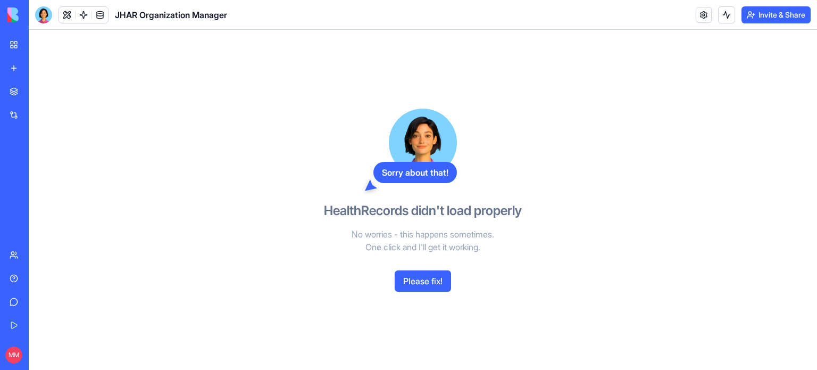
click at [423, 281] on button "Please fix!" at bounding box center [423, 280] width 56 height 21
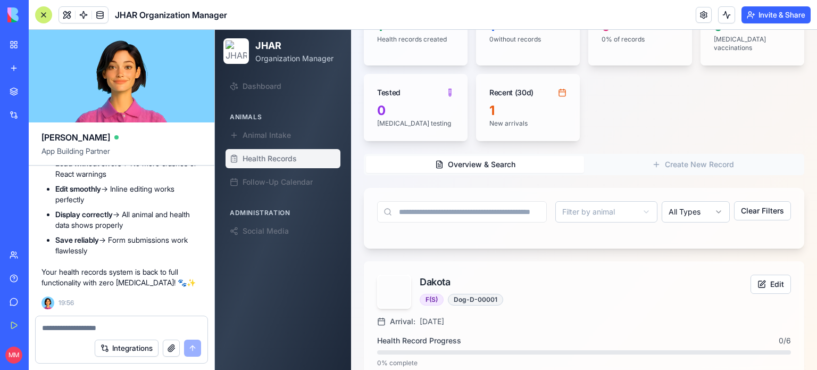
scroll to position [130, 0]
click at [760, 272] on button "Edit" at bounding box center [771, 281] width 40 height 19
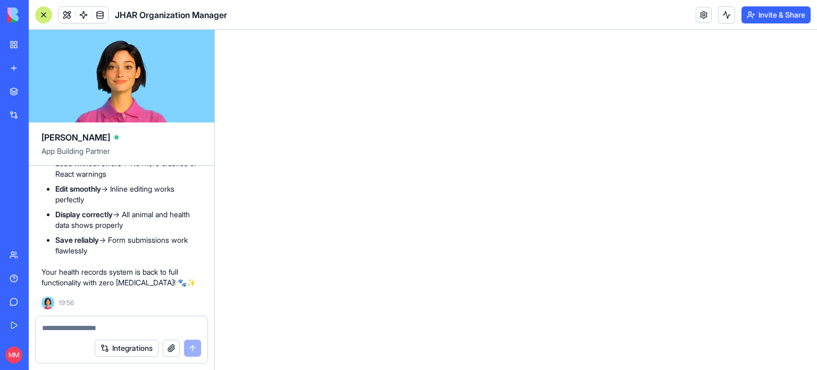
scroll to position [0, 0]
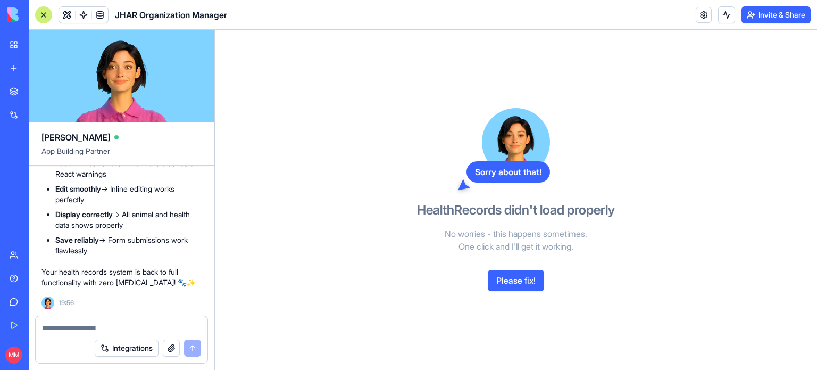
click at [39, 188] on div "JHAR Organization Manager" at bounding box center [25, 189] width 30 height 11
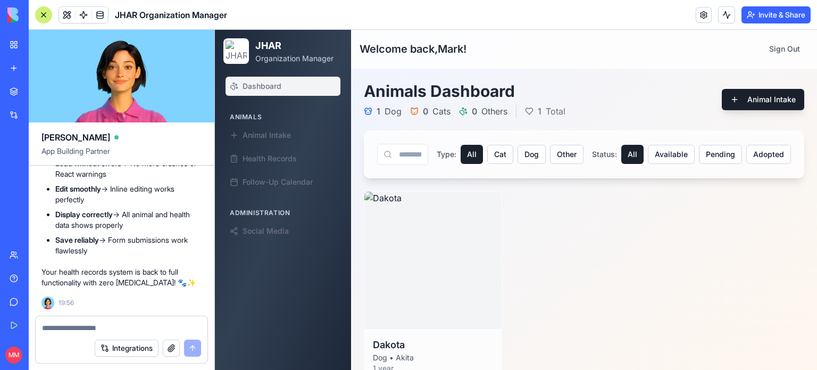
scroll to position [40, 0]
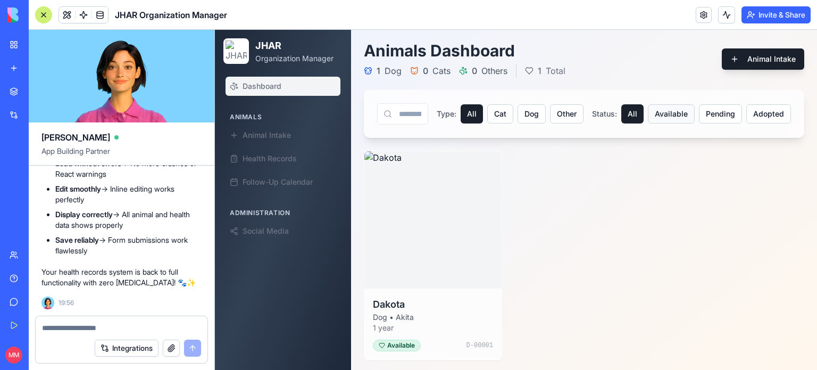
click at [665, 117] on button "Available" at bounding box center [671, 113] width 47 height 19
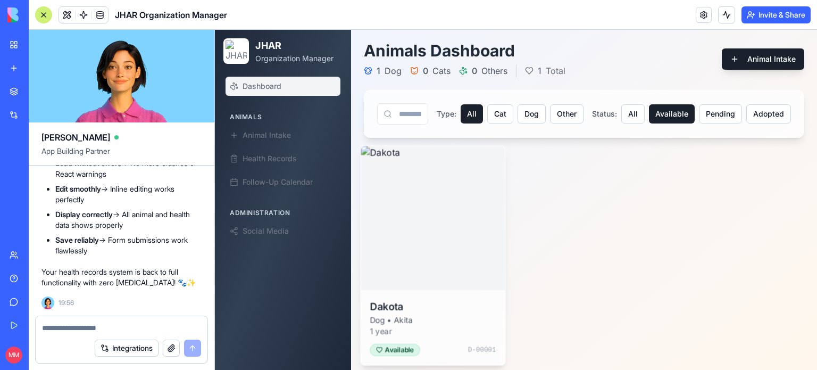
click at [394, 195] on img at bounding box center [433, 218] width 144 height 144
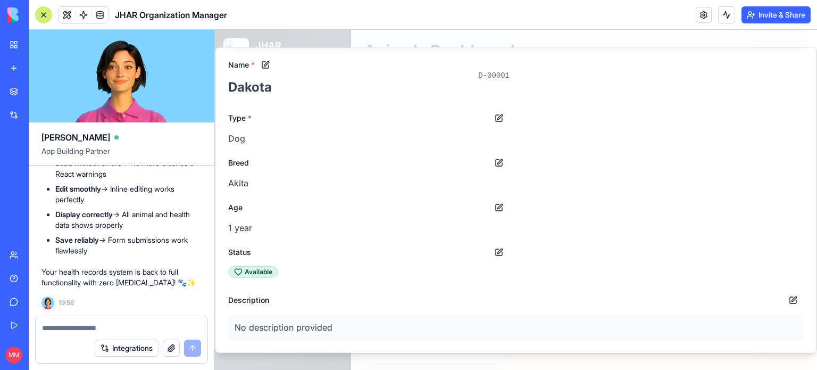
scroll to position [0, 0]
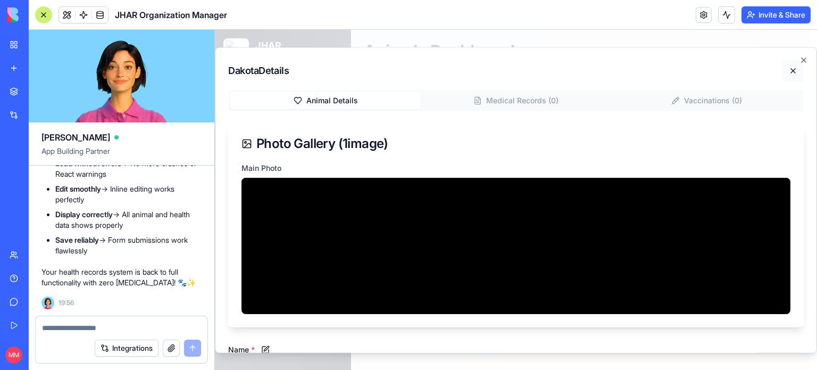
click at [785, 70] on button at bounding box center [793, 70] width 21 height 21
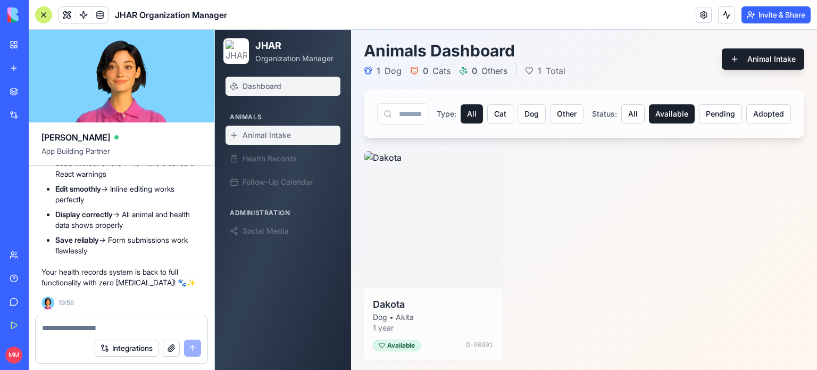
click at [266, 136] on span "Animal Intake" at bounding box center [267, 135] width 48 height 11
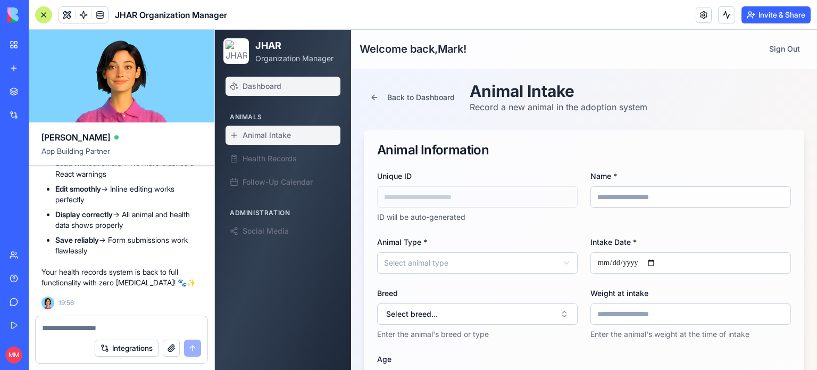
click at [270, 94] on link "Dashboard" at bounding box center [283, 86] width 115 height 19
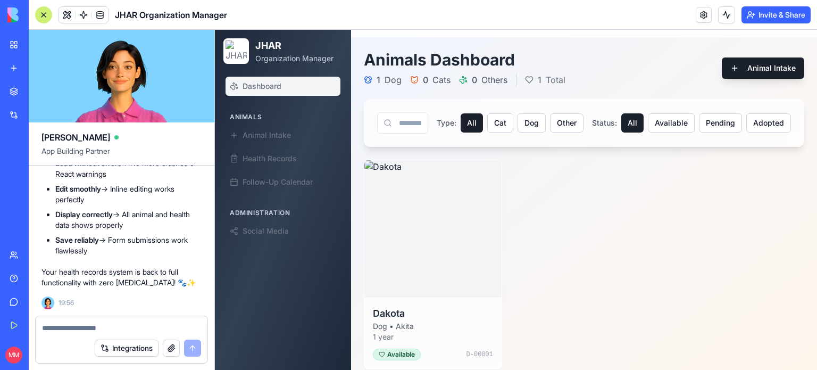
scroll to position [40, 0]
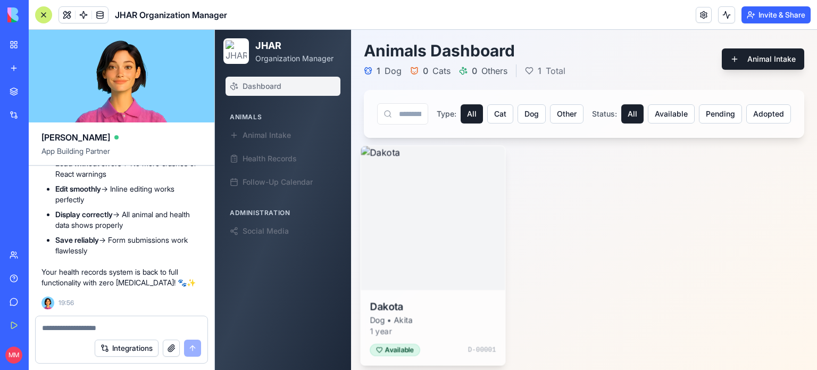
click at [488, 335] on div "Dakota Dog • Akita 1 year Available D-00001" at bounding box center [433, 327] width 144 height 75
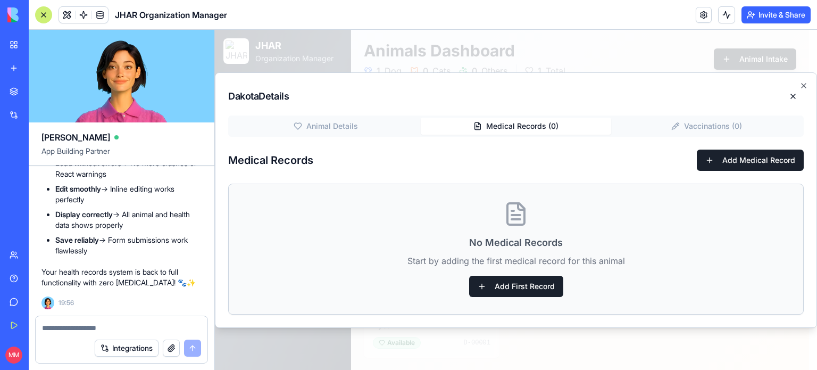
click at [520, 93] on div "Dakota Details Animal Details Medical Records ( 0 ) Vaccinations ( 0 ) Medical …" at bounding box center [516, 199] width 602 height 255
click at [691, 127] on button "Vaccinations ( 0 )" at bounding box center [706, 126] width 190 height 17
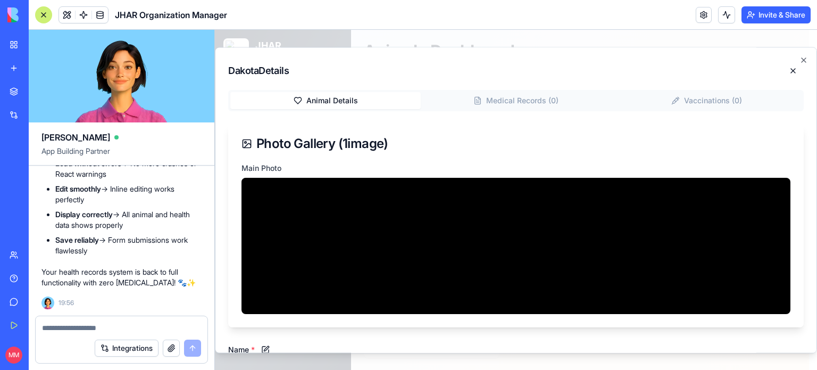
click at [324, 128] on div "Animal Details Medical Records ( 0 ) Vaccinations ( 0 ) Photo Gallery ( 1 image…" at bounding box center [516, 357] width 576 height 535
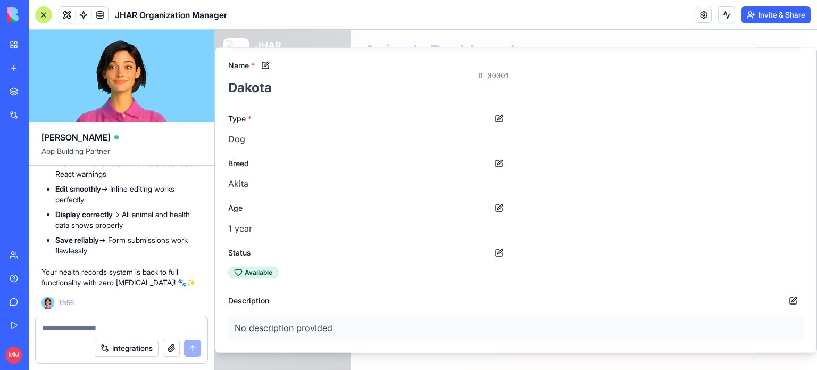
scroll to position [0, 0]
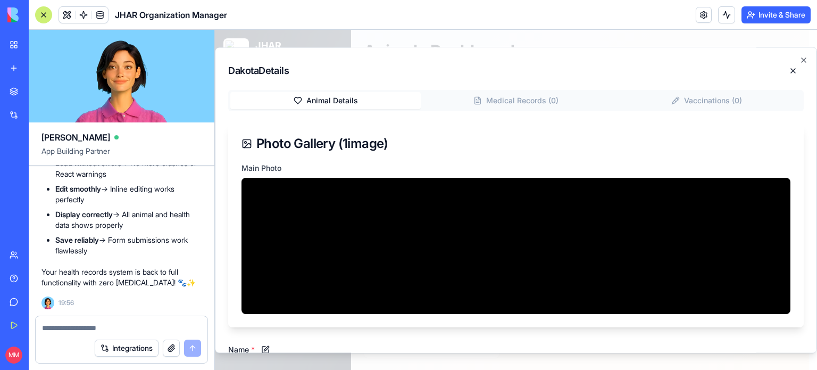
click at [134, 325] on textarea at bounding box center [121, 327] width 159 height 11
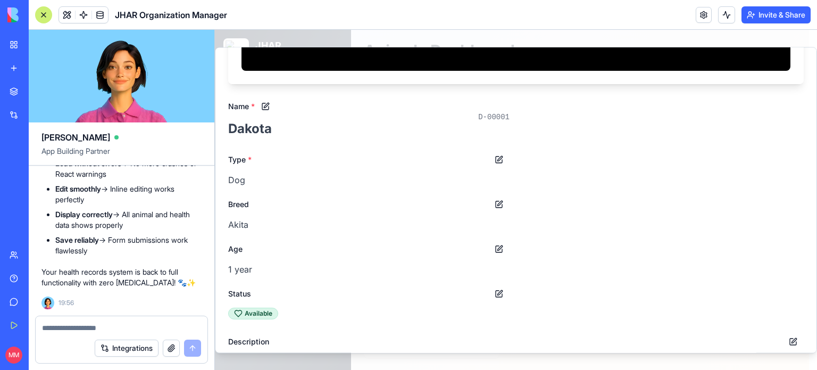
scroll to position [267, 0]
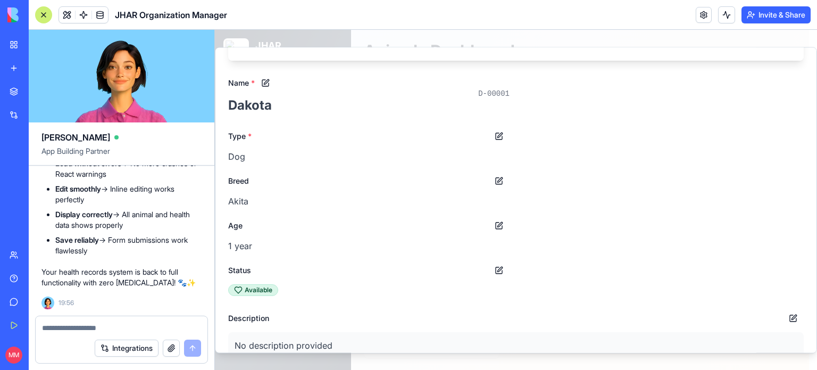
click at [100, 325] on textarea at bounding box center [121, 327] width 159 height 11
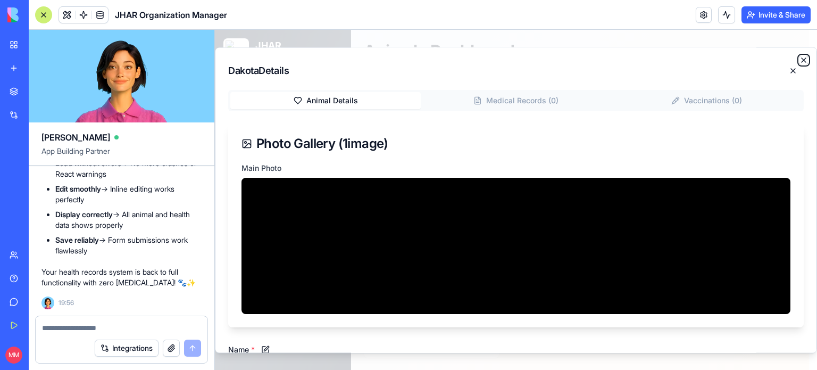
click at [800, 58] on icon "button" at bounding box center [804, 60] width 9 height 9
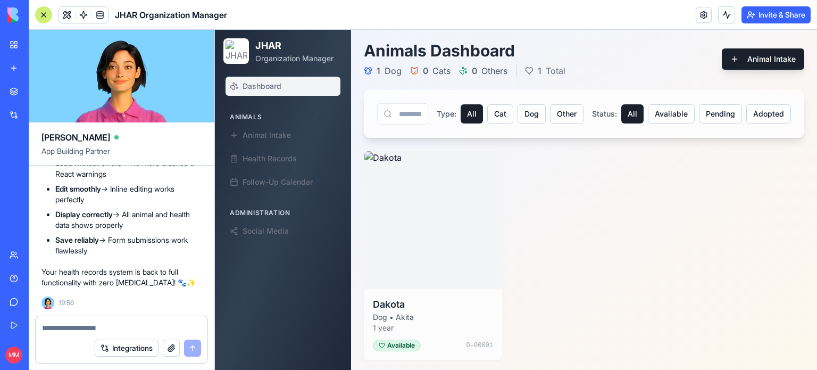
click at [90, 324] on textarea at bounding box center [121, 327] width 159 height 11
type textarea "**********"
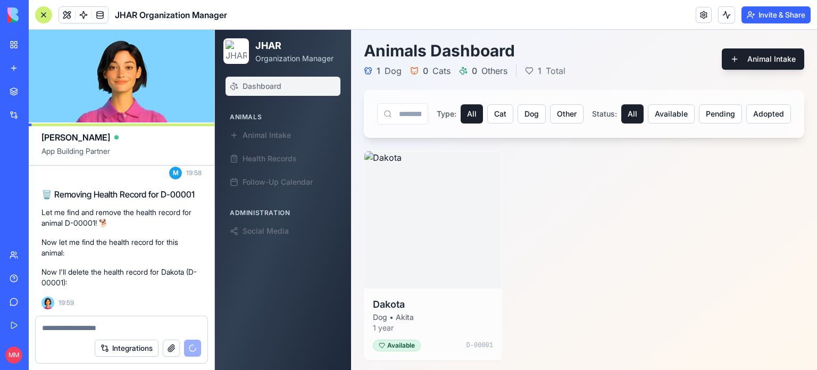
scroll to position [52961, 0]
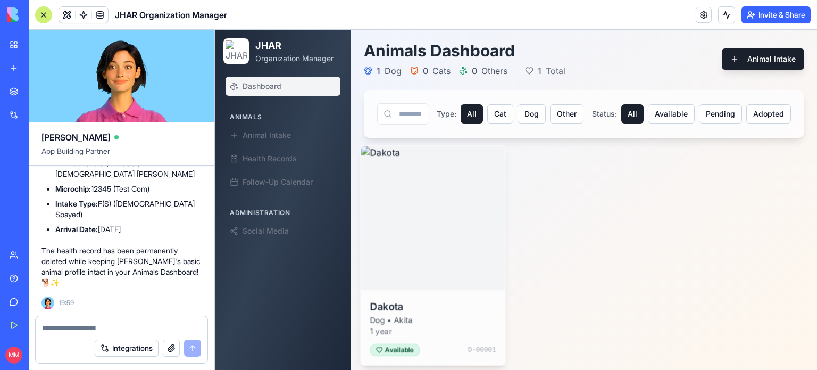
click at [416, 238] on img at bounding box center [433, 218] width 144 height 144
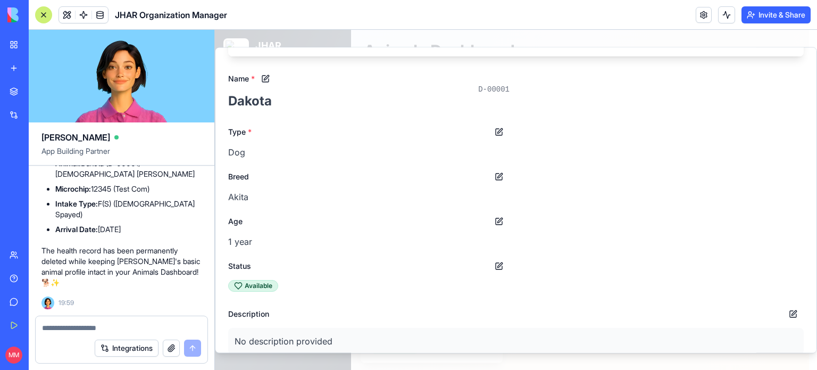
scroll to position [0, 0]
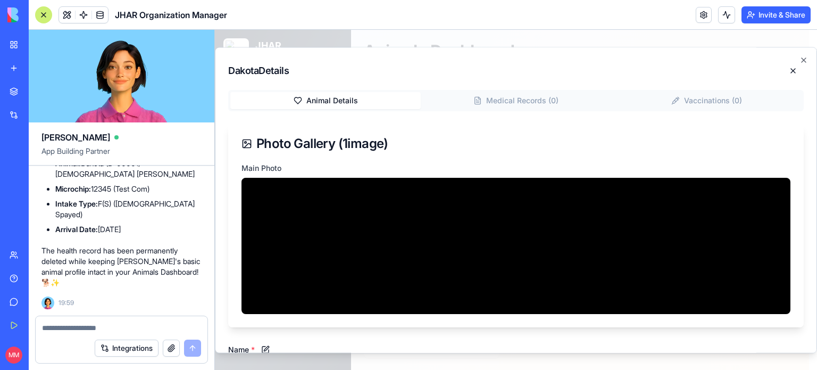
click at [803, 60] on div "Dakota Details Animal Details Medical Records ( 0 ) Vaccinations ( 0 ) Photo Ga…" at bounding box center [516, 200] width 602 height 306
click at [800, 57] on icon "button" at bounding box center [804, 60] width 9 height 9
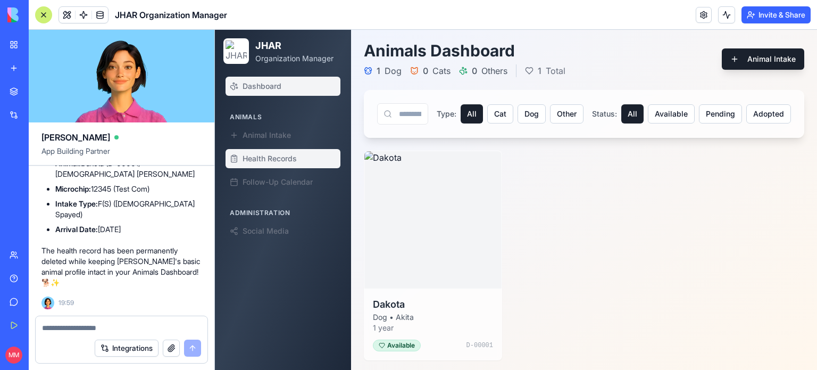
click at [285, 161] on span "Health Records" at bounding box center [270, 158] width 54 height 11
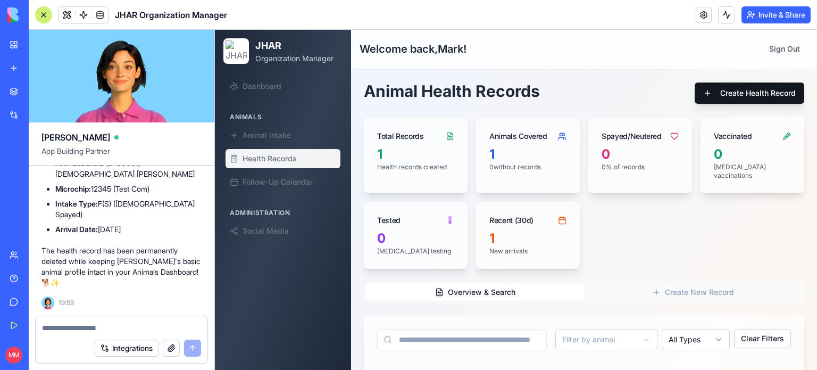
click at [743, 89] on button "Create Health Record" at bounding box center [750, 92] width 110 height 21
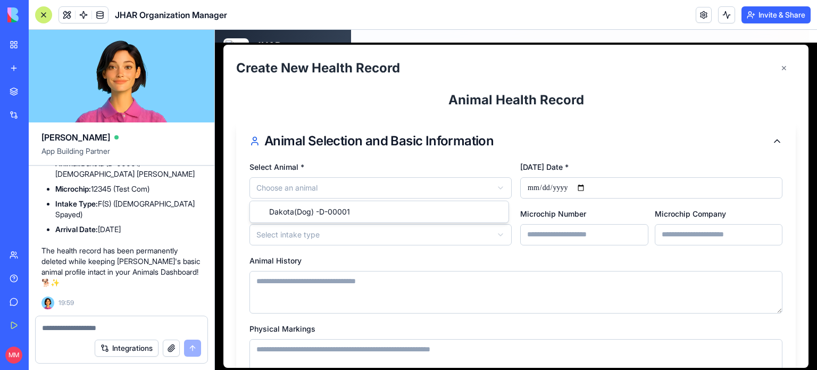
click at [485, 180] on html "**********" at bounding box center [516, 308] width 602 height 556
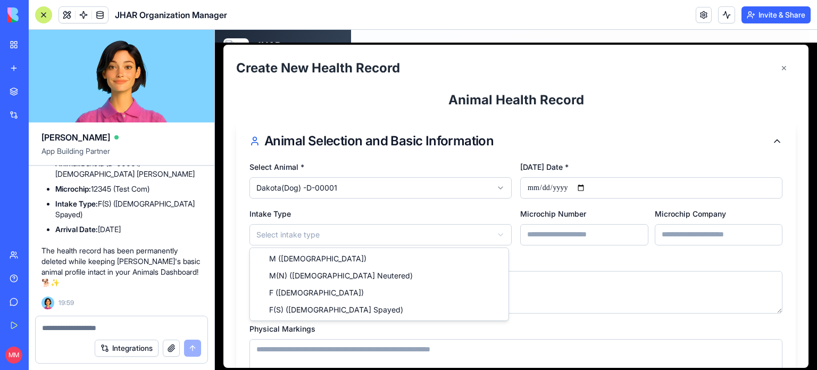
click at [436, 242] on html "**********" at bounding box center [516, 308] width 602 height 556
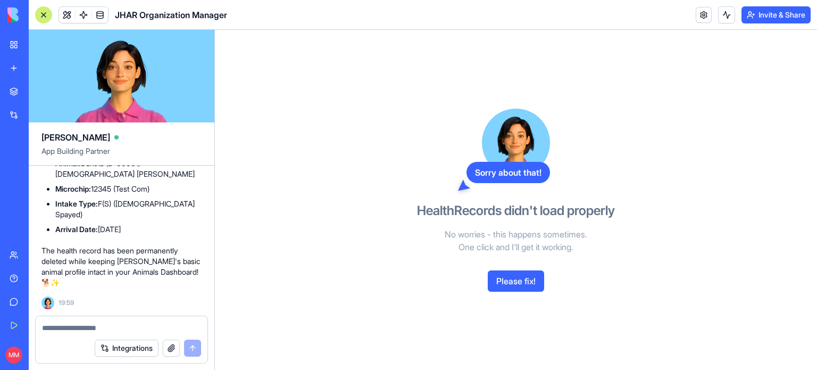
click at [521, 278] on button "Please fix!" at bounding box center [516, 280] width 56 height 21
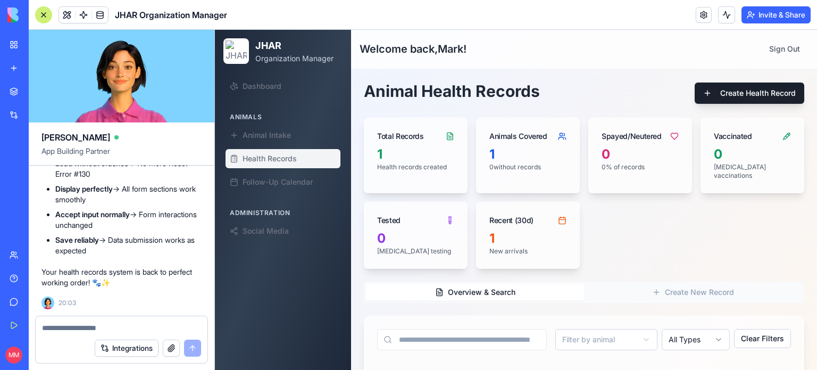
scroll to position [205, 0]
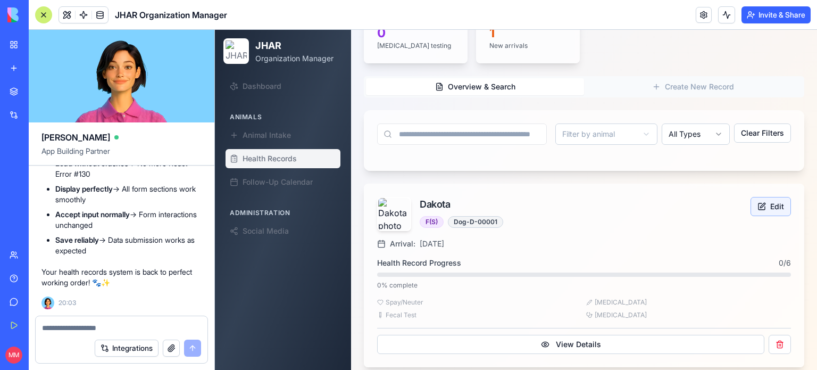
click at [766, 199] on button "Edit" at bounding box center [771, 206] width 40 height 19
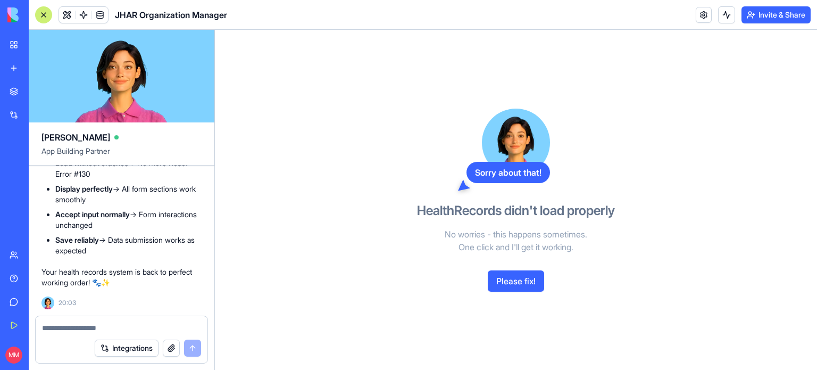
click at [119, 324] on textarea at bounding box center [122, 327] width 160 height 11
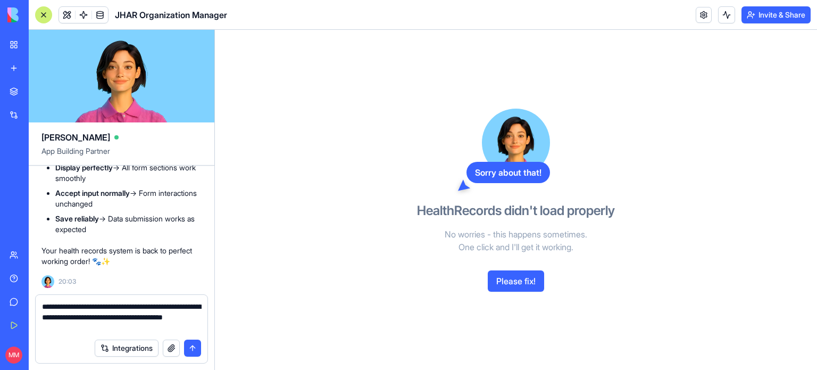
type textarea "**********"
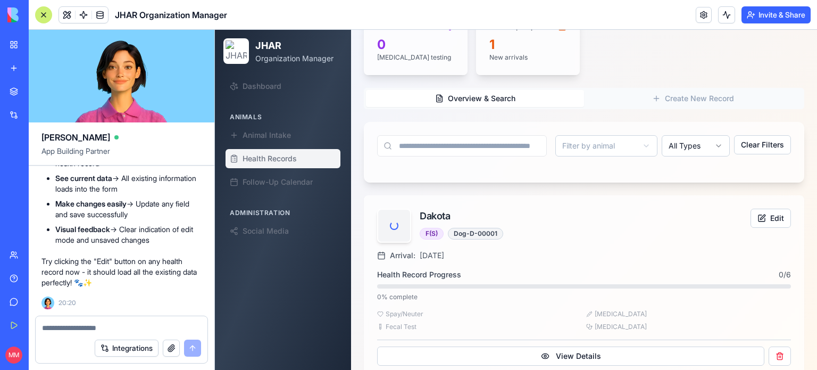
scroll to position [205, 0]
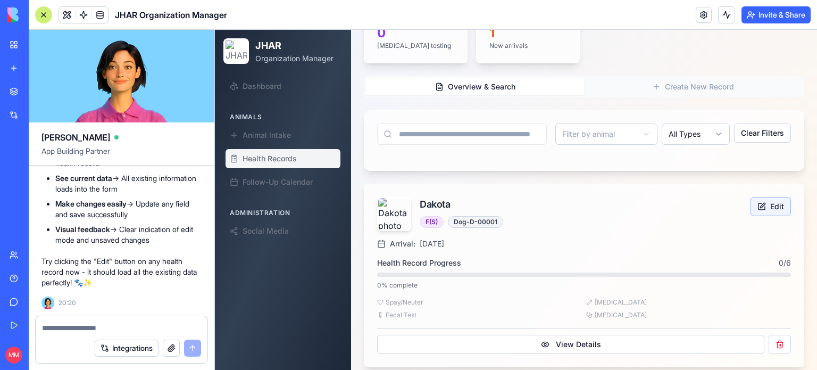
click at [766, 197] on button "Edit" at bounding box center [771, 206] width 40 height 19
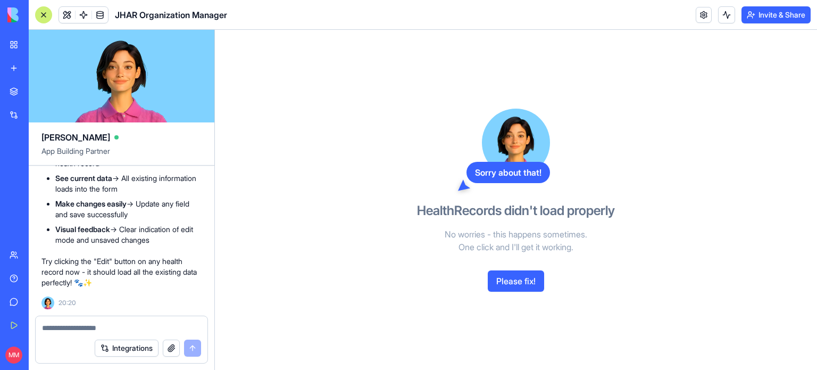
click at [140, 325] on textarea at bounding box center [122, 327] width 160 height 11
type textarea "**********"
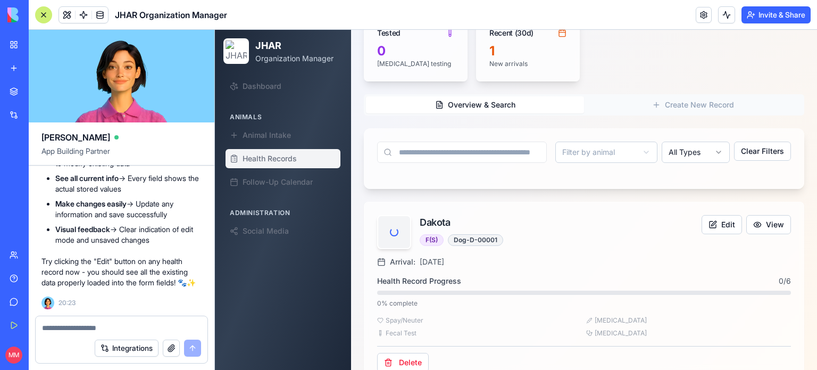
scroll to position [205, 0]
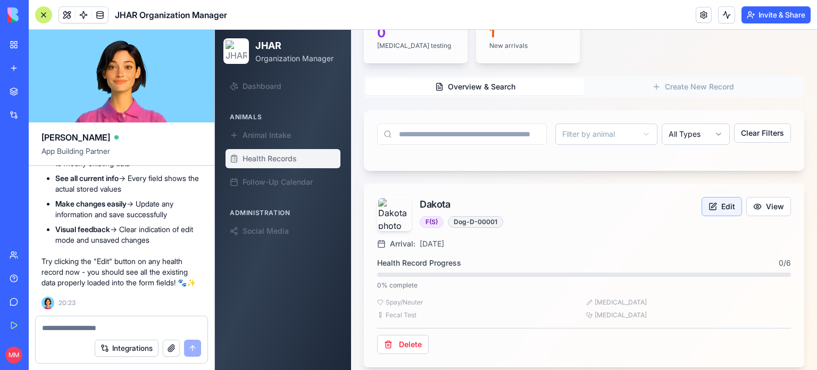
click at [713, 197] on button "Edit" at bounding box center [722, 206] width 40 height 19
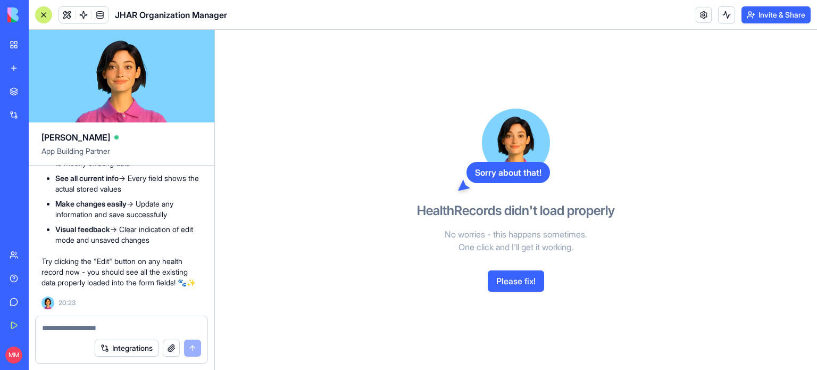
click at [262, 96] on div "Sorry about that! HealthRecords didn't load properly No worries - this happens …" at bounding box center [516, 200] width 602 height 340
drag, startPoint x: 262, startPoint y: 96, endPoint x: 275, endPoint y: 107, distance: 17.0
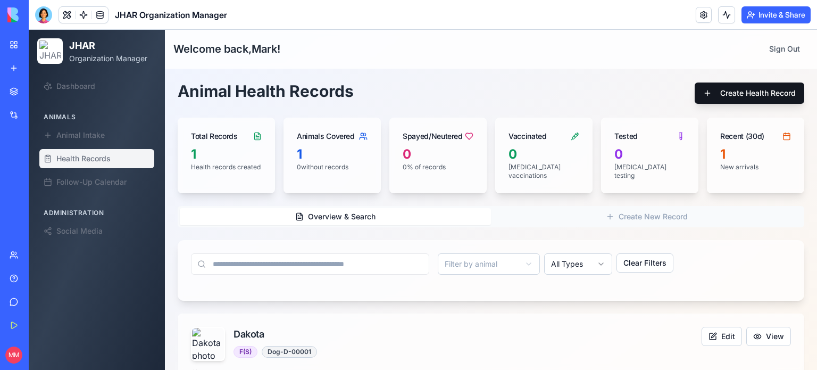
click at [757, 96] on button "Create Health Record" at bounding box center [750, 92] width 110 height 21
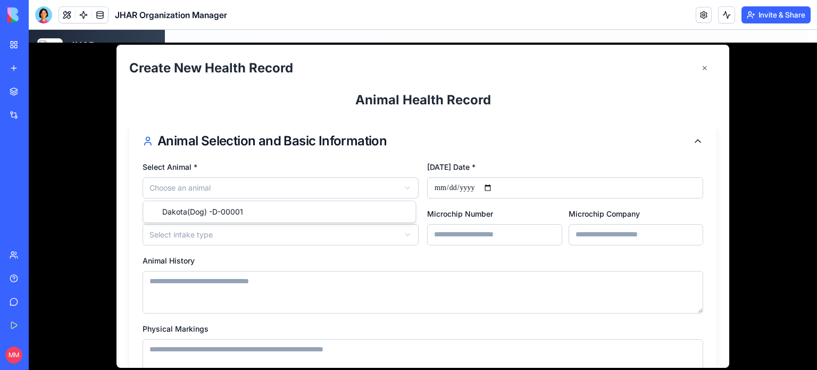
click at [402, 191] on html "**********" at bounding box center [423, 270] width 789 height 480
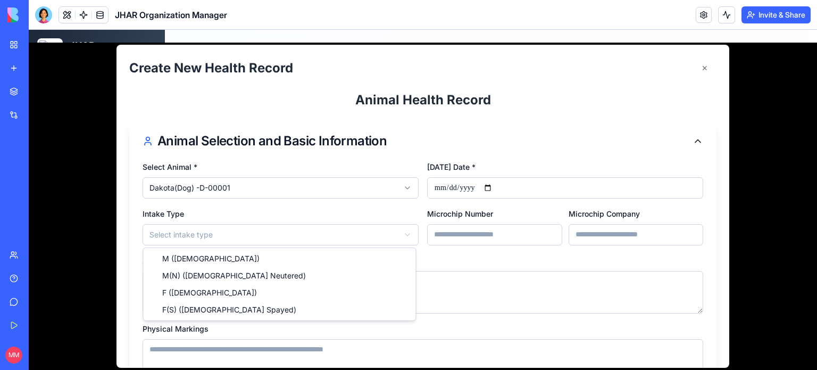
click at [349, 234] on html "**********" at bounding box center [423, 270] width 789 height 480
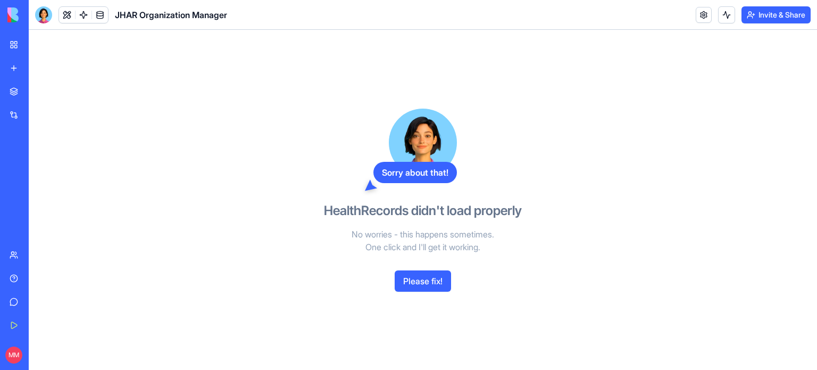
click at [39, 189] on div "JHAR Organization Manager" at bounding box center [25, 189] width 30 height 11
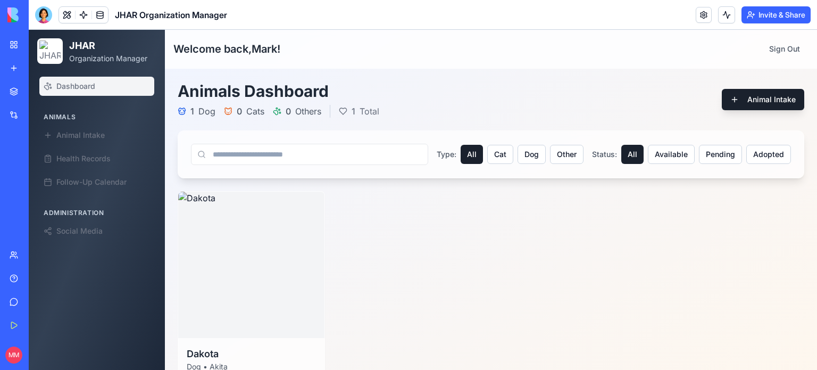
scroll to position [49, 0]
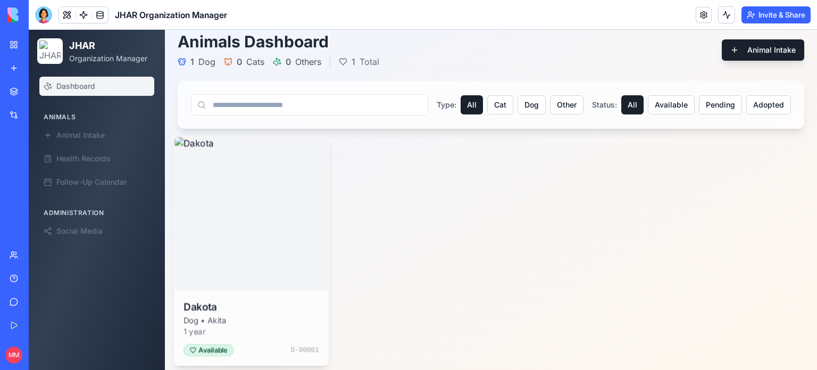
click at [272, 215] on img at bounding box center [251, 213] width 153 height 153
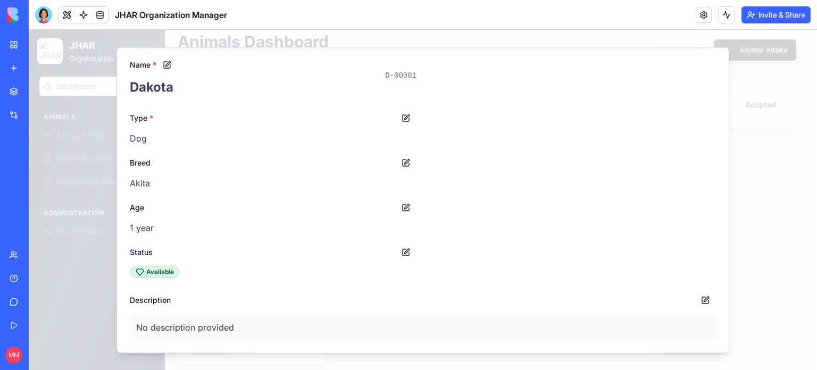
scroll to position [0, 0]
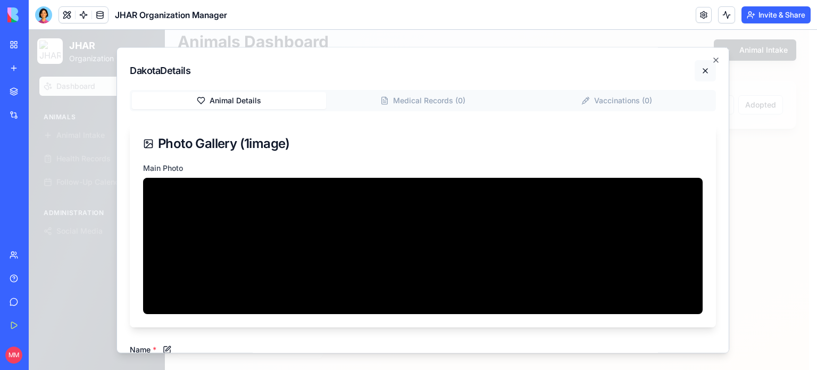
click at [706, 74] on button at bounding box center [705, 70] width 21 height 21
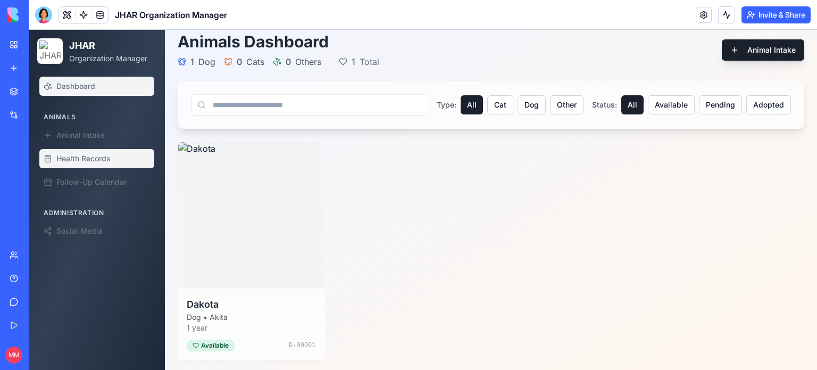
click at [96, 165] on link "Health Records" at bounding box center [96, 158] width 115 height 19
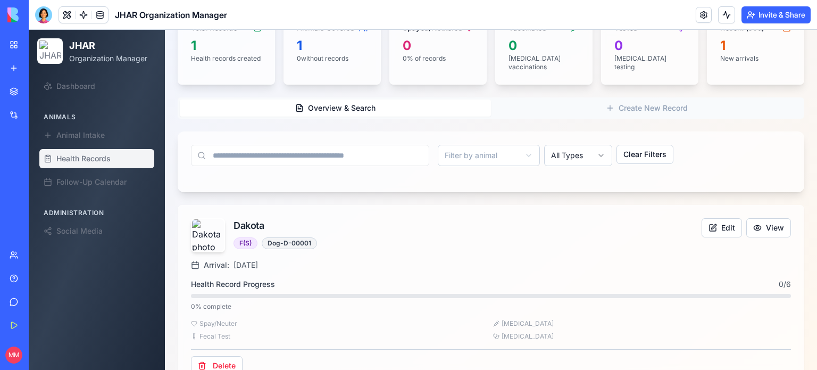
scroll to position [107, 0]
click at [771, 219] on button "View" at bounding box center [769, 228] width 45 height 19
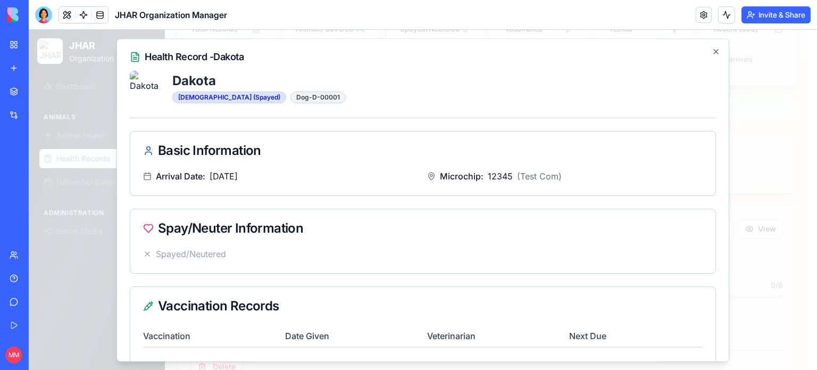
click at [477, 241] on div "Spay/Neuter Information" at bounding box center [422, 228] width 585 height 38
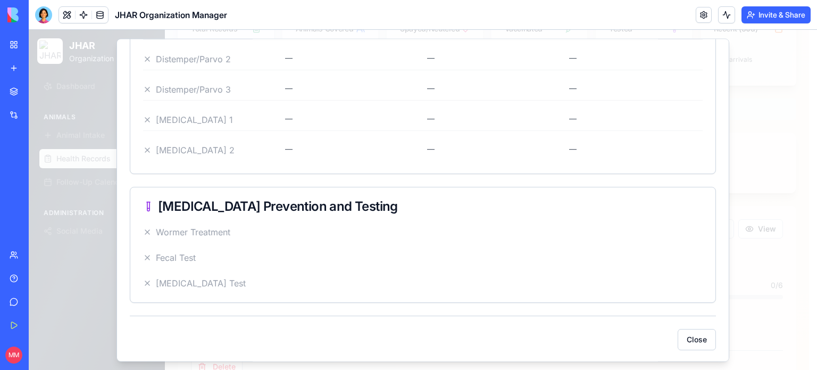
scroll to position [368, 0]
click at [700, 338] on button "Close" at bounding box center [697, 339] width 38 height 21
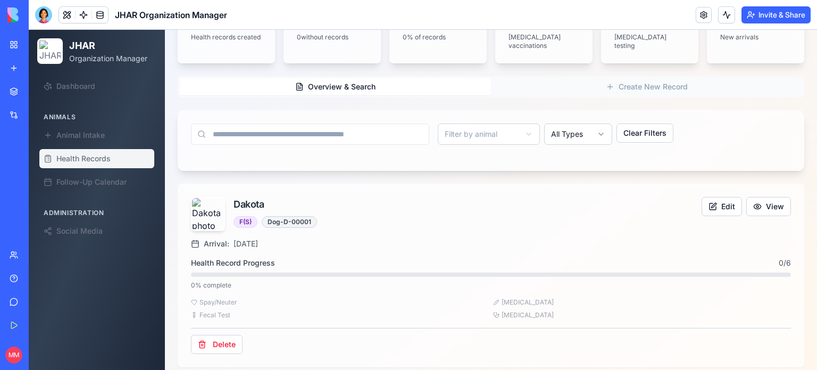
scroll to position [130, 0]
click at [217, 335] on button "Delete" at bounding box center [217, 344] width 52 height 19
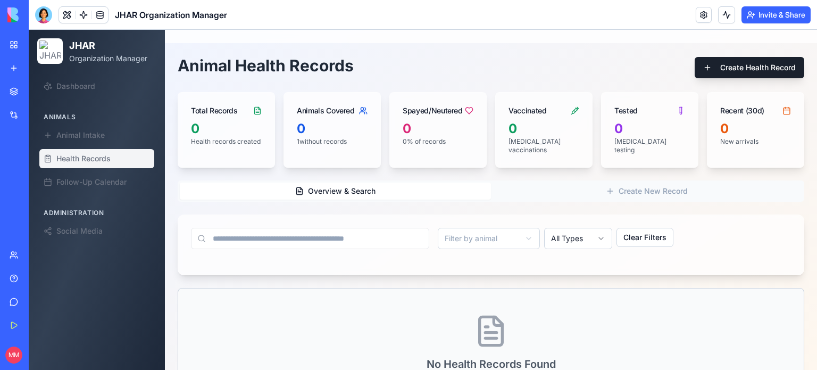
scroll to position [21, 0]
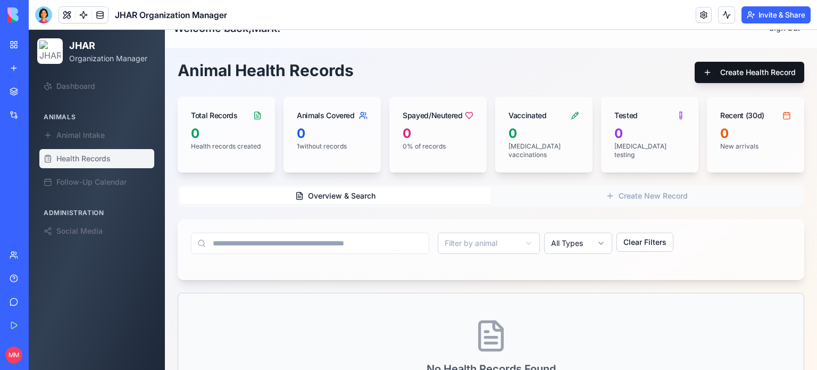
click at [734, 64] on button "Create Health Record" at bounding box center [750, 72] width 110 height 21
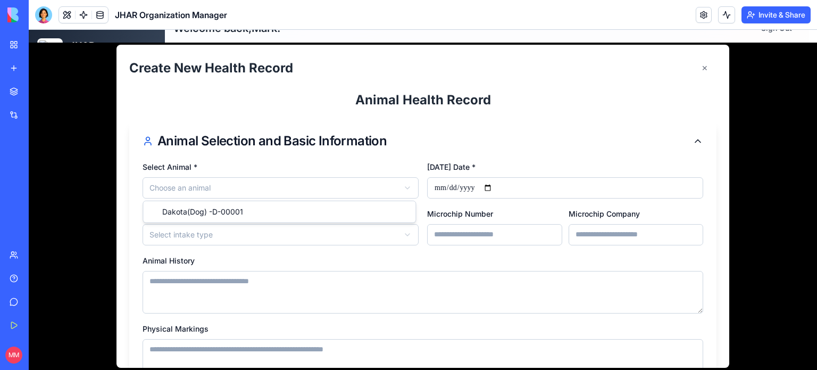
click at [375, 183] on html "**********" at bounding box center [423, 227] width 789 height 436
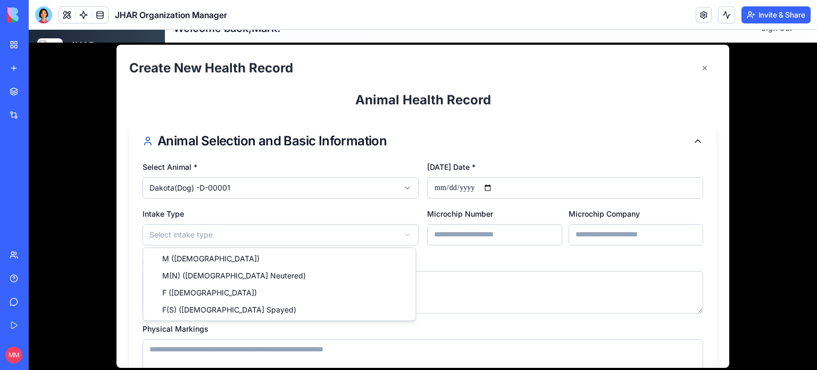
click at [368, 236] on html "**********" at bounding box center [423, 227] width 789 height 436
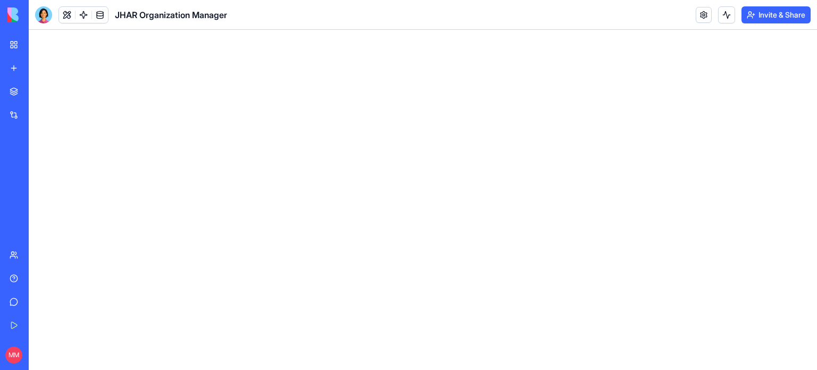
scroll to position [0, 0]
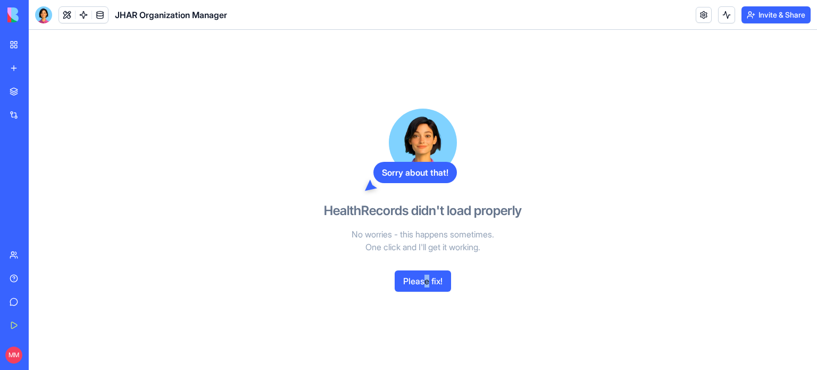
click at [427, 292] on div "Sorry about that! HealthRecords didn't load properly No worries - this happens …" at bounding box center [423, 200] width 245 height 340
click at [430, 287] on button "Please fix!" at bounding box center [423, 280] width 56 height 21
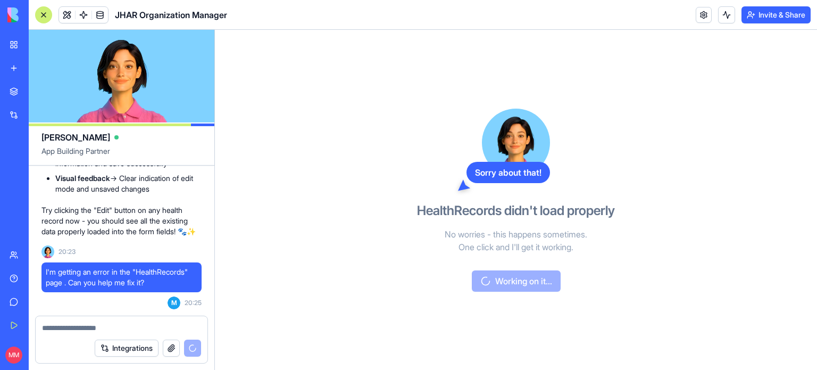
click at [88, 334] on div "Integrations" at bounding box center [122, 348] width 172 height 30
click at [79, 327] on textarea at bounding box center [121, 327] width 159 height 11
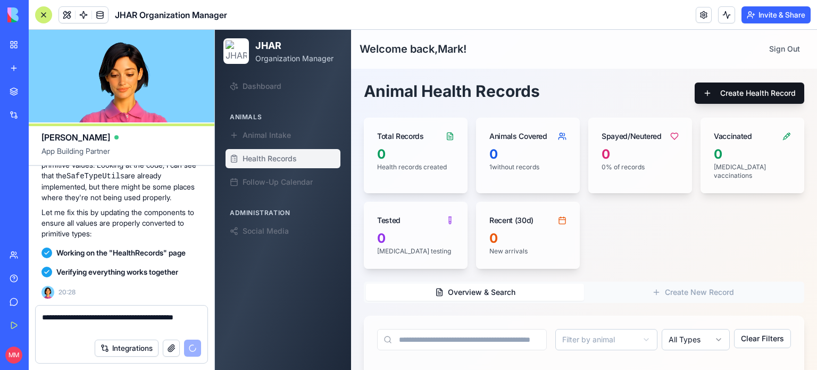
type textarea "**********"
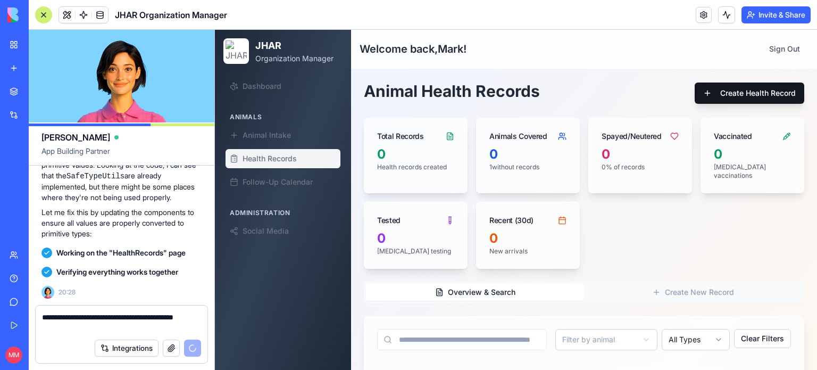
click at [727, 90] on button "Create Health Record" at bounding box center [750, 92] width 110 height 21
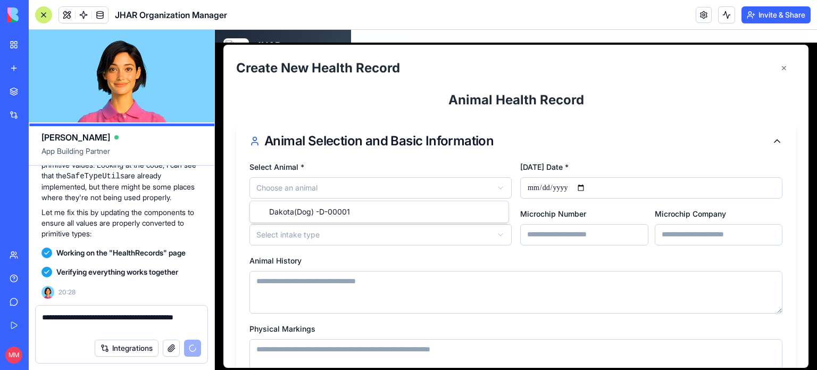
click at [410, 181] on html "**********" at bounding box center [516, 292] width 602 height 524
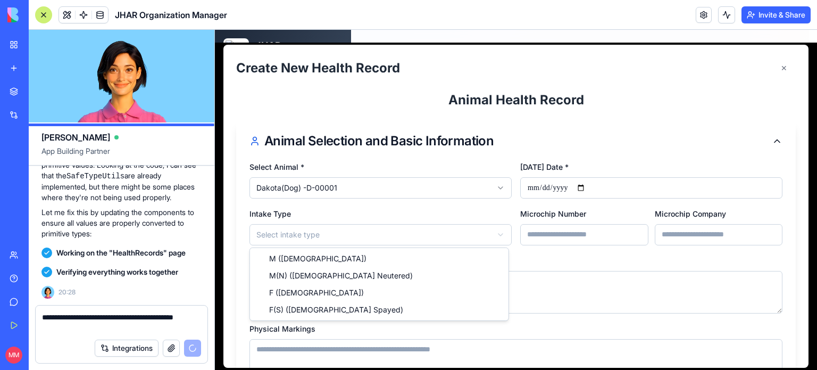
click at [410, 234] on html "**********" at bounding box center [516, 292] width 602 height 524
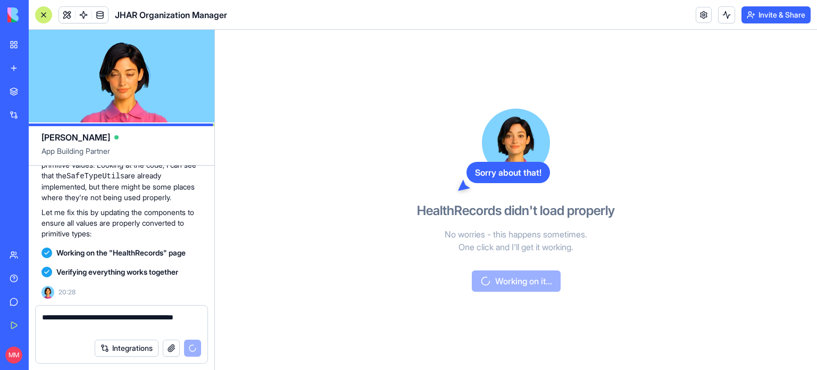
scroll to position [55972, 0]
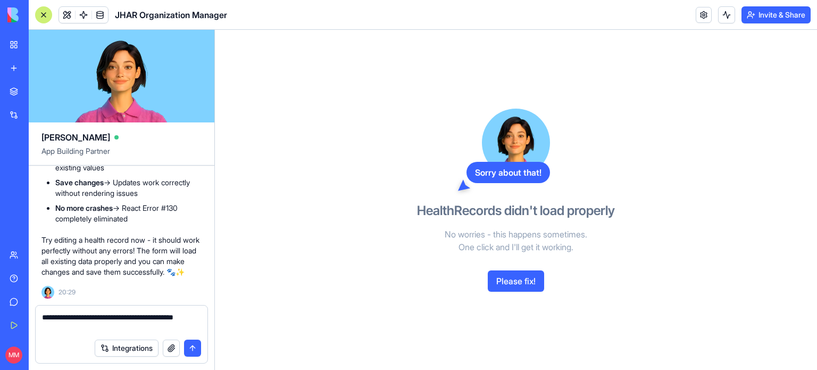
click at [194, 349] on button "submit" at bounding box center [192, 347] width 17 height 17
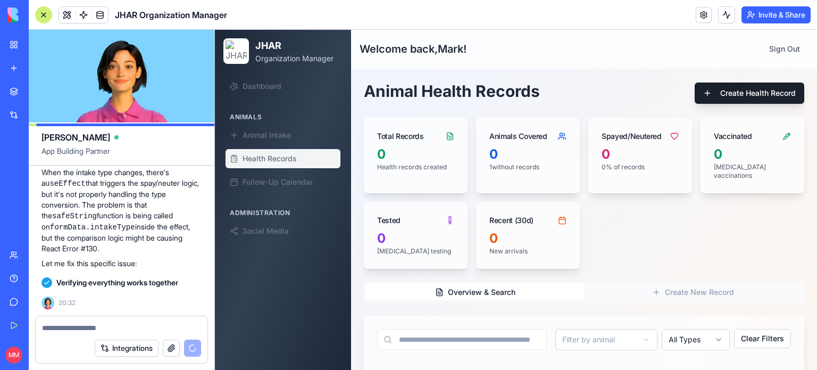
scroll to position [56840, 0]
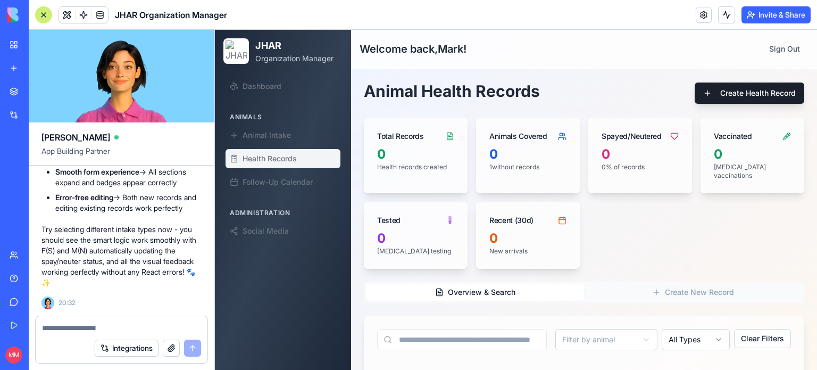
click at [637, 223] on div "Total Records 0 Health records created Animals Covered 0 1 without records Spay…" at bounding box center [584, 193] width 441 height 151
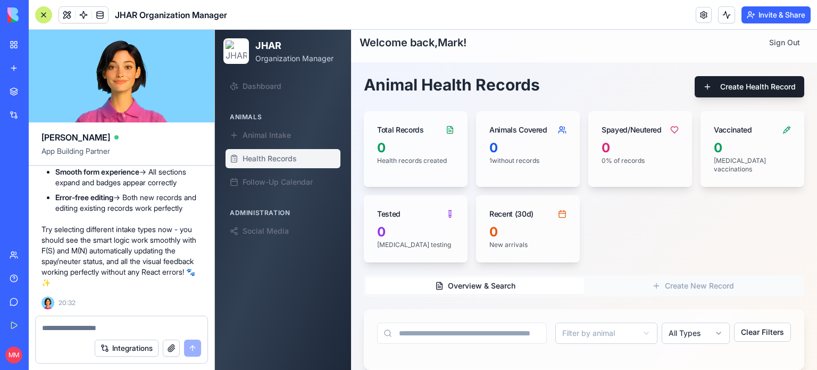
scroll to position [6, 0]
click at [737, 88] on button "Create Health Record" at bounding box center [750, 86] width 110 height 21
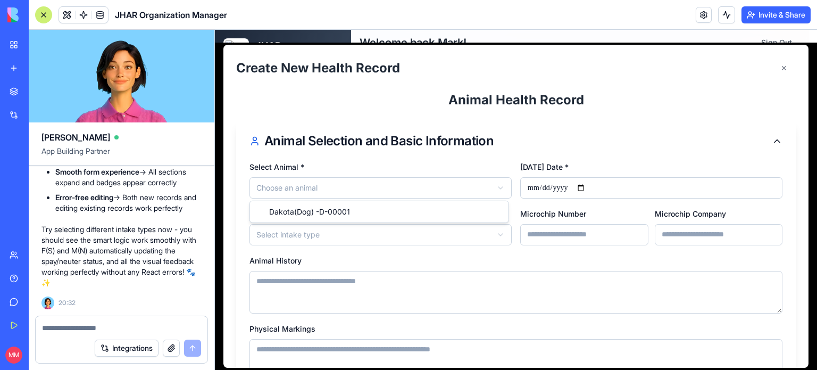
click at [491, 188] on html "**********" at bounding box center [516, 285] width 602 height 524
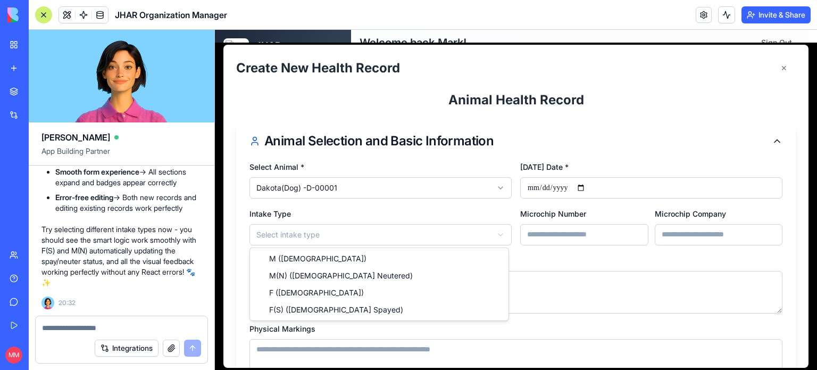
click at [491, 236] on html "**********" at bounding box center [516, 285] width 602 height 524
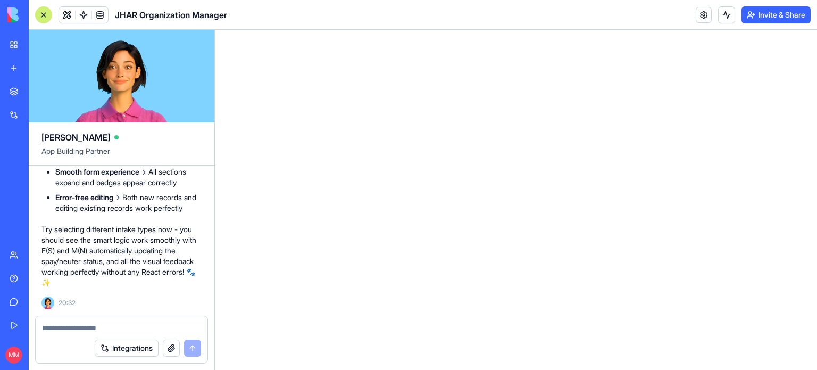
scroll to position [0, 0]
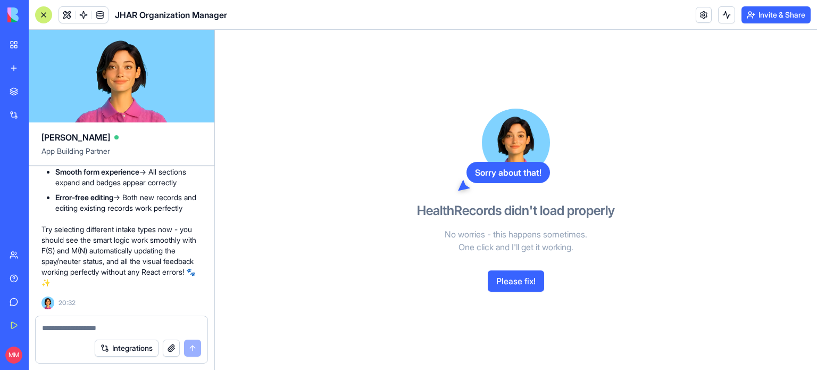
click at [117, 329] on textarea at bounding box center [122, 327] width 160 height 11
type textarea "**********"
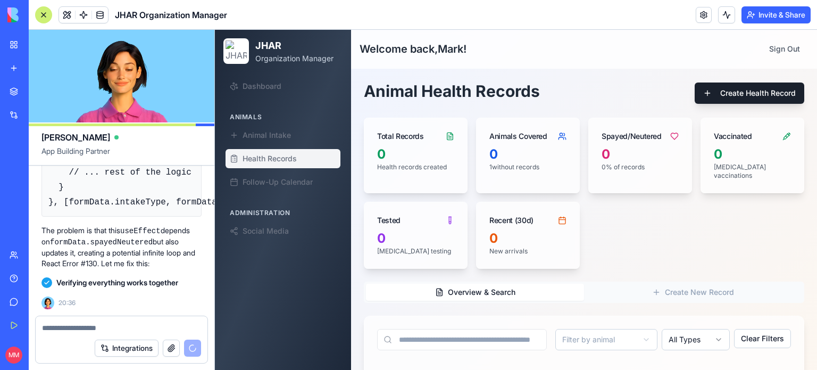
scroll to position [57997, 0]
